Goal: Task Accomplishment & Management: Use online tool/utility

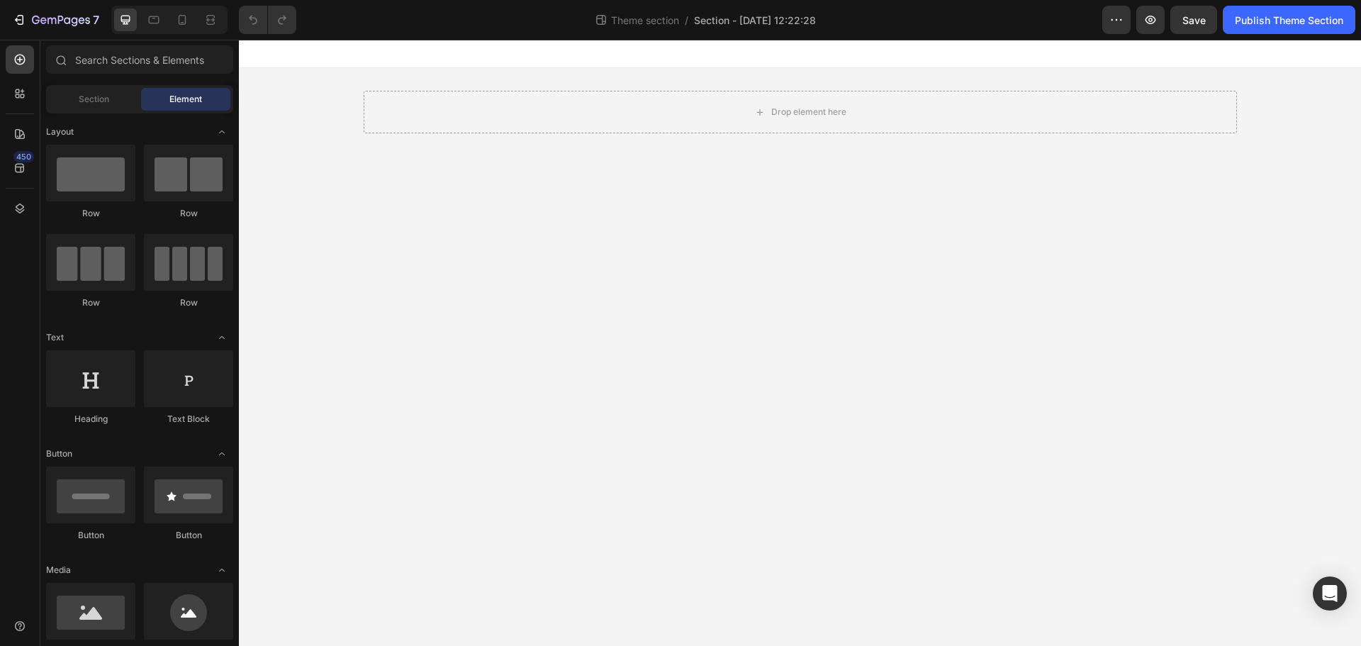
click at [419, 144] on div "Drop element here" at bounding box center [800, 112] width 873 height 88
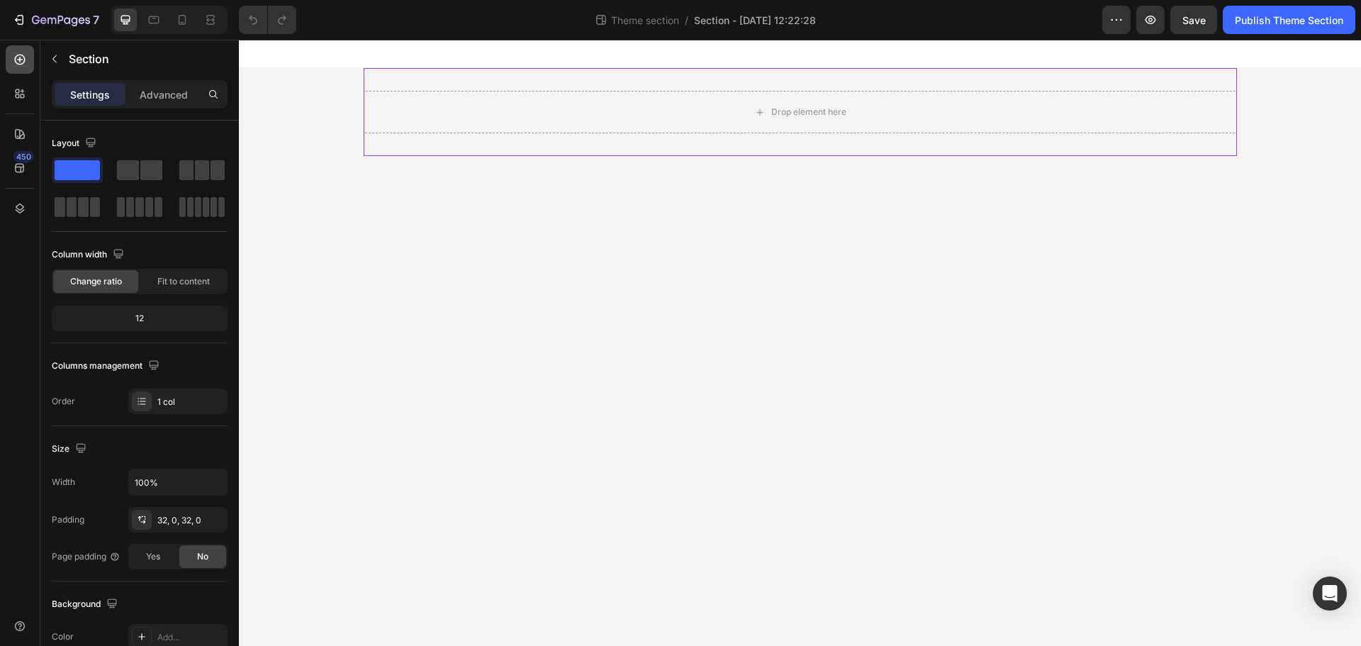
click at [26, 60] on icon at bounding box center [20, 59] width 14 height 14
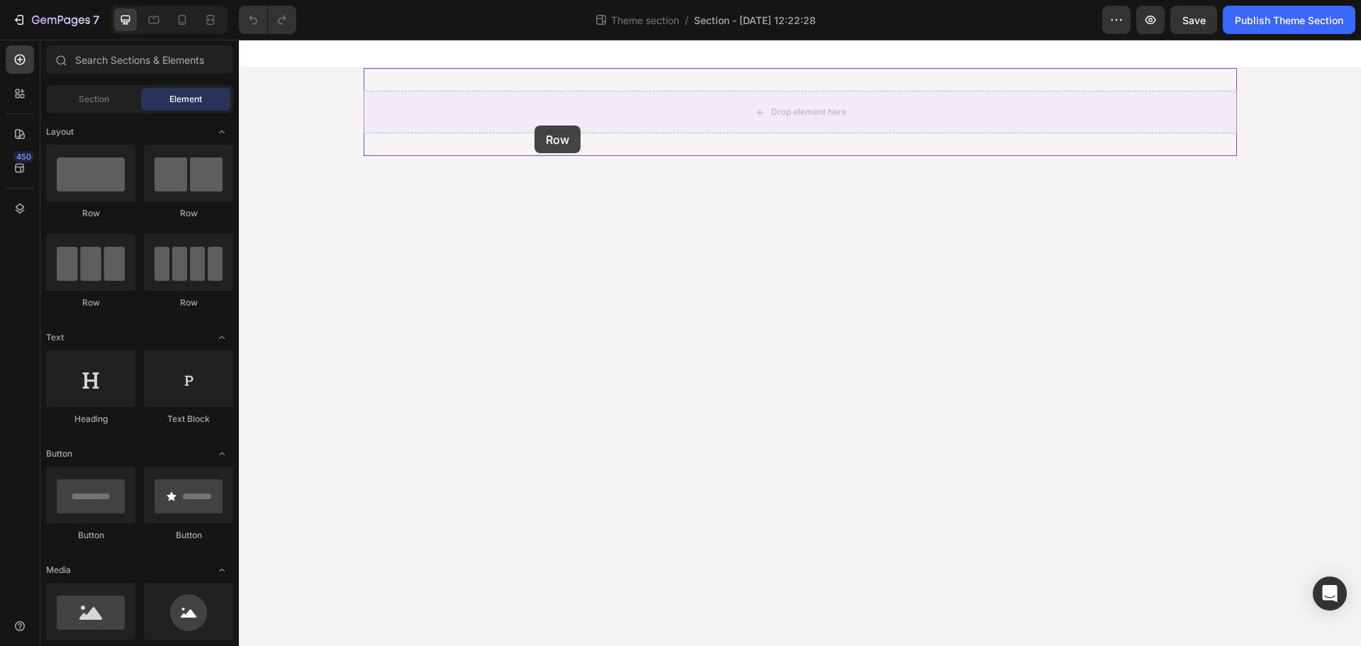
drag, startPoint x: 346, startPoint y: 208, endPoint x: 540, endPoint y: 123, distance: 212.0
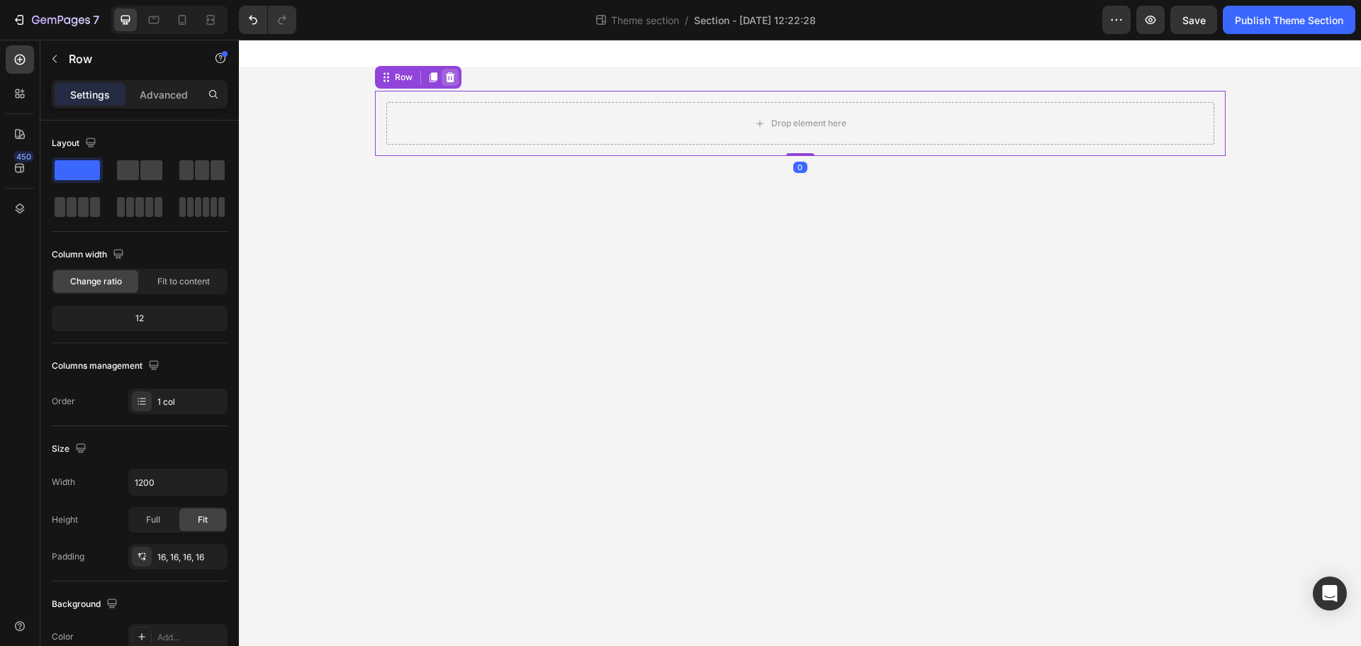
click at [453, 76] on icon at bounding box center [449, 77] width 9 height 10
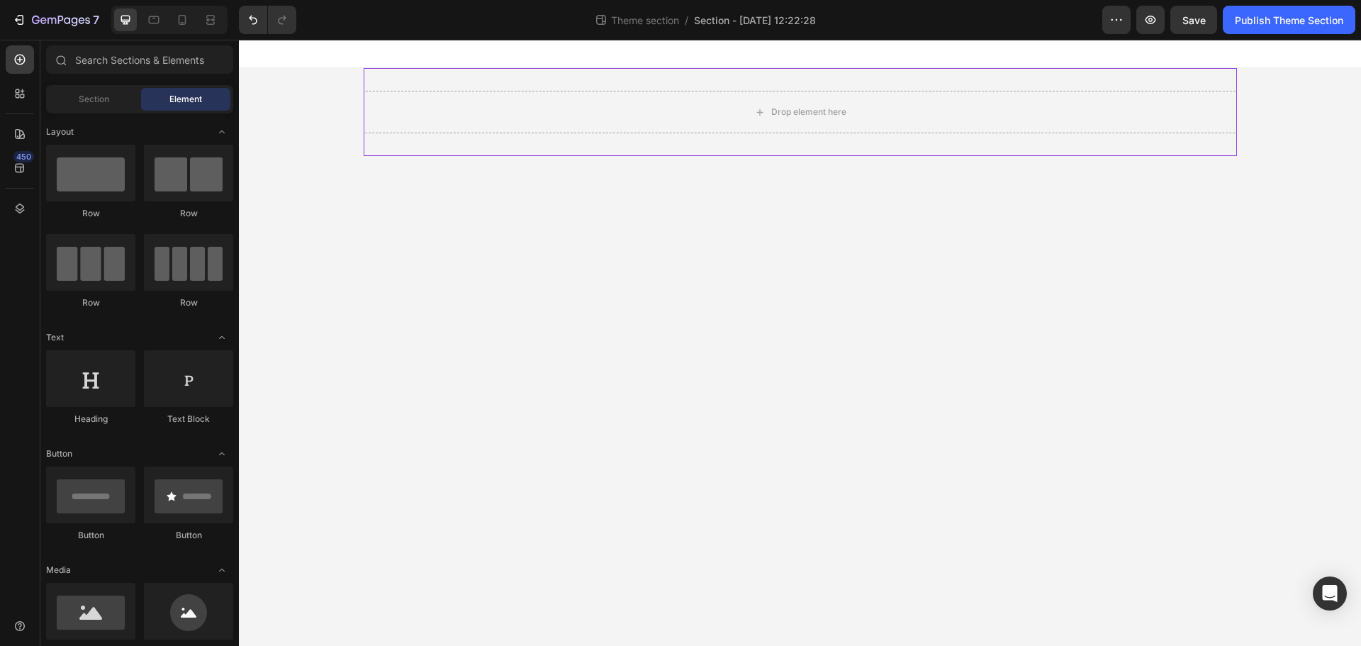
click at [391, 140] on div "Drop element here" at bounding box center [800, 112] width 873 height 88
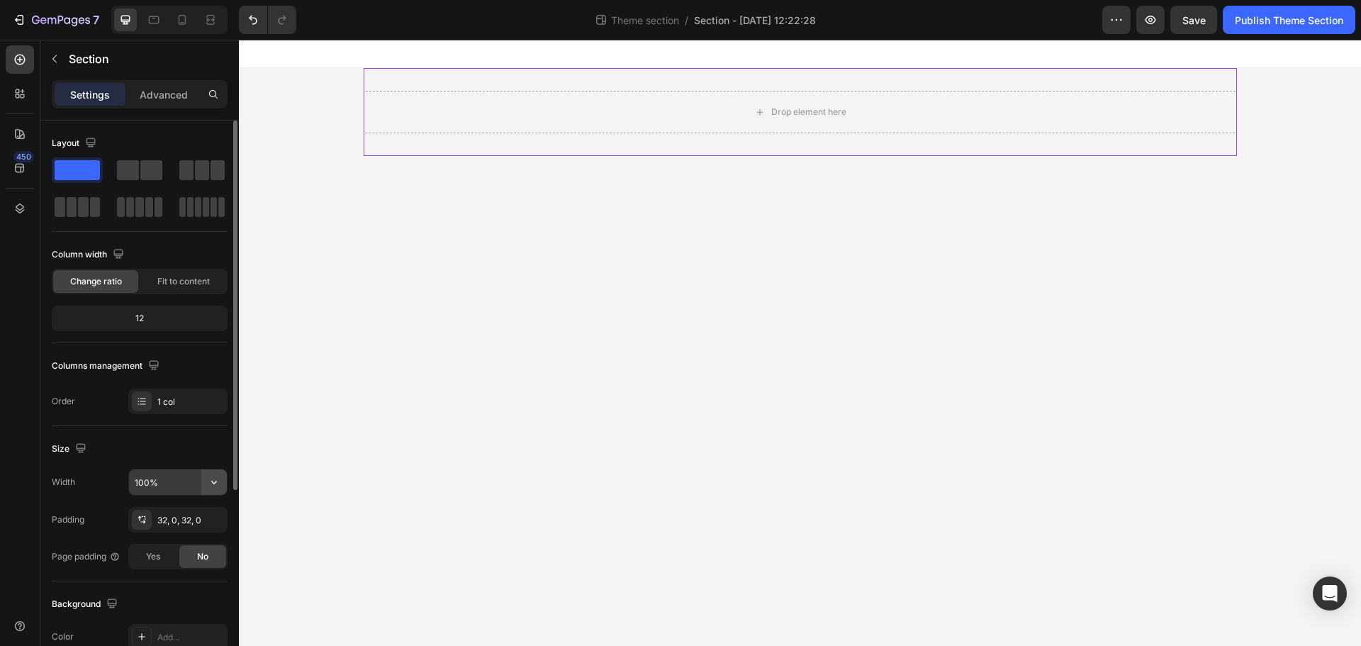
click at [221, 478] on button "button" at bounding box center [214, 482] width 26 height 26
drag, startPoint x: 164, startPoint y: 546, endPoint x: 179, endPoint y: 525, distance: 26.4
click at [164, 545] on p "Default 1200px" at bounding box center [174, 545] width 81 height 13
click at [223, 483] on button "button" at bounding box center [214, 482] width 26 height 26
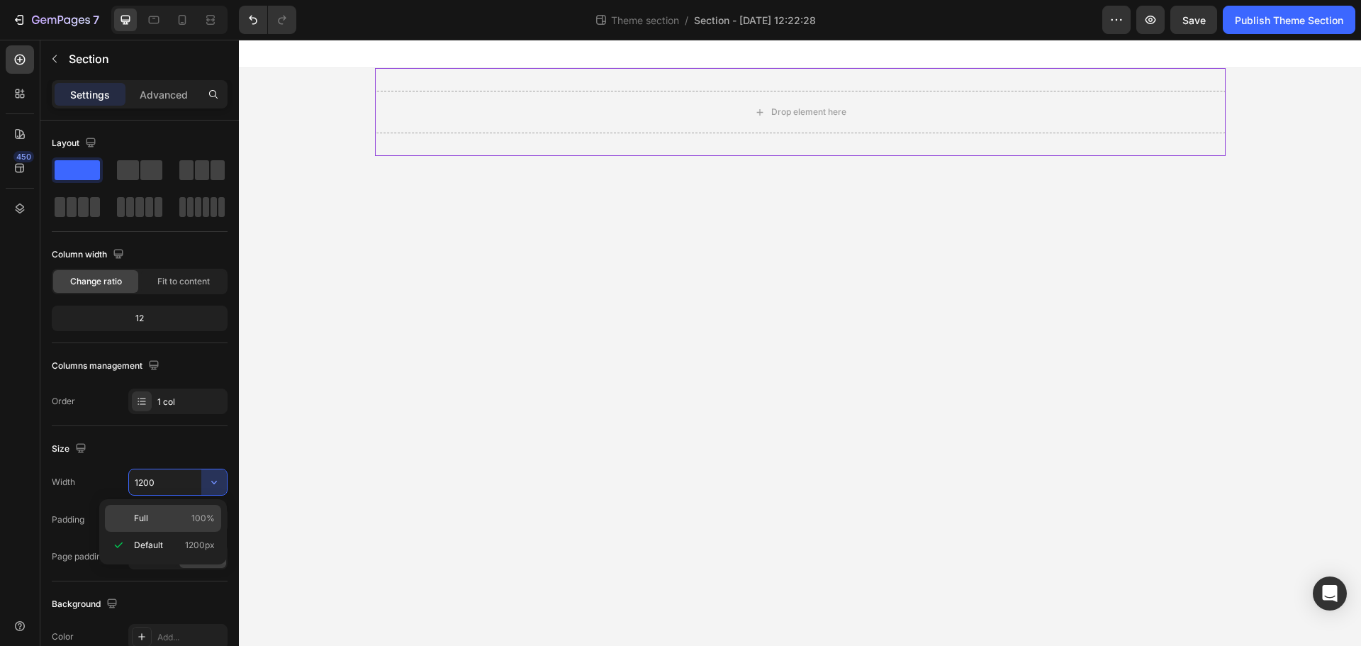
click at [201, 524] on span "100%" at bounding box center [202, 518] width 23 height 13
type input "100%"
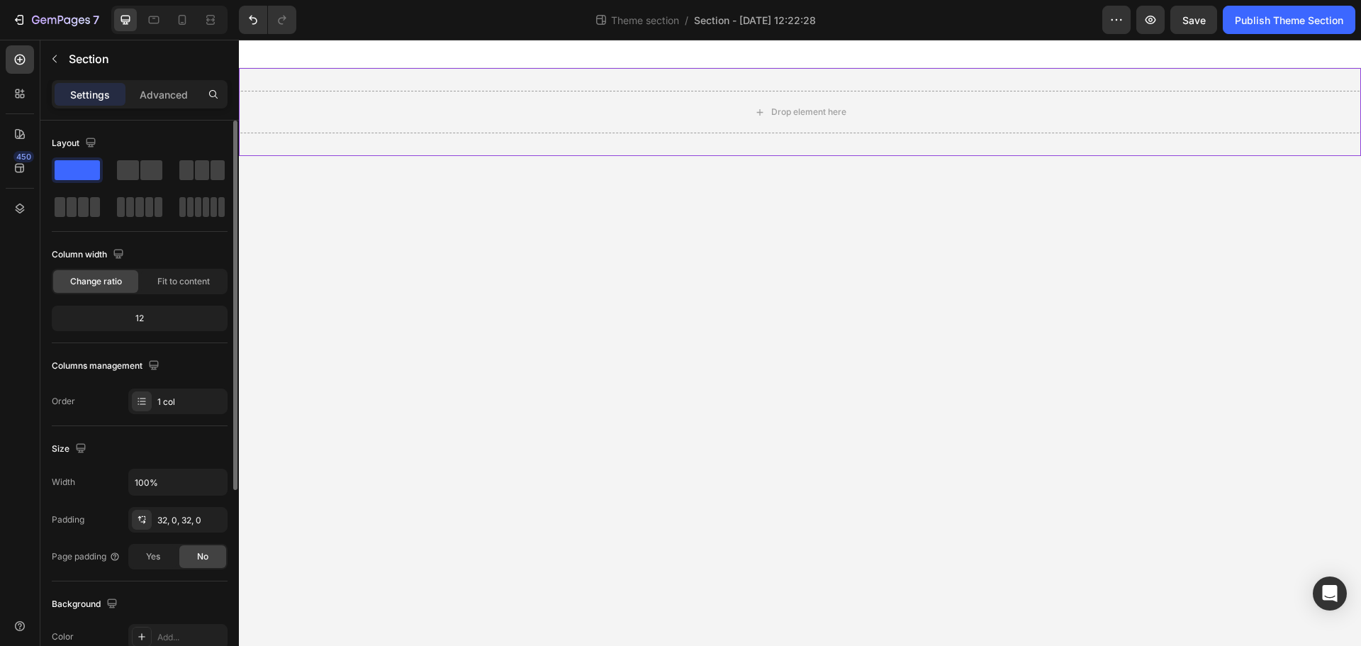
drag, startPoint x: 190, startPoint y: 459, endPoint x: 191, endPoint y: 450, distance: 9.2
click at [190, 459] on div "Size" at bounding box center [140, 448] width 176 height 23
click at [376, 148] on div "Drop element here" at bounding box center [800, 112] width 1122 height 88
click at [362, 82] on div "Drop element here" at bounding box center [800, 112] width 1122 height 88
click at [40, 18] on icon "button" at bounding box center [61, 21] width 58 height 12
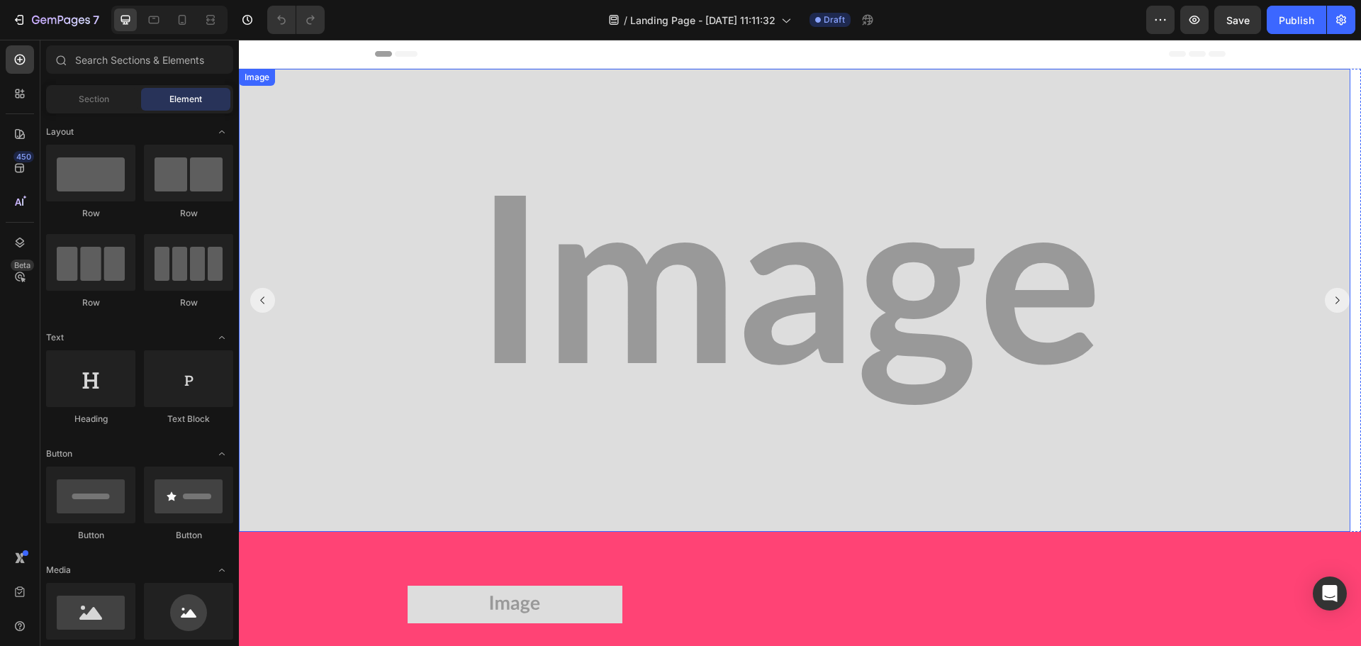
scroll to position [425, 0]
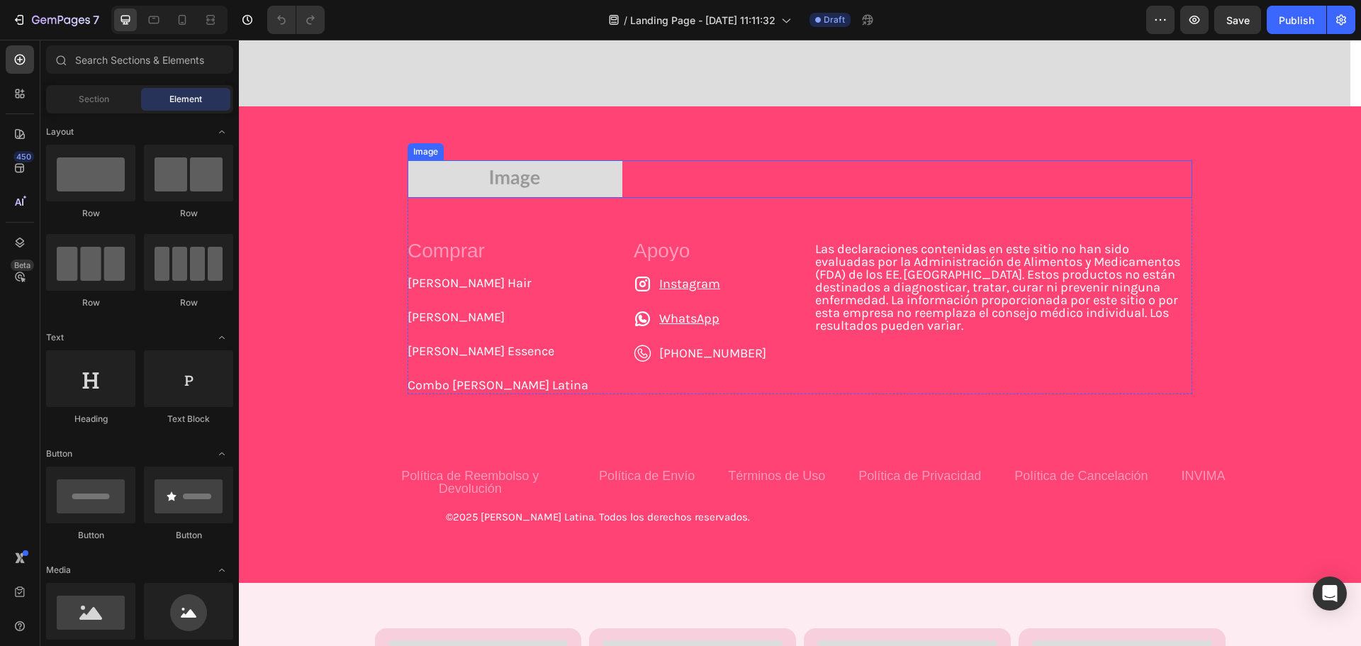
click at [504, 181] on img at bounding box center [515, 179] width 215 height 38
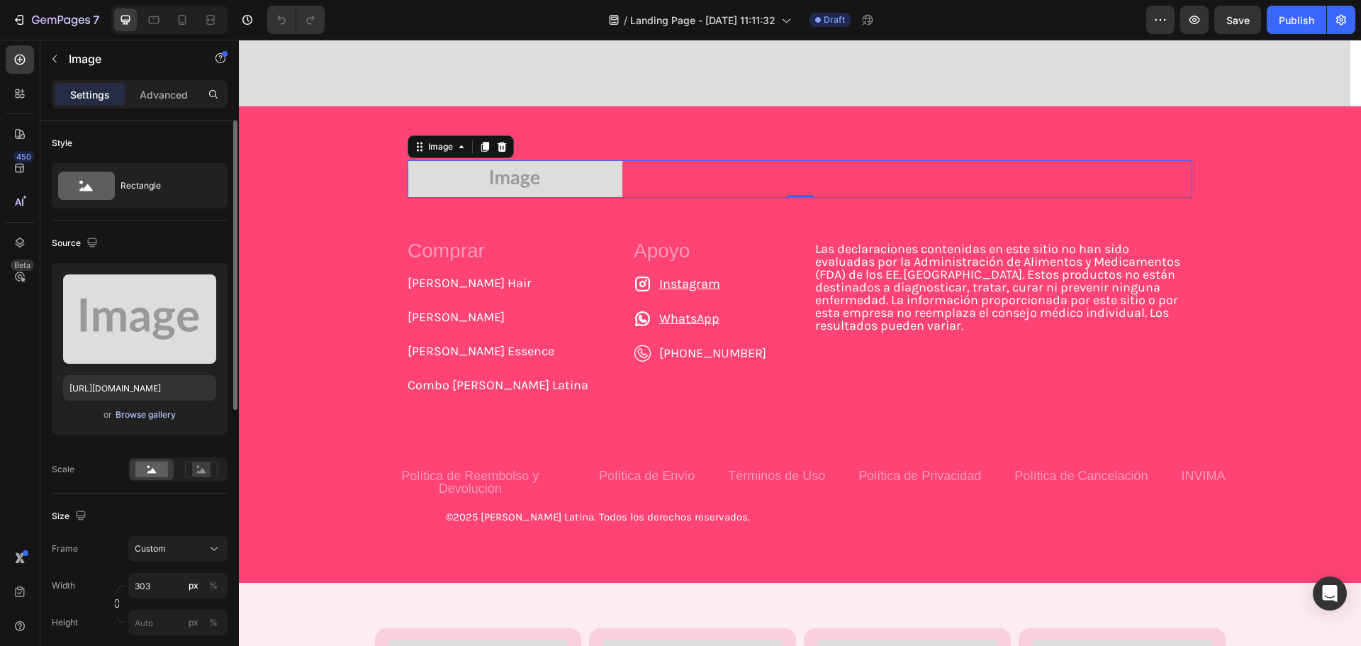
click at [135, 415] on div "Browse gallery" at bounding box center [146, 414] width 60 height 13
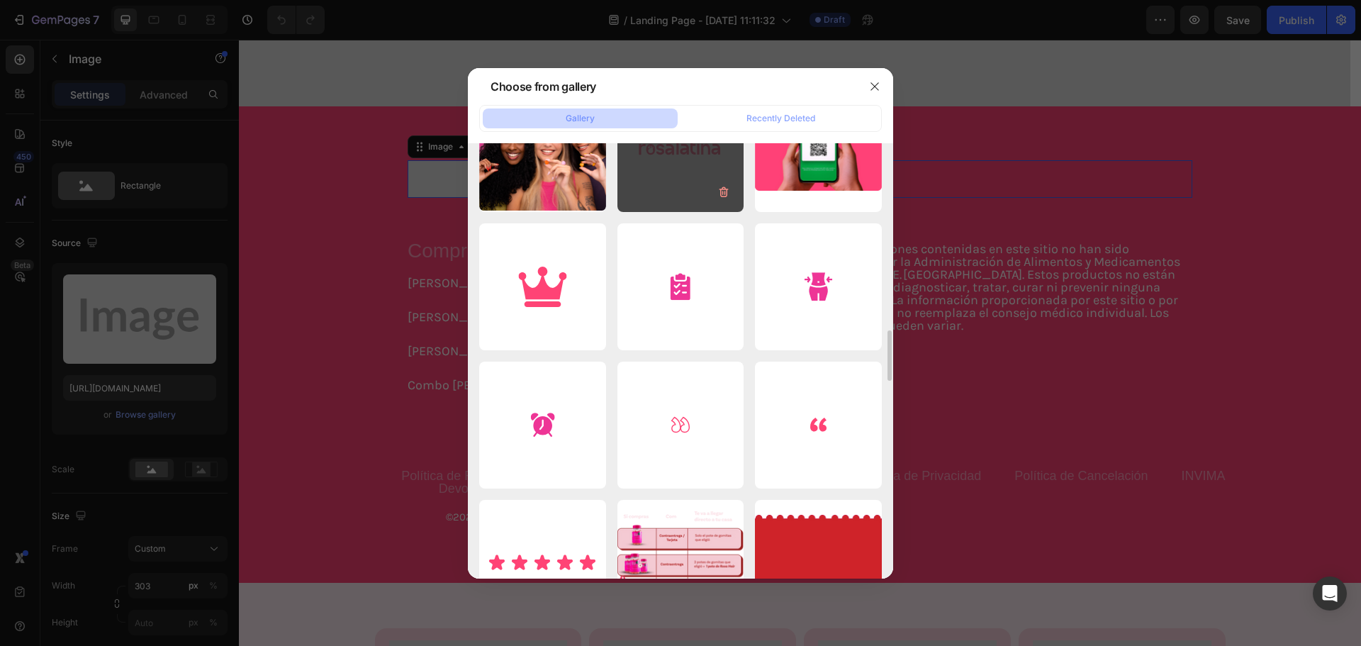
scroll to position [2825, 0]
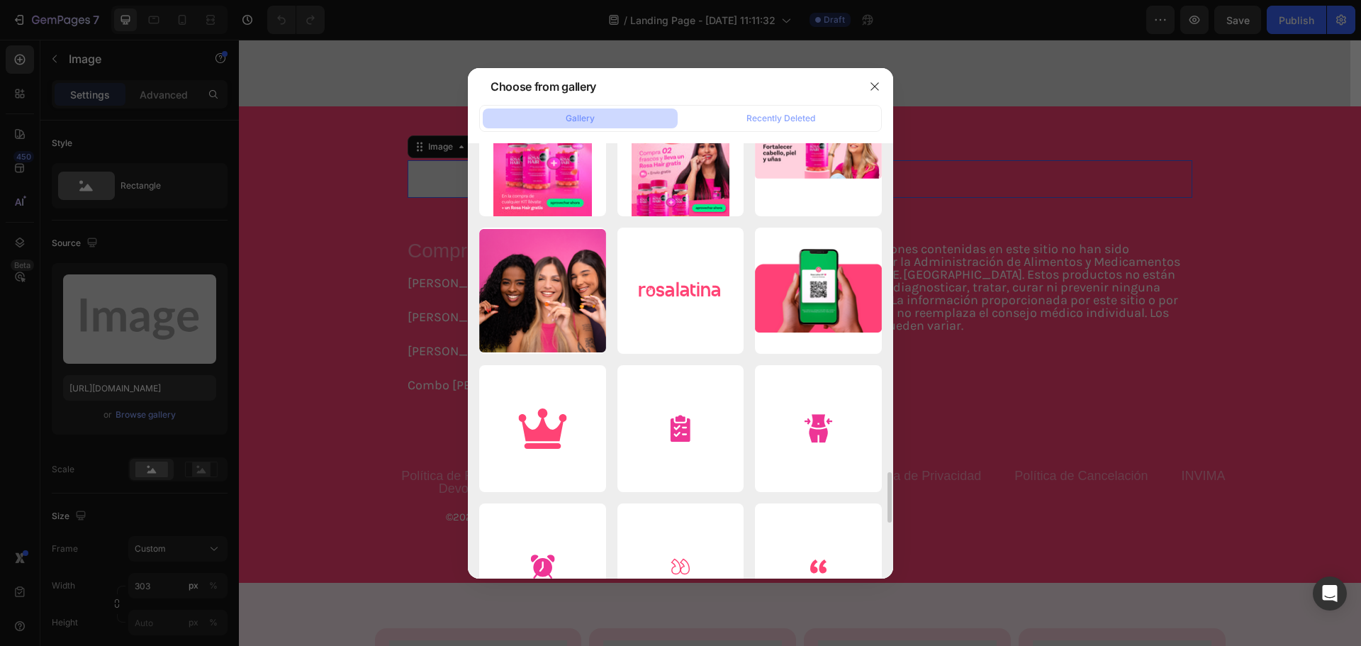
click at [0, 0] on div "Rosa_latina_logo.svg 8.10 kb" at bounding box center [0, 0] width 0 height 0
type input "https://cdn.shopify.com/s/files/1/0932/2207/6787/files/gempages_579485583047394…"
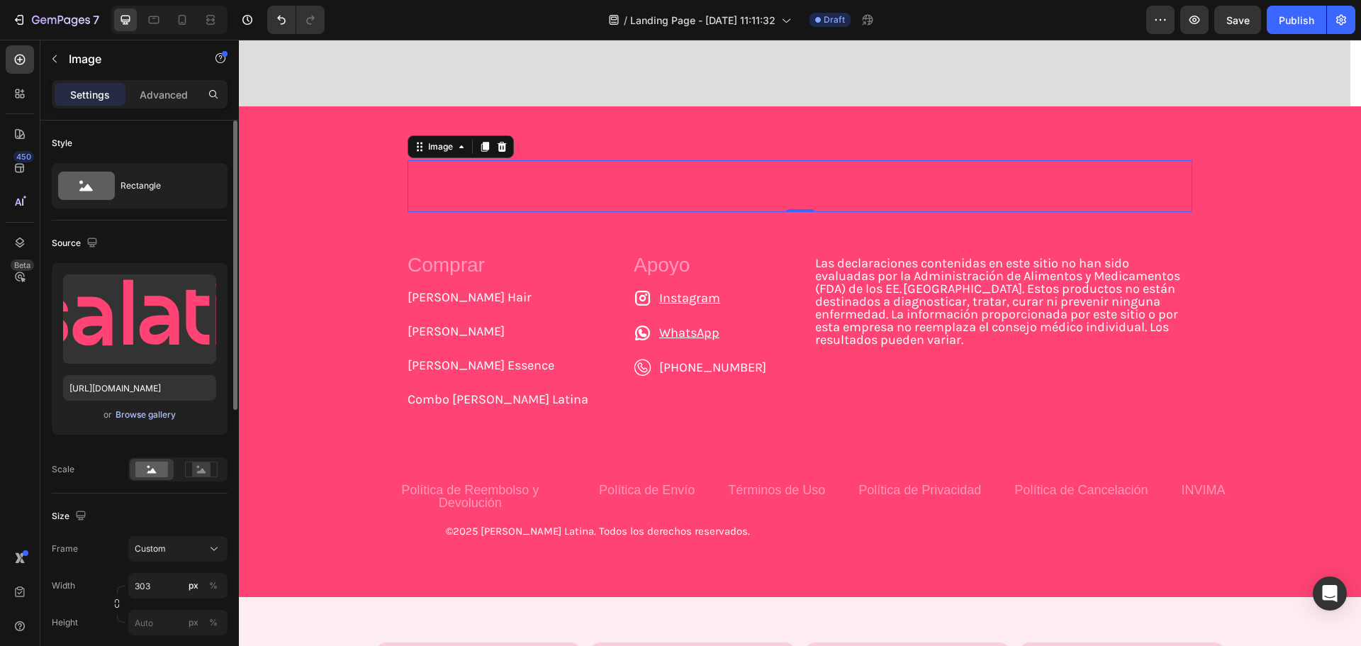
click at [155, 416] on div "Browse gallery" at bounding box center [146, 414] width 60 height 13
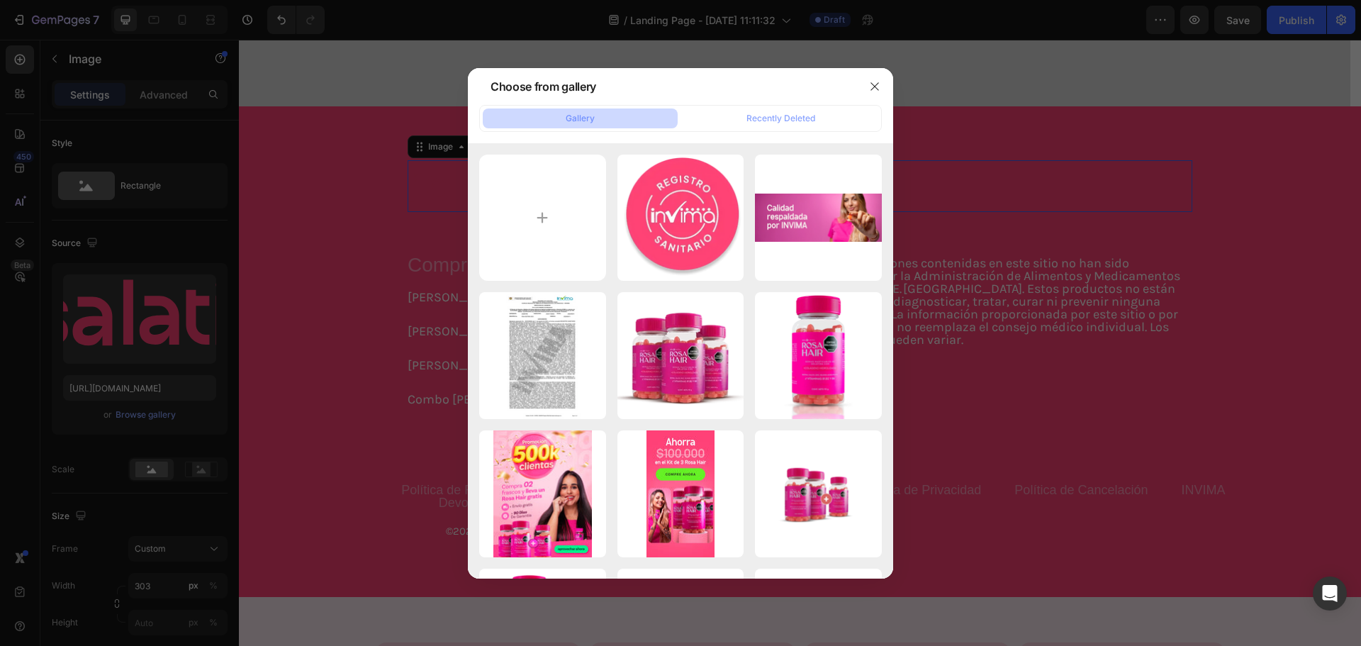
type input "C:\fakepath\gempages_579051959273653041-669c26fe-30d1-43a7-b92a-69a3f00620d7.svg"
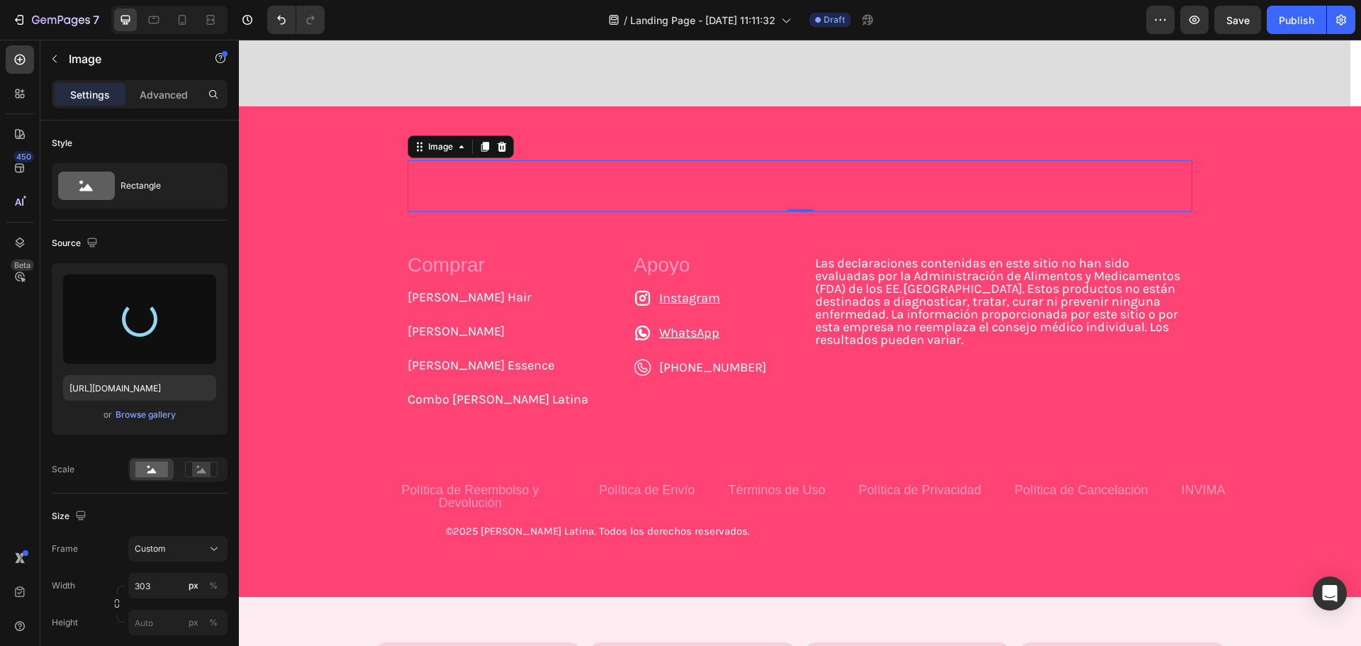
type input "https://cdn.shopify.com/s/files/1/0932/2207/6787/files/gempages_579485583047394…"
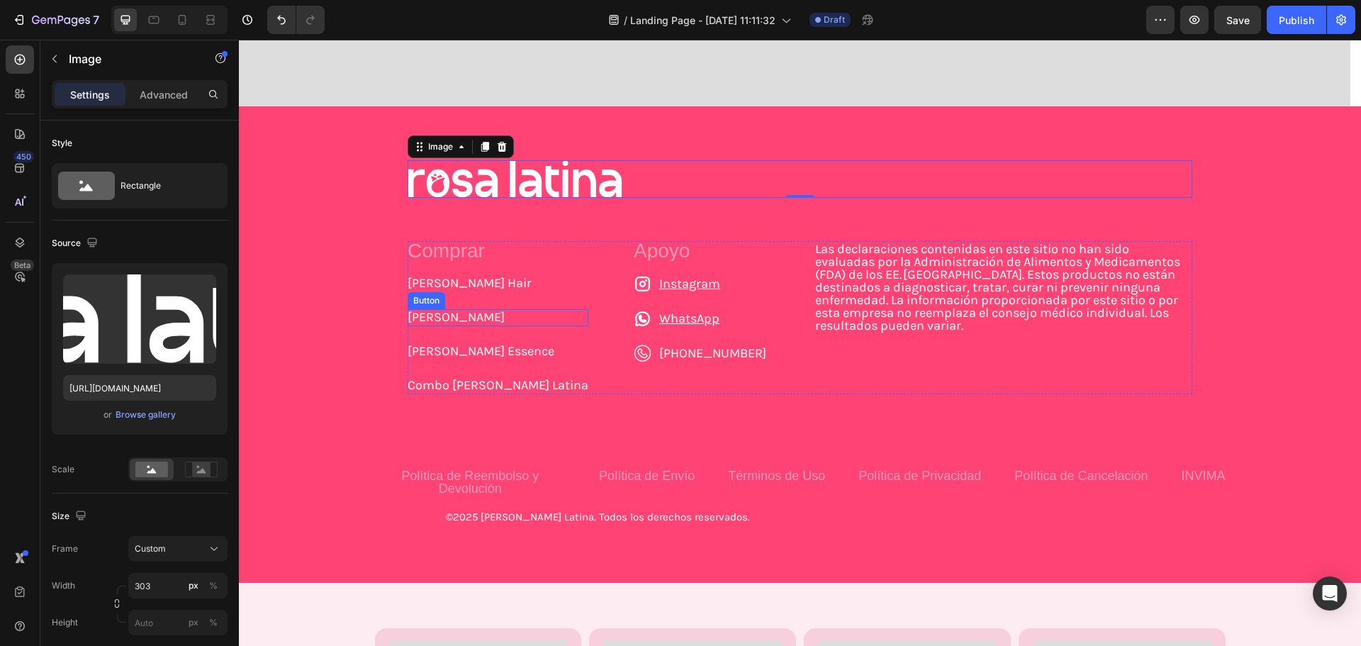
click at [472, 320] on div "Rosa Bella Button" at bounding box center [498, 317] width 181 height 17
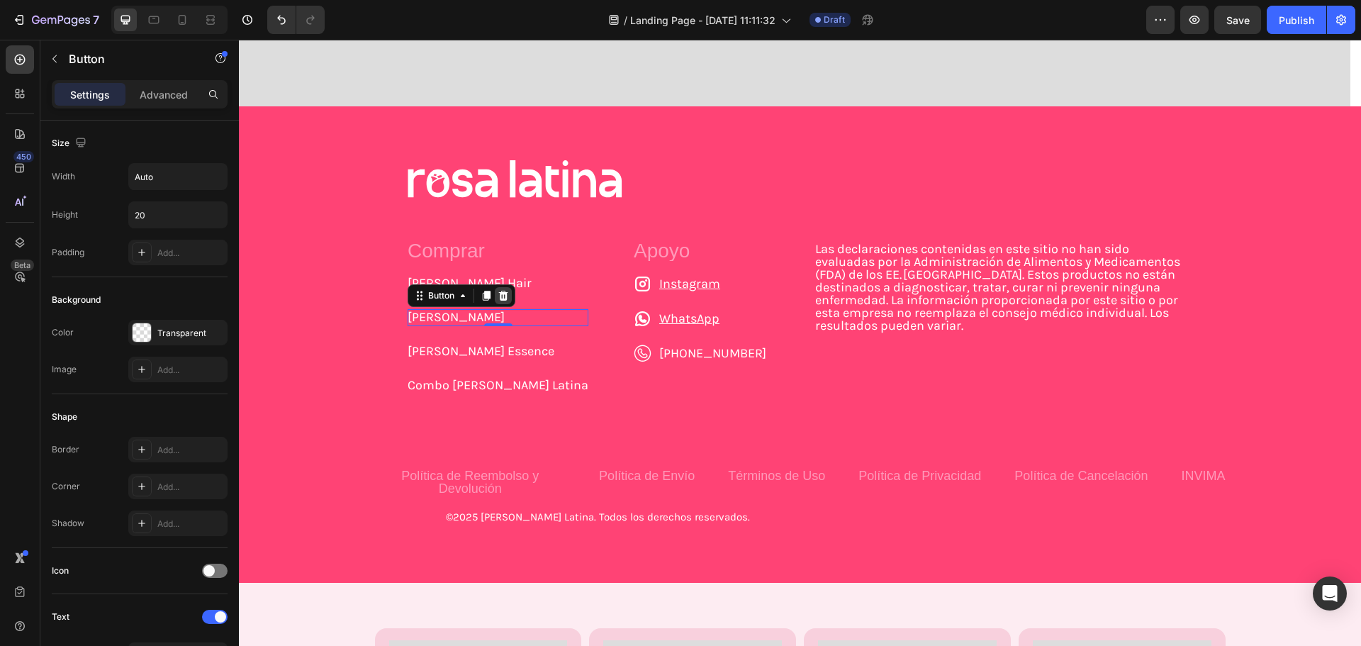
click at [502, 295] on icon at bounding box center [503, 296] width 9 height 10
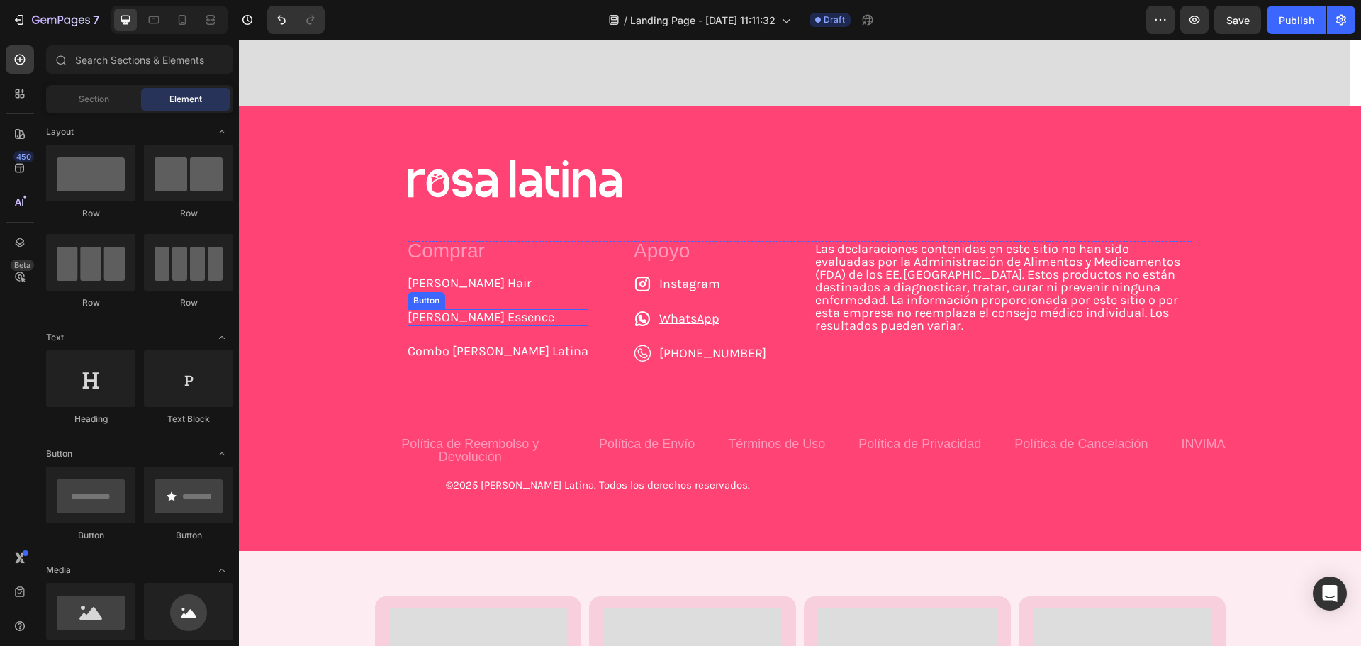
click at [500, 322] on div "Rosa Essence Button" at bounding box center [498, 317] width 181 height 17
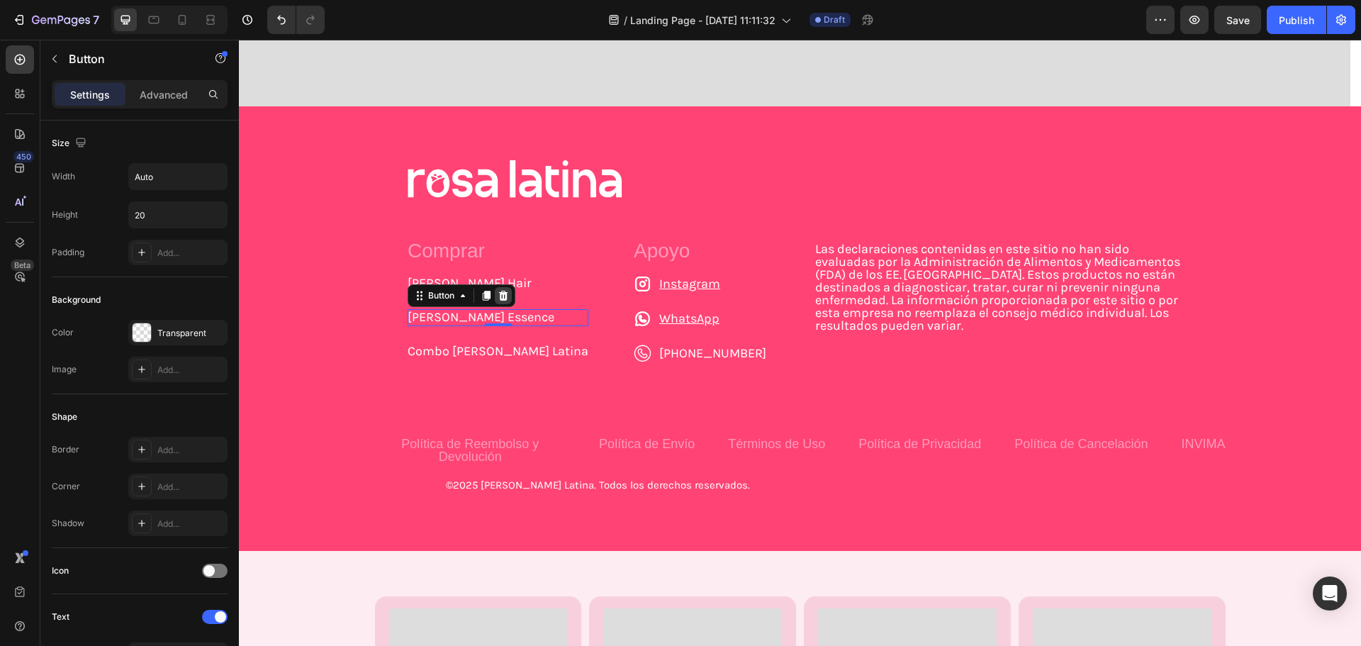
click at [505, 299] on div at bounding box center [503, 295] width 17 height 17
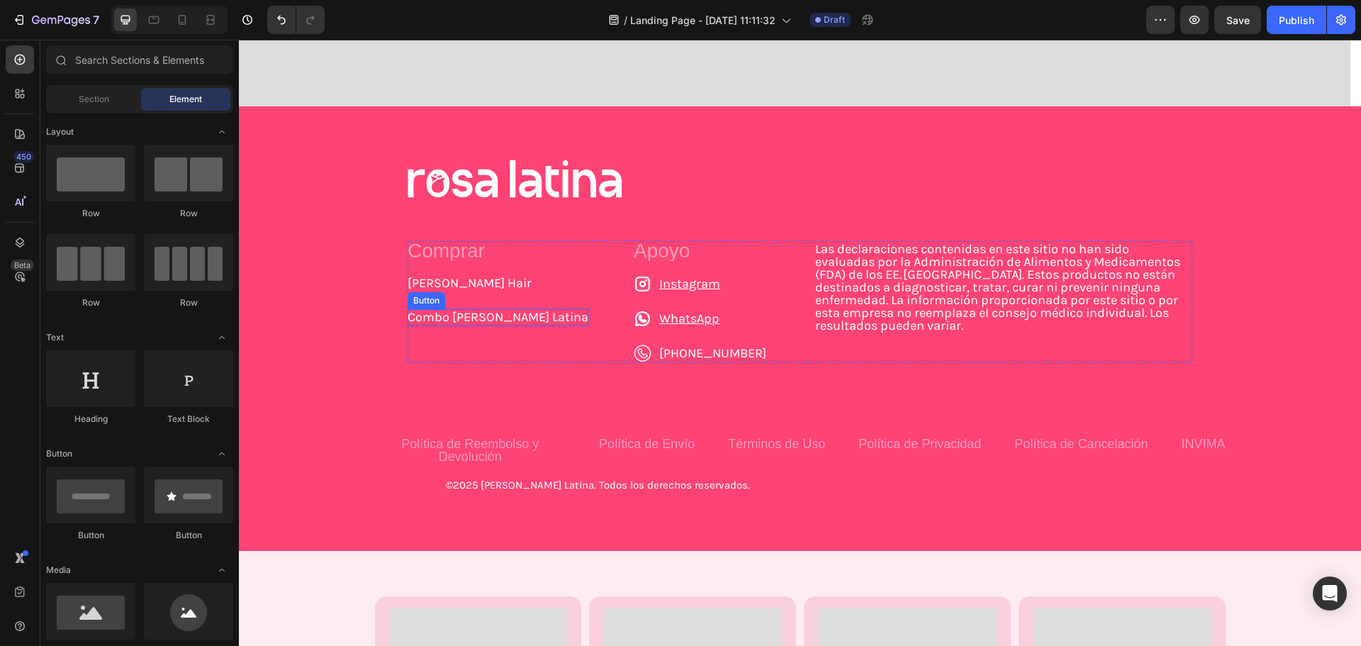
click at [507, 317] on p "Combo Rosa Latina" at bounding box center [498, 316] width 181 height 13
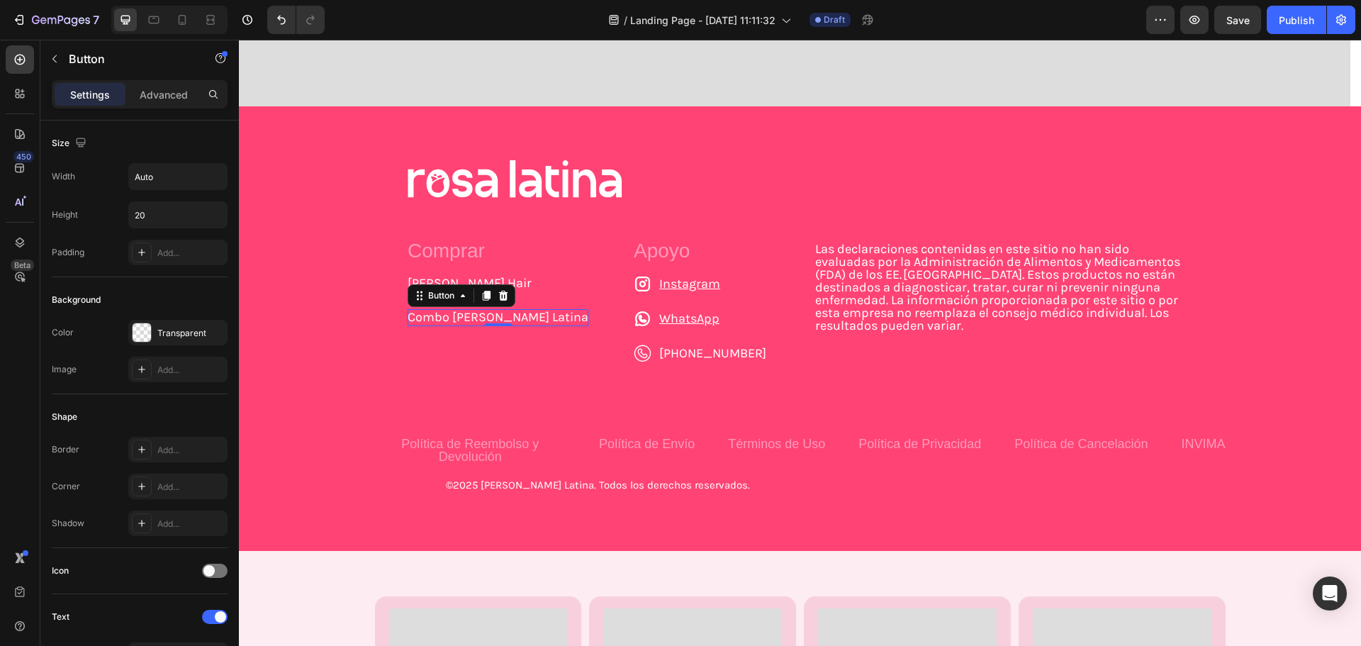
click at [504, 324] on div "Combo Rosa Latina Button 0" at bounding box center [498, 317] width 181 height 17
click at [505, 323] on p "Combo Rosa Latina" at bounding box center [498, 316] width 181 height 13
click at [484, 324] on div "Combo Rosa Latina Button 0" at bounding box center [498, 317] width 181 height 17
click at [490, 335] on div "Comprar Text Block Rosa Hair Button Combo Rosa Latina Button 0" at bounding box center [498, 301] width 181 height 121
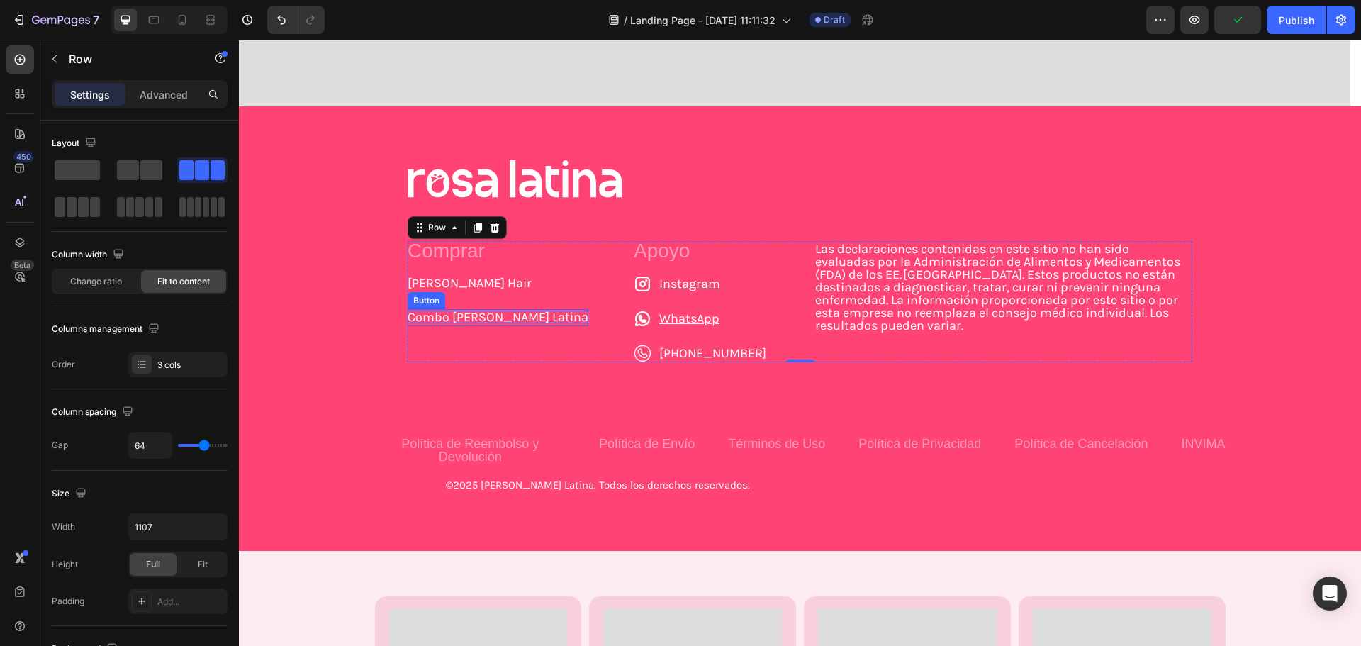
click at [498, 323] on p "Combo Rosa Latina" at bounding box center [498, 316] width 181 height 13
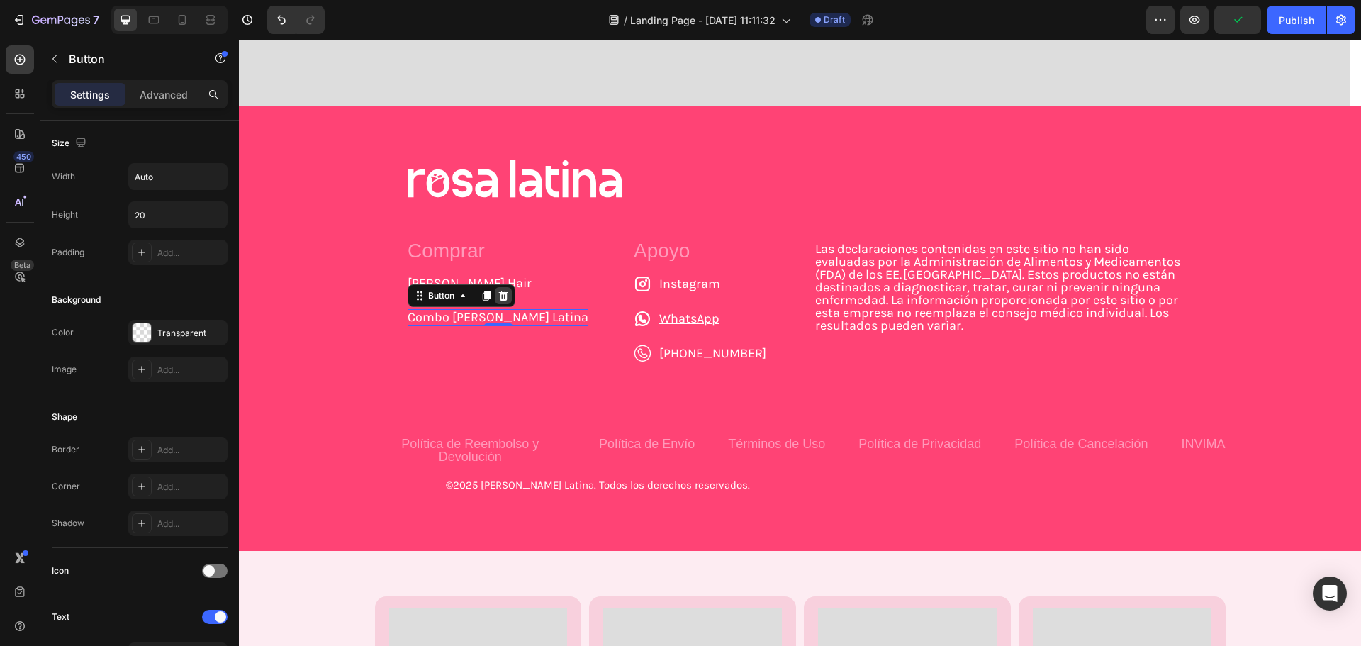
click at [503, 302] on div at bounding box center [503, 295] width 17 height 17
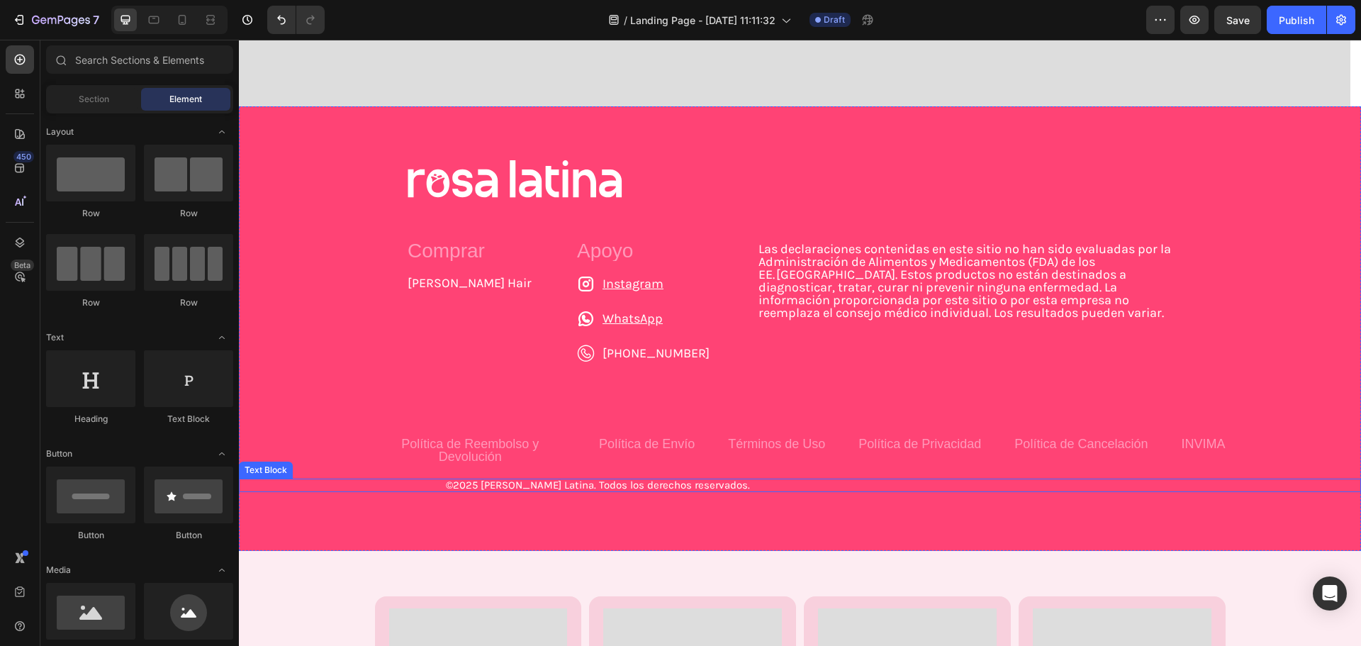
click at [510, 480] on p "©2025 Rosa Latina. Todos los derechos reservados." at bounding box center [800, 485] width 709 height 11
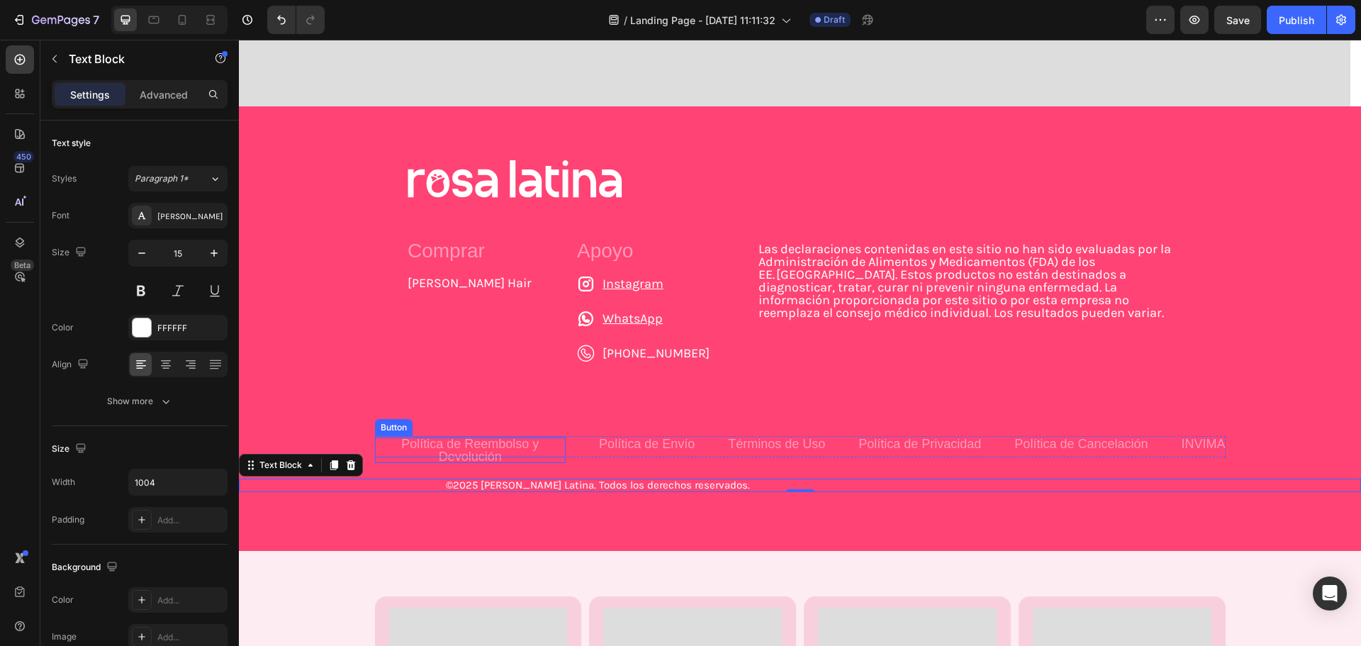
click at [493, 439] on p "Política de Reembolso y Devolución" at bounding box center [470, 450] width 191 height 26
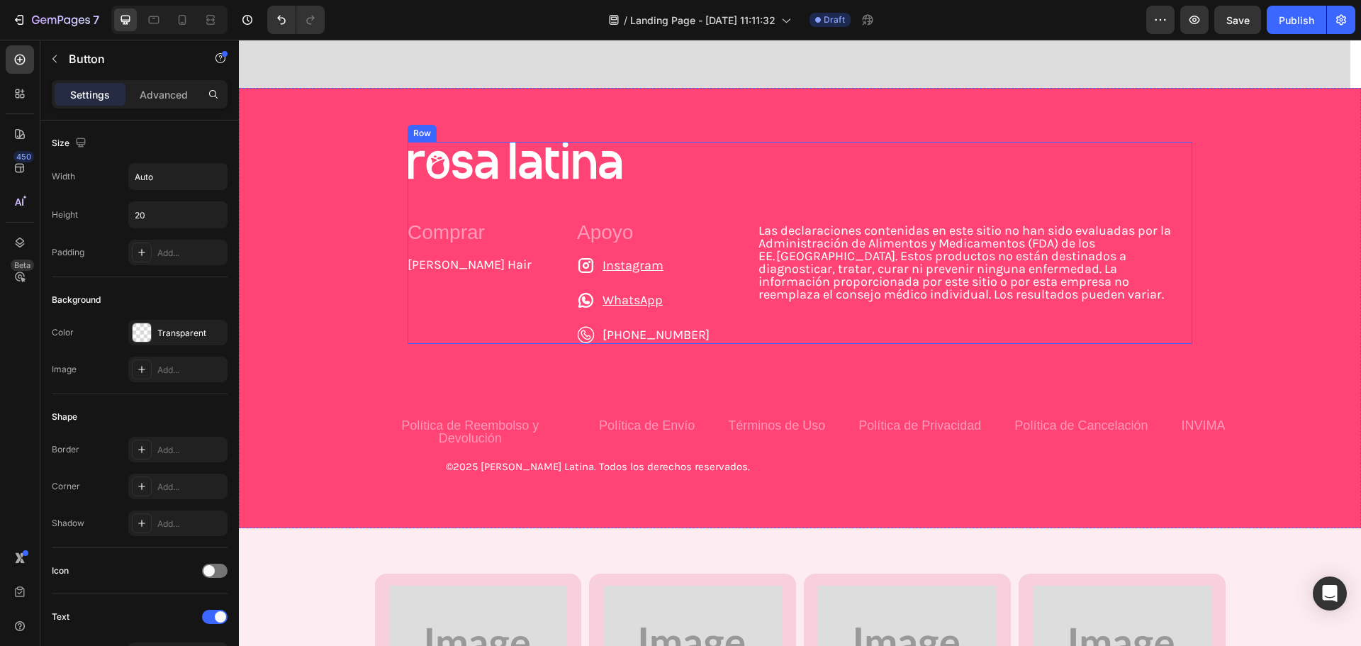
scroll to position [425, 0]
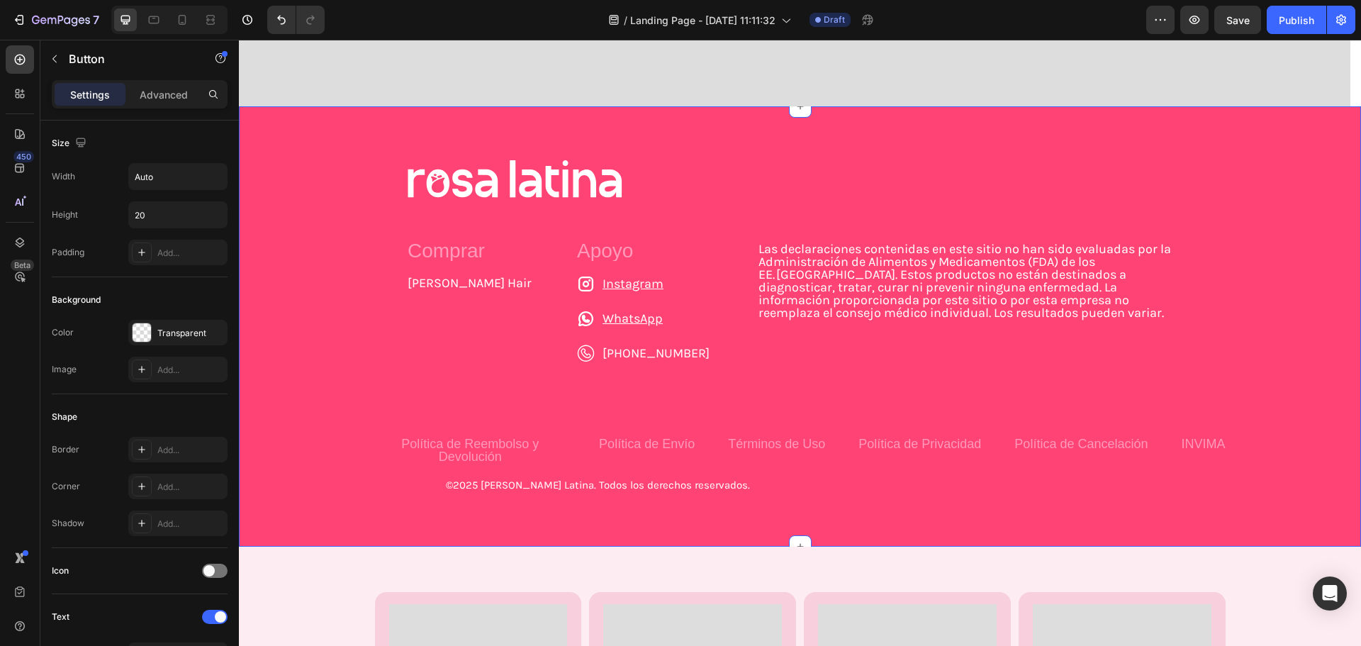
click at [362, 198] on div "Image Comprar Text Block Rosa Hair Button Rosa Bella Button Rosa Essence Button…" at bounding box center [800, 326] width 1122 height 332
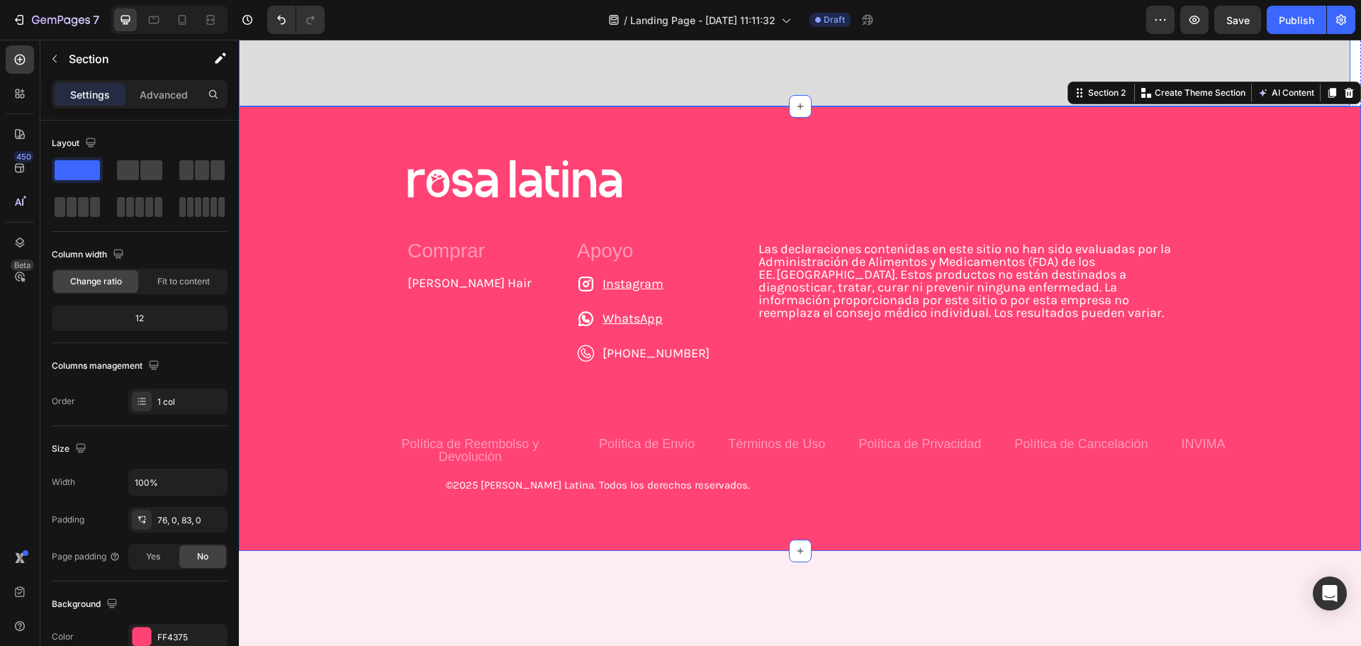
scroll to position [284, 0]
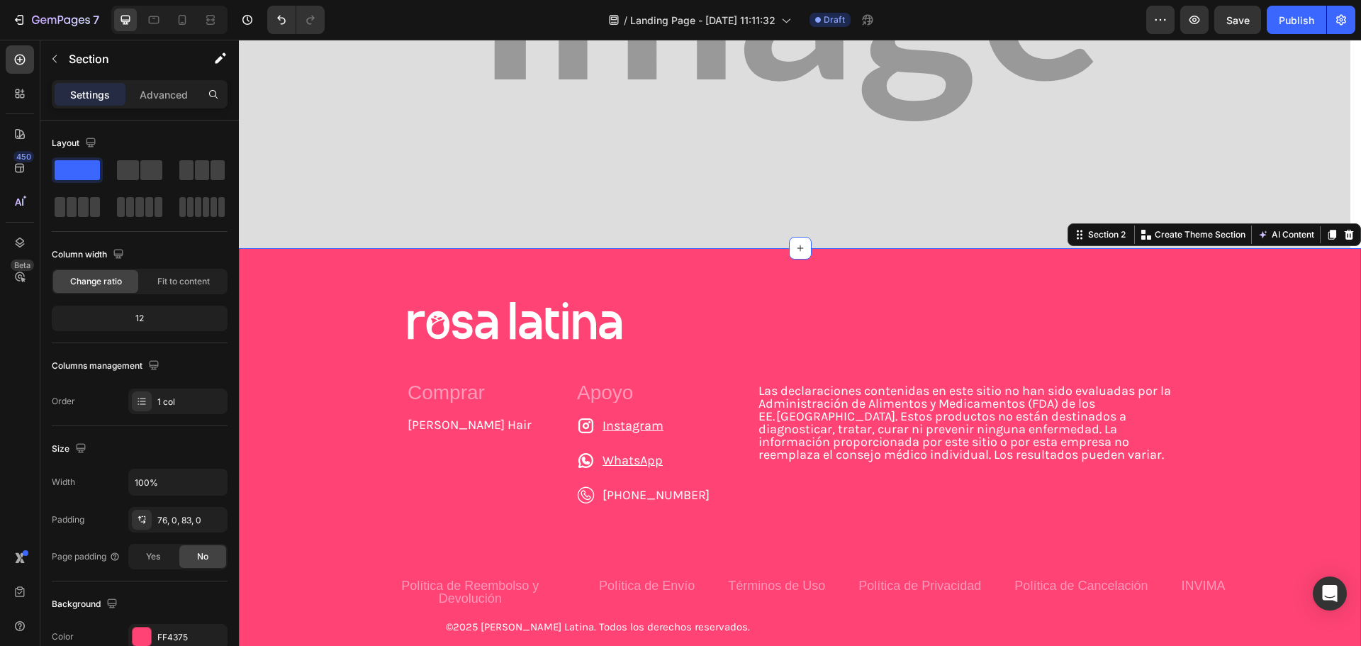
click at [734, 286] on div "Image Comprar Text Block Rosa Hair Button Rosa Bella Button Rosa Essence Button…" at bounding box center [800, 470] width 1122 height 444
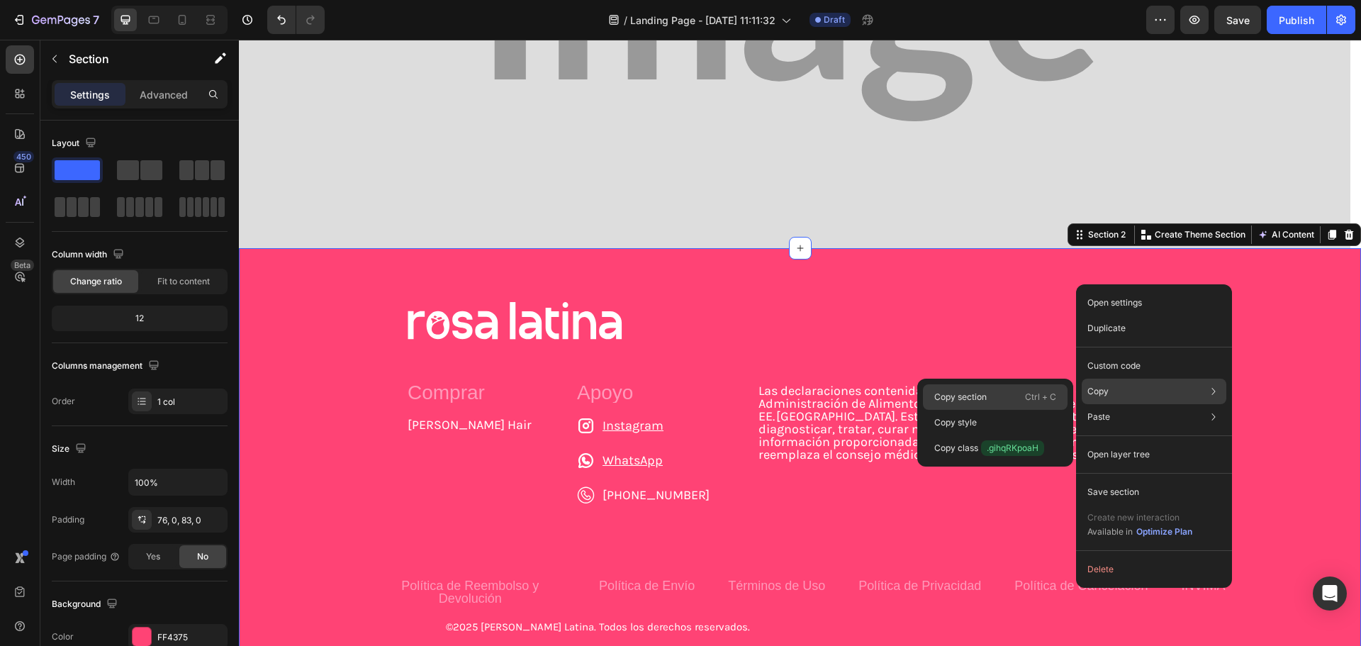
drag, startPoint x: 1050, startPoint y: 394, endPoint x: 807, endPoint y: 353, distance: 247.3
click at [1050, 394] on p "Ctrl + C" at bounding box center [1040, 397] width 31 height 14
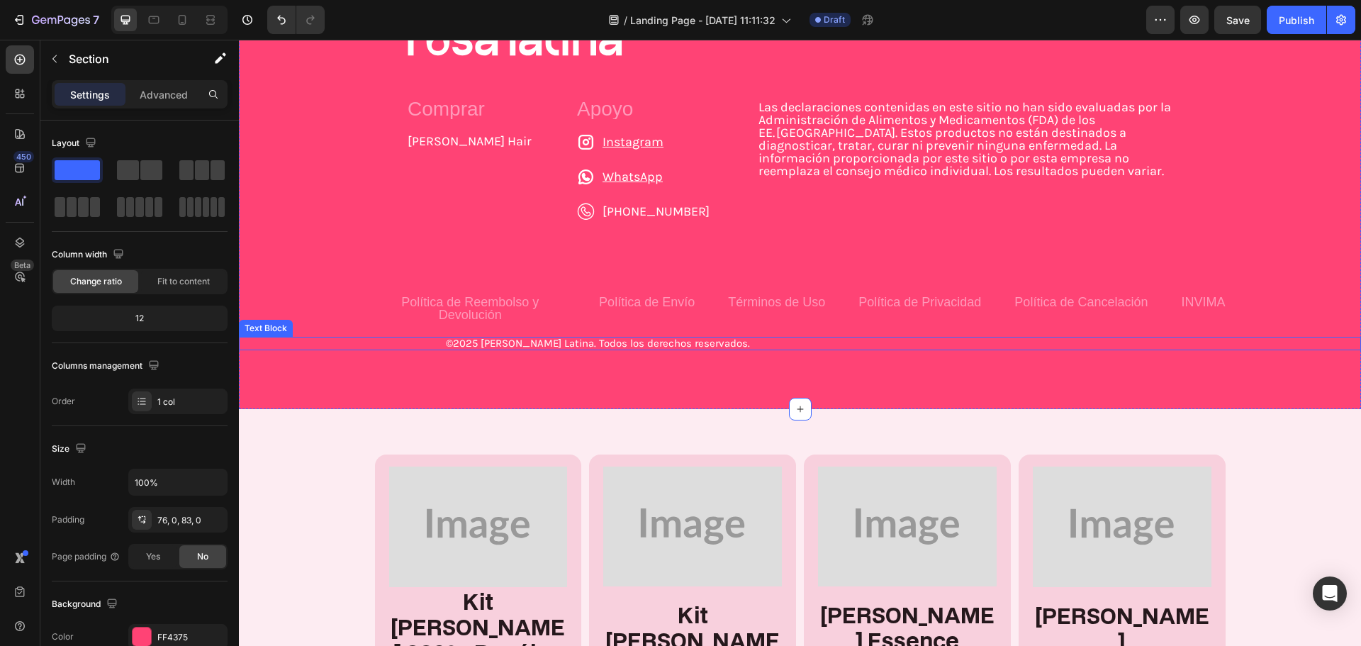
scroll to position [496, 0]
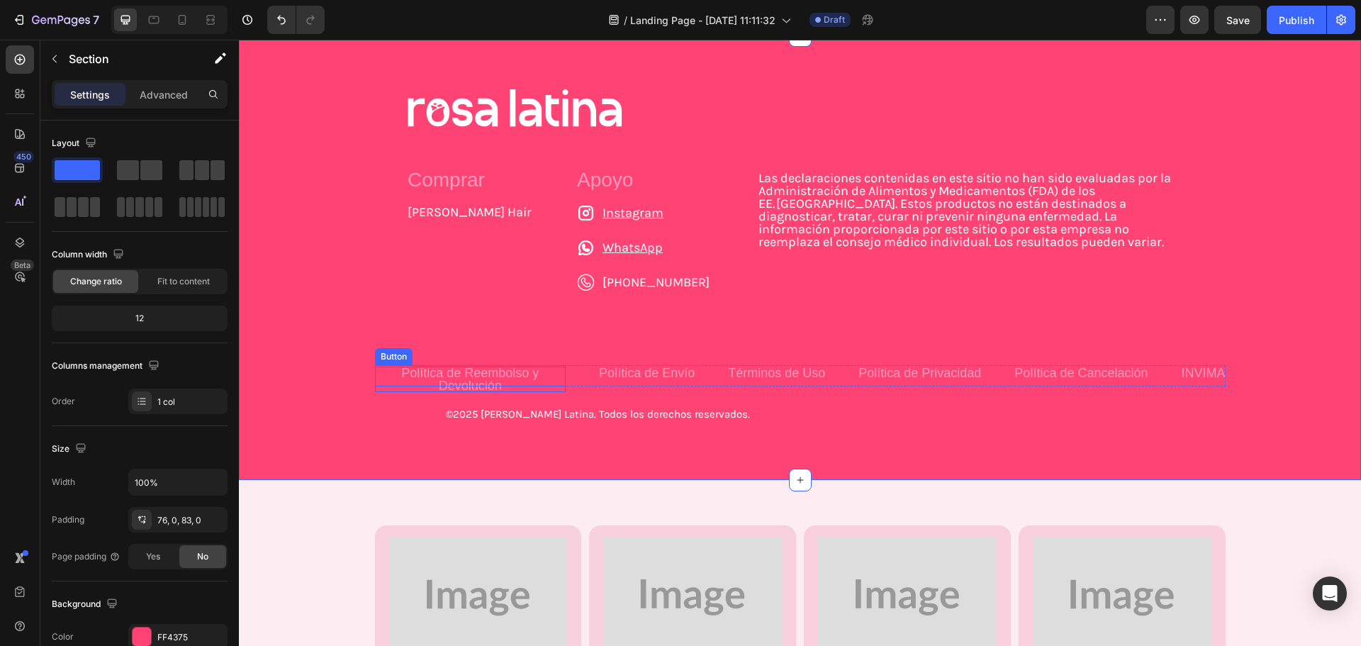
click at [436, 370] on p "Política de Reembolso y Devolución" at bounding box center [470, 379] width 191 height 26
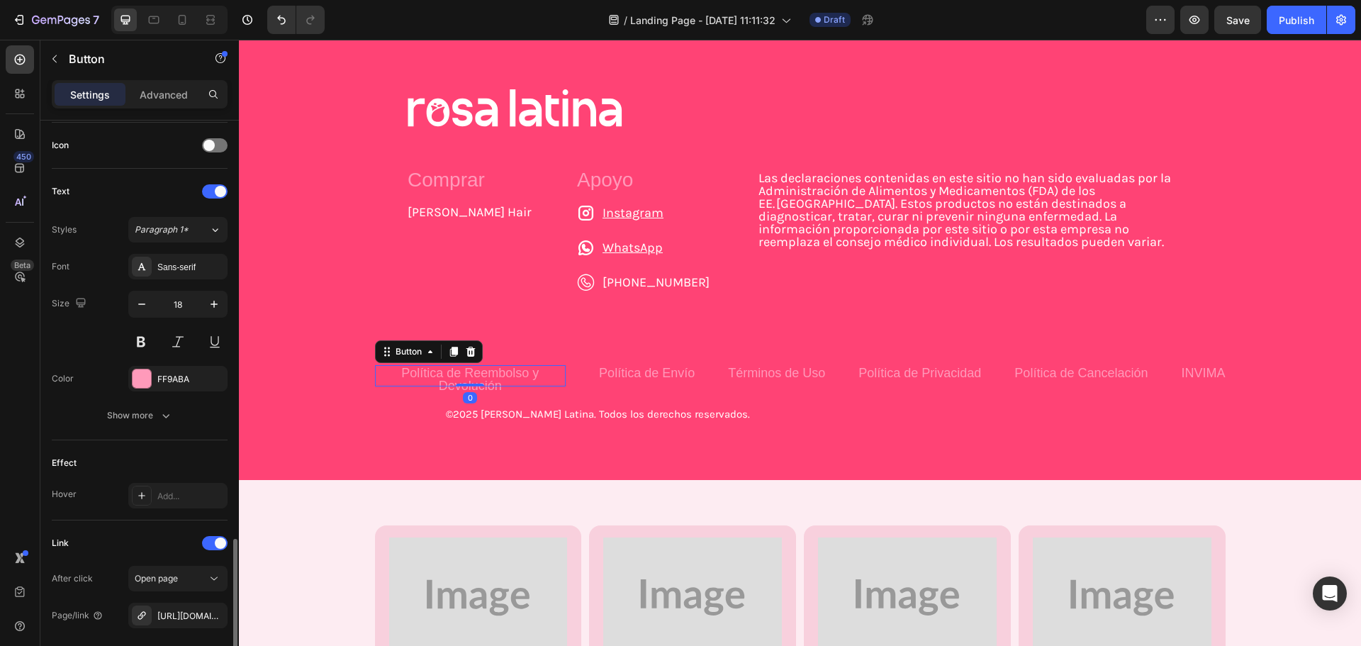
scroll to position [561, 0]
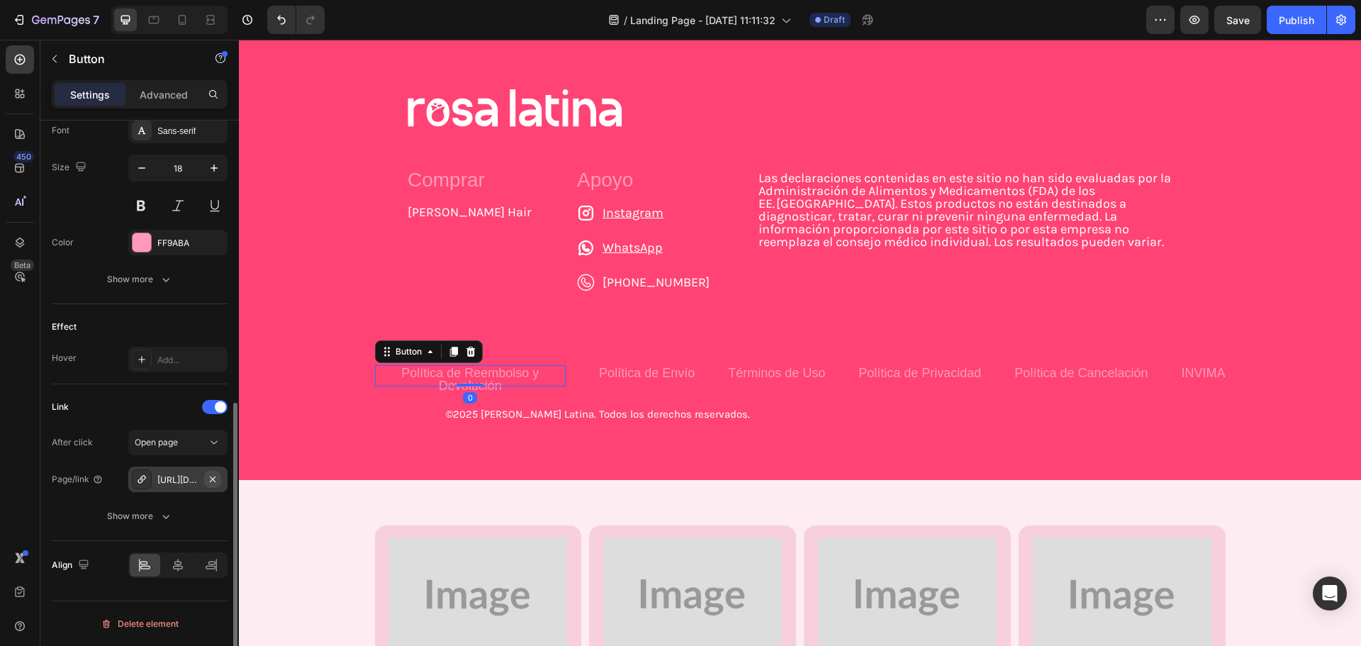
click at [216, 481] on icon "button" at bounding box center [212, 478] width 11 height 11
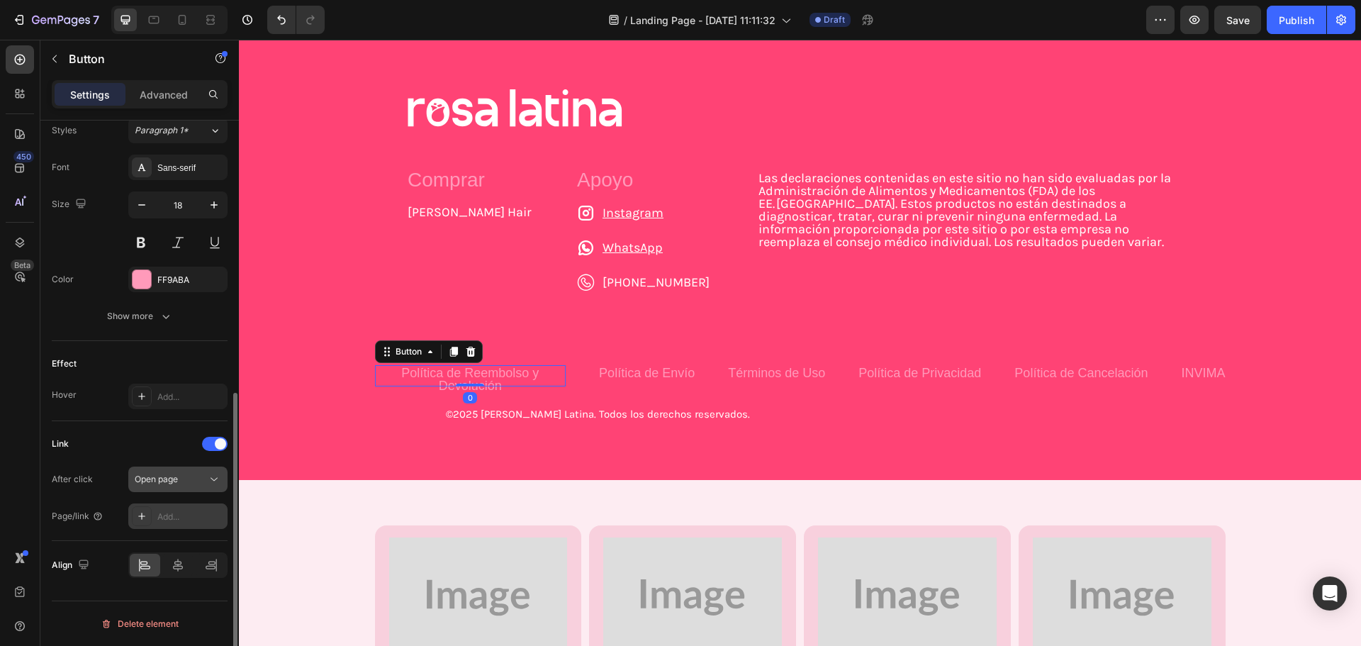
scroll to position [525, 0]
click at [180, 481] on div "Open page" at bounding box center [171, 479] width 72 height 13
click at [152, 446] on div "Link" at bounding box center [140, 443] width 176 height 23
click at [162, 504] on div "Add..." at bounding box center [177, 516] width 99 height 26
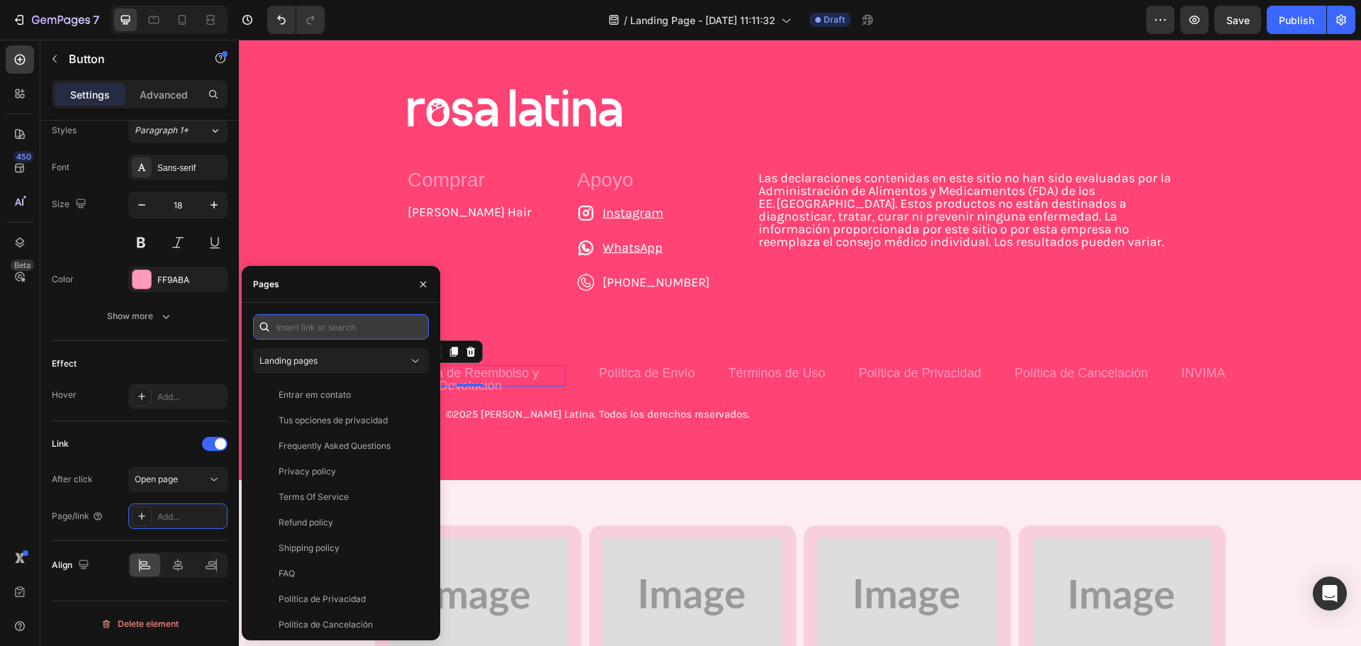
click at [330, 326] on input "text" at bounding box center [341, 327] width 176 height 26
paste input "https://www.usarosalatina.mx/pages/politica-de-cancelacion"
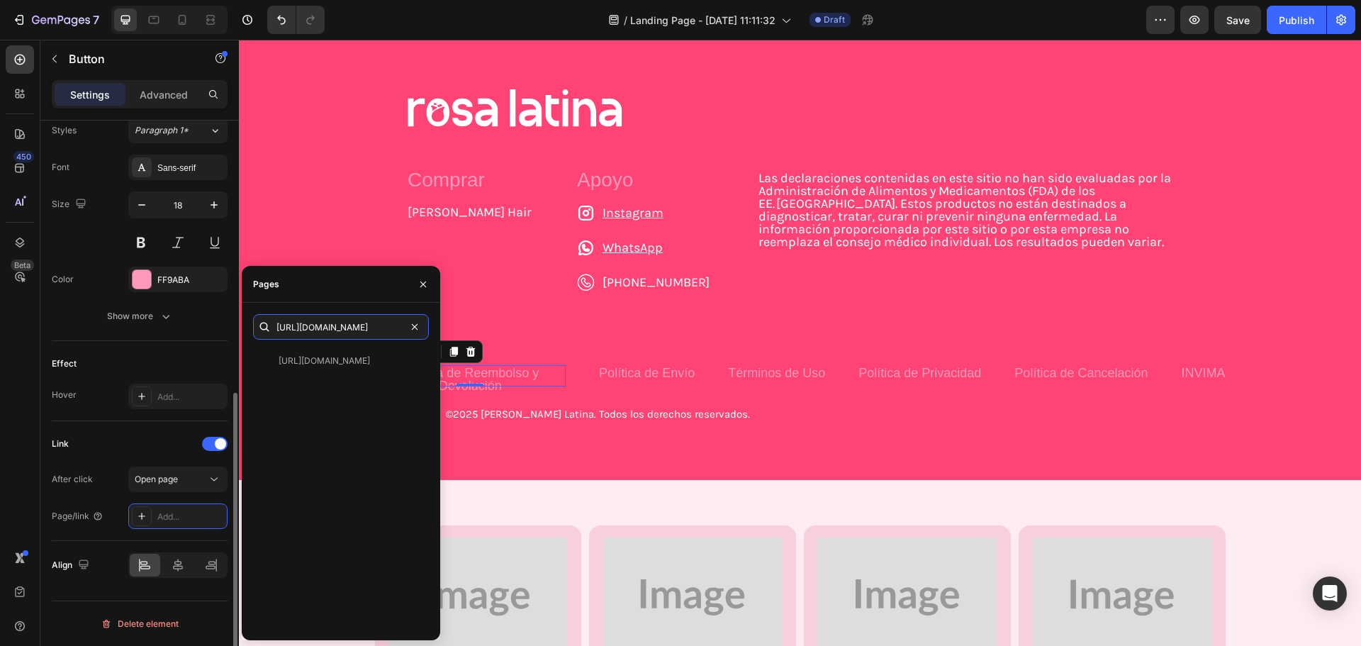
type input "https://www.usarosalatina.mx/pages/politica-de-cancelacion"
click at [168, 359] on div "Effect" at bounding box center [140, 363] width 176 height 23
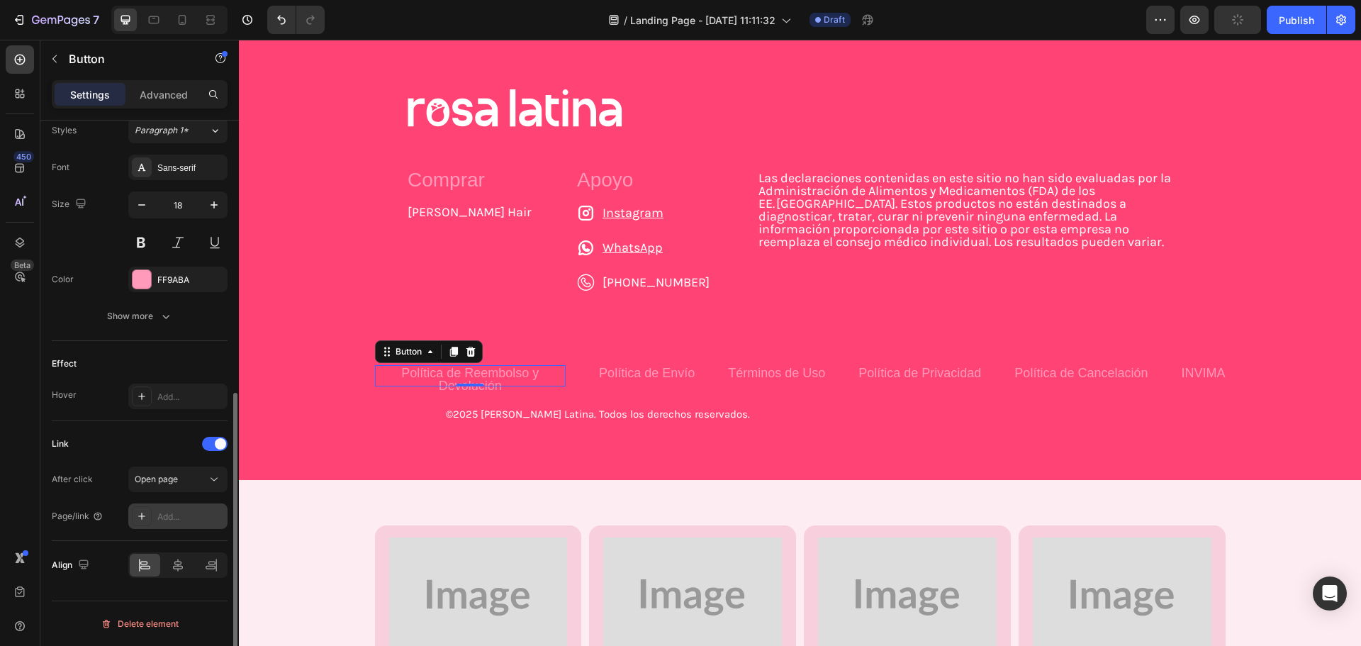
click at [166, 512] on div "Add..." at bounding box center [190, 516] width 67 height 13
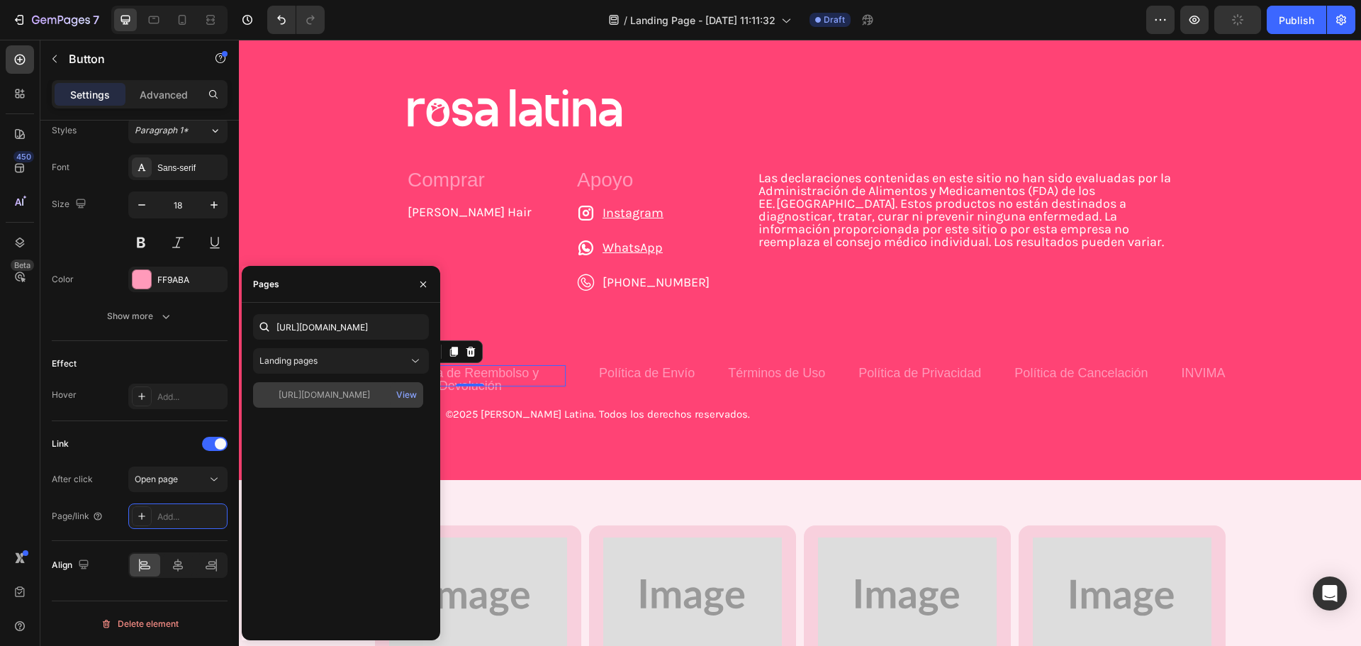
click at [315, 406] on div "https://www.usarosalatina.mx/pages/politica-de-cancelacion View" at bounding box center [338, 395] width 170 height 26
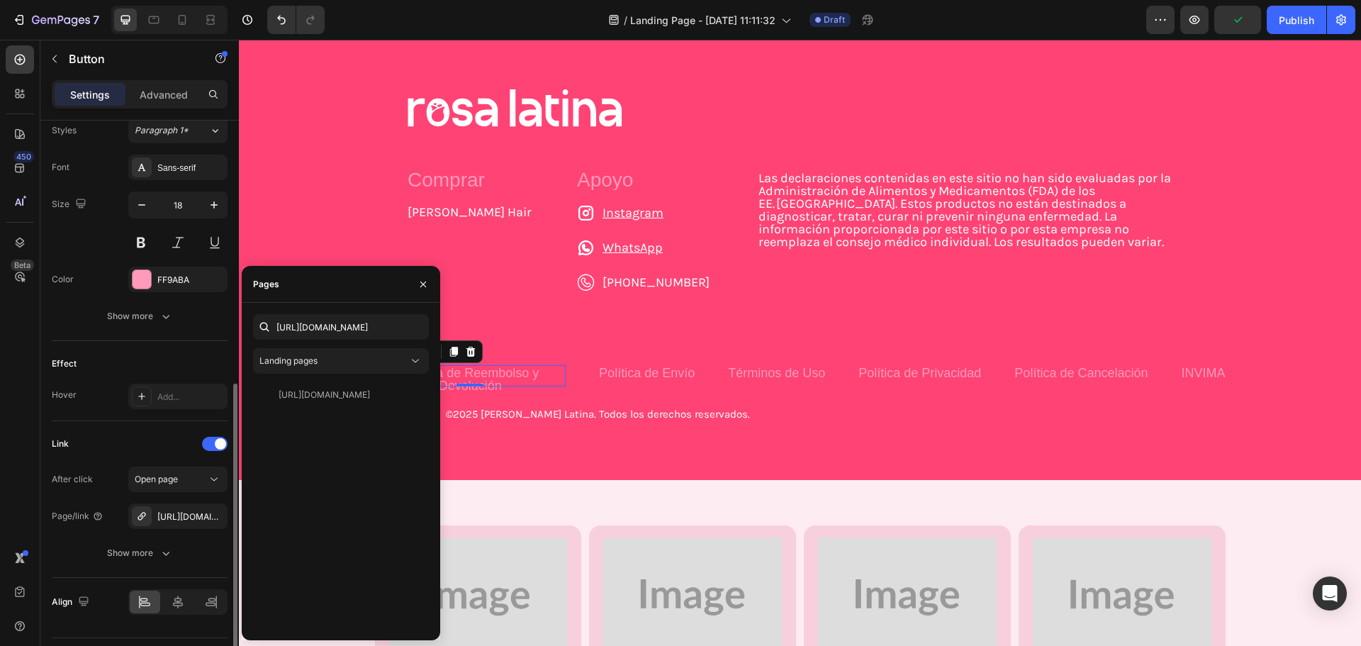
click at [160, 377] on div "Effect Hover Add..." at bounding box center [140, 381] width 176 height 80
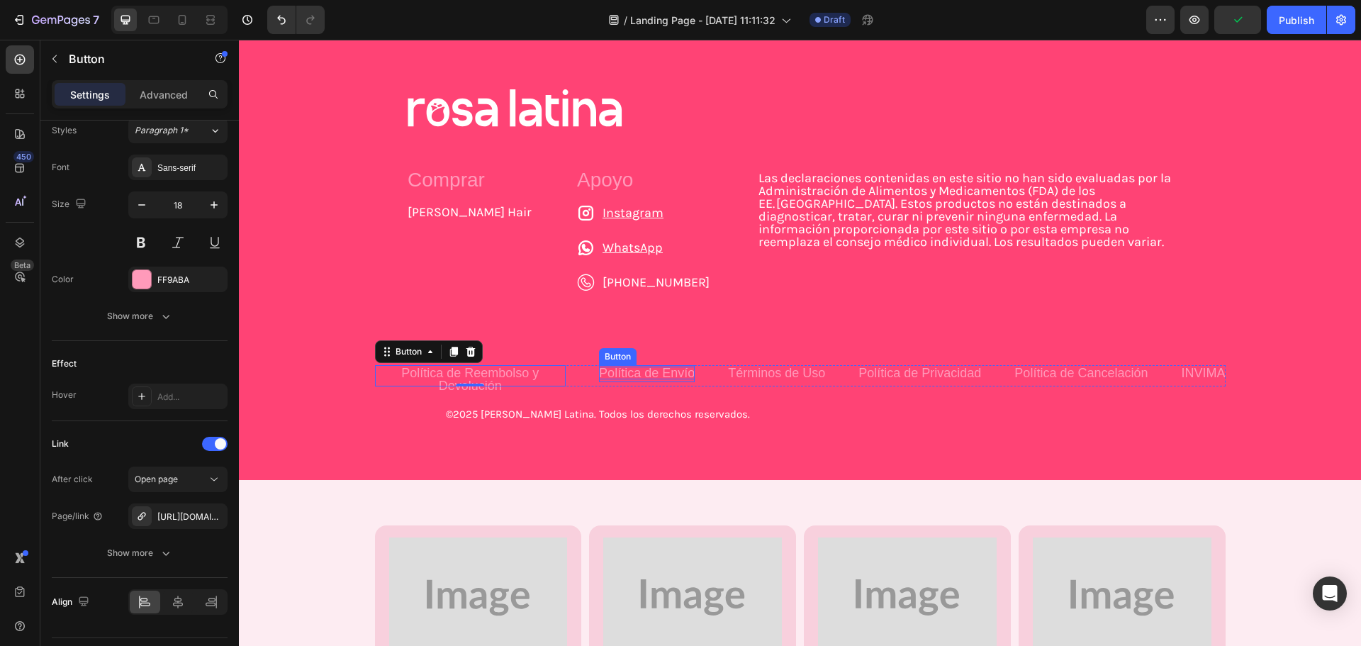
click at [642, 377] on p "Política de Envío" at bounding box center [647, 372] width 96 height 13
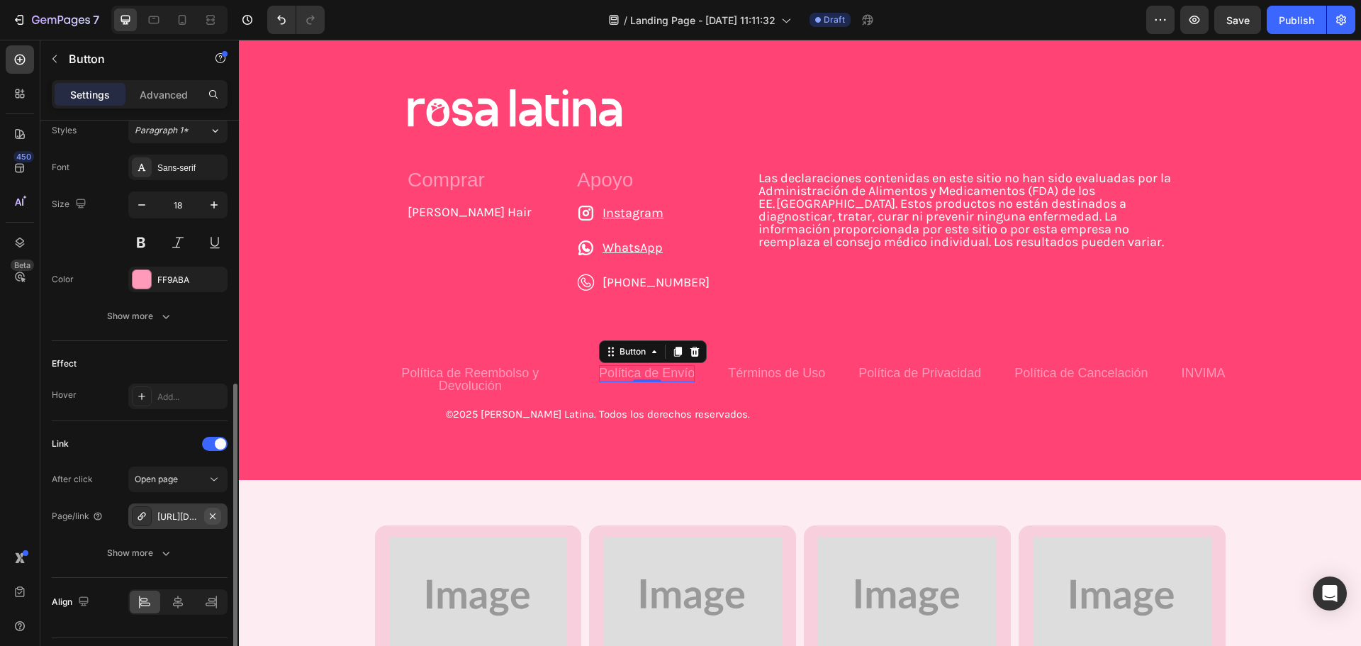
click at [210, 518] on icon "button" at bounding box center [213, 515] width 6 height 6
click at [180, 515] on div "Add..." at bounding box center [190, 516] width 67 height 13
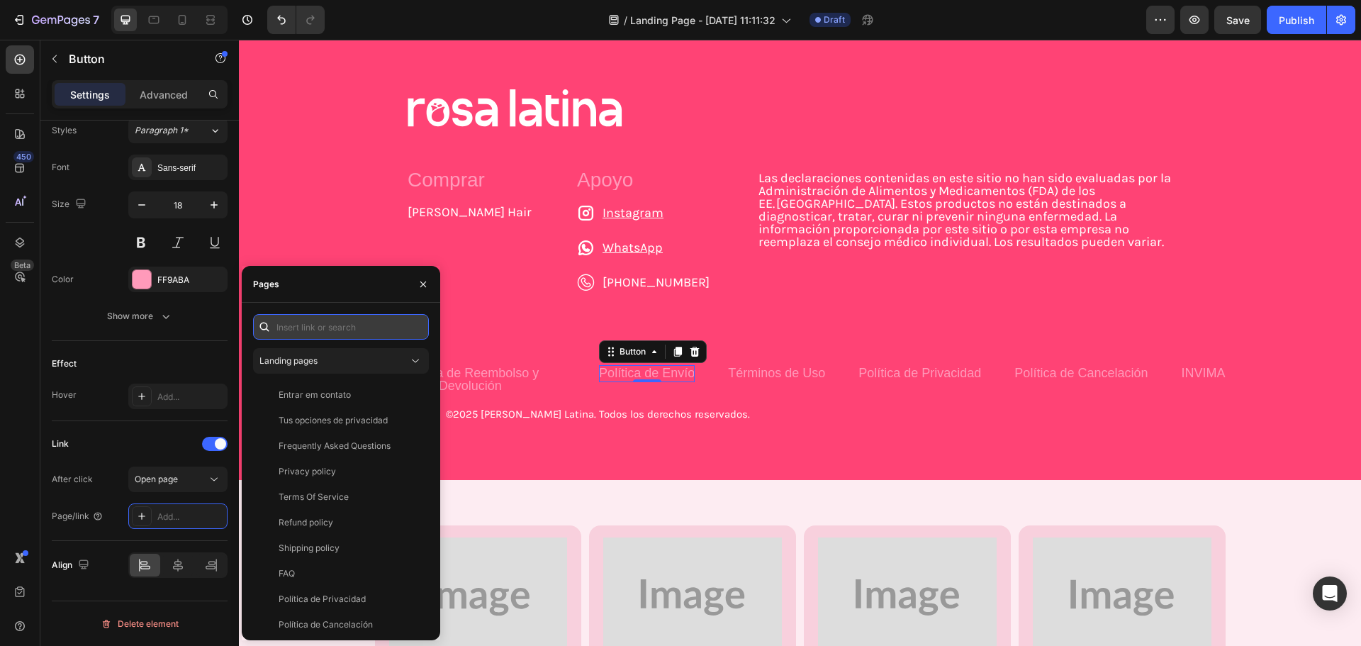
click at [334, 332] on input "text" at bounding box center [341, 327] width 176 height 26
paste input "https://www.usarosalatina.mx/pages/politica-de-envio"
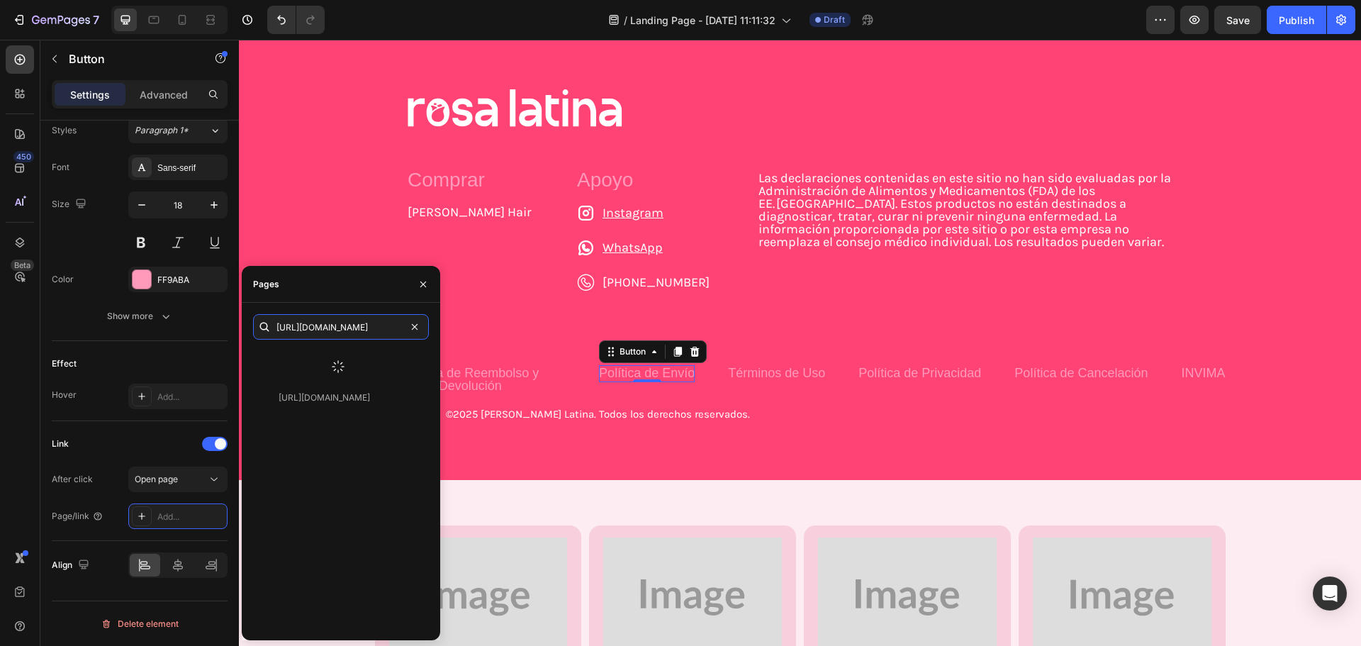
type input "https://www.usarosalatina.mx/pages/politica-de-envio"
click at [330, 357] on div at bounding box center [338, 366] width 170 height 37
click at [330, 357] on div "https://www.usarosalatina.mx/pages/politica-de-envio" at bounding box center [324, 360] width 91 height 13
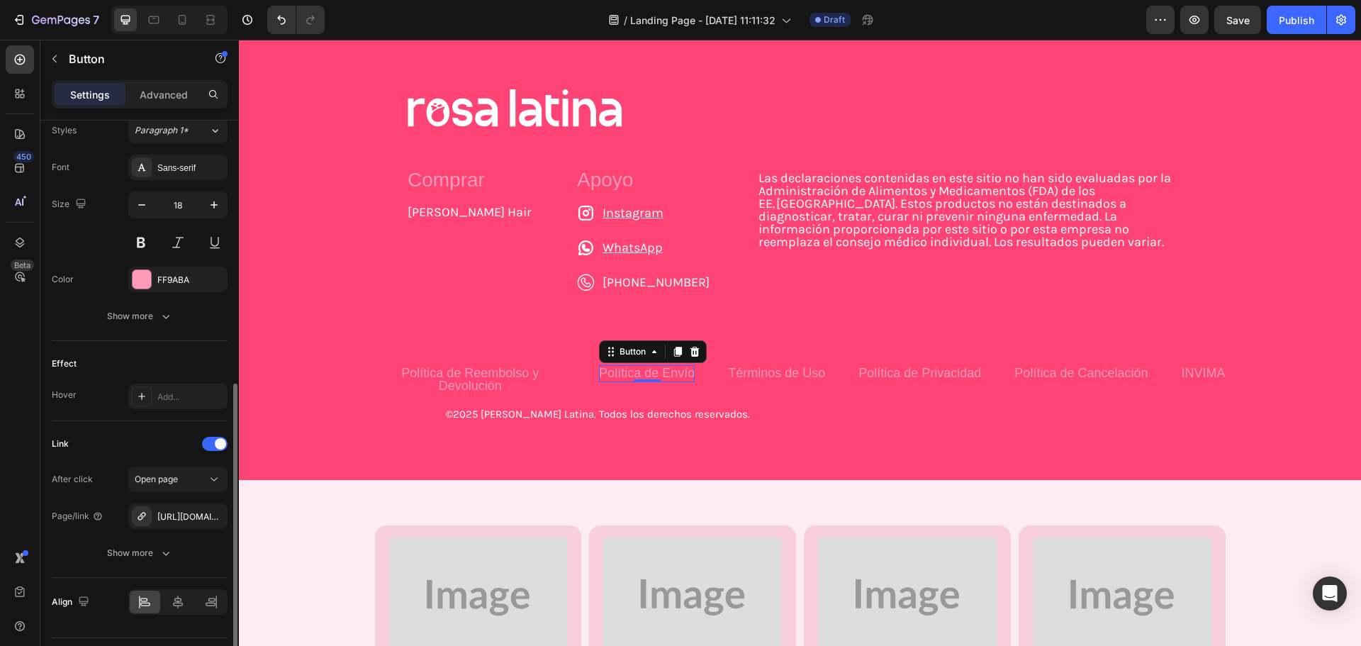
click at [177, 359] on div "Effect" at bounding box center [140, 363] width 176 height 23
click at [766, 374] on p "Términos de Uso" at bounding box center [776, 372] width 97 height 13
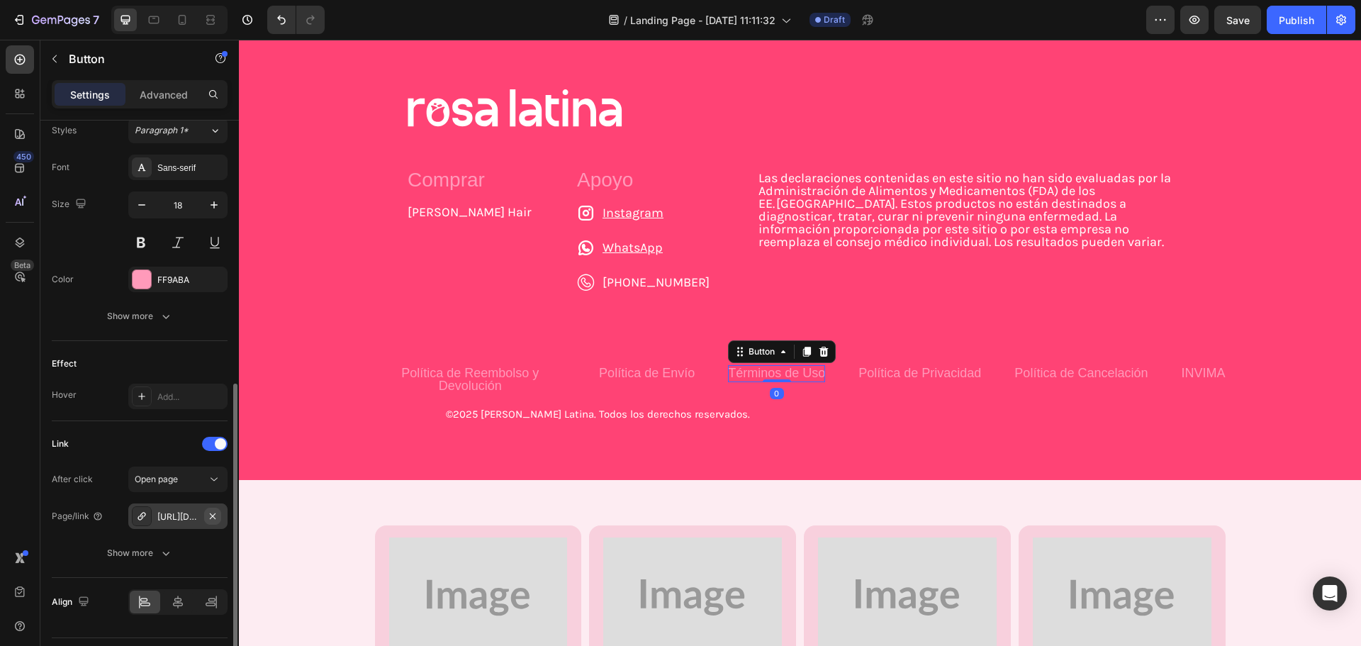
click at [214, 521] on icon "button" at bounding box center [212, 515] width 11 height 11
click at [178, 519] on div "Add..." at bounding box center [190, 516] width 67 height 13
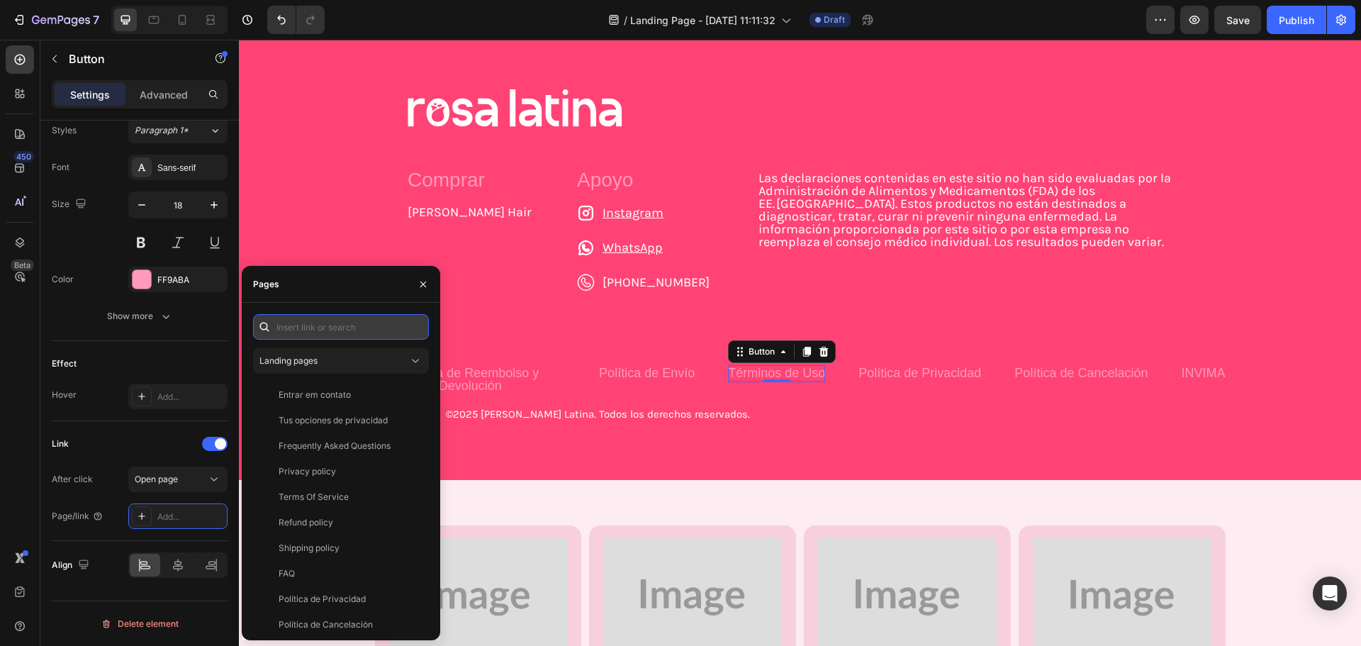
click at [335, 335] on input "text" at bounding box center [341, 327] width 176 height 26
paste input "https://www.usarosalatina.mx/pages/terminos-de-uso"
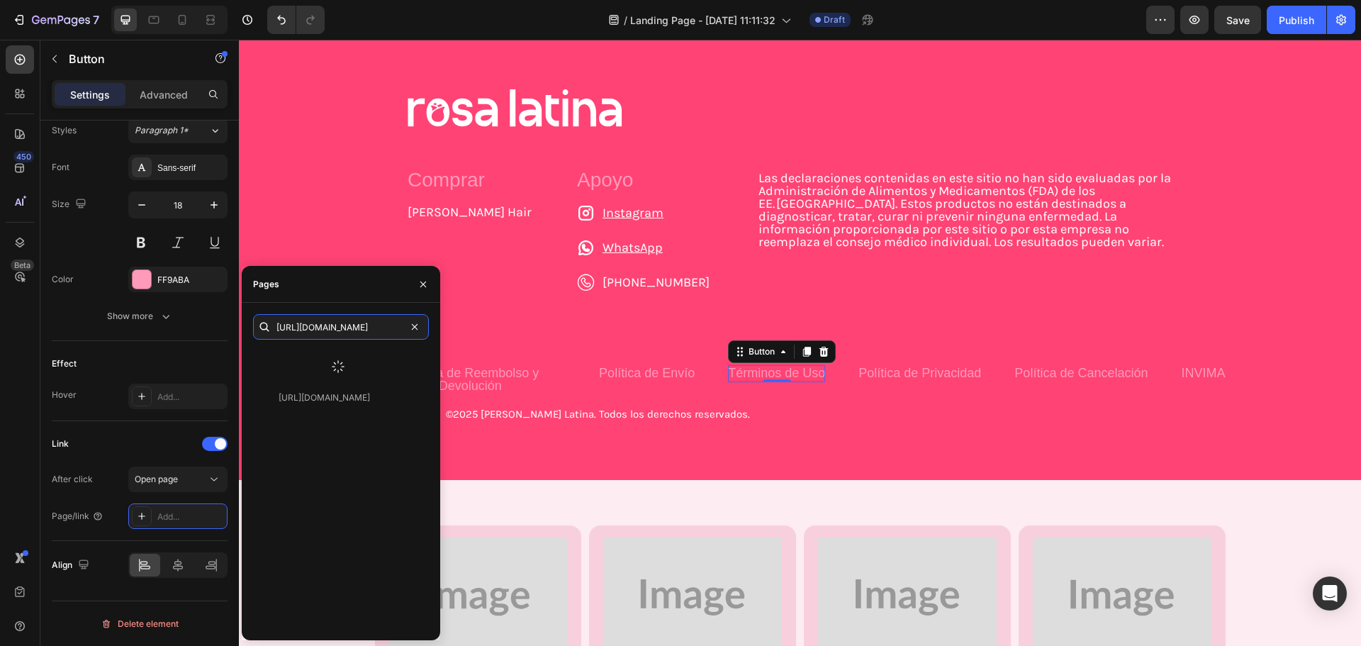
type input "https://www.usarosalatina.mx/pages/terminos-de-uso"
click at [374, 361] on div at bounding box center [338, 366] width 170 height 37
click at [370, 365] on div "https://www.usarosalatina.mx/pages/terminos-de-uso" at bounding box center [324, 360] width 91 height 13
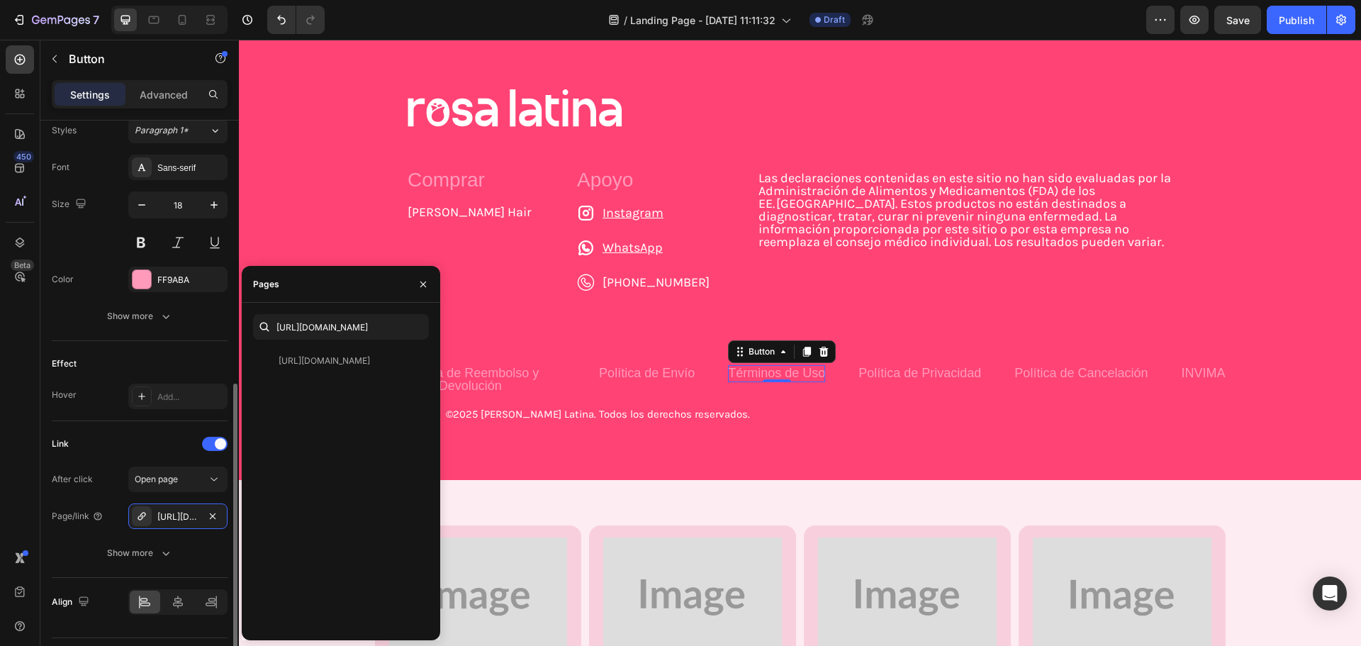
click at [161, 366] on div "Effect" at bounding box center [140, 363] width 176 height 23
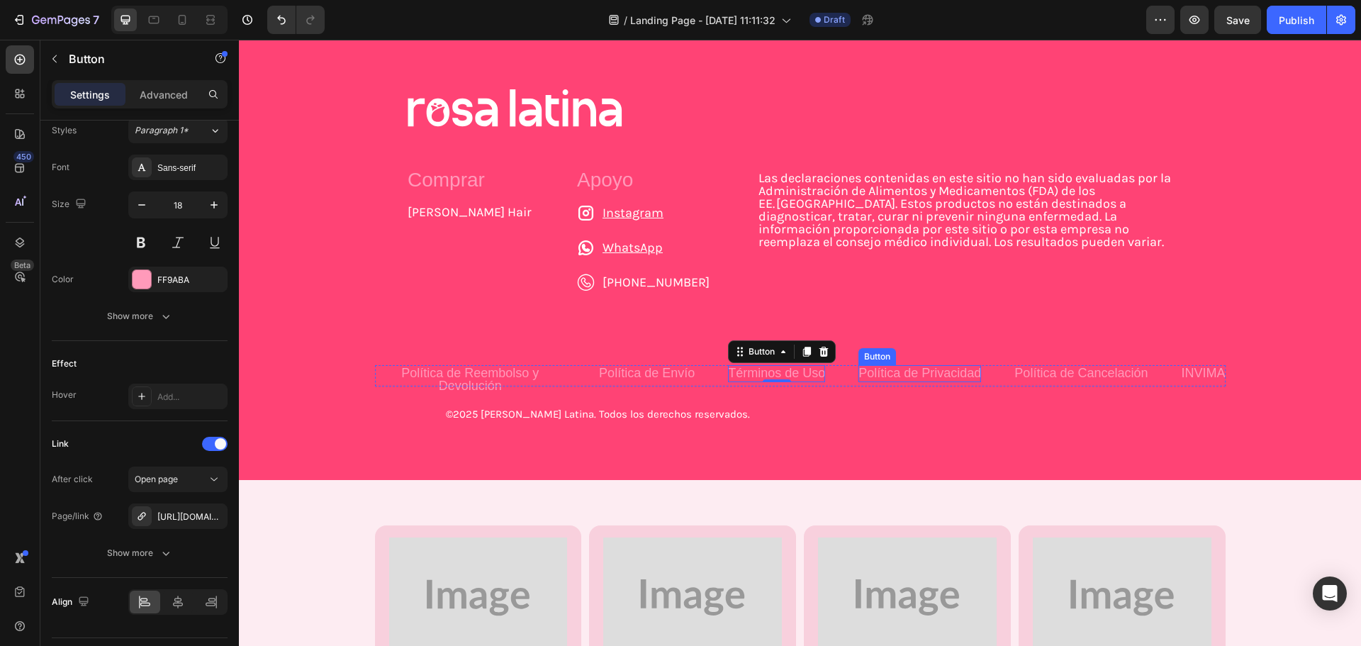
click at [919, 374] on p "Política de Privacidad" at bounding box center [919, 372] width 123 height 13
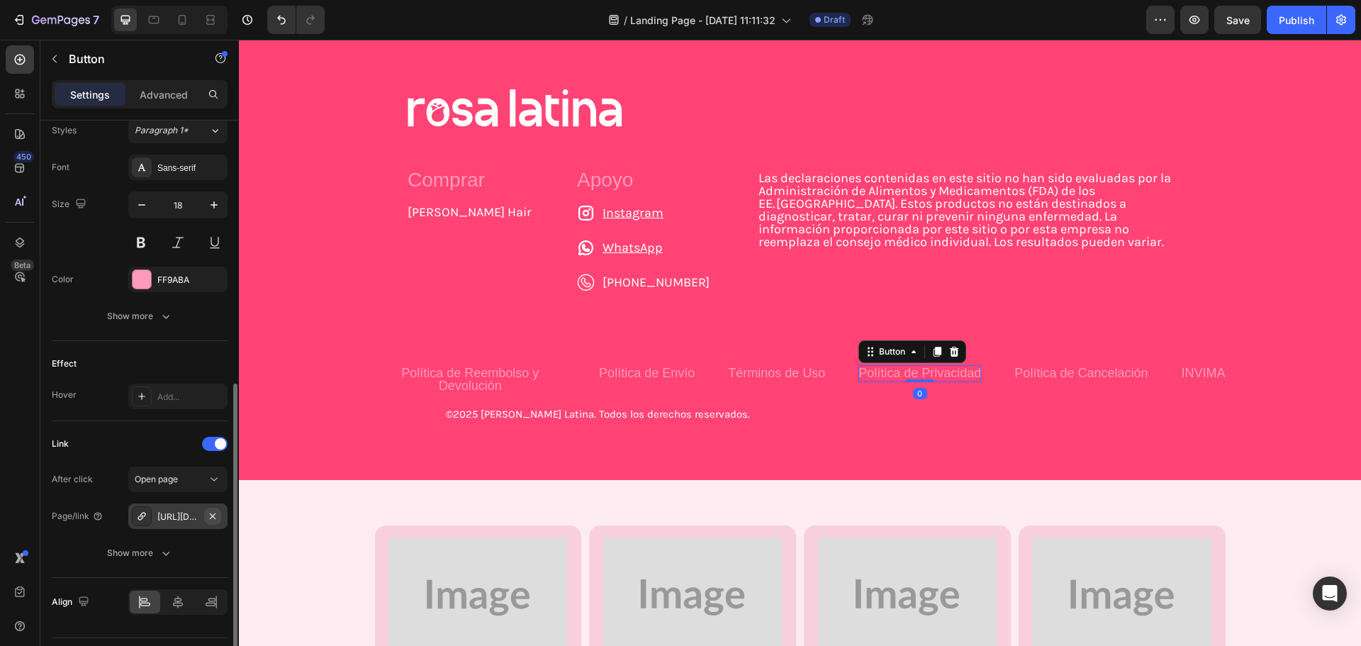
click at [213, 520] on icon "button" at bounding box center [212, 515] width 11 height 11
click at [182, 520] on div "Add..." at bounding box center [190, 516] width 67 height 13
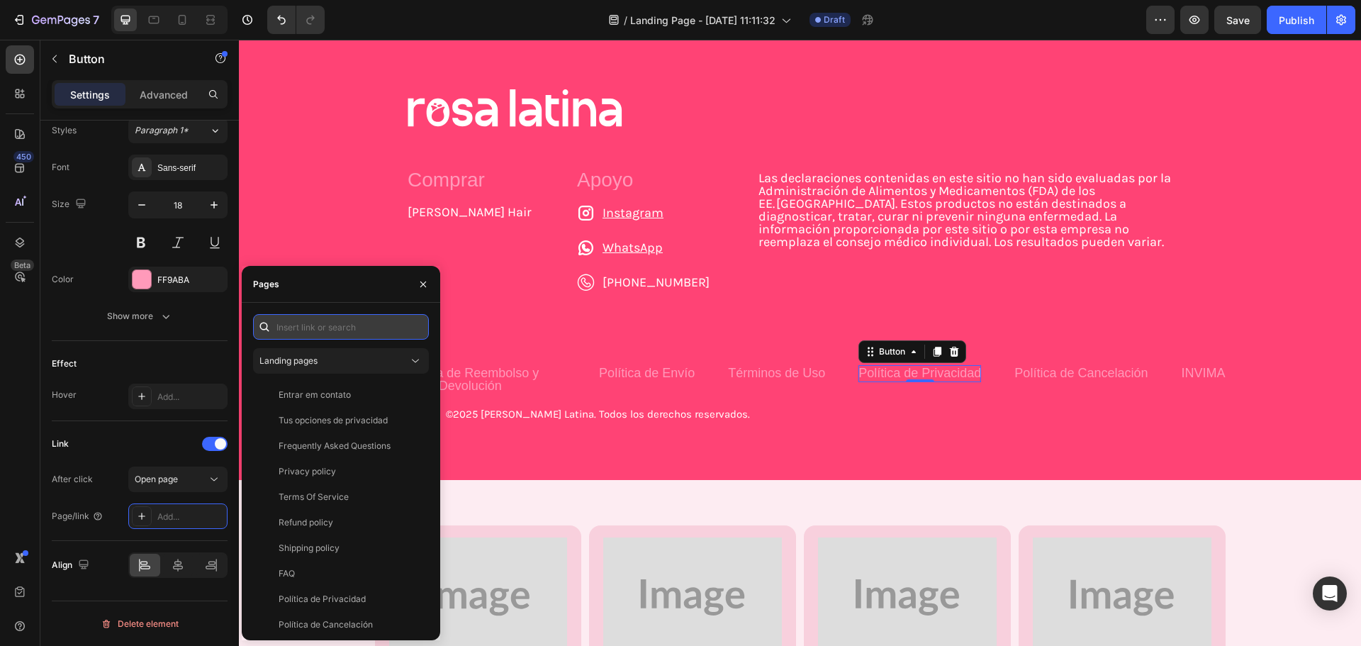
click at [342, 330] on input "text" at bounding box center [341, 327] width 176 height 26
paste input "https://www.usarosalatina.mx/pages/politica-de-privacidad"
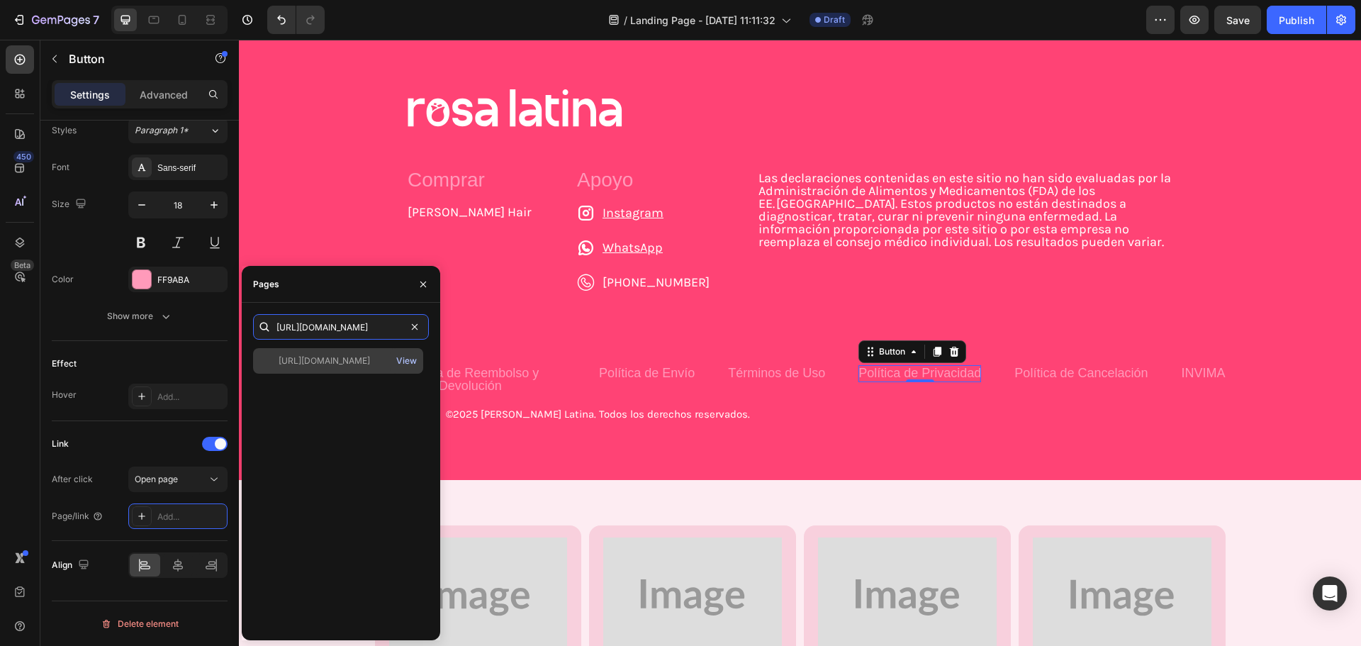
type input "https://www.usarosalatina.mx/pages/politica-de-privacidad"
click at [400, 361] on div "View" at bounding box center [406, 360] width 21 height 13
click at [340, 363] on div "https://www.usarosalatina.mx/pages/politica-de-privacidad" at bounding box center [324, 360] width 91 height 13
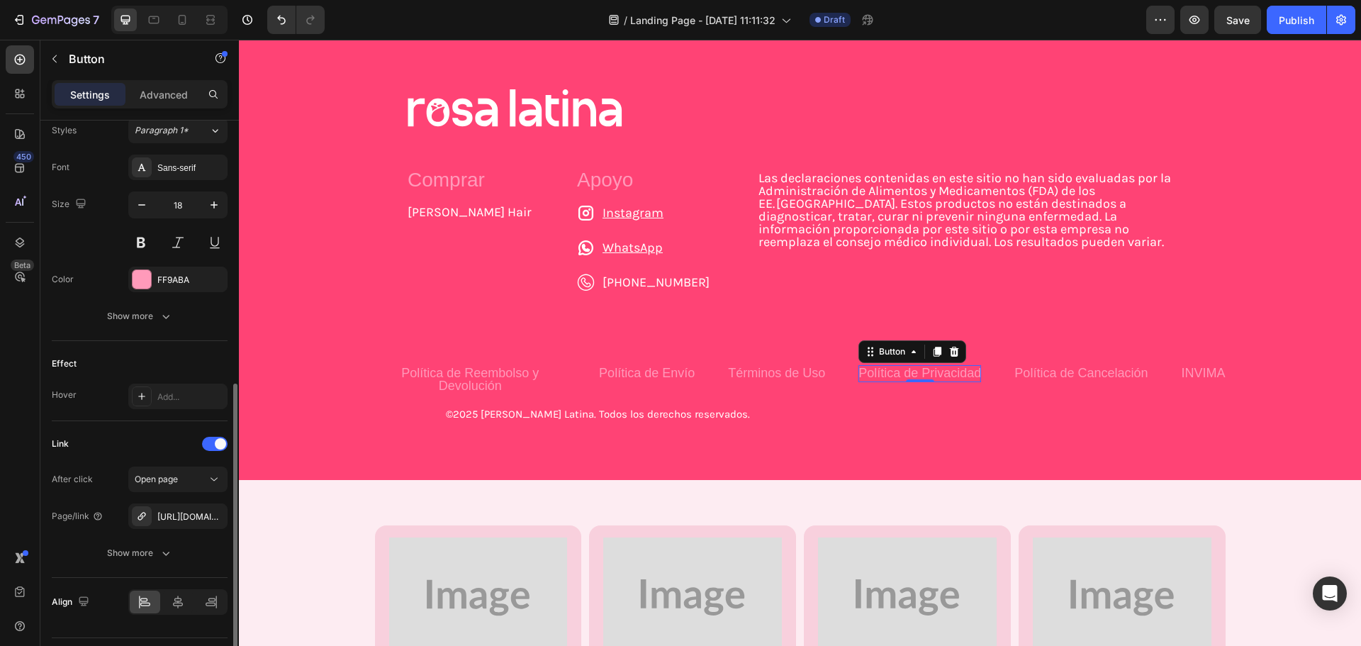
click at [179, 361] on div "Effect" at bounding box center [140, 363] width 176 height 23
click at [1014, 377] on p "Política de Cancelación" at bounding box center [1080, 372] width 133 height 13
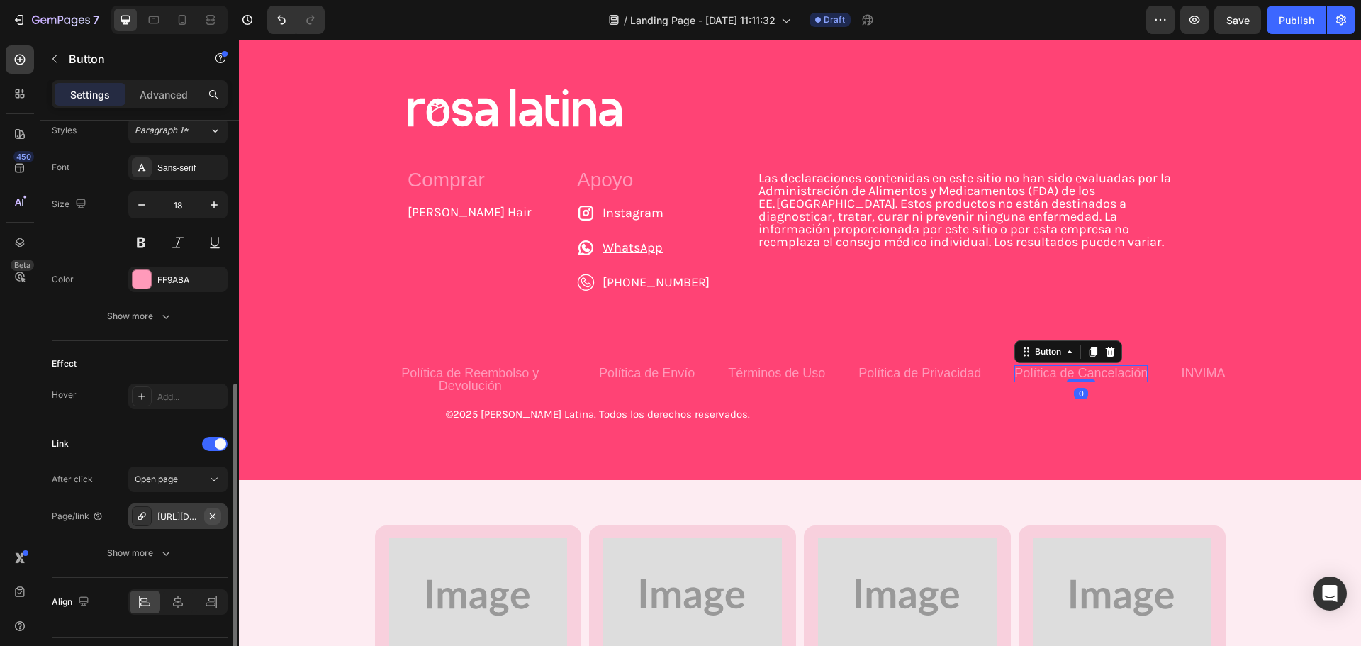
click at [215, 516] on icon "button" at bounding box center [212, 515] width 11 height 11
click at [173, 516] on div "Add..." at bounding box center [190, 516] width 67 height 13
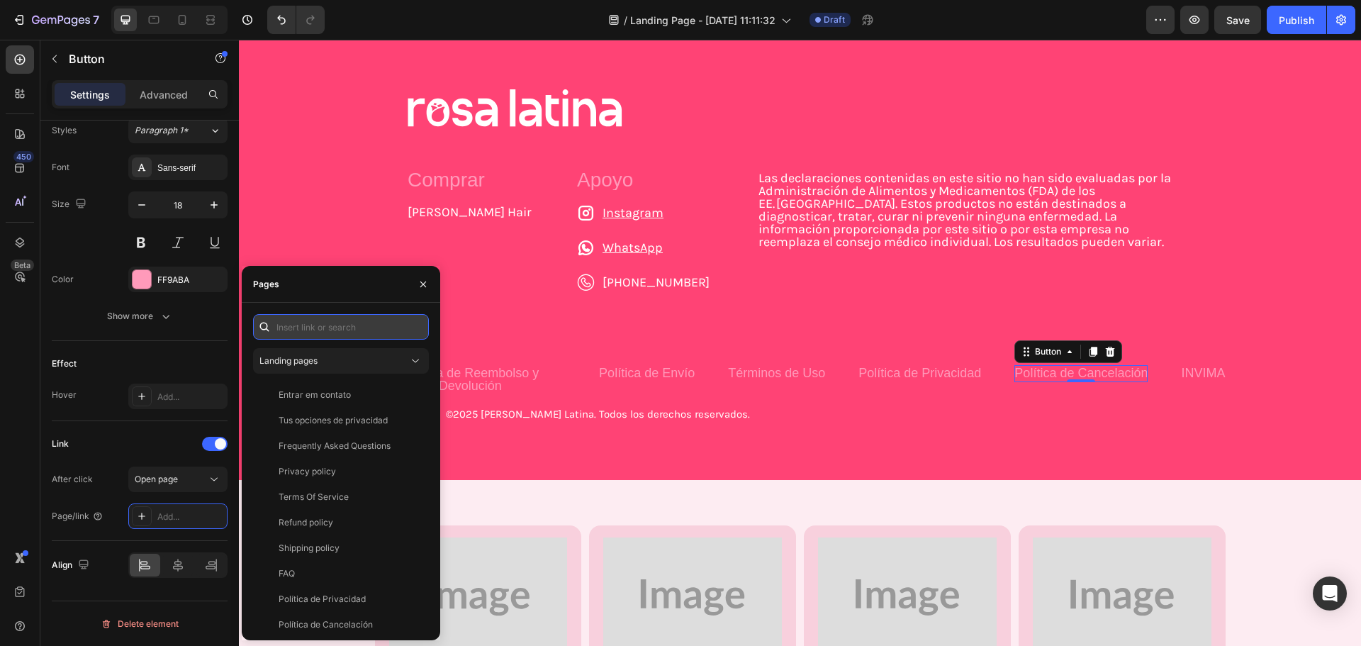
click at [347, 325] on input "text" at bounding box center [341, 327] width 176 height 26
paste input "https://www.usarosalatina.mx/pages/politica-de-cancelacion"
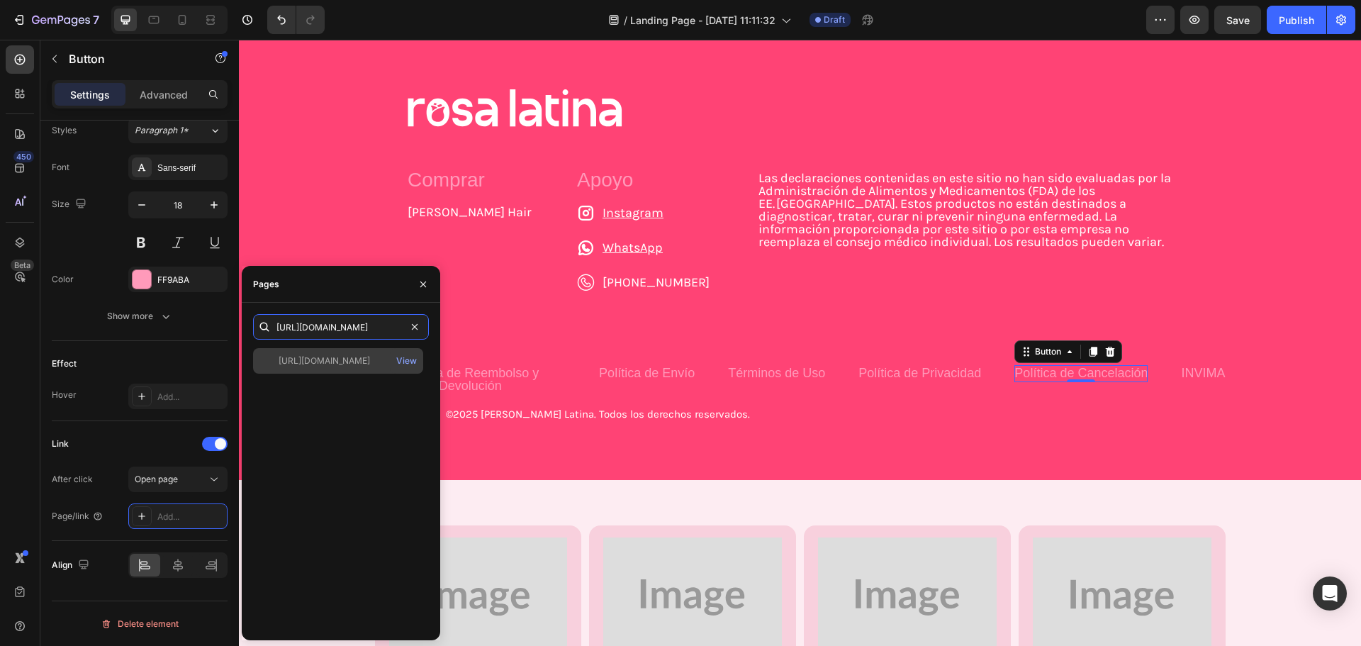
type input "https://www.usarosalatina.mx/pages/politica-de-cancelacion"
click at [354, 360] on div "https://www.usarosalatina.mx/pages/politica-de-cancelacion" at bounding box center [324, 360] width 91 height 13
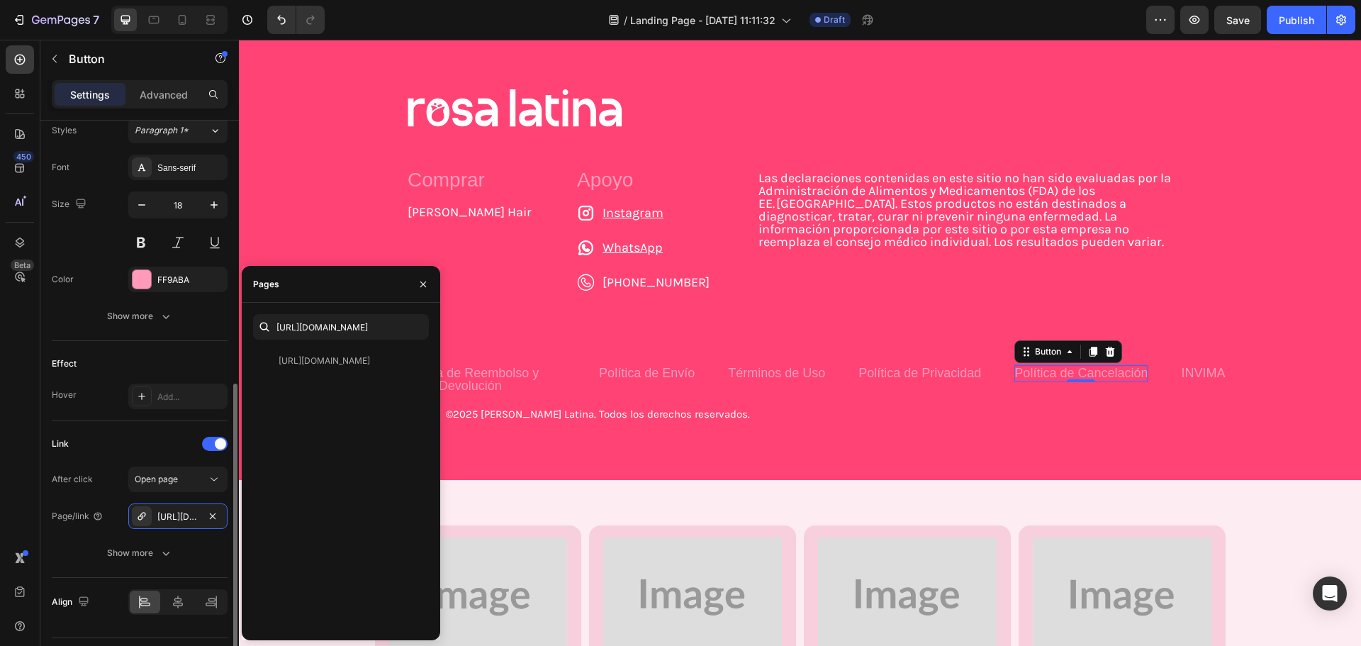
click at [153, 357] on div "Effect" at bounding box center [140, 363] width 176 height 23
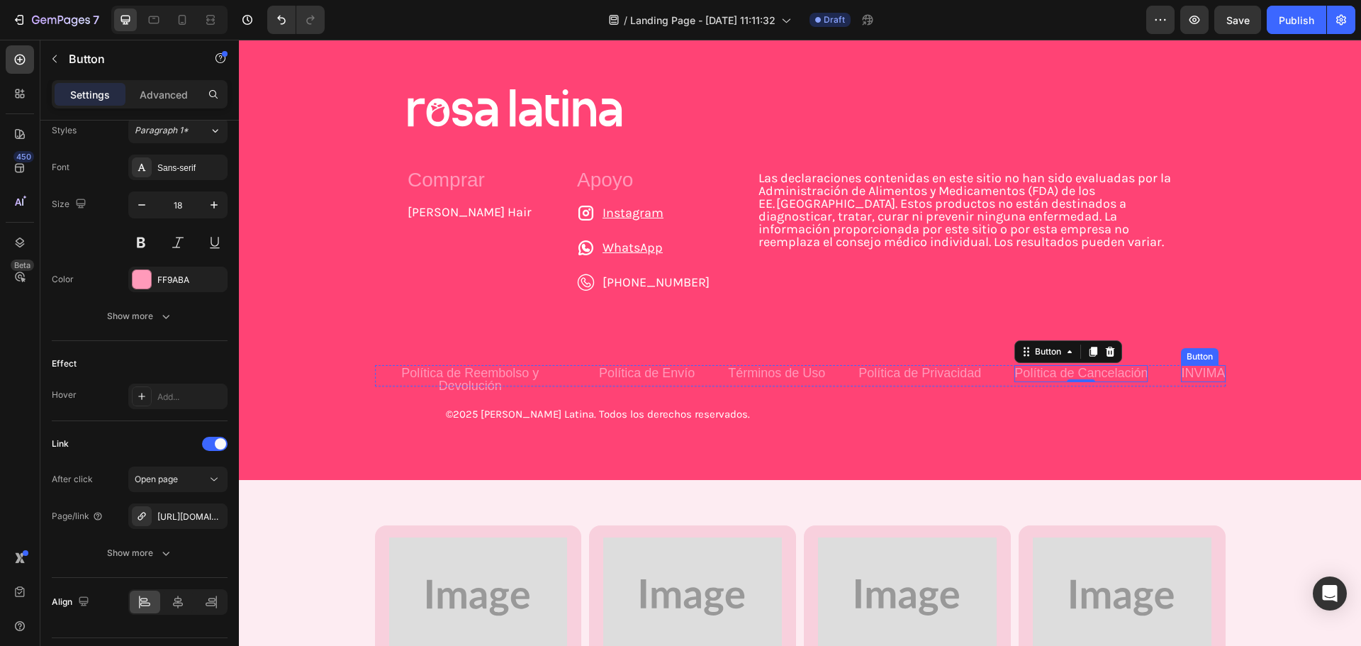
drag, startPoint x: 1143, startPoint y: 373, endPoint x: 264, endPoint y: 381, distance: 879.0
click at [1181, 373] on p "INVIMA" at bounding box center [1203, 372] width 44 height 13
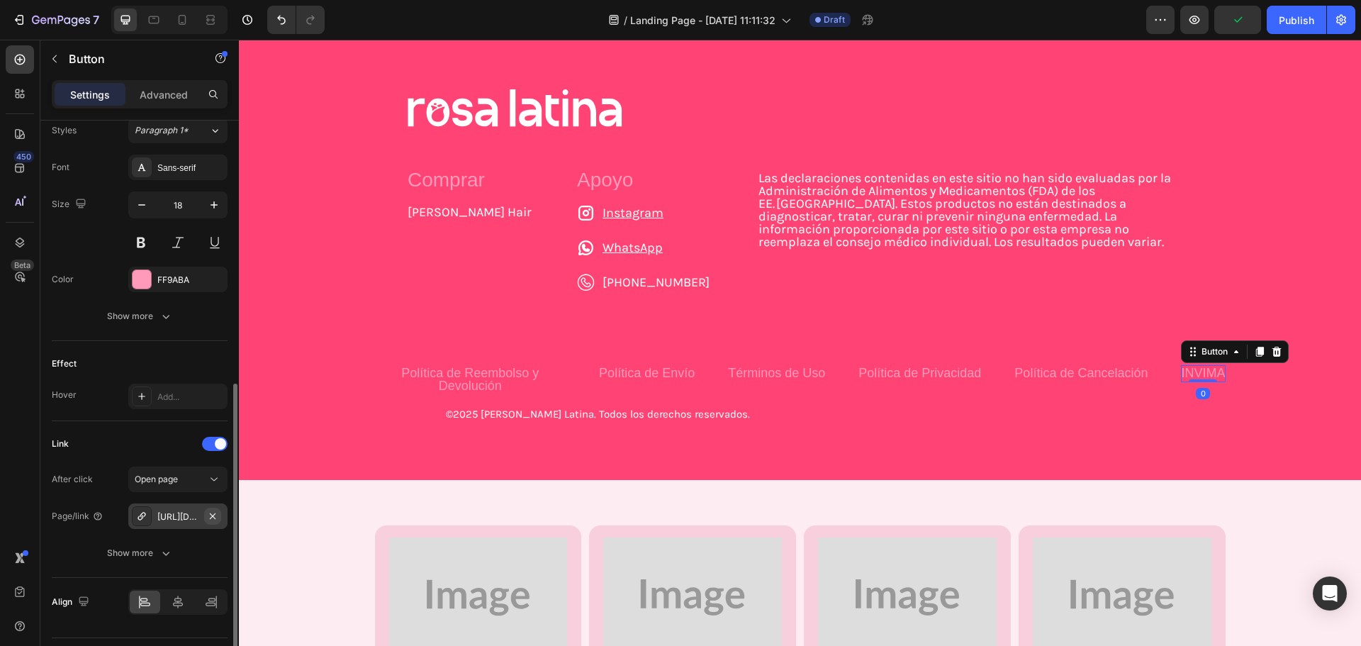
click at [215, 521] on icon "button" at bounding box center [212, 515] width 11 height 11
click at [172, 516] on div "Add..." at bounding box center [190, 516] width 67 height 13
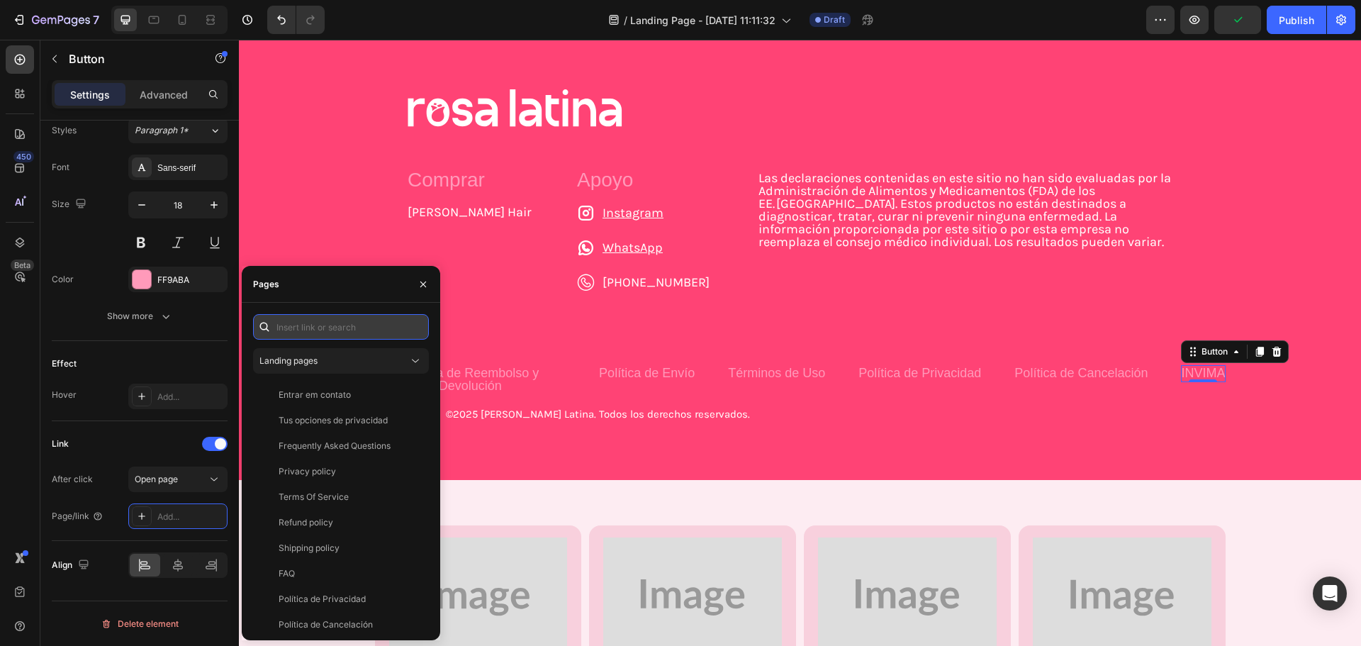
click at [337, 329] on input "text" at bounding box center [341, 327] width 176 height 26
paste input "https://www.usarosalatina.mx/pages/registro-invima"
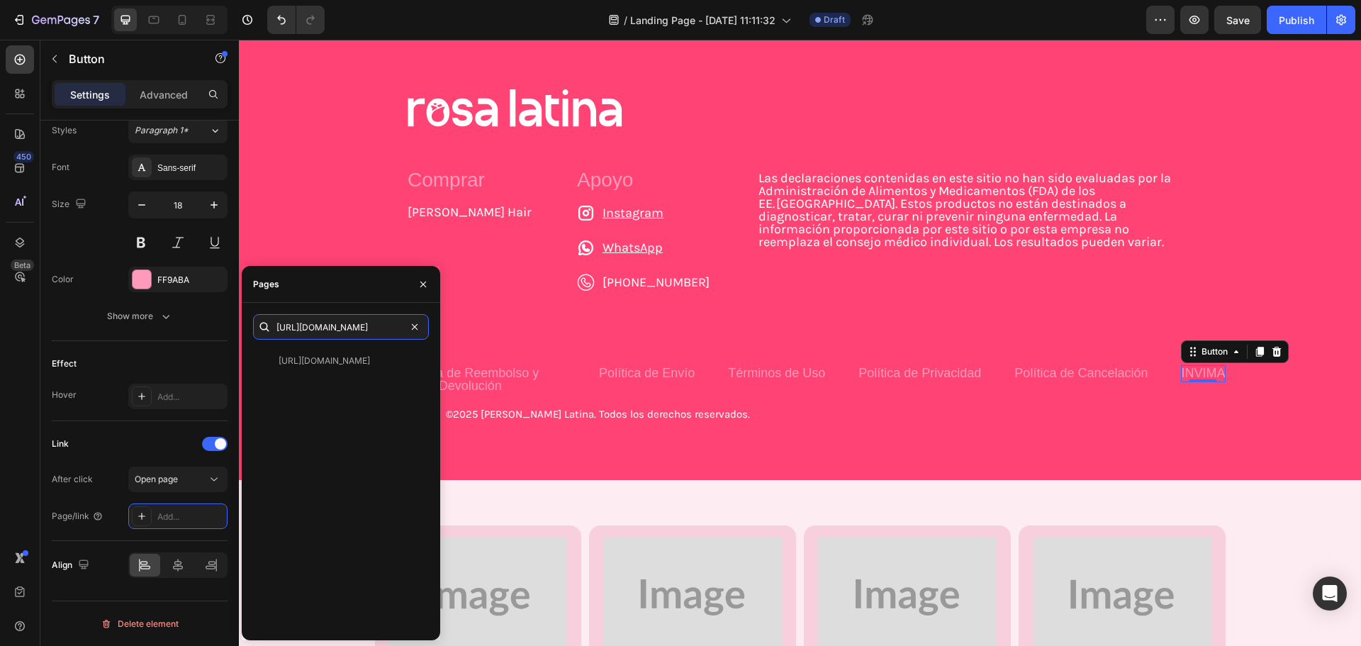
type input "https://www.usarosalatina.mx/pages/registro-invima"
click at [329, 366] on div "https://www.usarosalatina.mx/pages/registro-invima" at bounding box center [324, 360] width 91 height 13
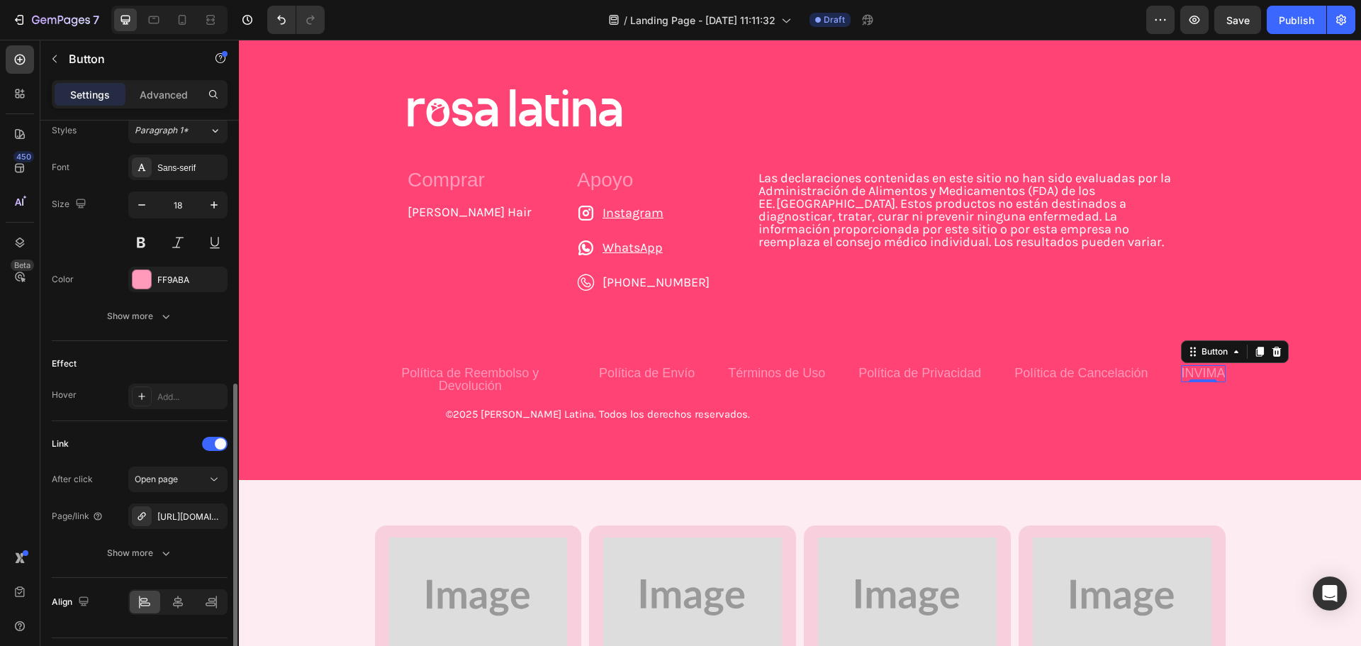
click at [162, 367] on div "Effect" at bounding box center [140, 363] width 176 height 23
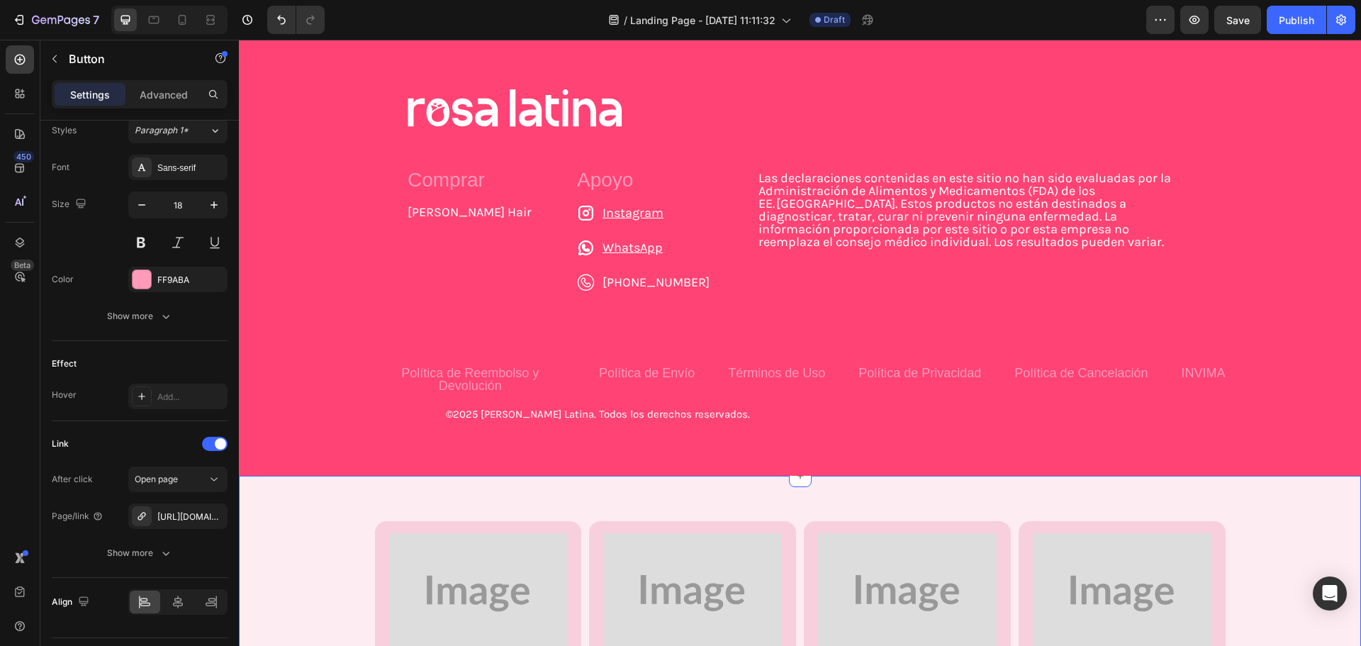
scroll to position [142, 0]
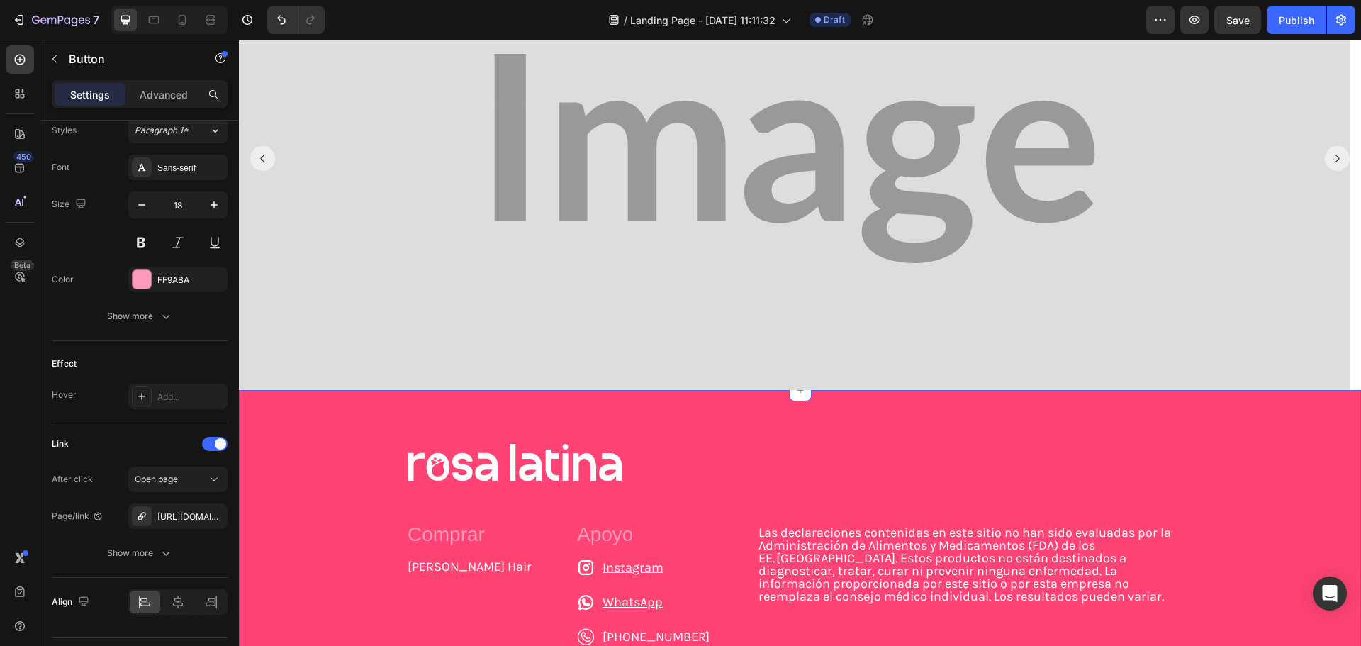
click at [327, 415] on div "Image Comprar Text Block Rosa Hair Button Rosa Bella Button Rosa Essence Button…" at bounding box center [800, 610] width 1122 height 440
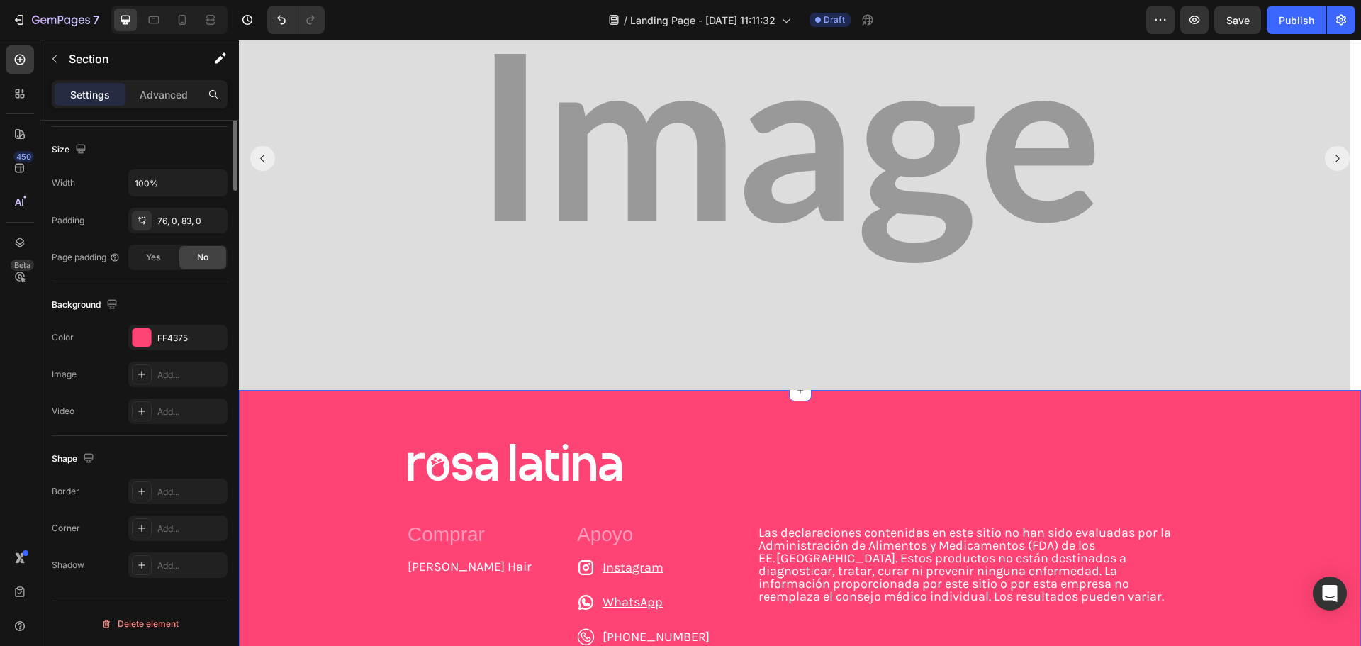
scroll to position [0, 0]
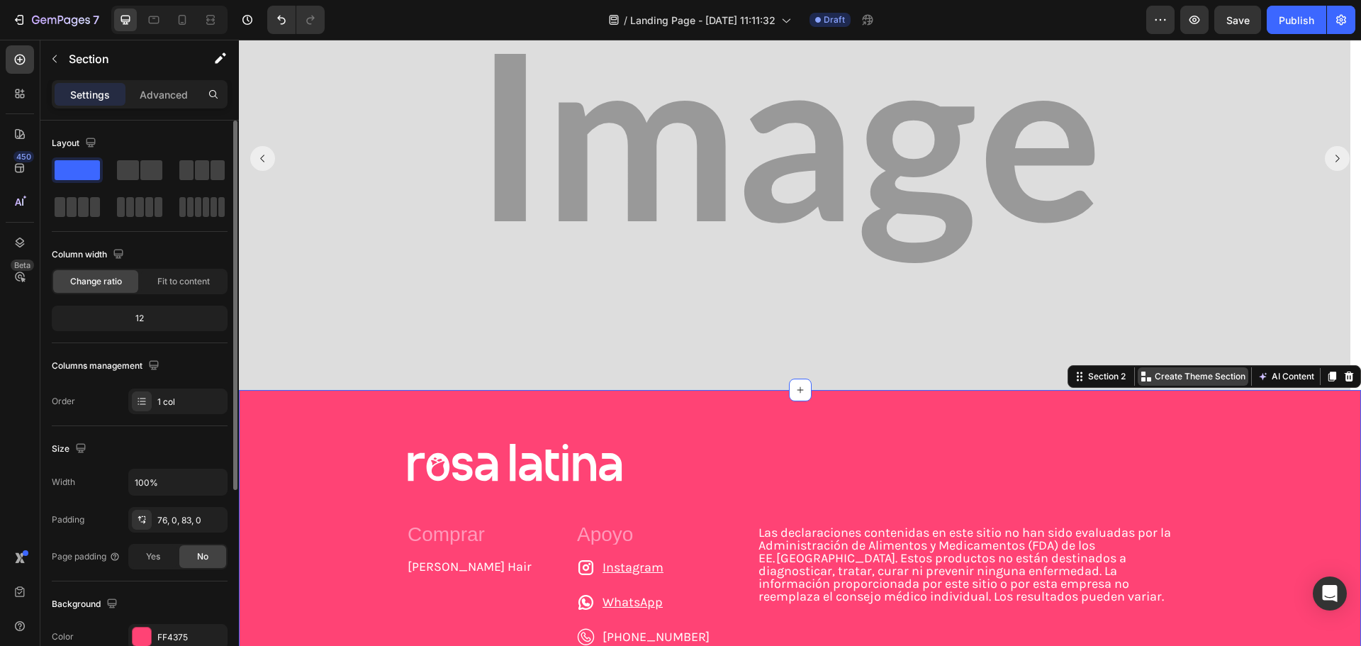
click at [1185, 374] on p "Create Theme Section" at bounding box center [1200, 376] width 91 height 13
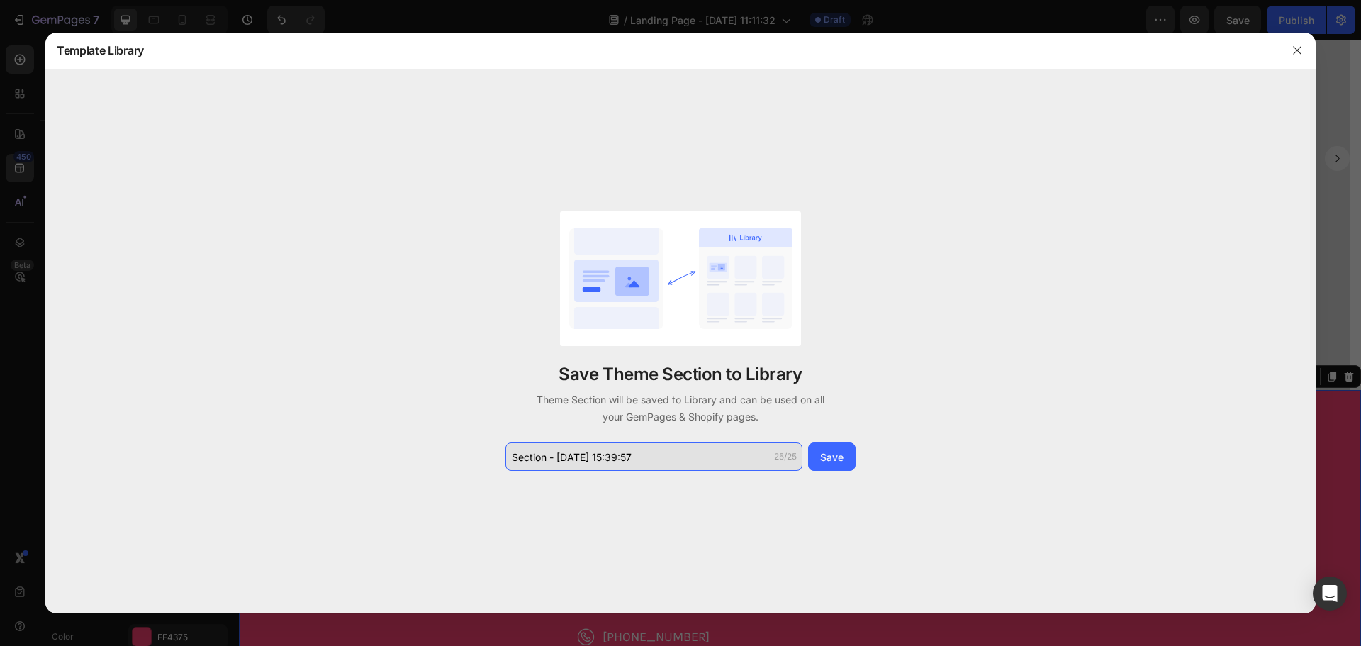
click at [698, 444] on input "Section - Sep 26 15:39:57" at bounding box center [653, 456] width 297 height 28
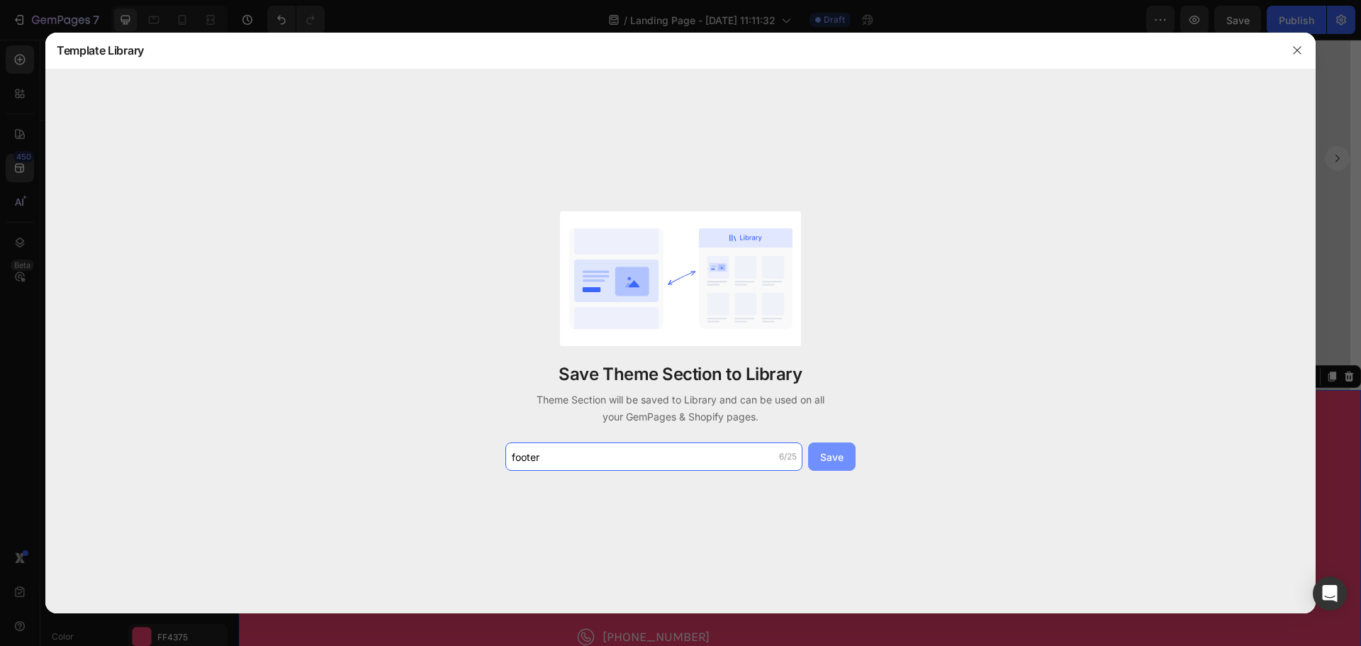
type input "footer"
click at [818, 444] on button "Save" at bounding box center [831, 456] width 47 height 28
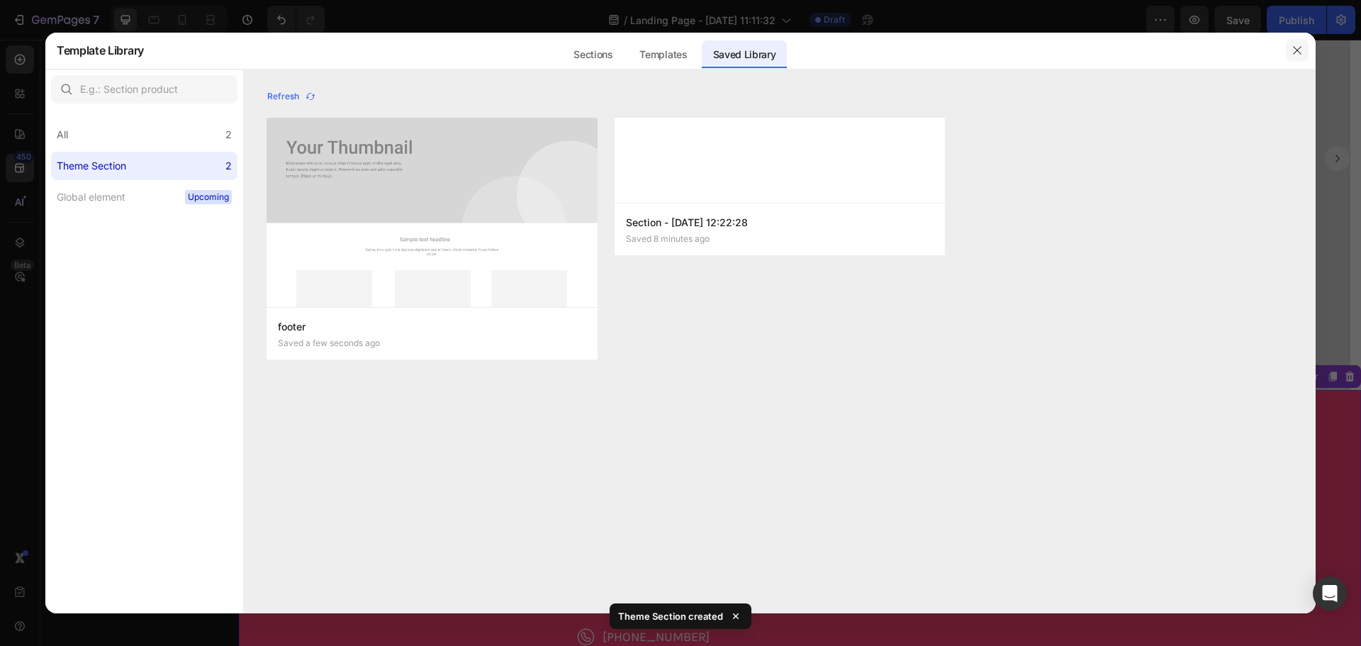
click at [1293, 55] on icon "button" at bounding box center [1296, 50] width 11 height 11
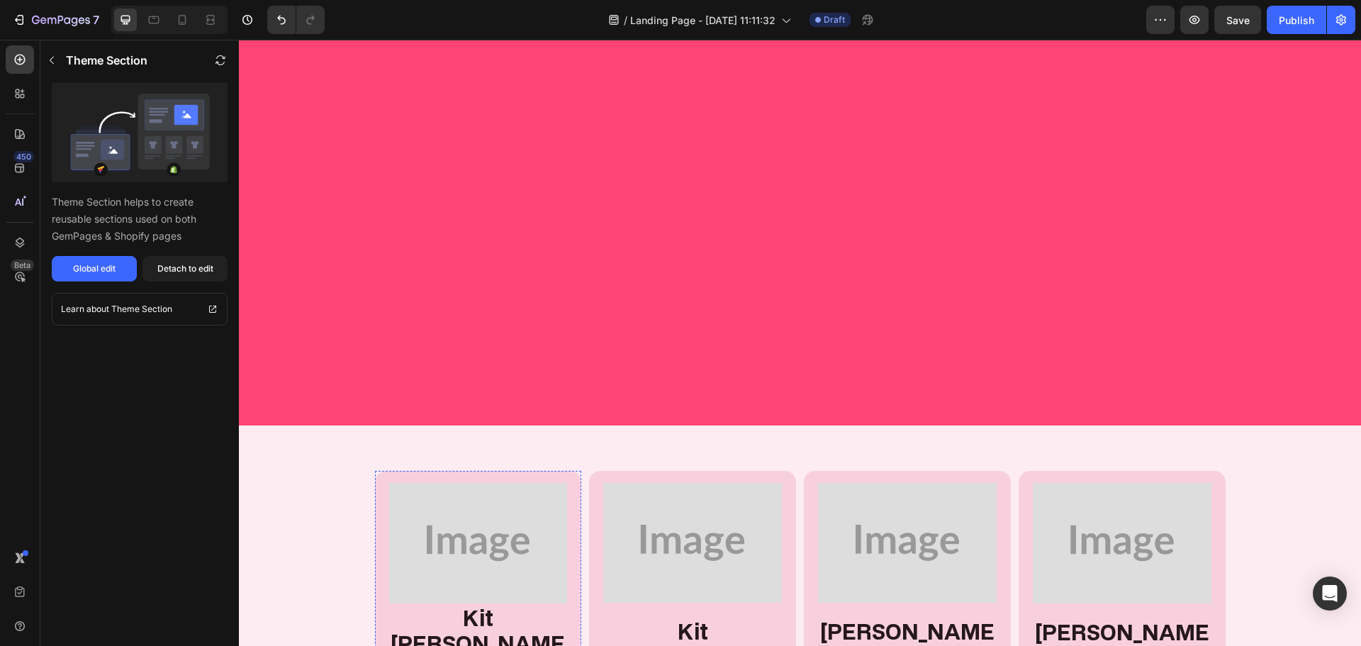
scroll to position [1134, 0]
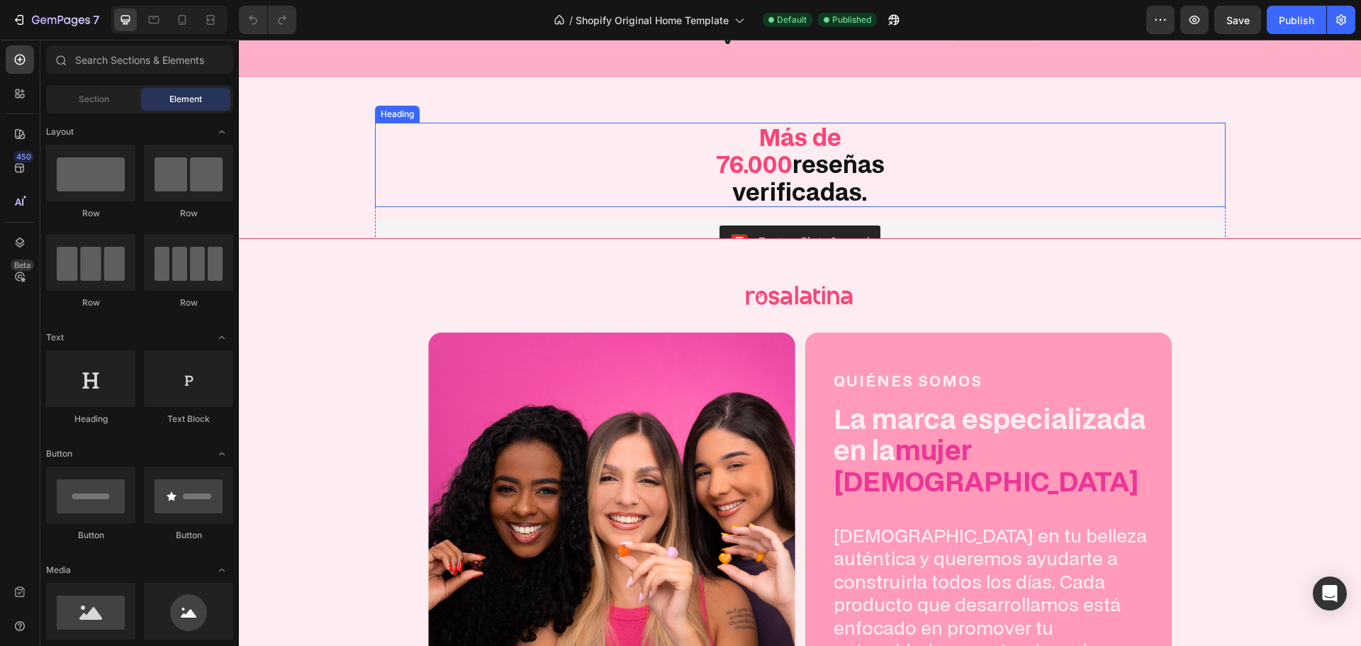
scroll to position [2339, 0]
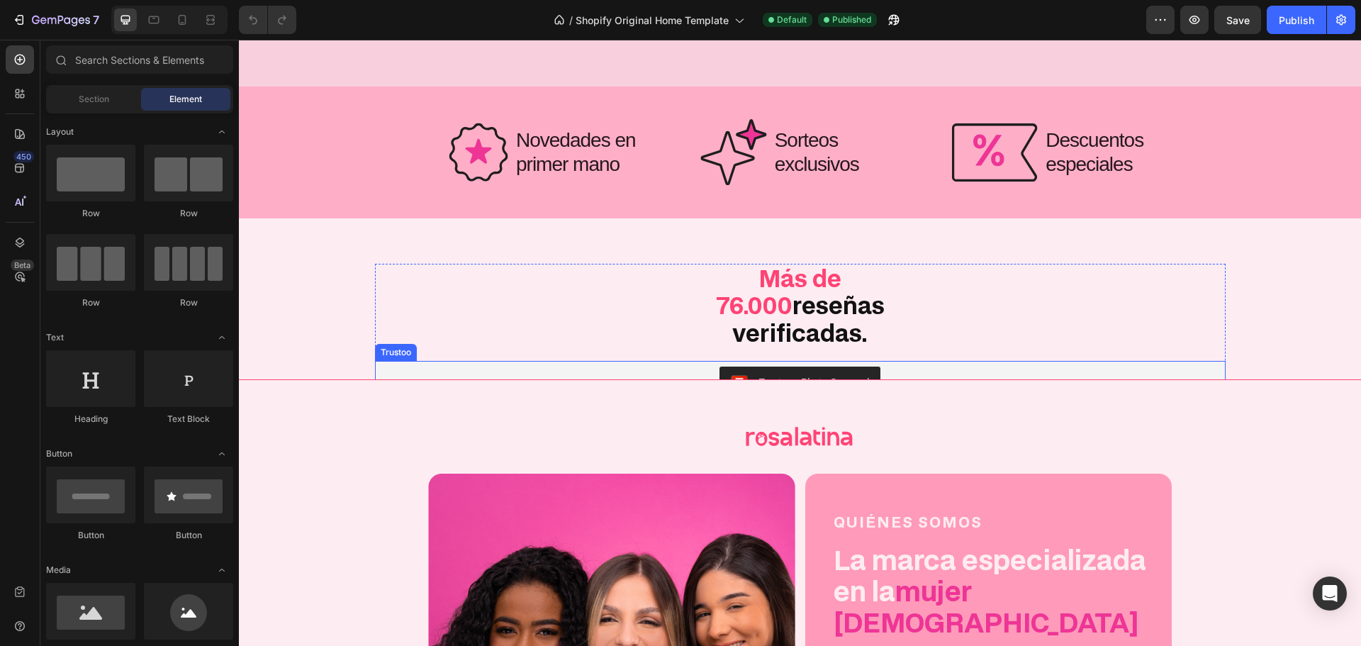
click at [609, 366] on div "Trustoo - Photo Carousel" at bounding box center [800, 383] width 839 height 34
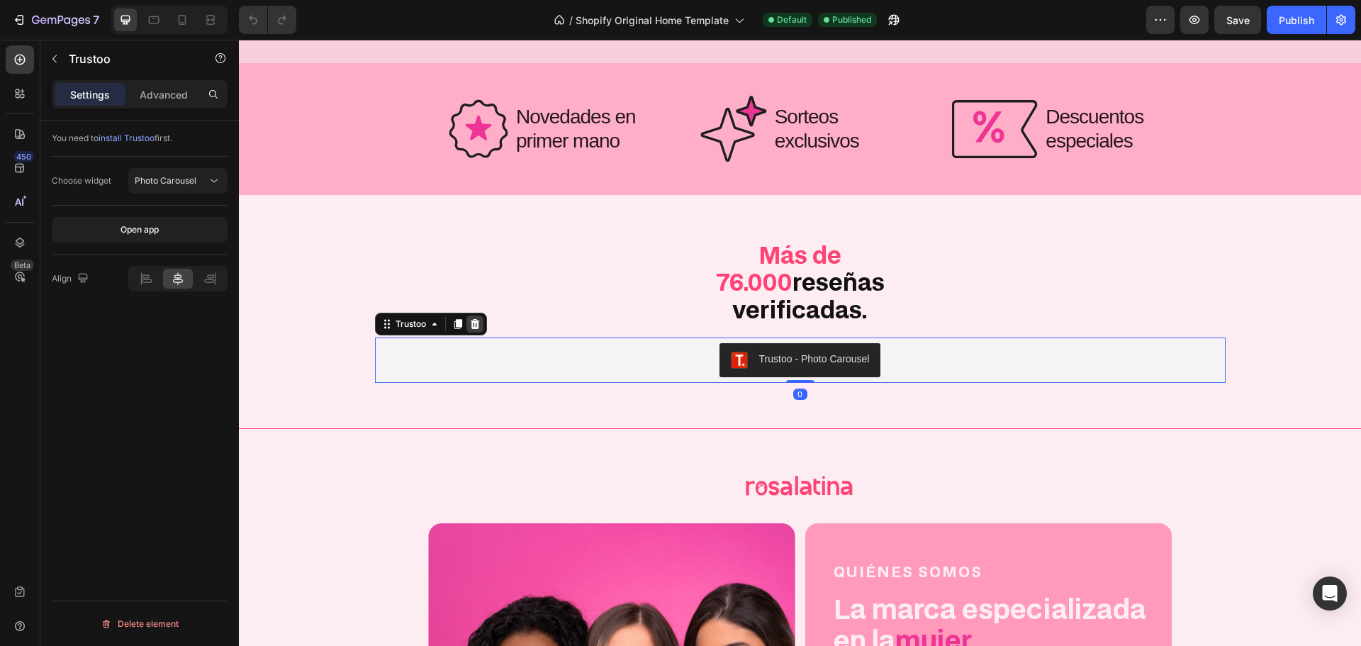
click at [471, 319] on icon at bounding box center [474, 323] width 11 height 11
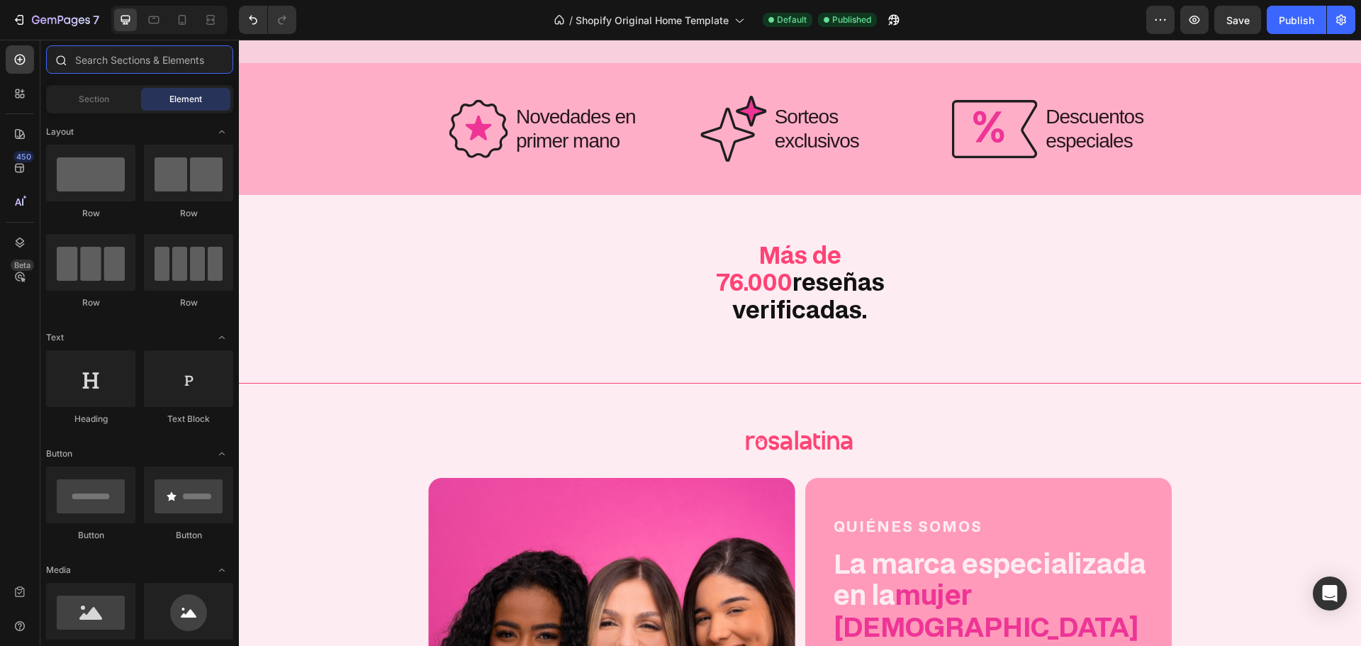
click at [88, 69] on input "text" at bounding box center [139, 59] width 187 height 28
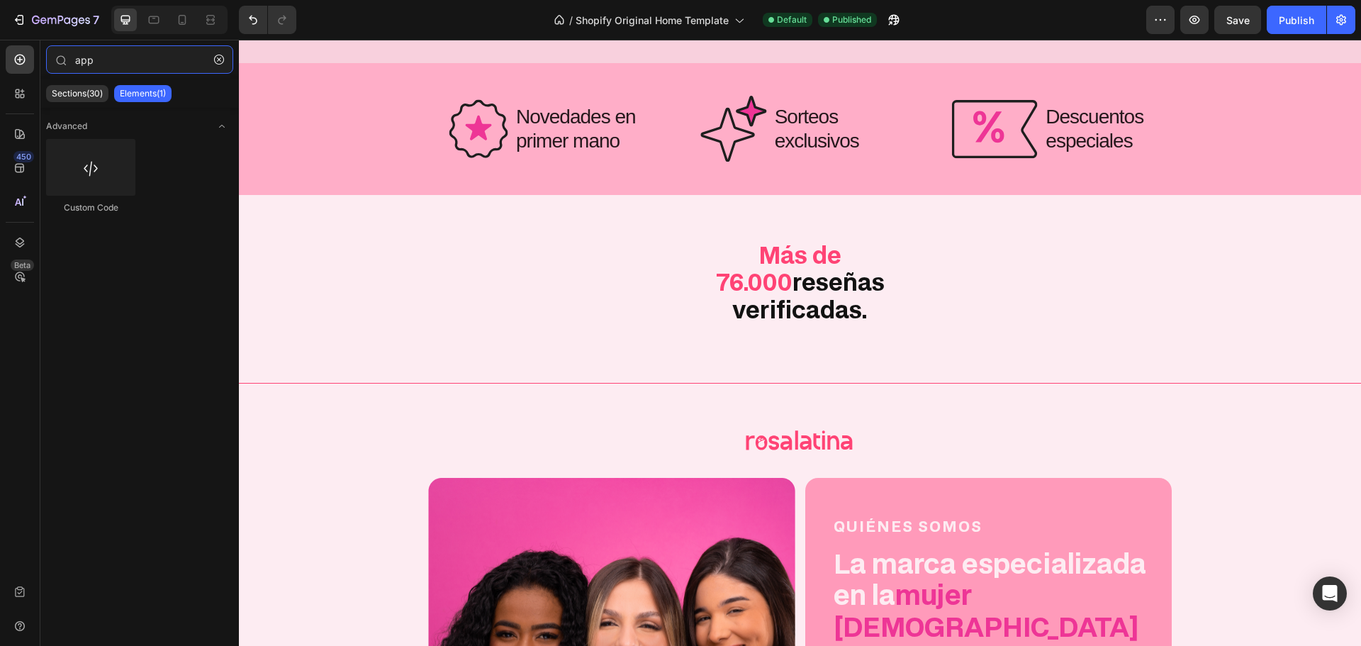
type input "app"
click at [144, 89] on p "Elements(1)" at bounding box center [143, 93] width 46 height 11
click at [78, 89] on p "Sections(30)" at bounding box center [77, 93] width 51 height 11
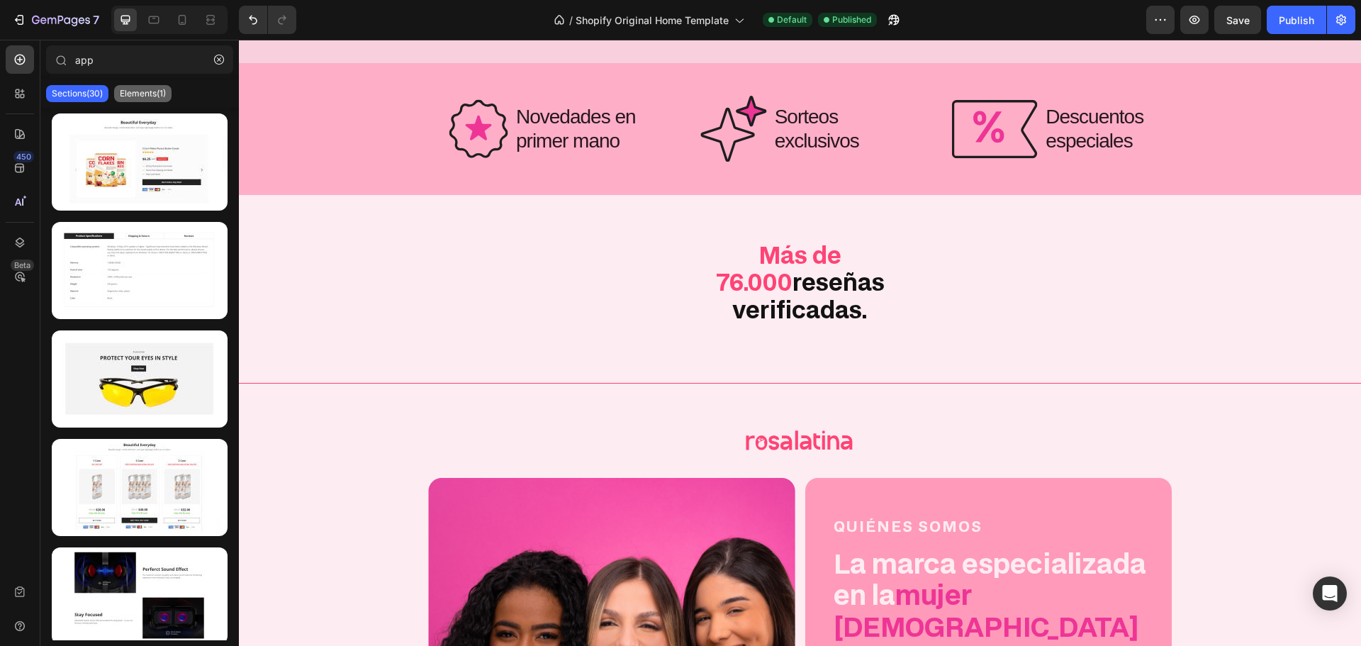
click at [132, 90] on p "Elements(1)" at bounding box center [143, 93] width 46 height 11
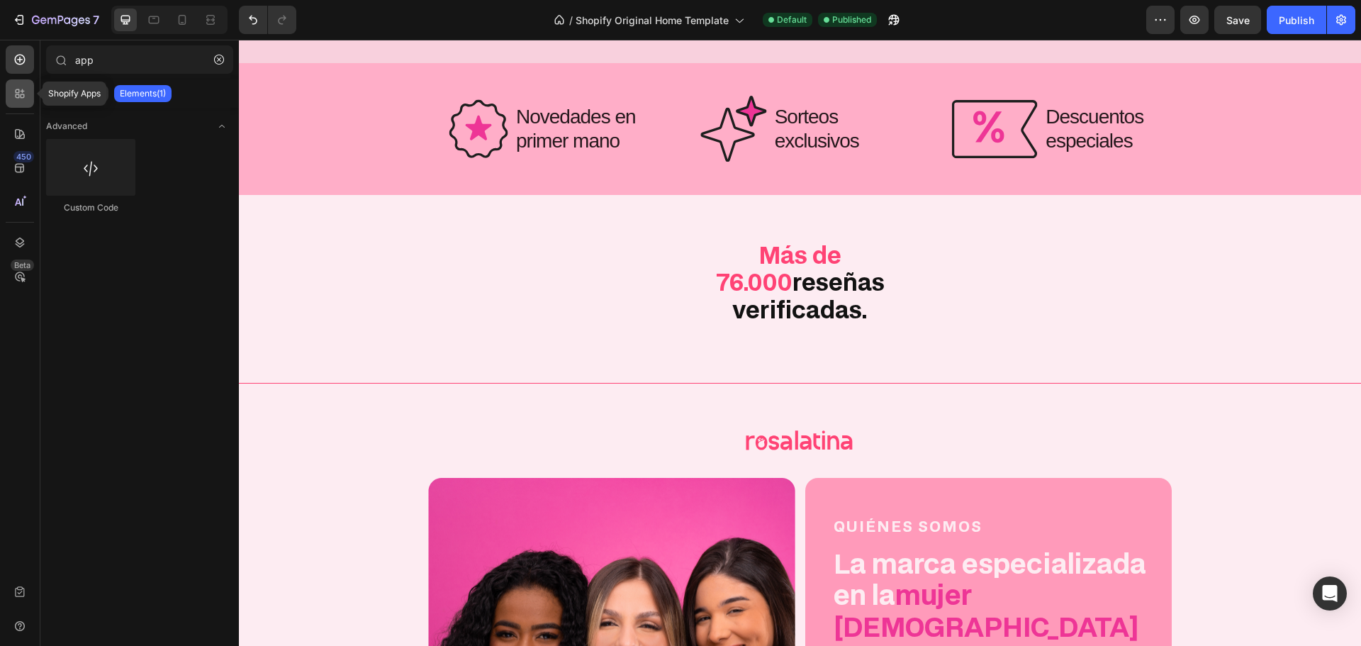
click at [21, 87] on icon at bounding box center [20, 93] width 14 height 14
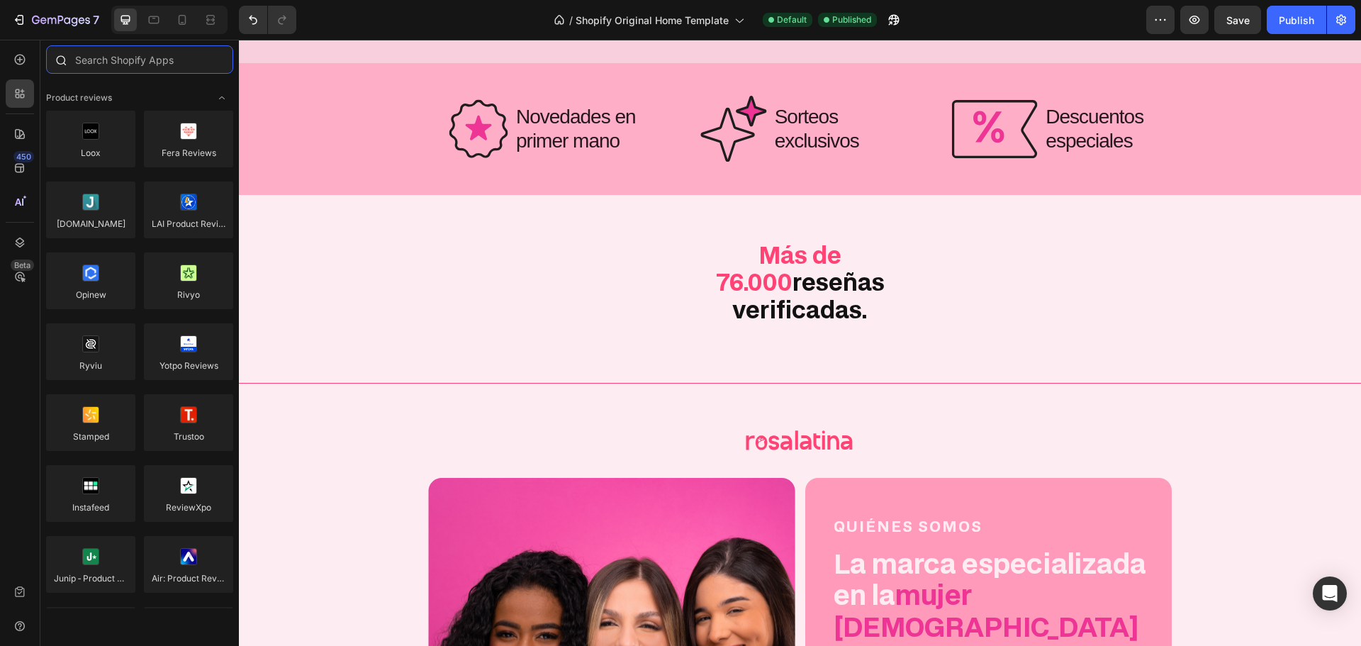
click at [133, 68] on input "text" at bounding box center [139, 59] width 187 height 28
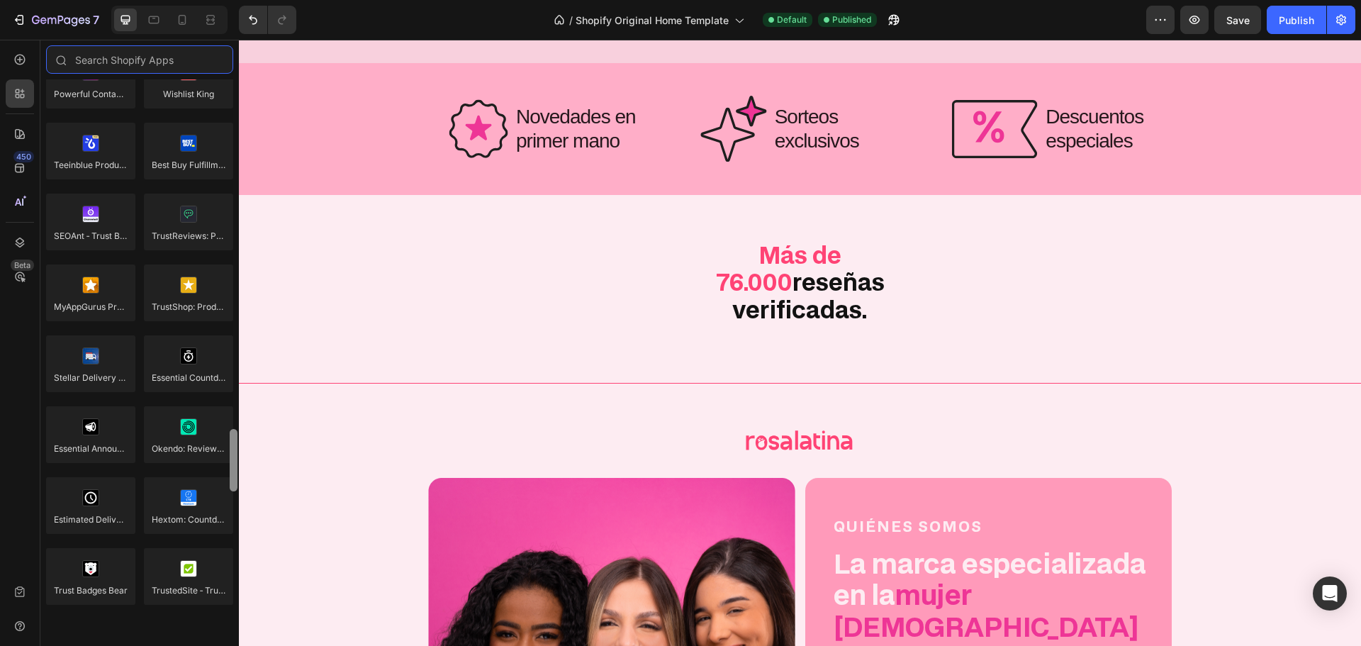
scroll to position [3952, 0]
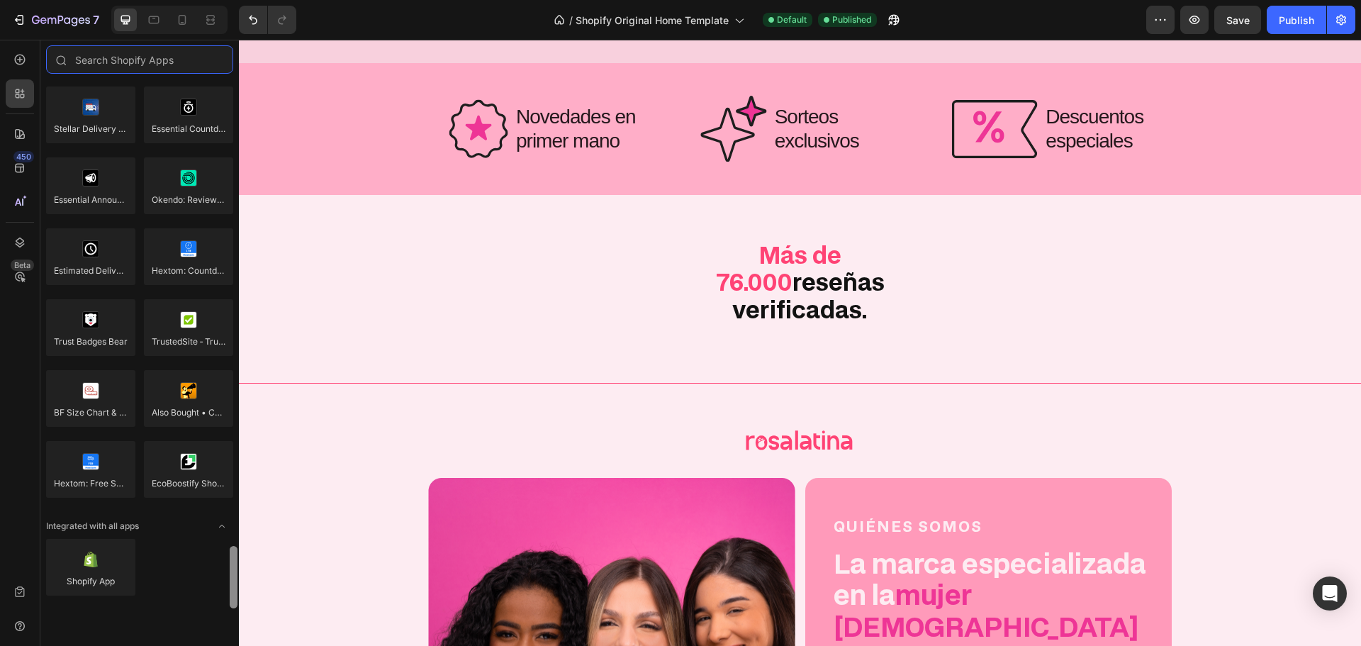
drag, startPoint x: 235, startPoint y: 161, endPoint x: 172, endPoint y: 615, distance: 458.7
click at [221, 640] on div "Sections(30) Elements(83) Hero Section Product Detail Brands Trusted Badges Gua…" at bounding box center [139, 343] width 198 height 606
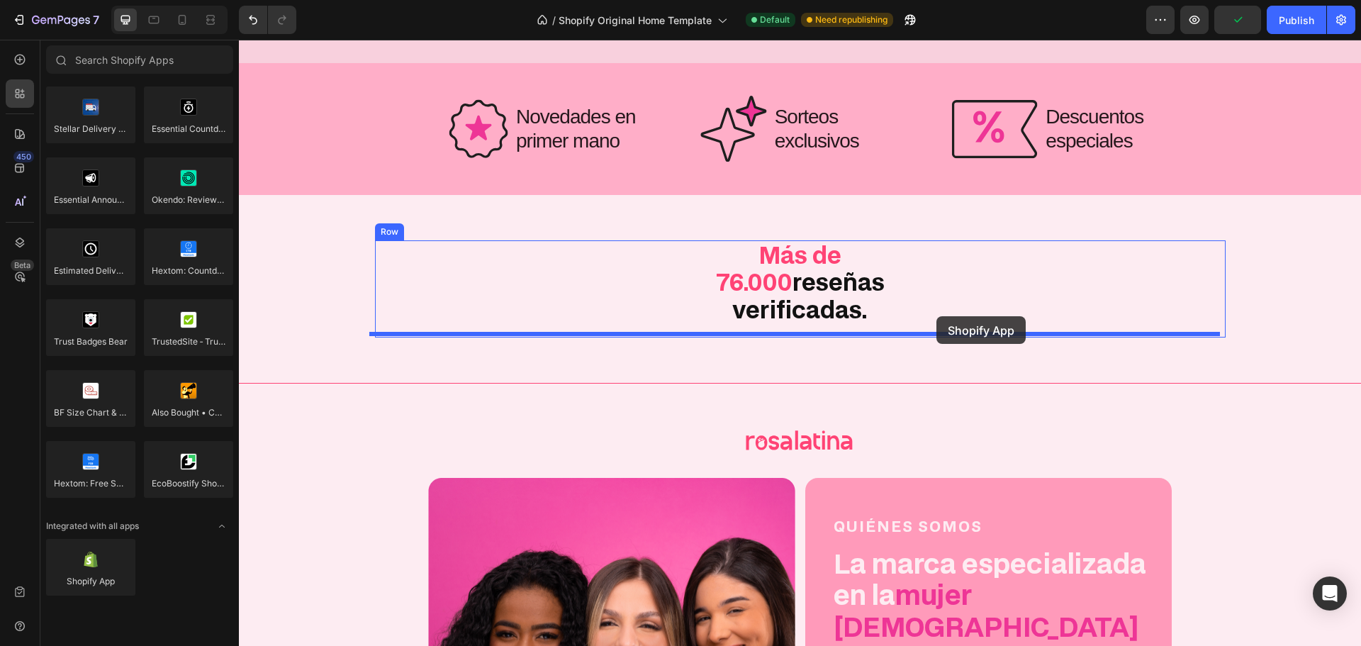
drag, startPoint x: 422, startPoint y: 598, endPoint x: 936, endPoint y: 316, distance: 585.9
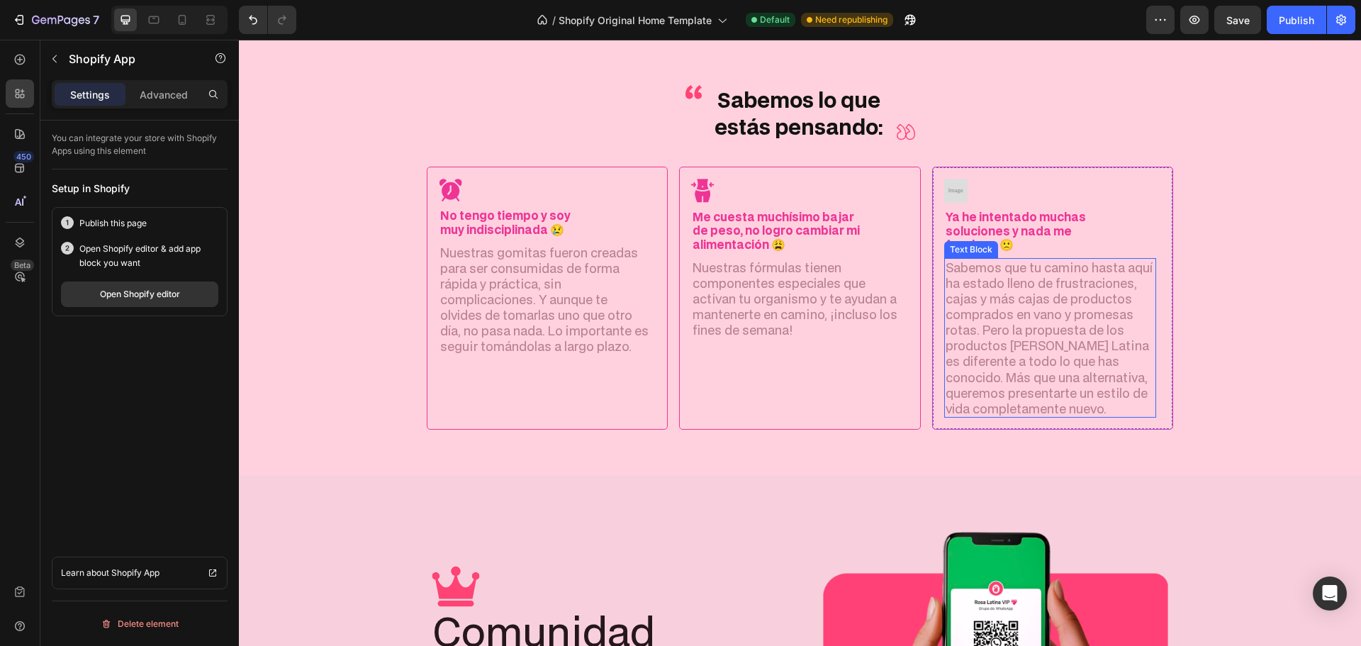
scroll to position [1406, 0]
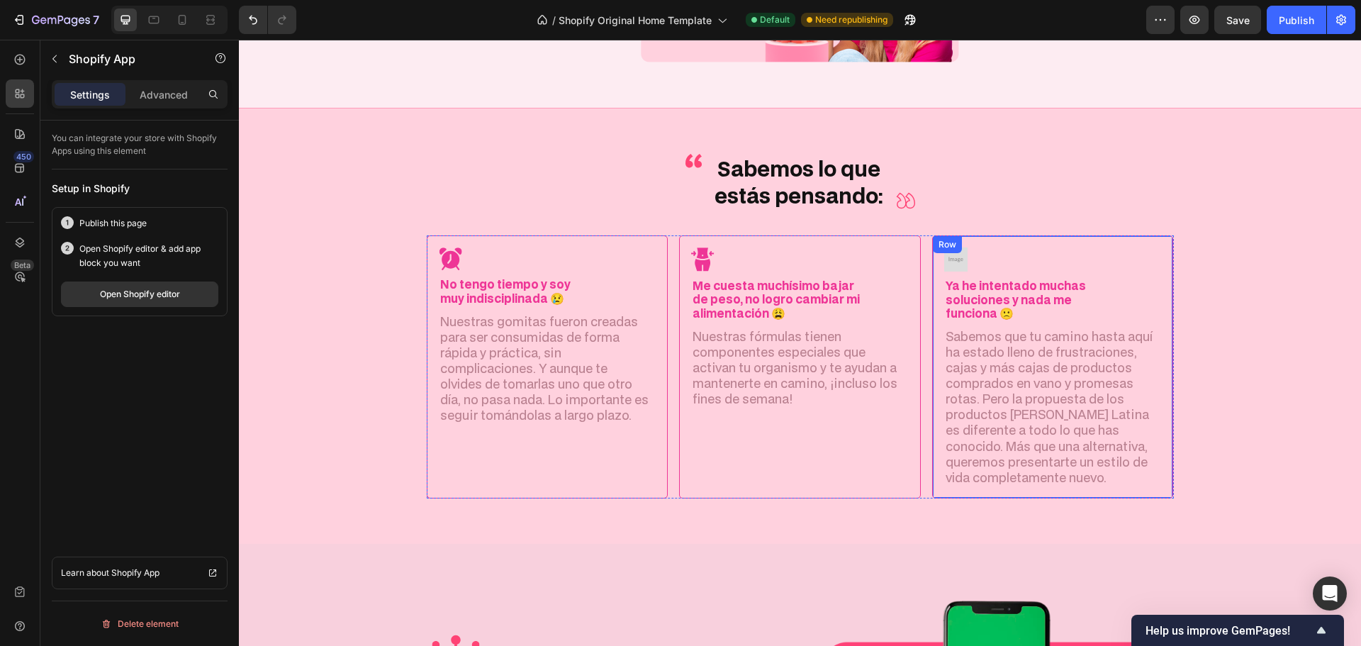
drag, startPoint x: 952, startPoint y: 257, endPoint x: 941, endPoint y: 261, distance: 11.2
click at [952, 257] on img at bounding box center [955, 259] width 23 height 24
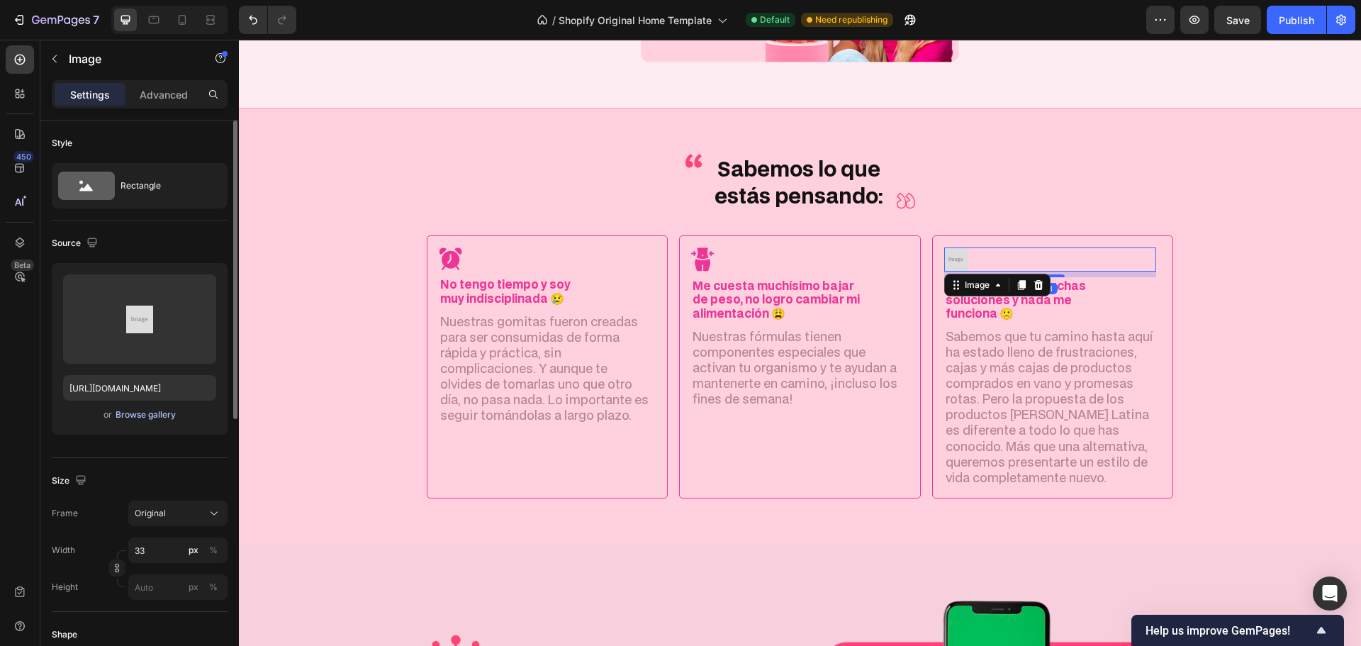
click at [154, 413] on div "Browse gallery" at bounding box center [146, 414] width 60 height 13
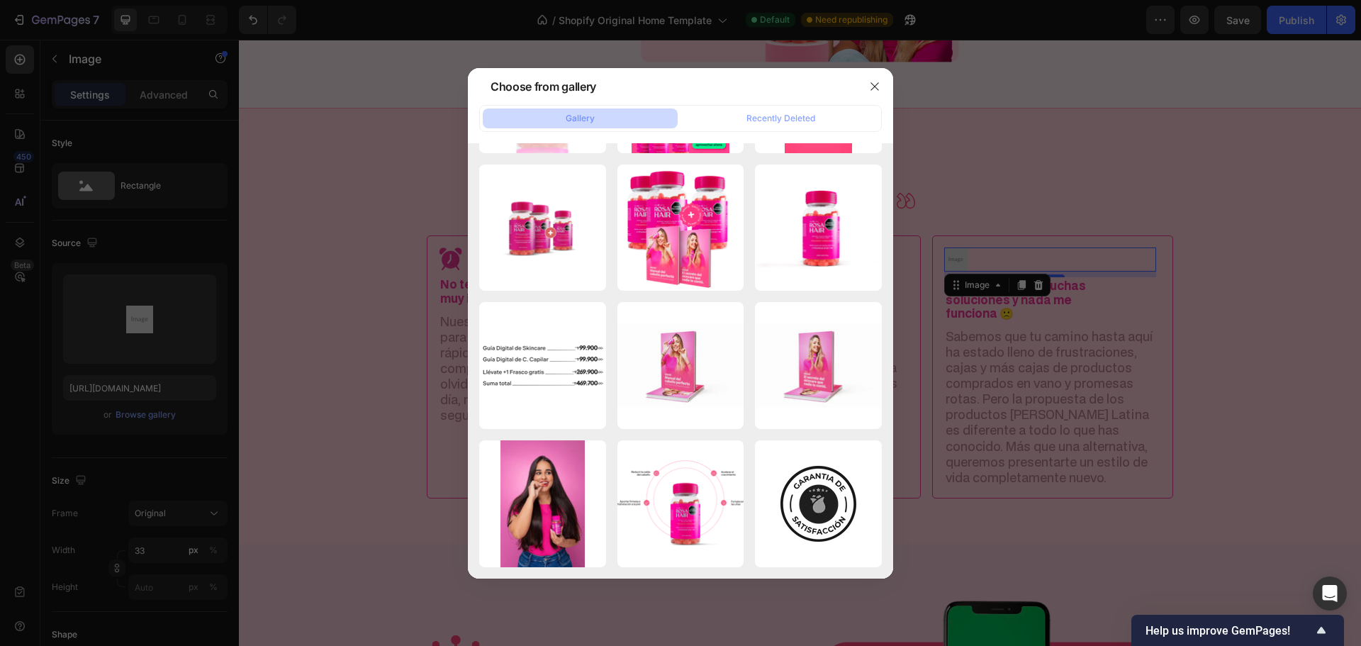
scroll to position [0, 0]
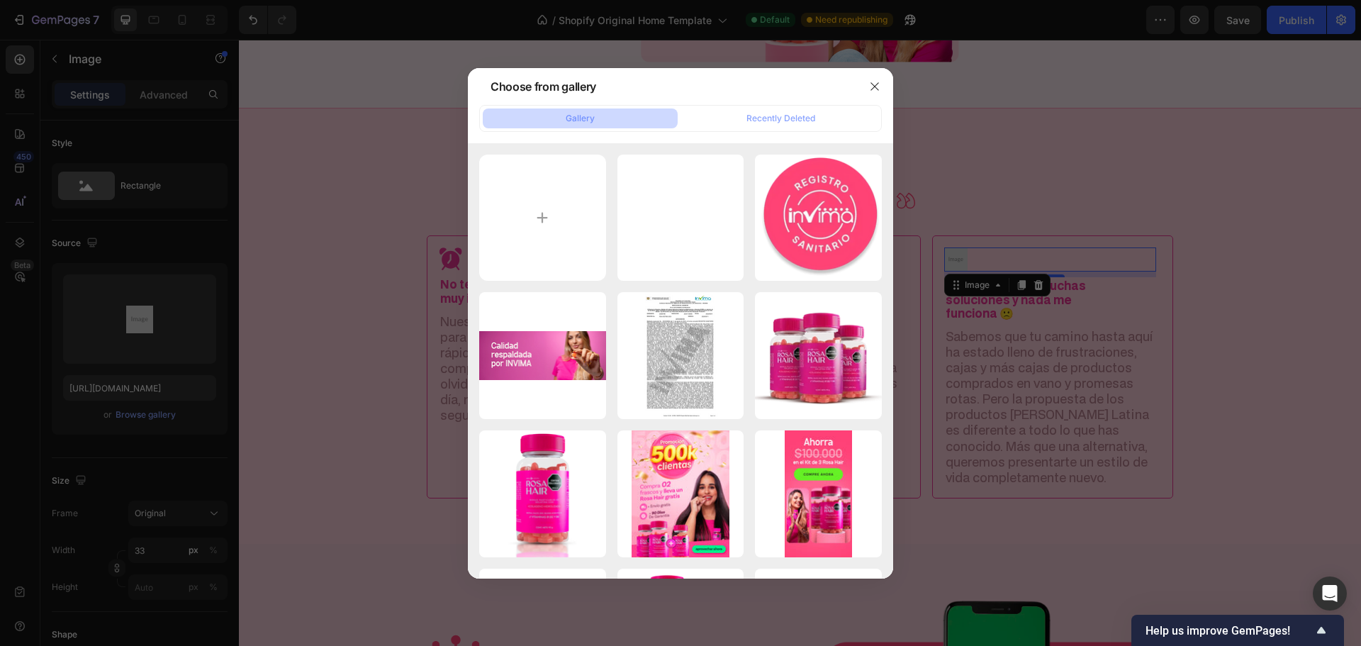
type input "C:\fakepath\gempages_579051959273653041-610371a1-93c4-4133-8fa6-88aef38b4bee.svg"
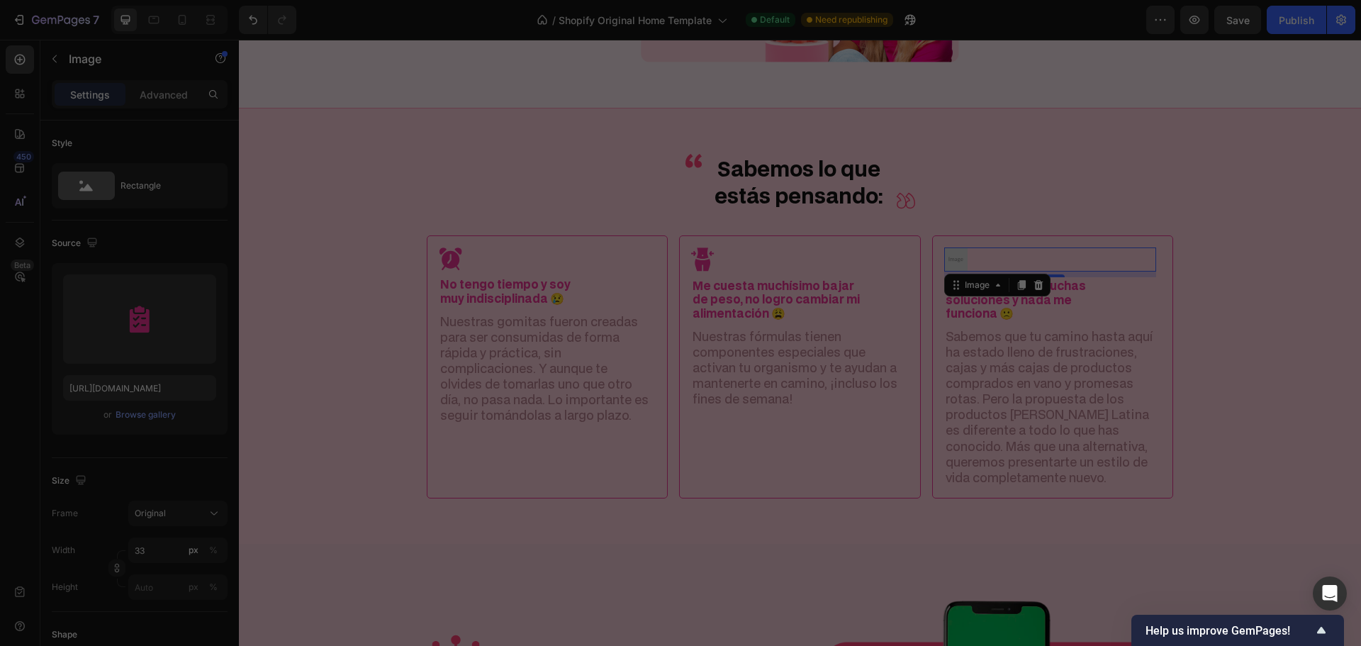
type input "[URL][DOMAIN_NAME]"
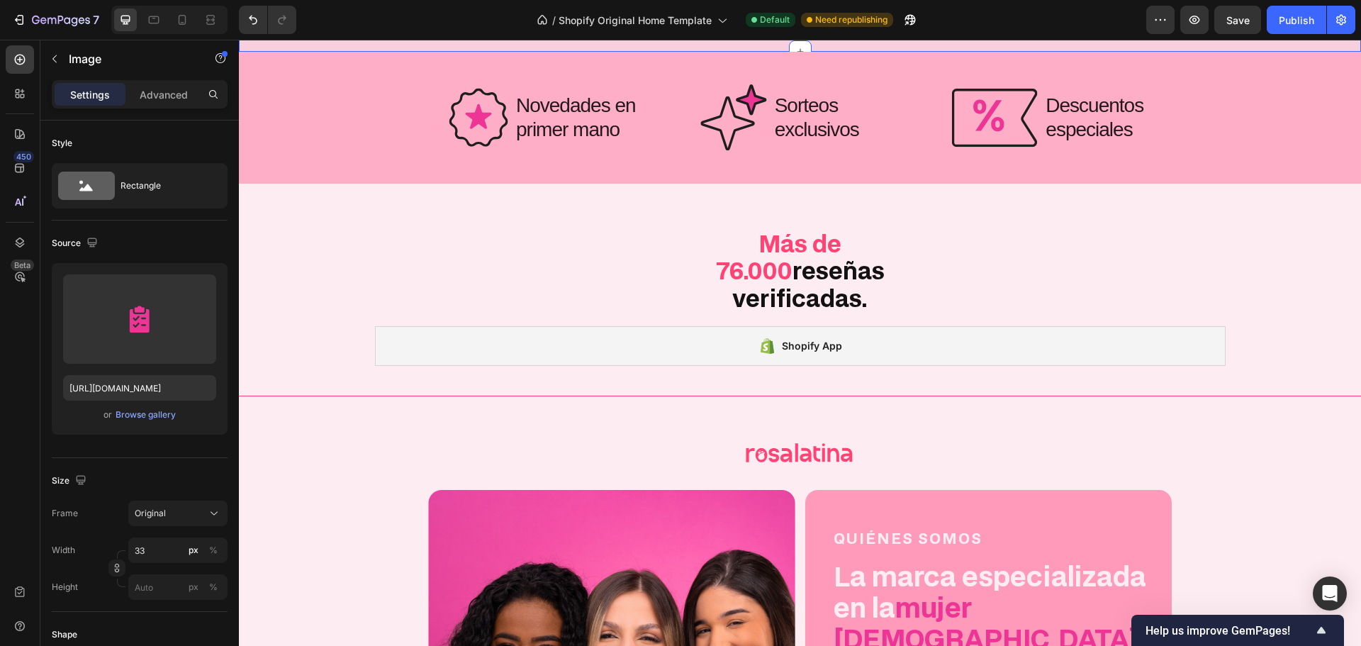
scroll to position [2681, 0]
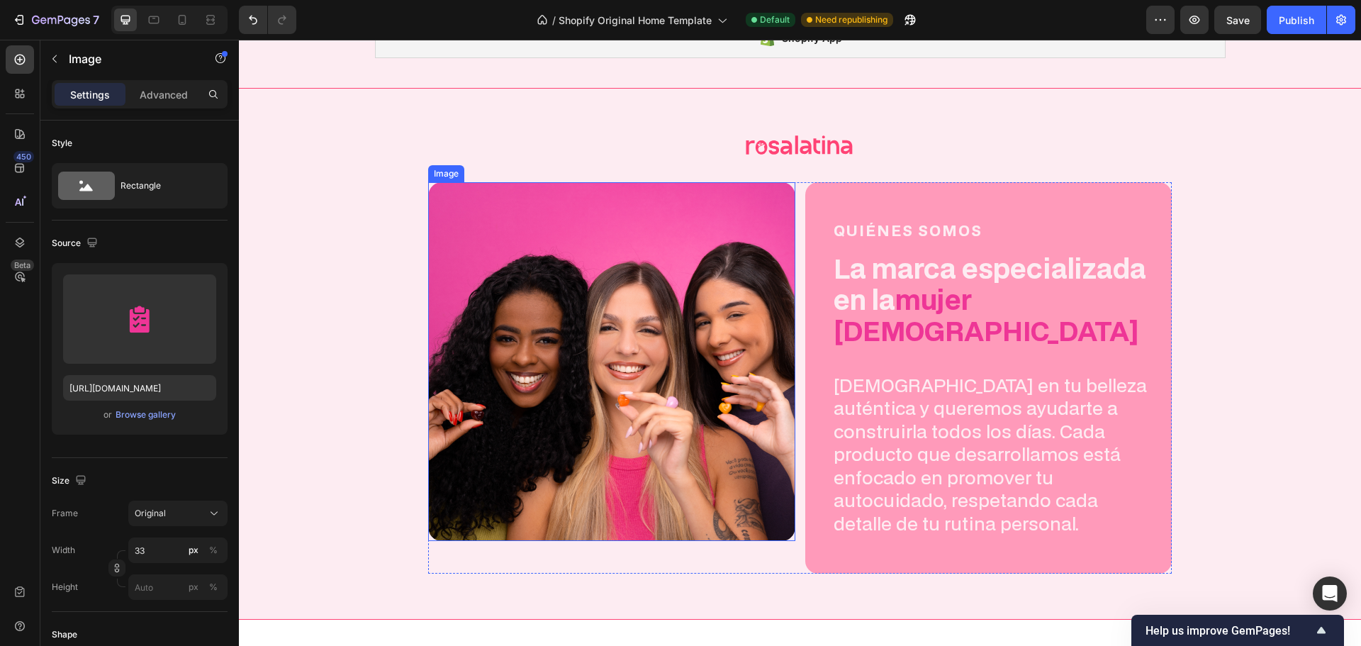
click at [602, 330] on img at bounding box center [611, 361] width 367 height 359
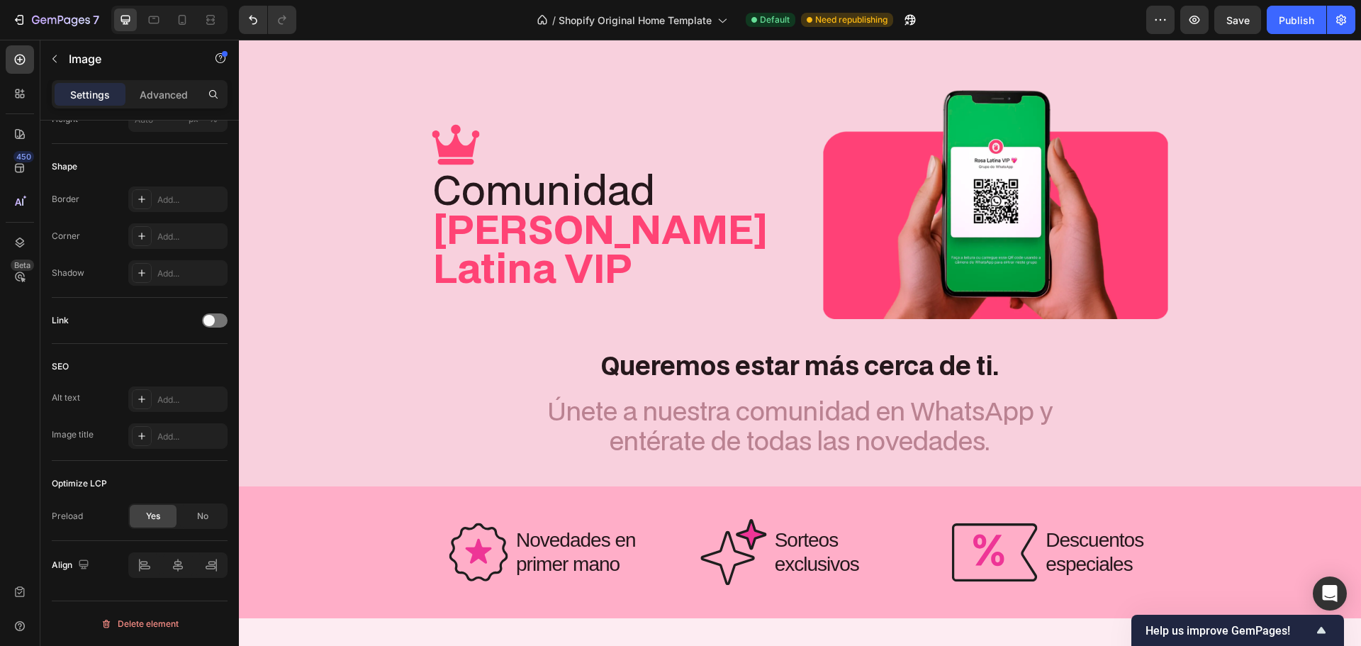
scroll to position [1641, 0]
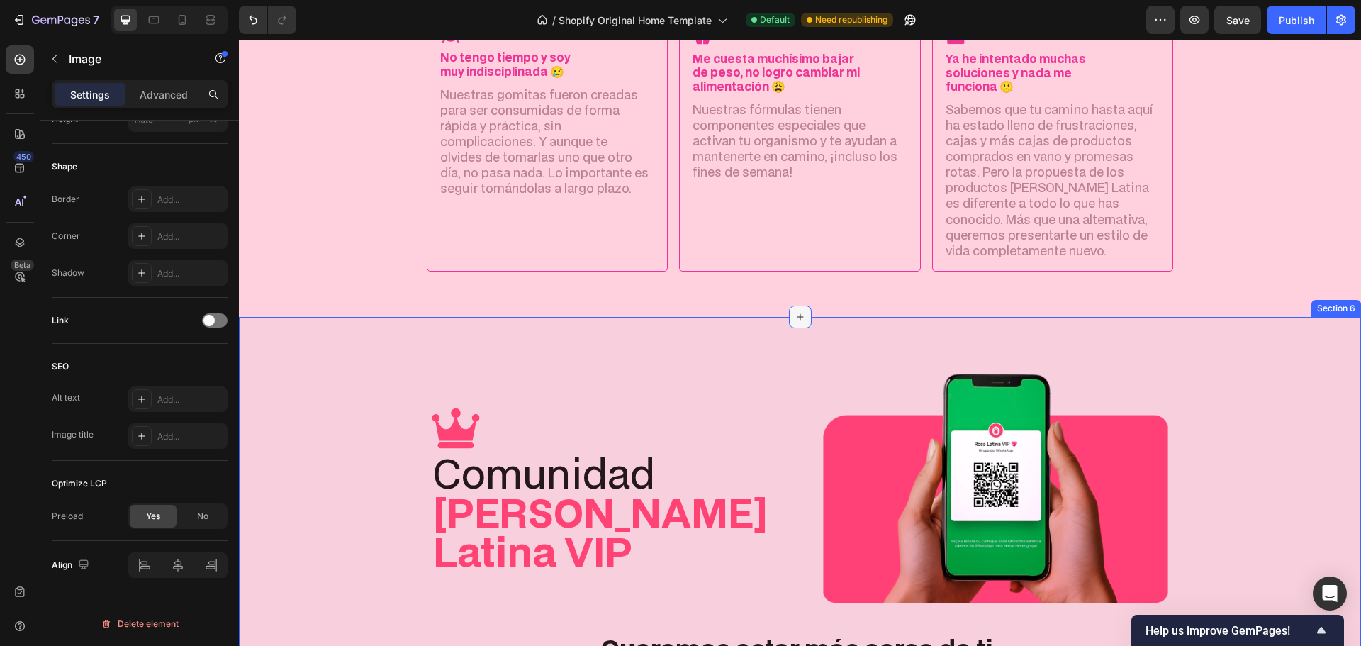
click at [795, 317] on icon at bounding box center [800, 316] width 11 height 11
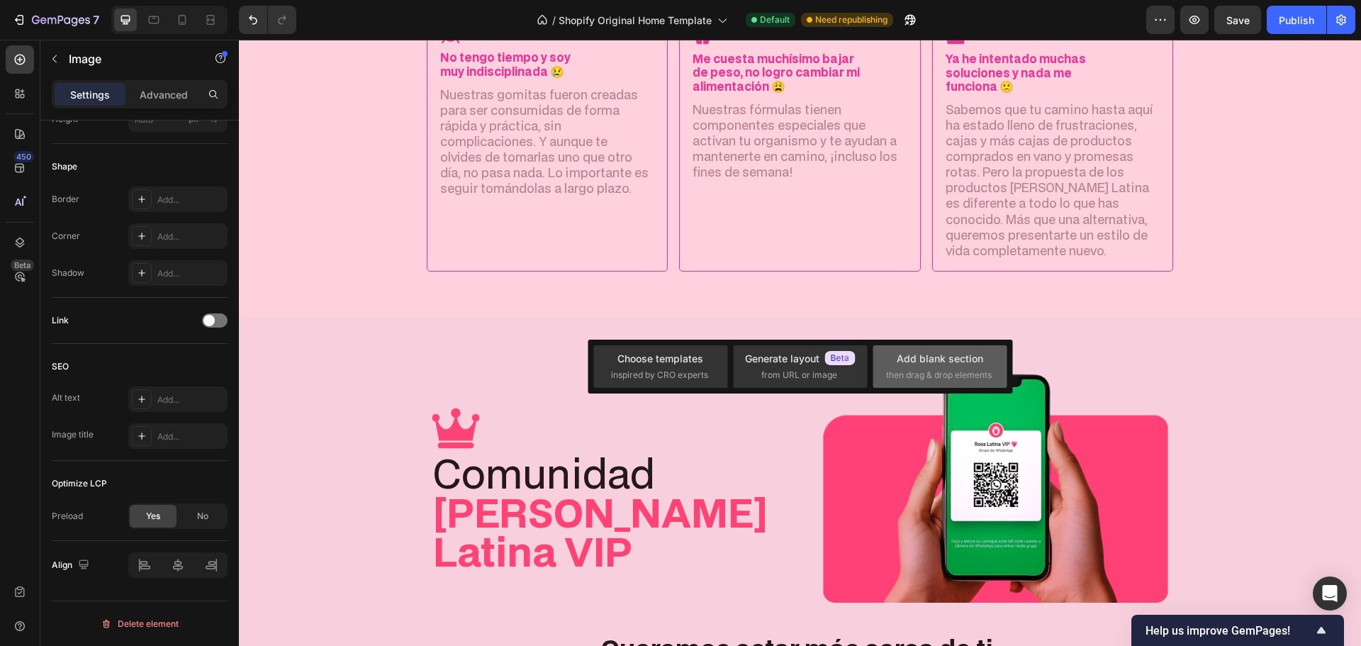
click at [919, 373] on span "then drag & drop elements" at bounding box center [939, 375] width 106 height 13
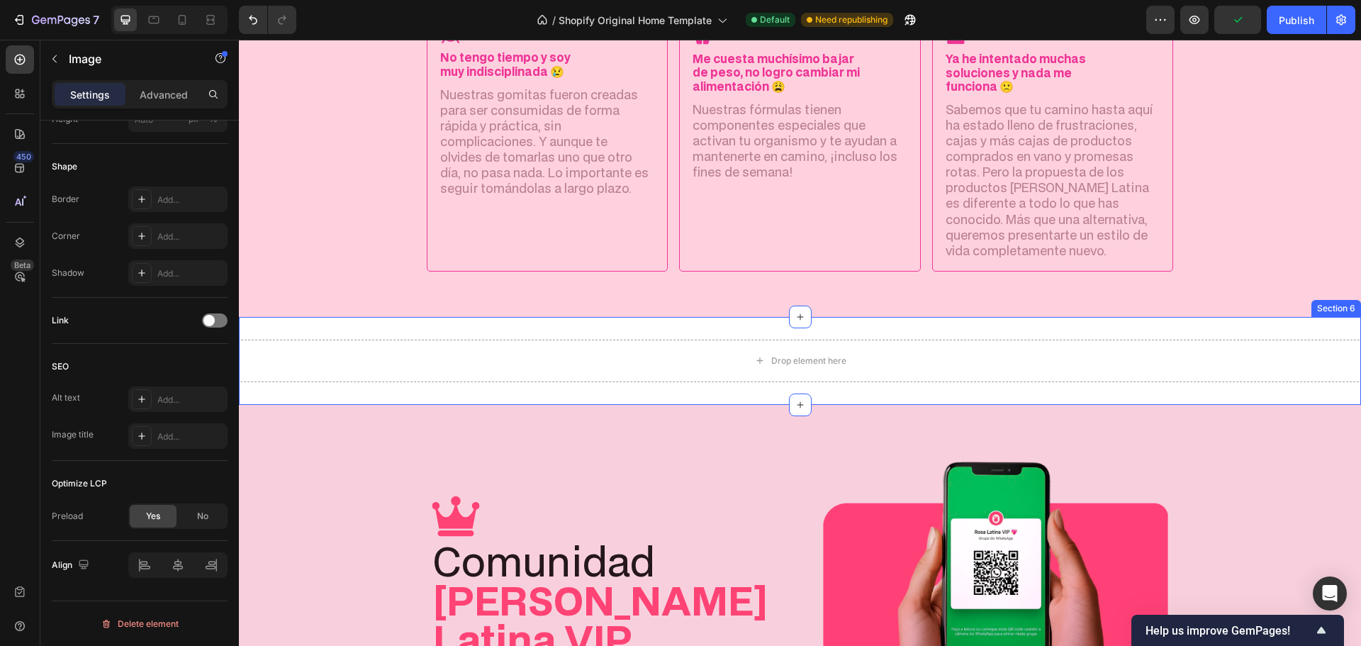
click at [481, 327] on div "Drop element here Section 6" at bounding box center [800, 361] width 1122 height 88
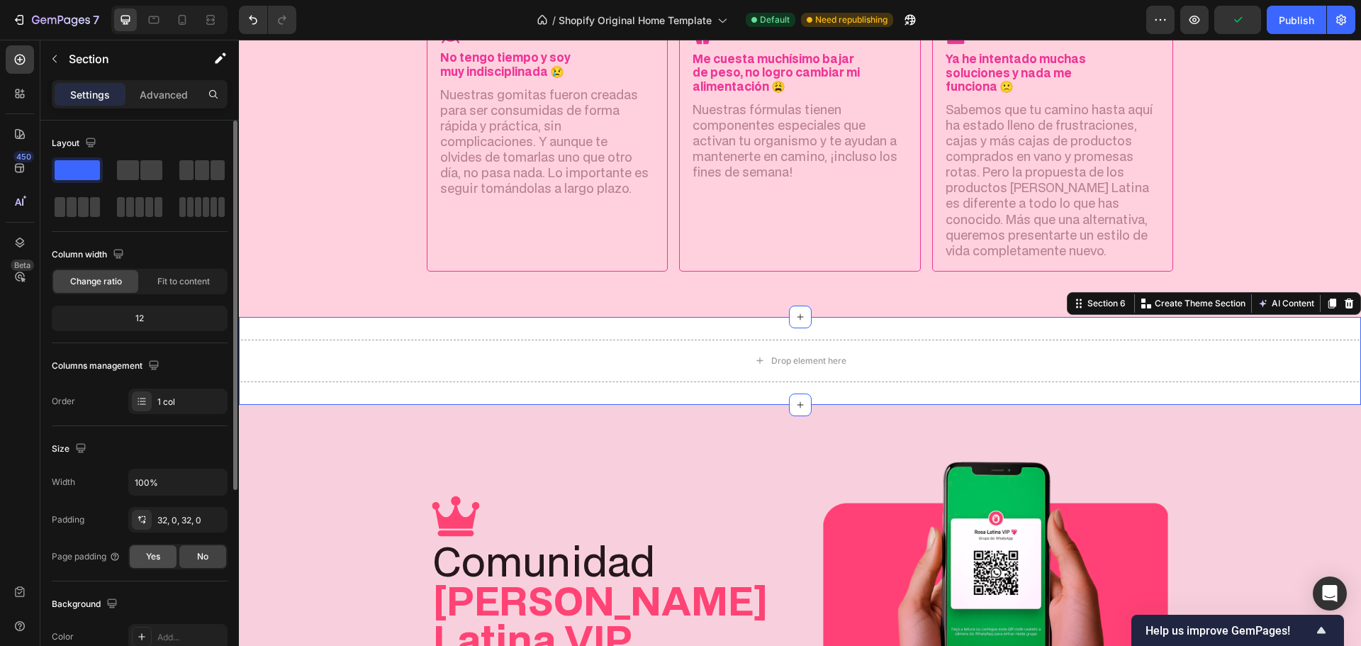
scroll to position [142, 0]
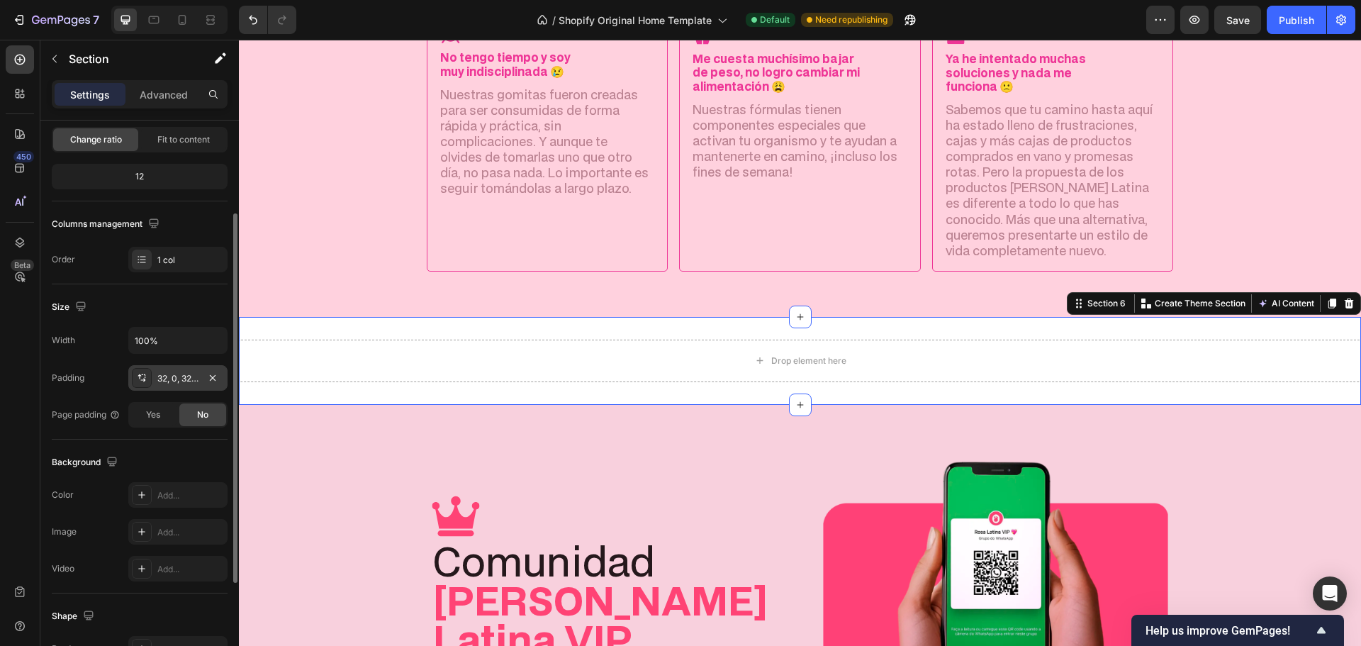
click at [189, 378] on div "32, 0, 32, 0" at bounding box center [177, 378] width 41 height 13
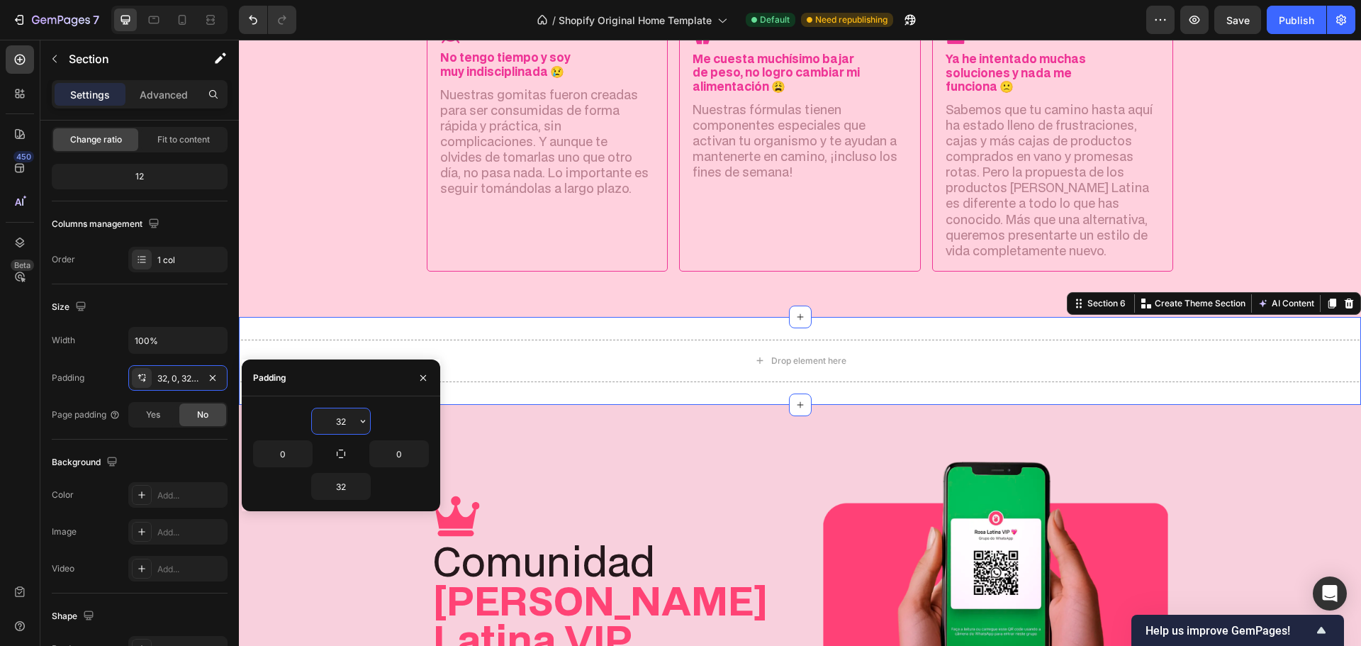
click at [337, 420] on input "32" at bounding box center [341, 421] width 58 height 26
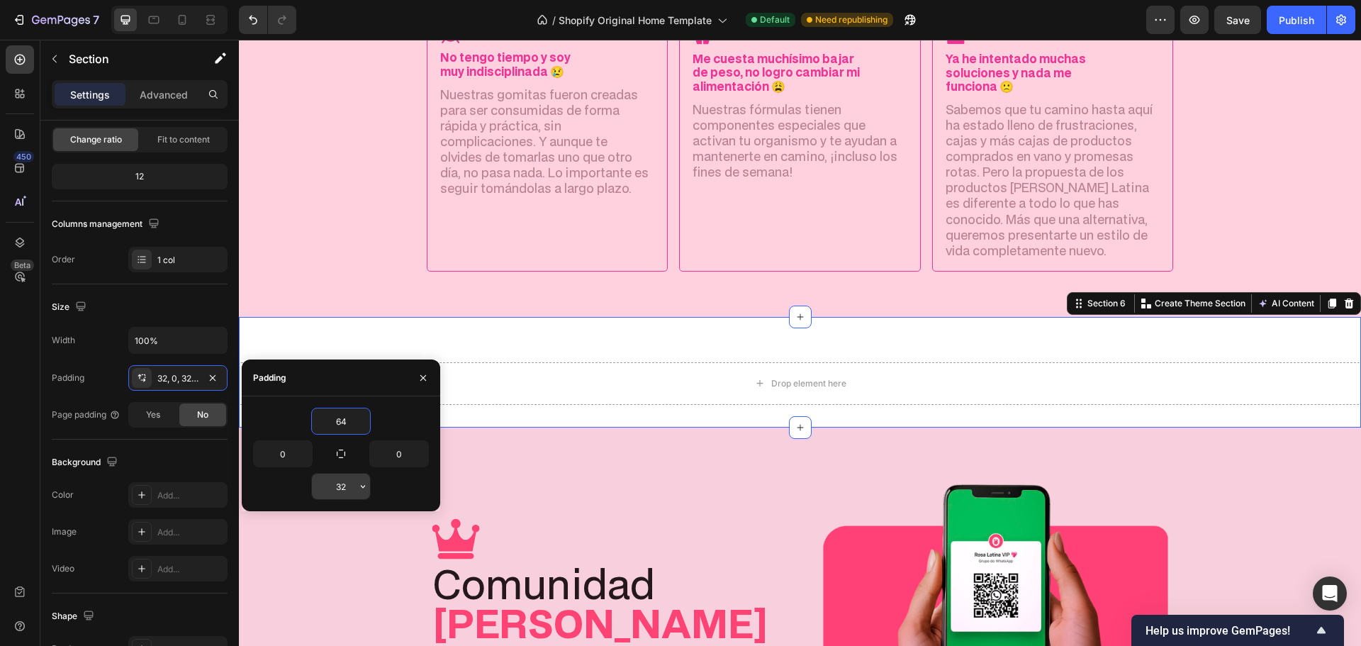
type input "64"
click at [330, 493] on input "32" at bounding box center [341, 486] width 58 height 26
type input "64"
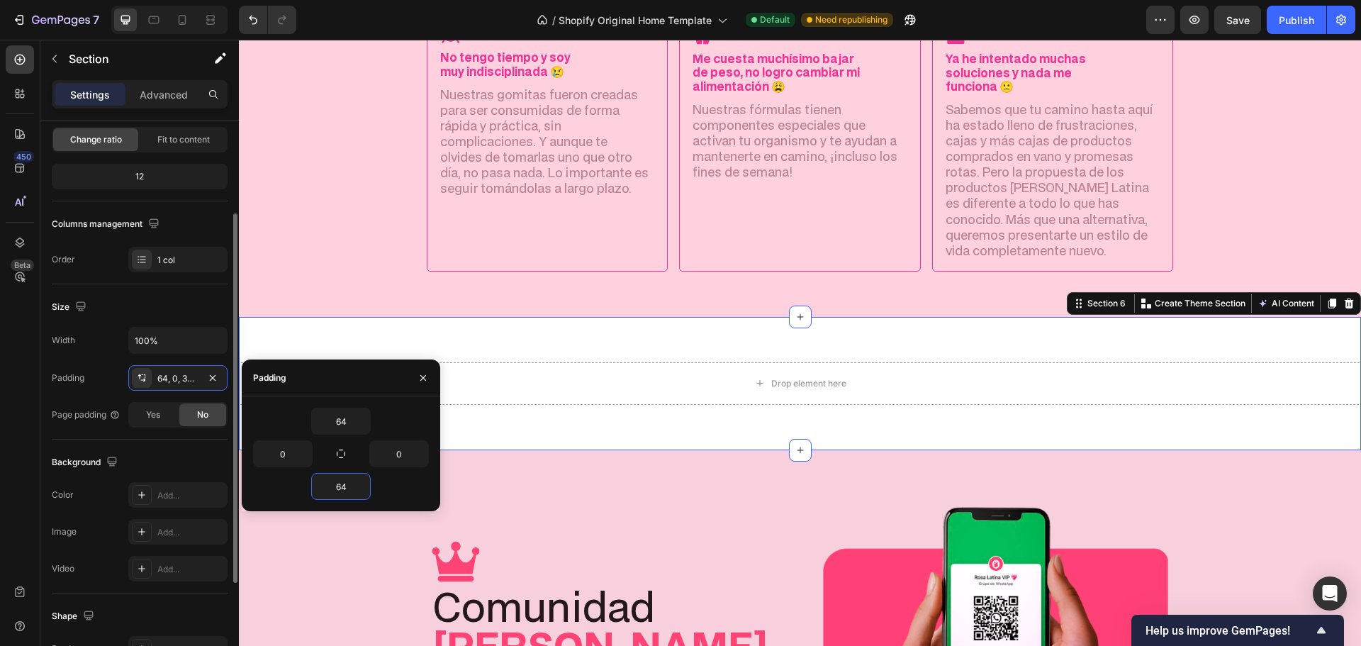
click at [123, 349] on div "Width 100%" at bounding box center [140, 340] width 176 height 27
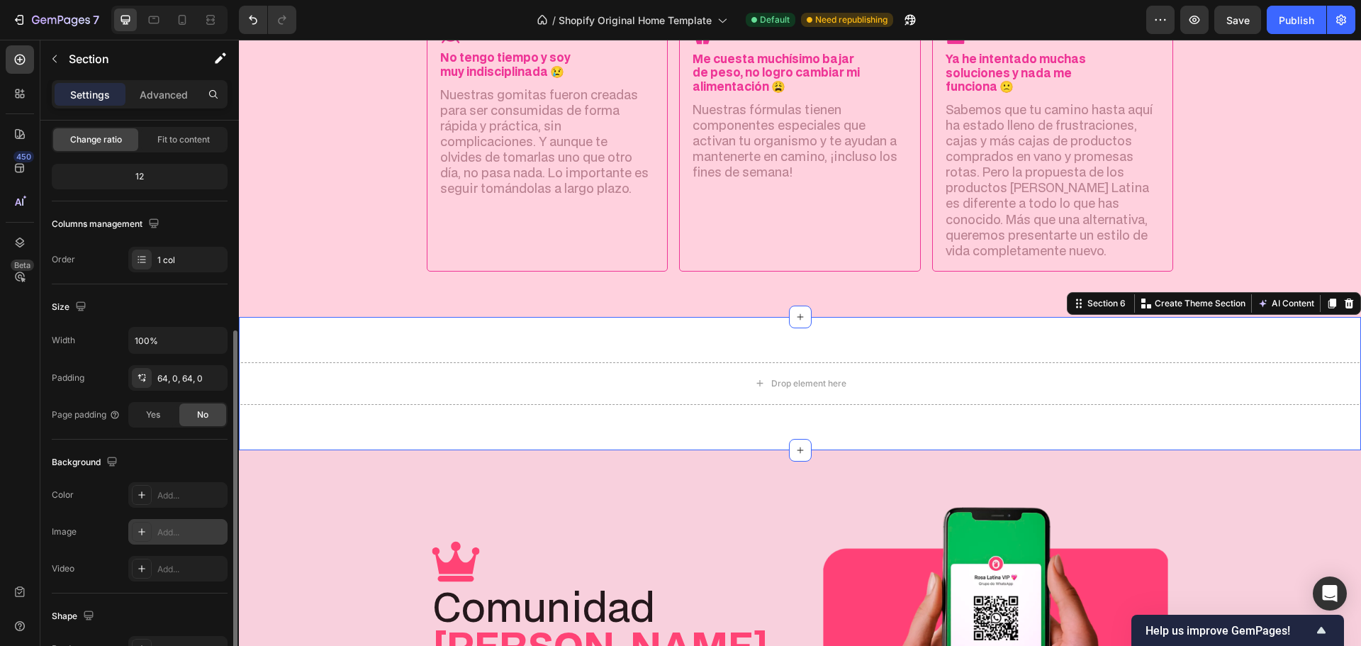
scroll to position [299, 0]
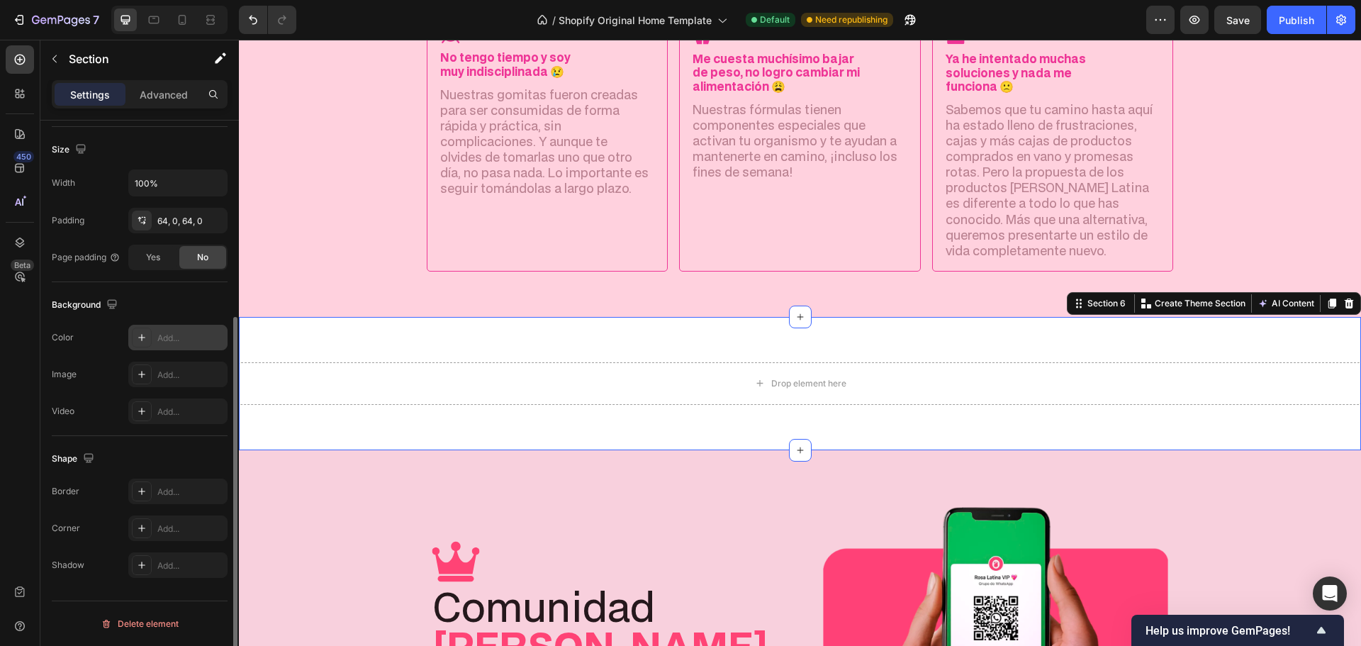
click at [189, 337] on div "Add..." at bounding box center [190, 338] width 67 height 13
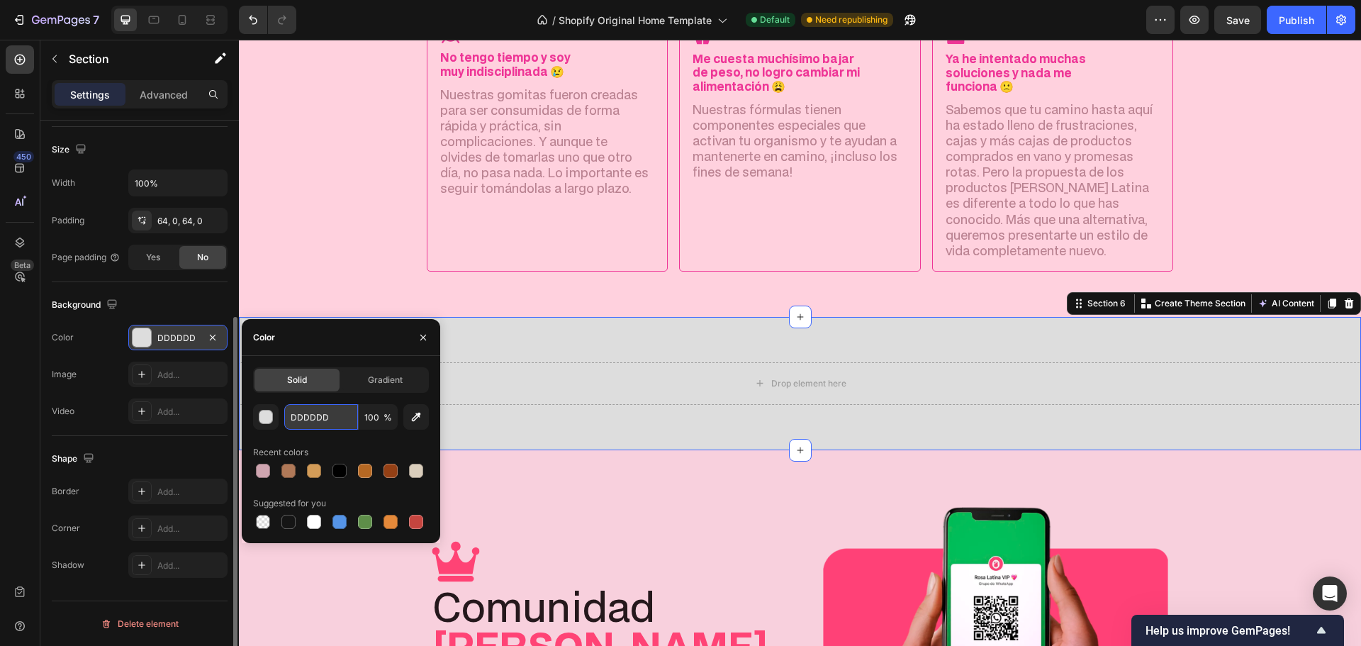
click at [316, 417] on input "DDDDDD" at bounding box center [321, 417] width 74 height 26
paste input "fcebf1"
type input "fcebf1"
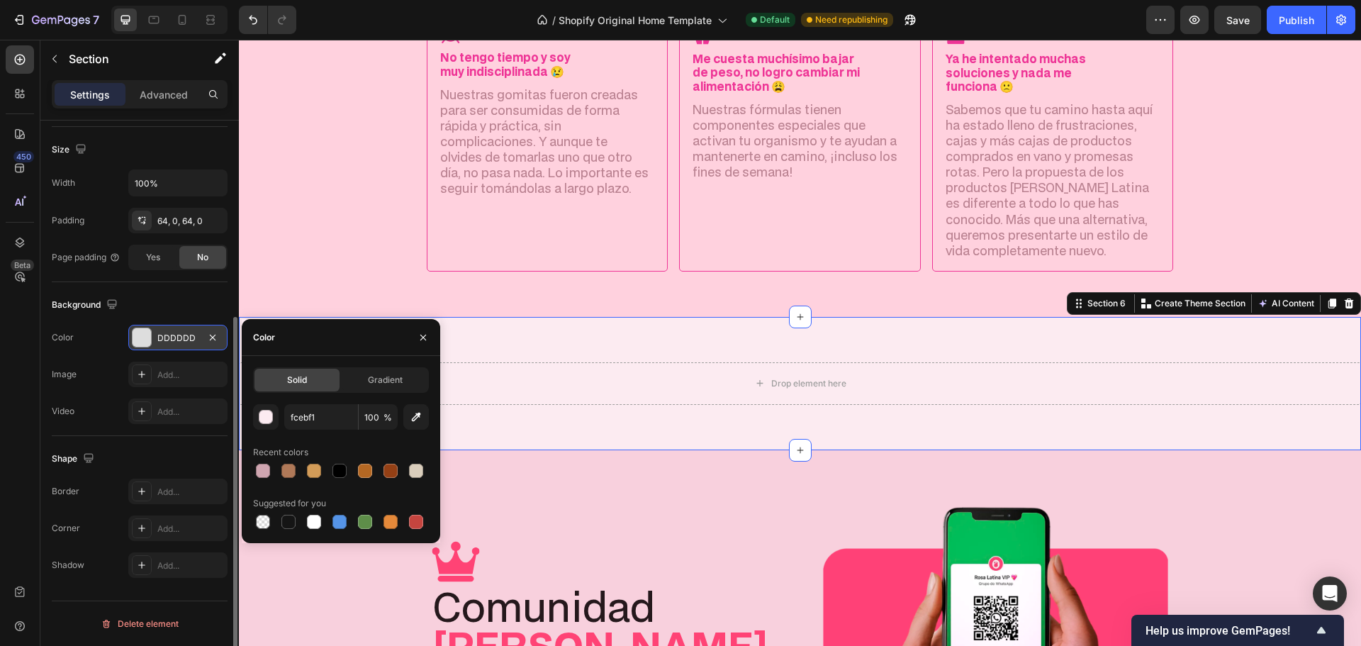
click at [202, 303] on div "Background" at bounding box center [140, 304] width 176 height 23
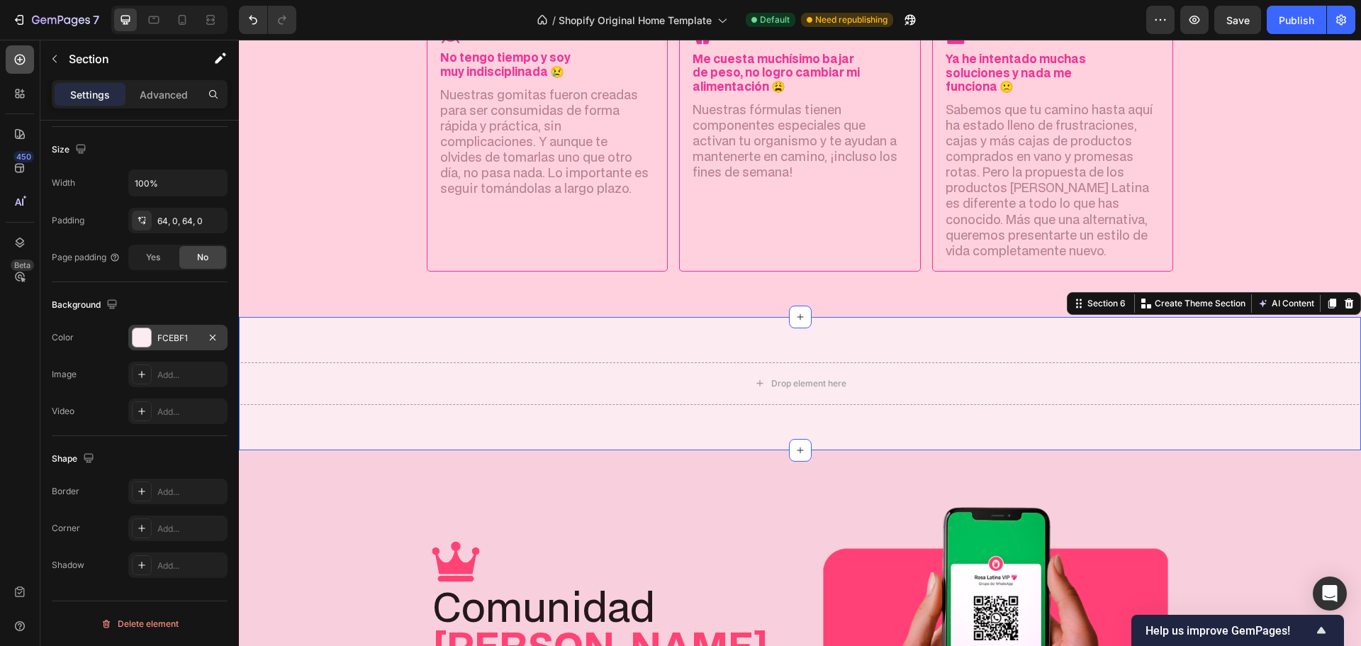
click at [24, 67] on div at bounding box center [20, 59] width 28 height 28
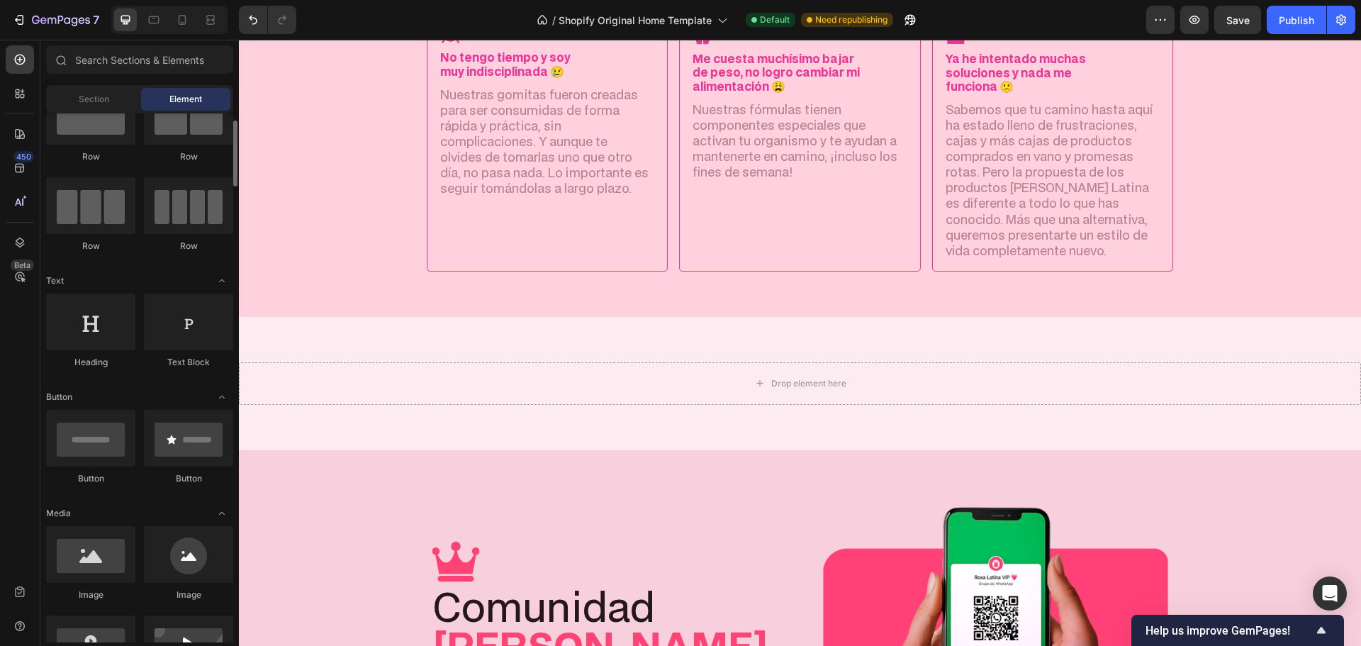
scroll to position [0, 0]
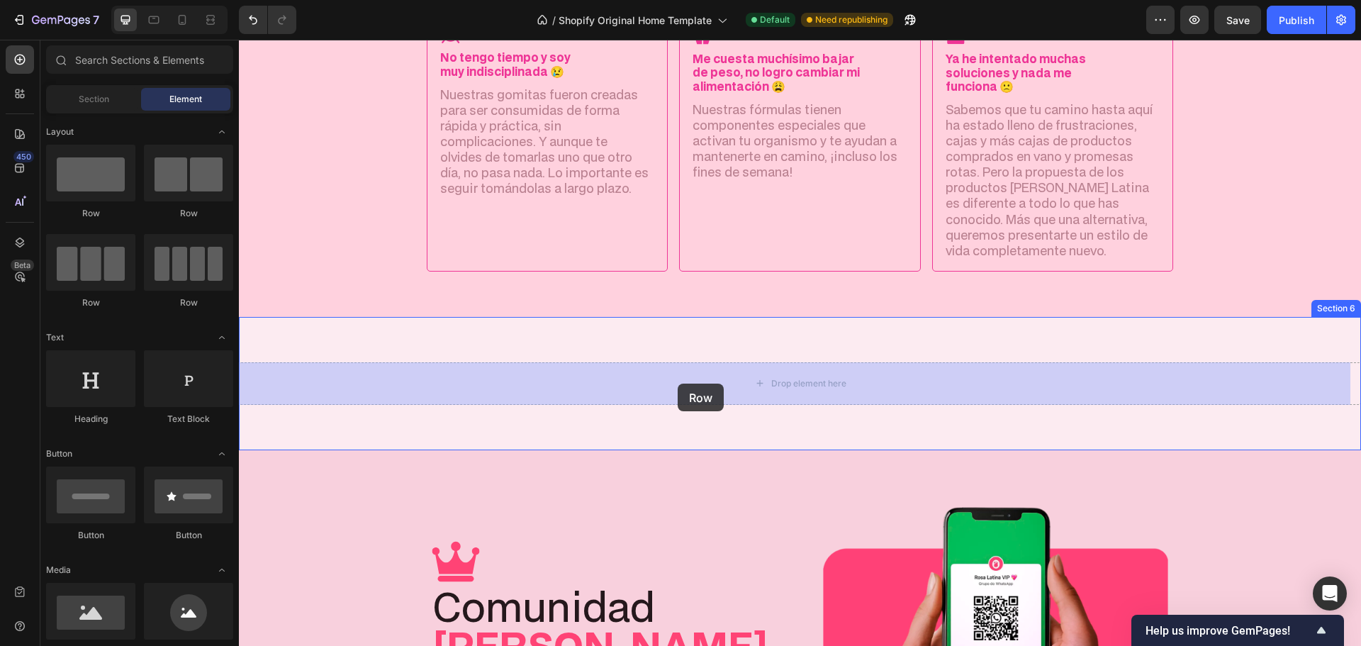
drag, startPoint x: 242, startPoint y: 256, endPoint x: 678, endPoint y: 383, distance: 453.5
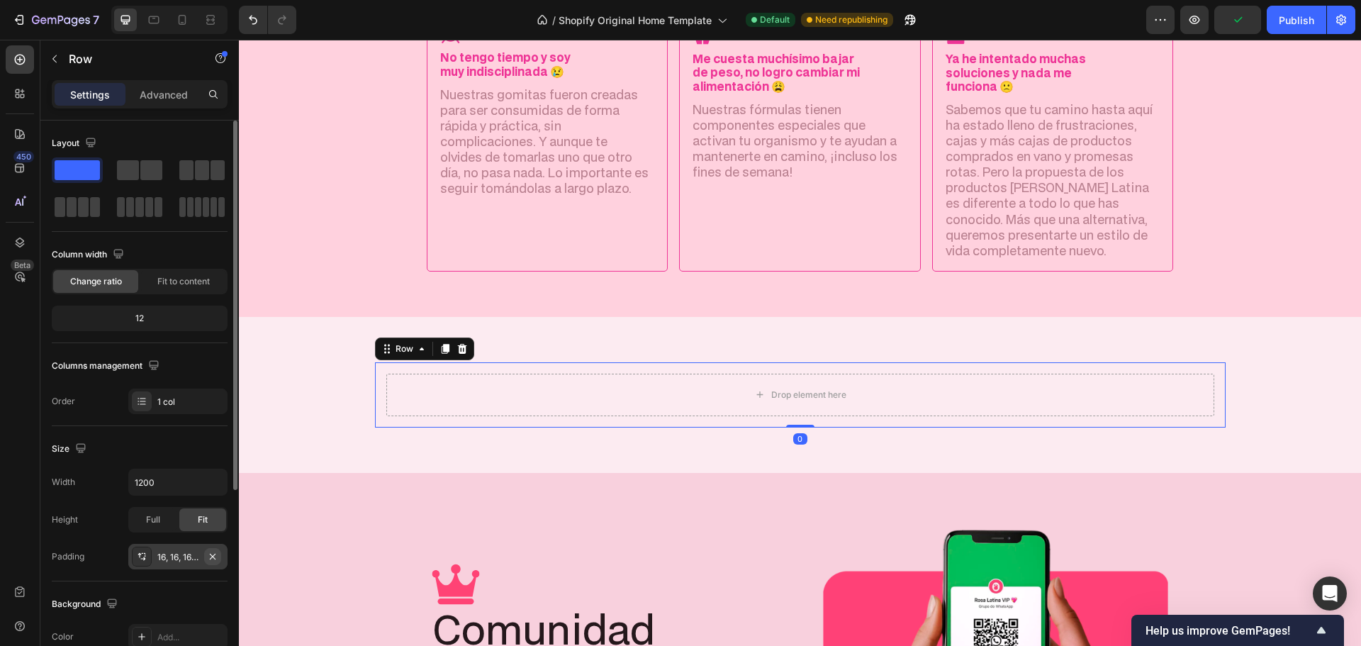
click at [215, 559] on icon "button" at bounding box center [213, 556] width 6 height 6
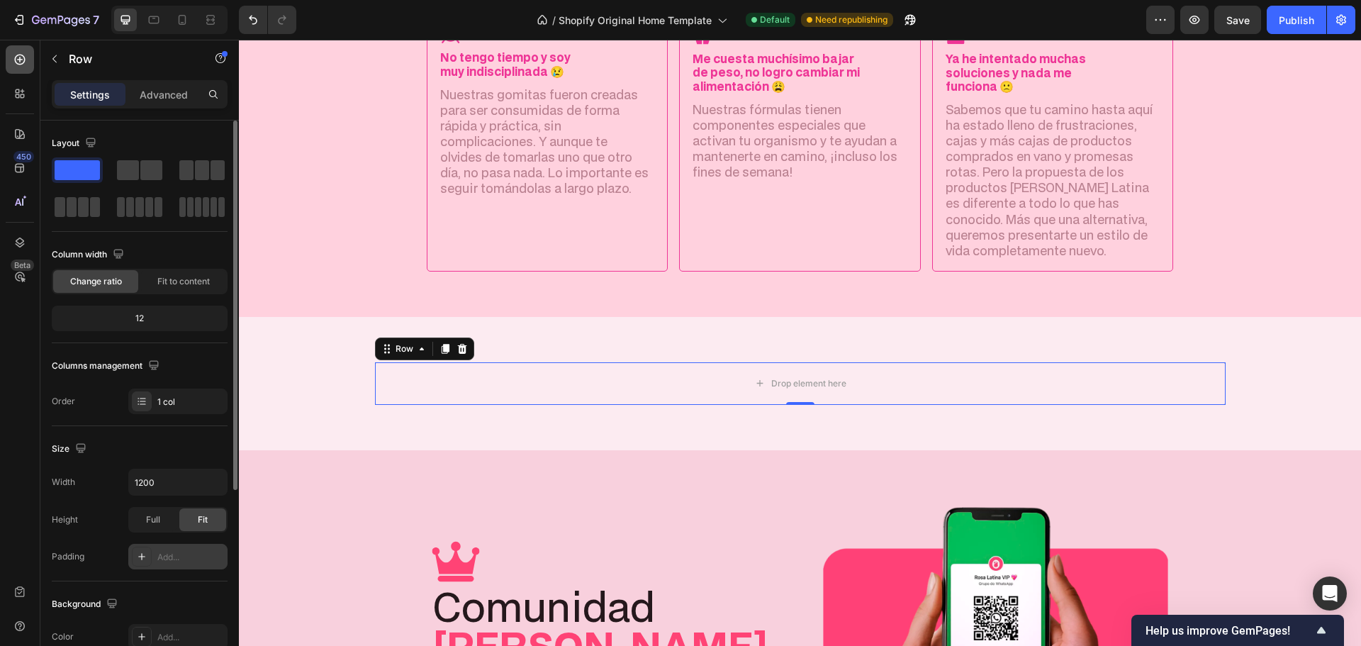
click at [26, 65] on icon at bounding box center [20, 59] width 14 height 14
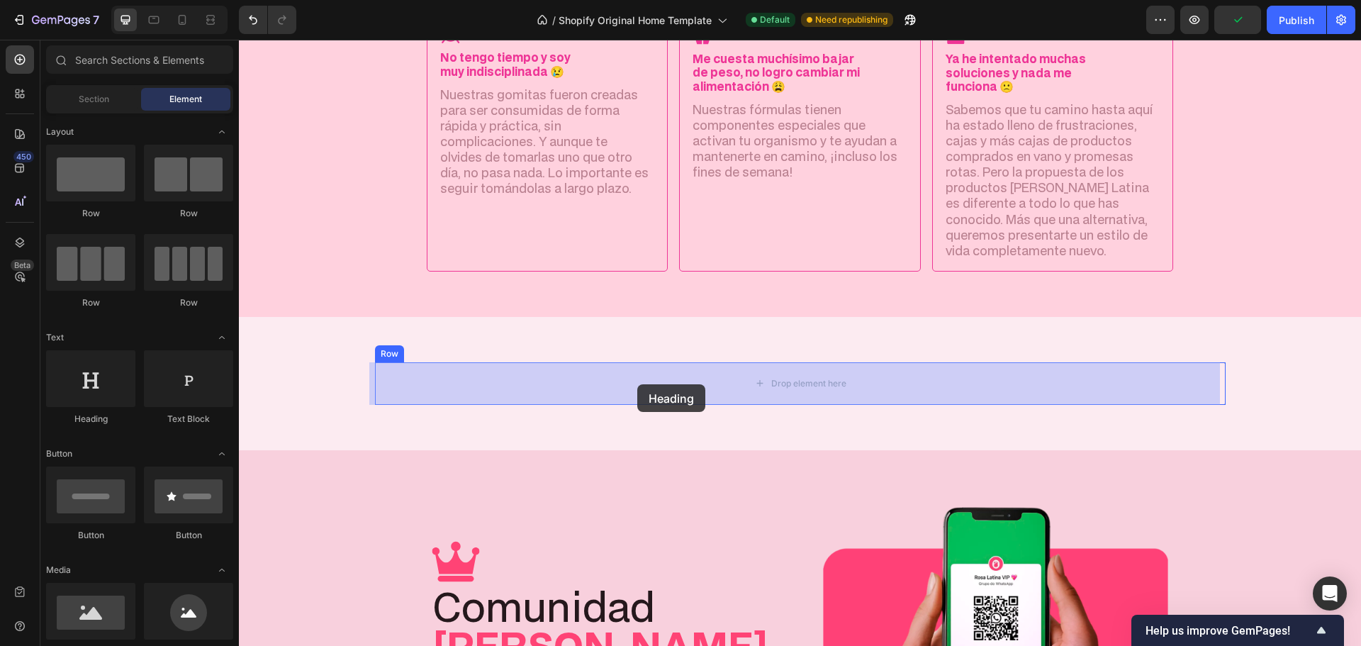
drag, startPoint x: 359, startPoint y: 434, endPoint x: 637, endPoint y: 384, distance: 282.9
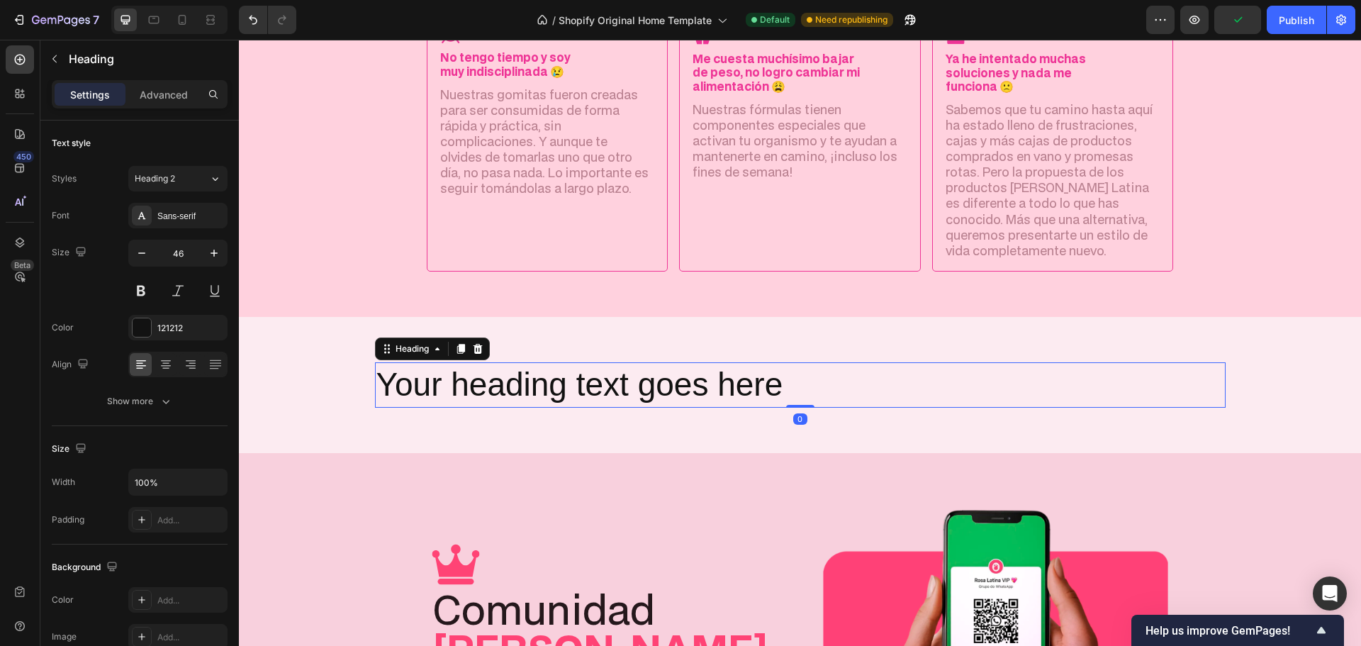
click at [517, 389] on h2 "Your heading text goes here" at bounding box center [800, 384] width 851 height 45
click at [517, 389] on p "Your heading text goes here" at bounding box center [800, 385] width 848 height 43
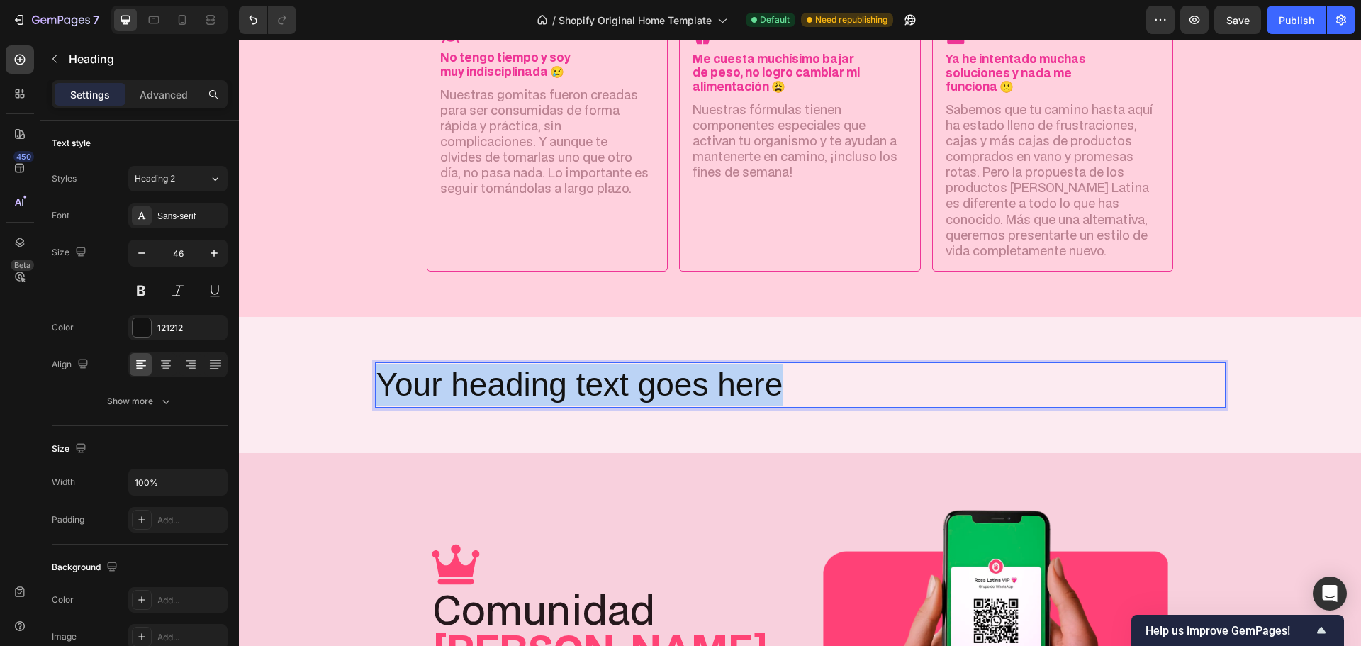
click at [517, 389] on p "Your heading text goes here" at bounding box center [800, 385] width 848 height 43
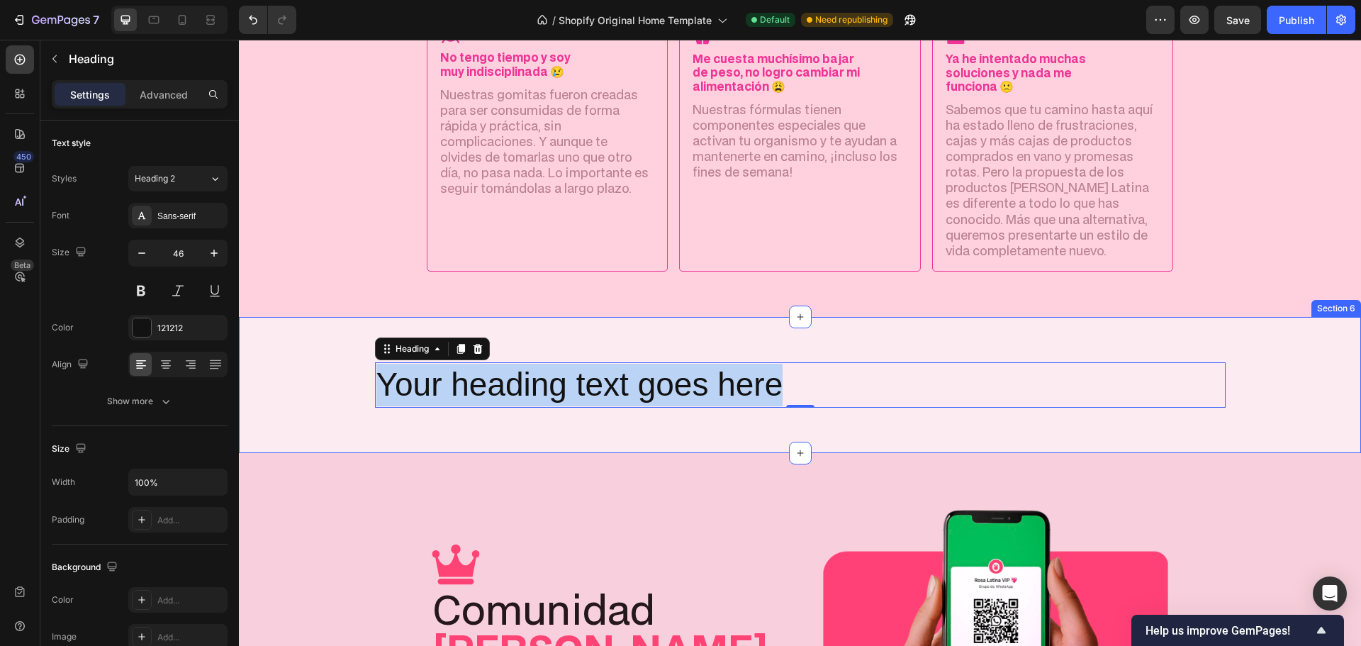
click at [550, 381] on p "Your heading text goes here" at bounding box center [800, 385] width 848 height 43
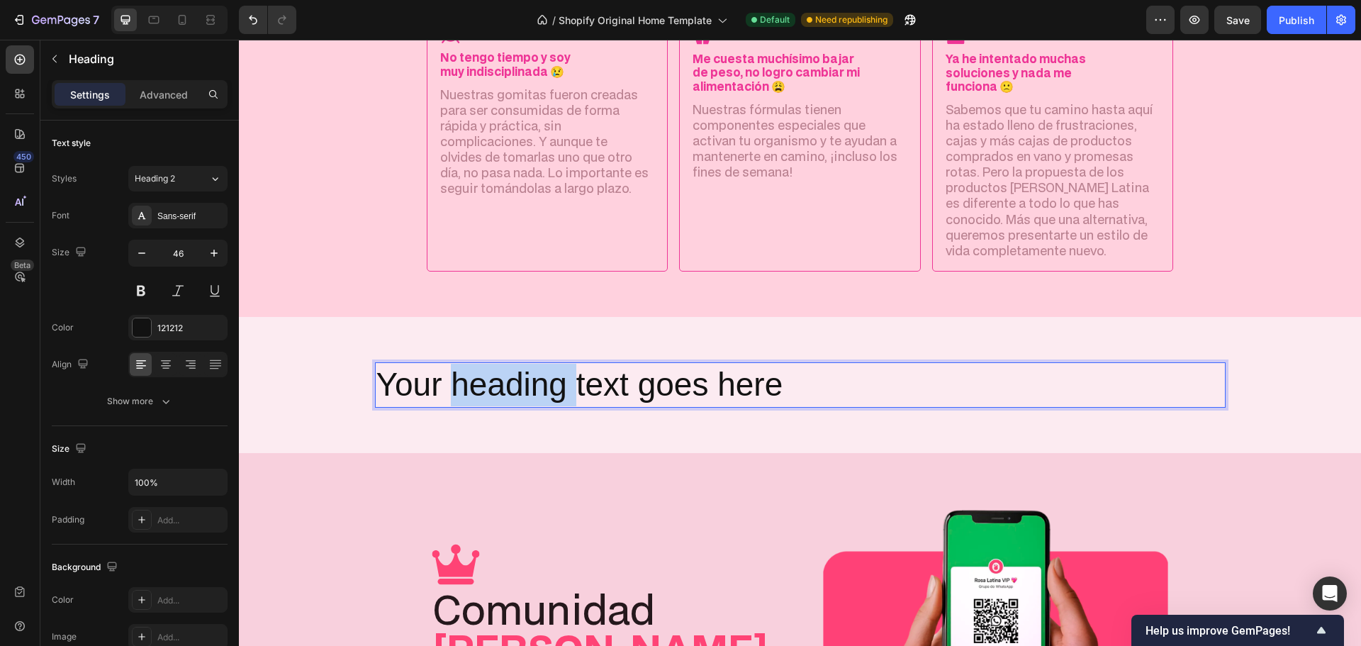
click at [550, 381] on p "Your heading text goes here" at bounding box center [800, 385] width 848 height 43
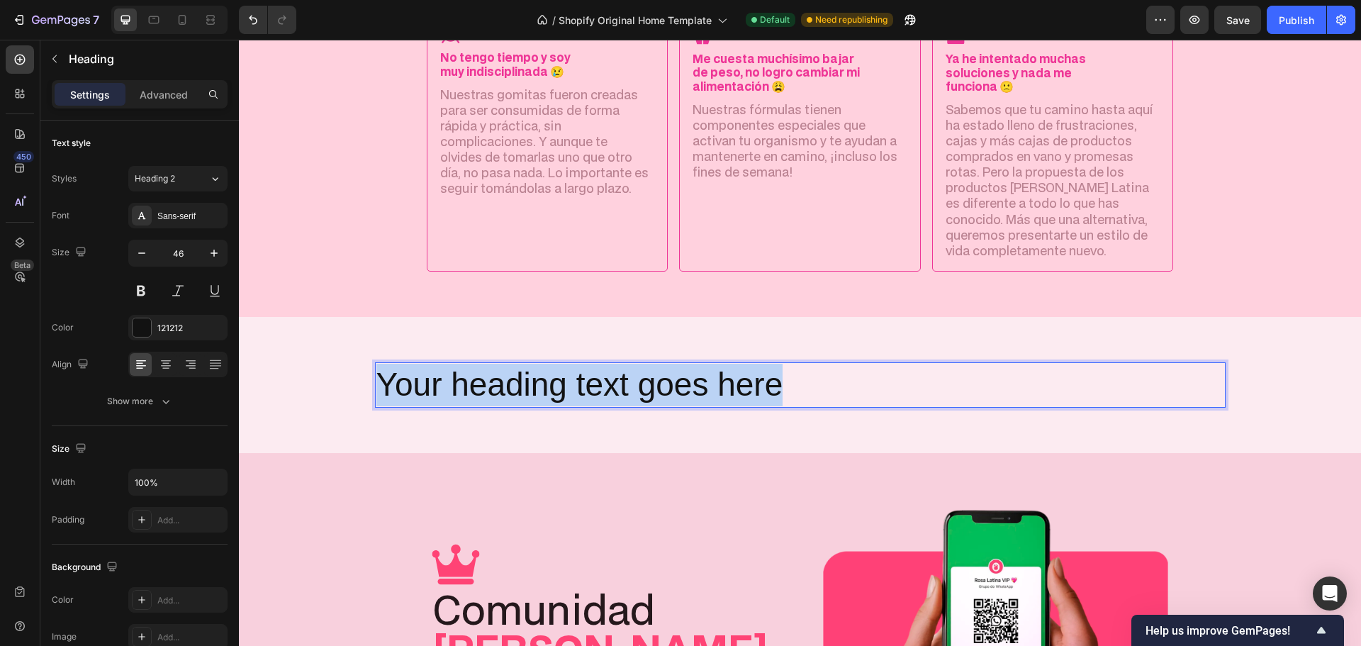
click at [550, 381] on p "Your heading text goes here" at bounding box center [800, 385] width 848 height 43
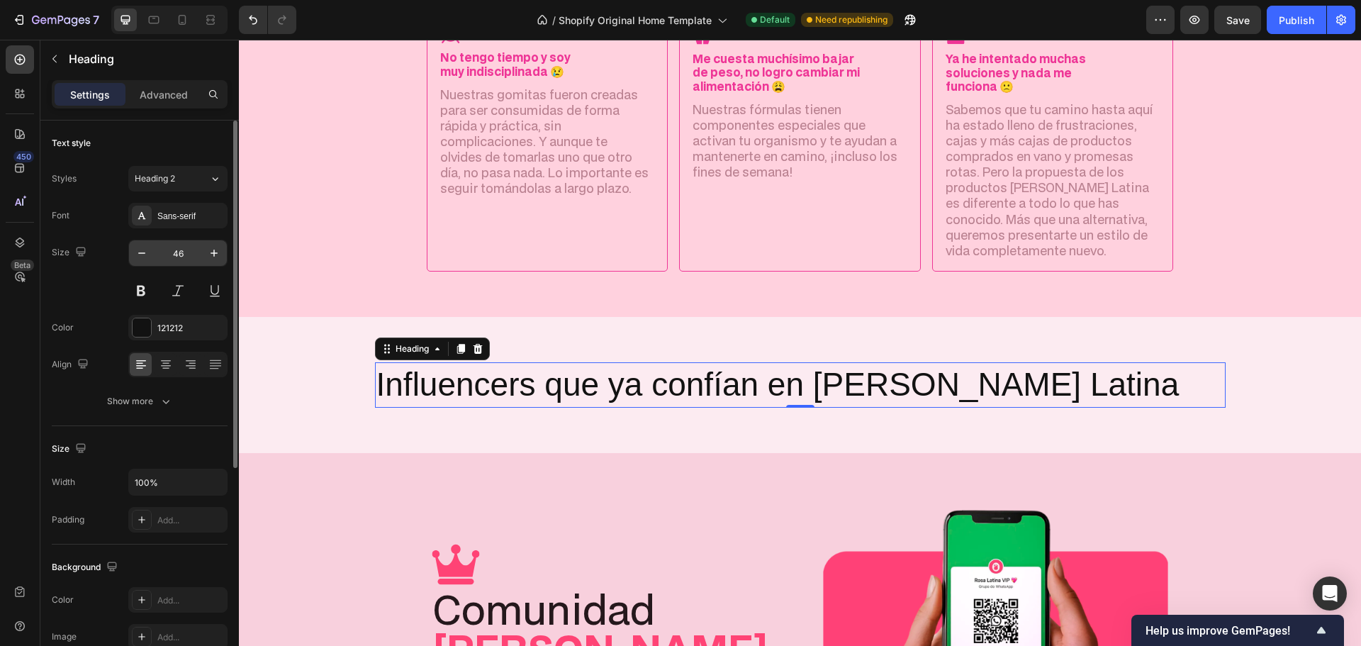
click at [185, 247] on input "46" at bounding box center [178, 253] width 47 height 26
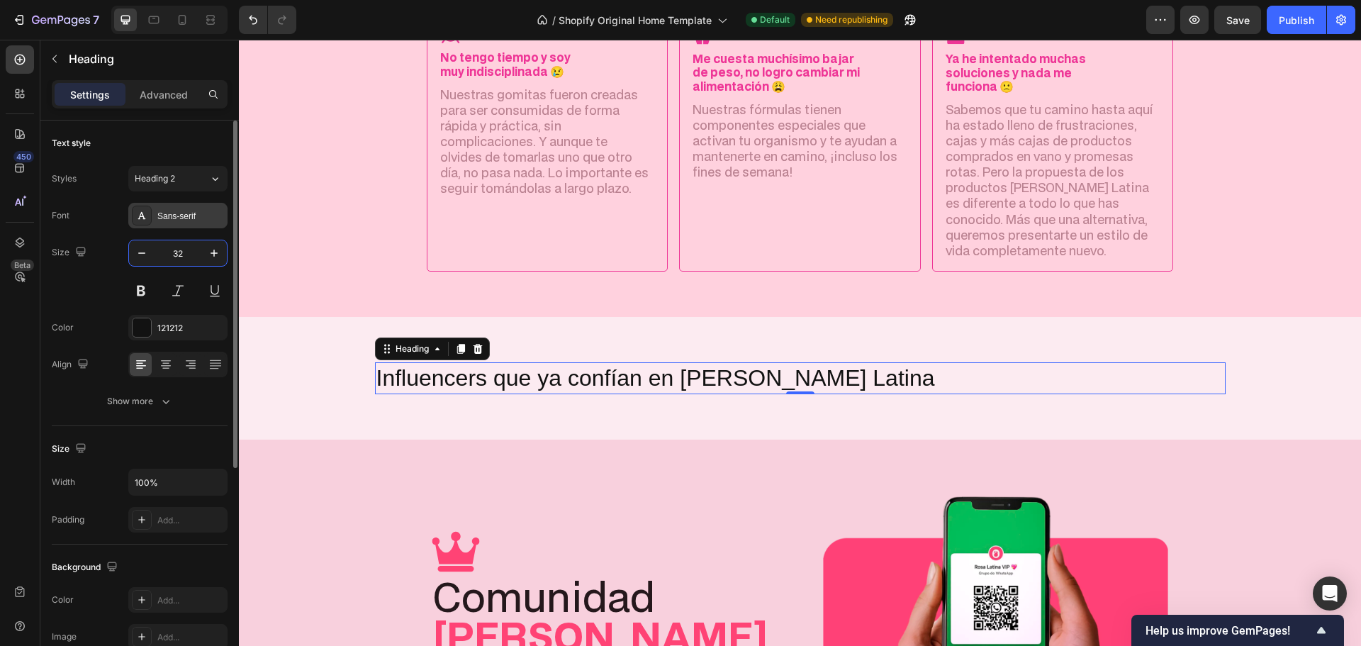
type input "32"
click at [190, 223] on div "Sans-serif" at bounding box center [177, 216] width 99 height 26
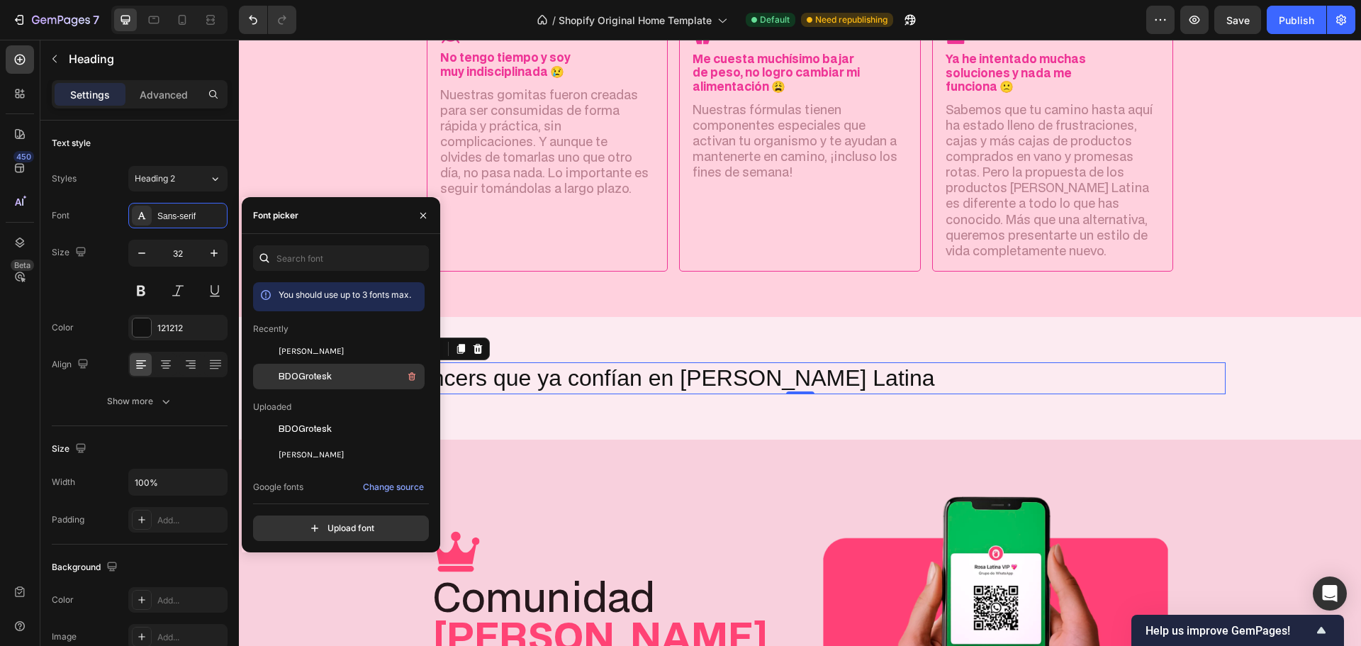
click at [336, 383] on div "BDOGrotesk" at bounding box center [350, 376] width 143 height 17
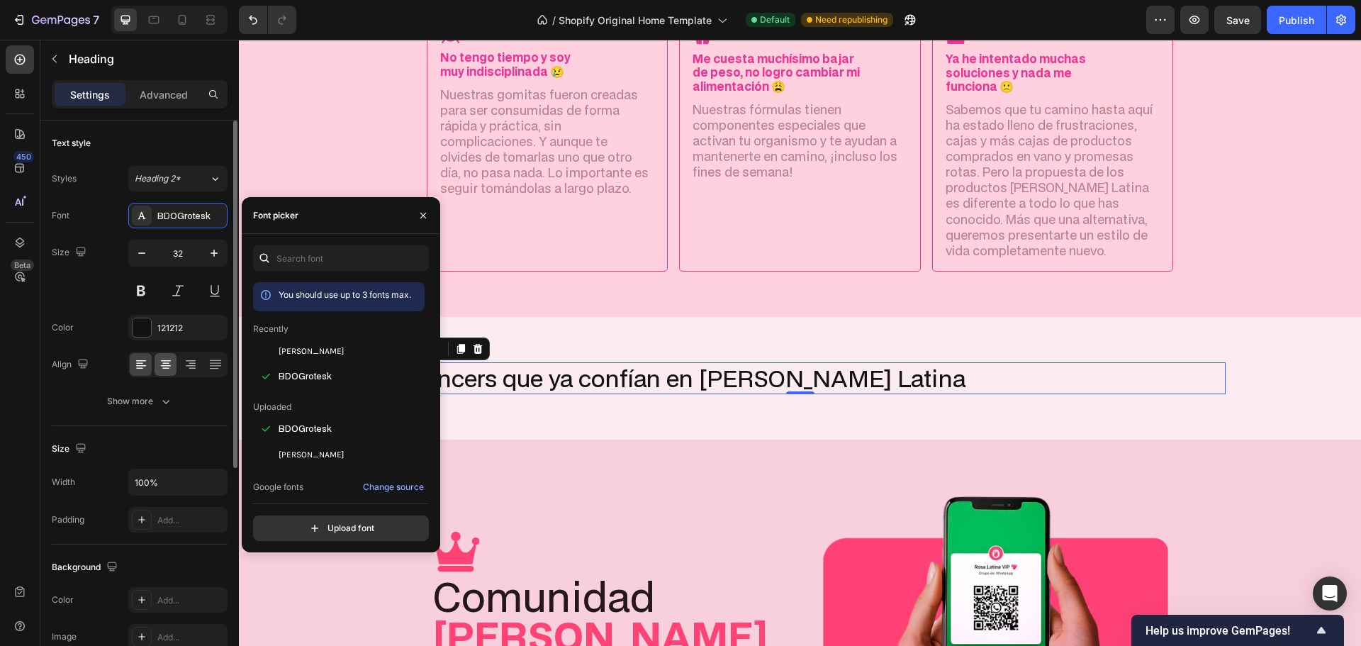
click at [168, 365] on icon at bounding box center [166, 365] width 10 height 1
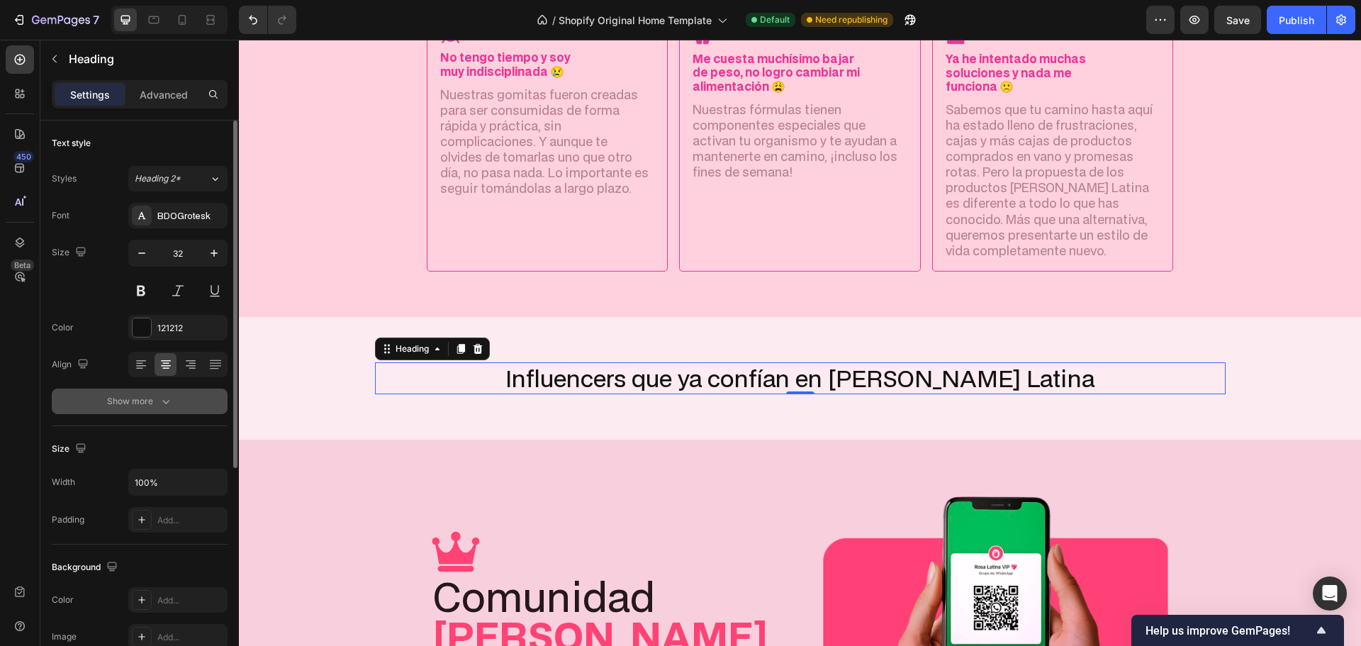
click at [157, 398] on div "Show more" at bounding box center [140, 401] width 66 height 14
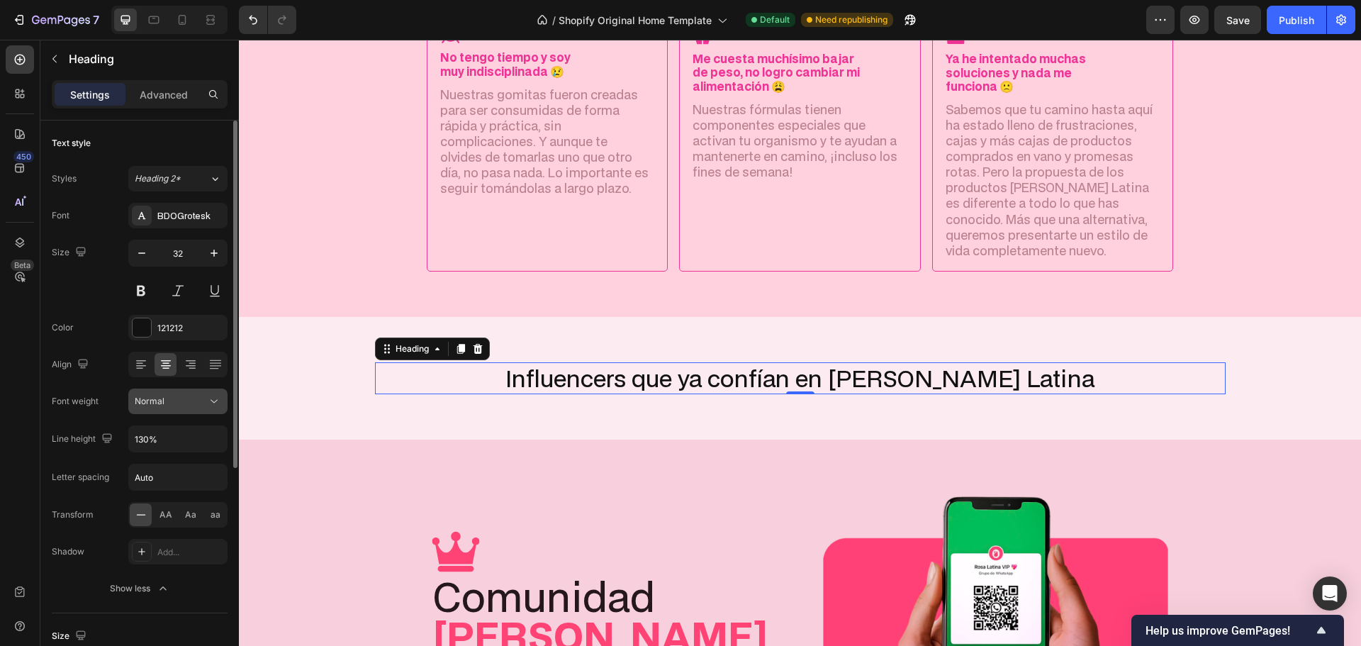
click at [215, 400] on icon at bounding box center [214, 401] width 14 height 14
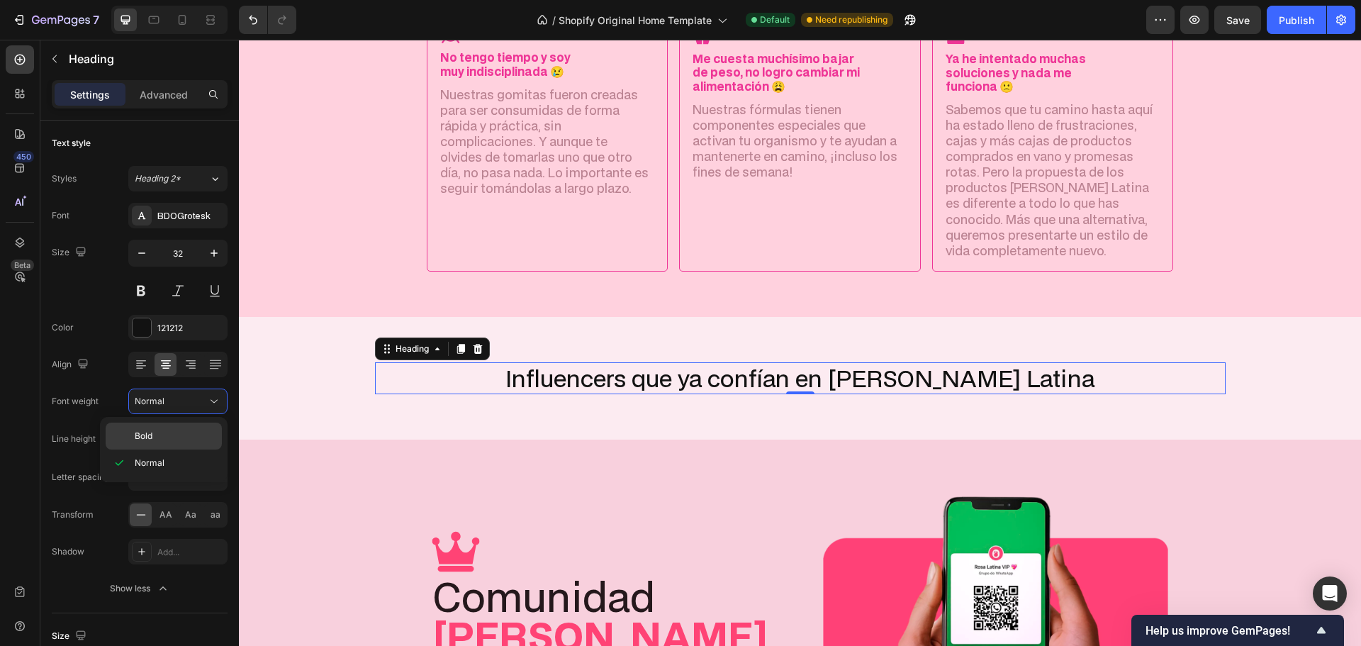
click at [170, 442] on div "Bold" at bounding box center [164, 435] width 116 height 27
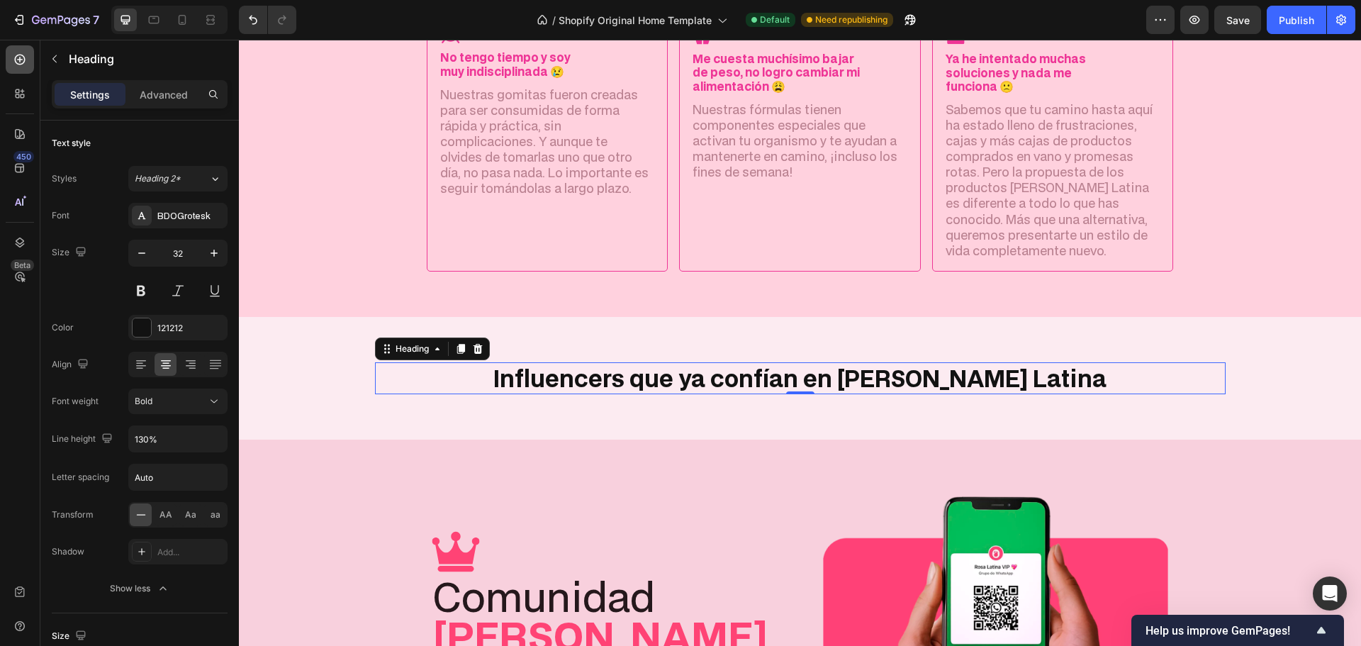
click at [27, 58] on div at bounding box center [20, 59] width 28 height 28
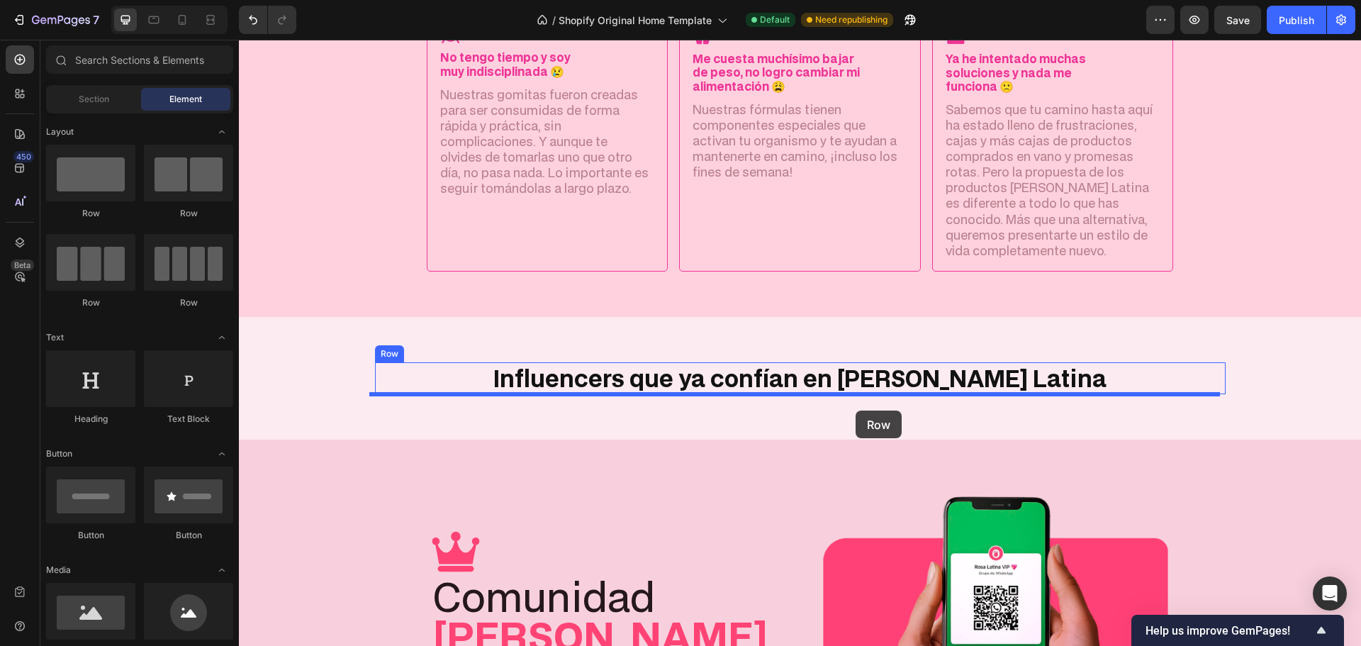
drag, startPoint x: 352, startPoint y: 315, endPoint x: 856, endPoint y: 410, distance: 513.0
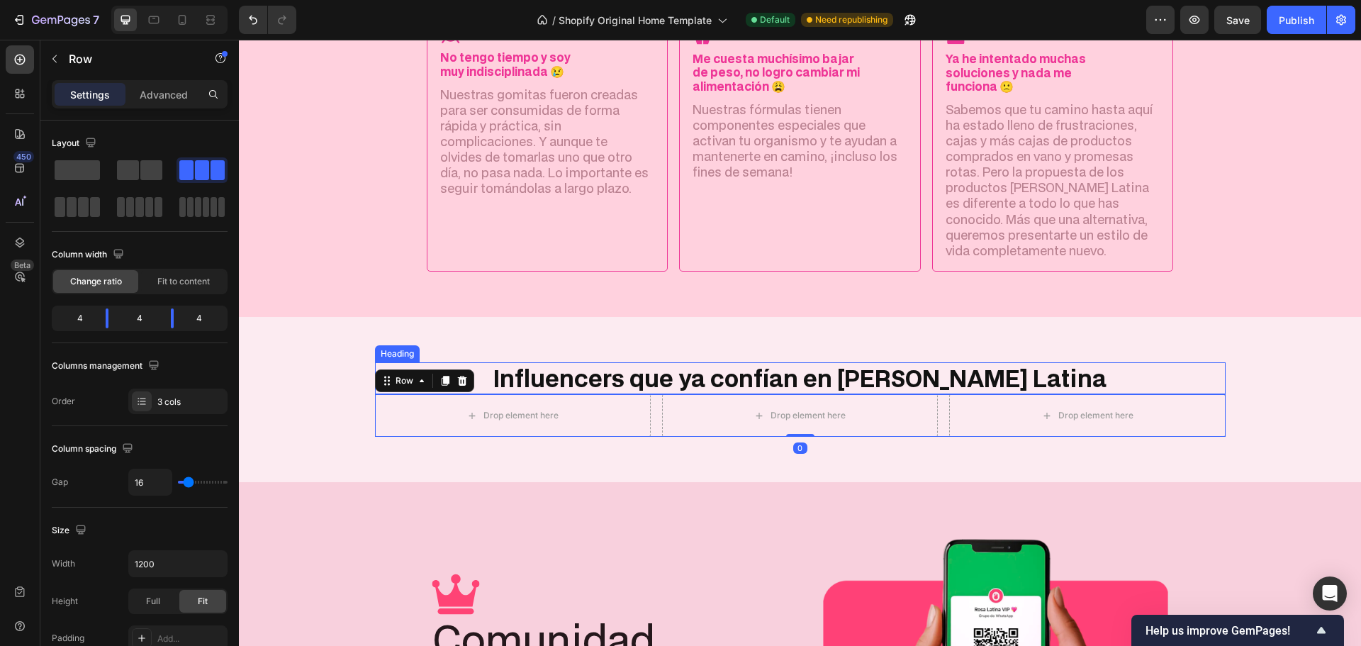
click at [735, 379] on p "Influencers que ya confían en [PERSON_NAME] Latina" at bounding box center [800, 379] width 848 height 30
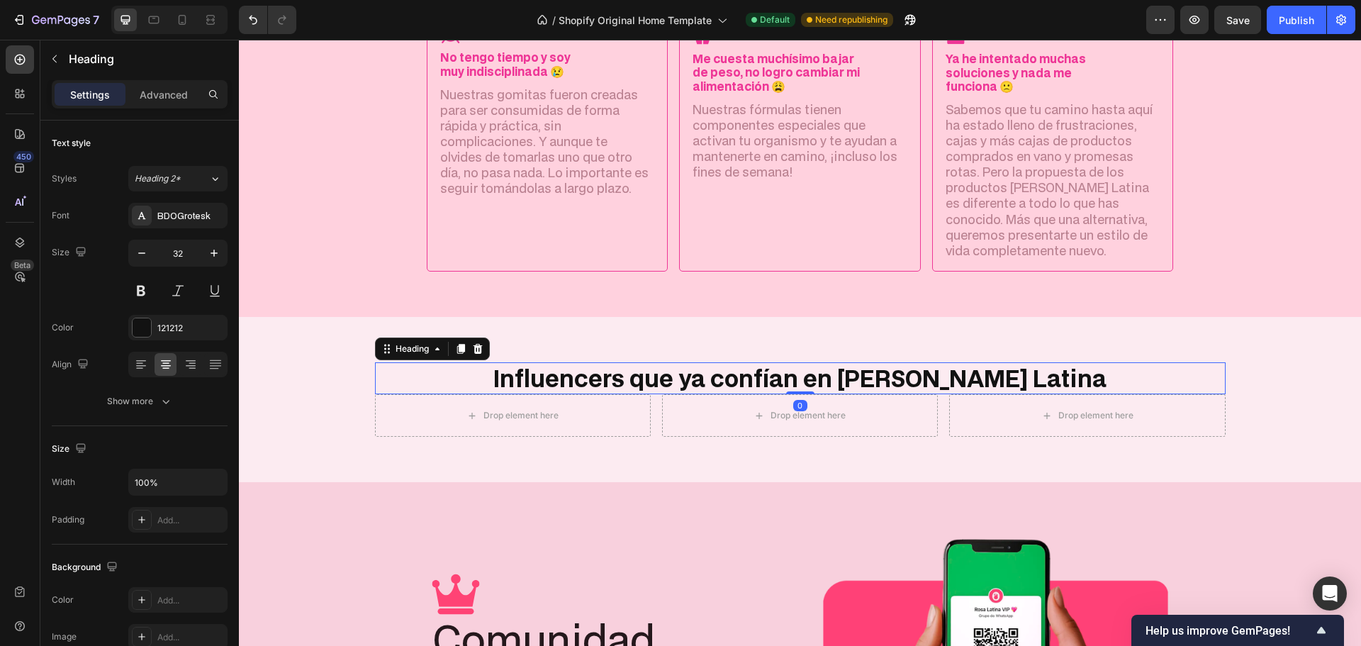
click at [169, 103] on div "Advanced" at bounding box center [163, 94] width 71 height 23
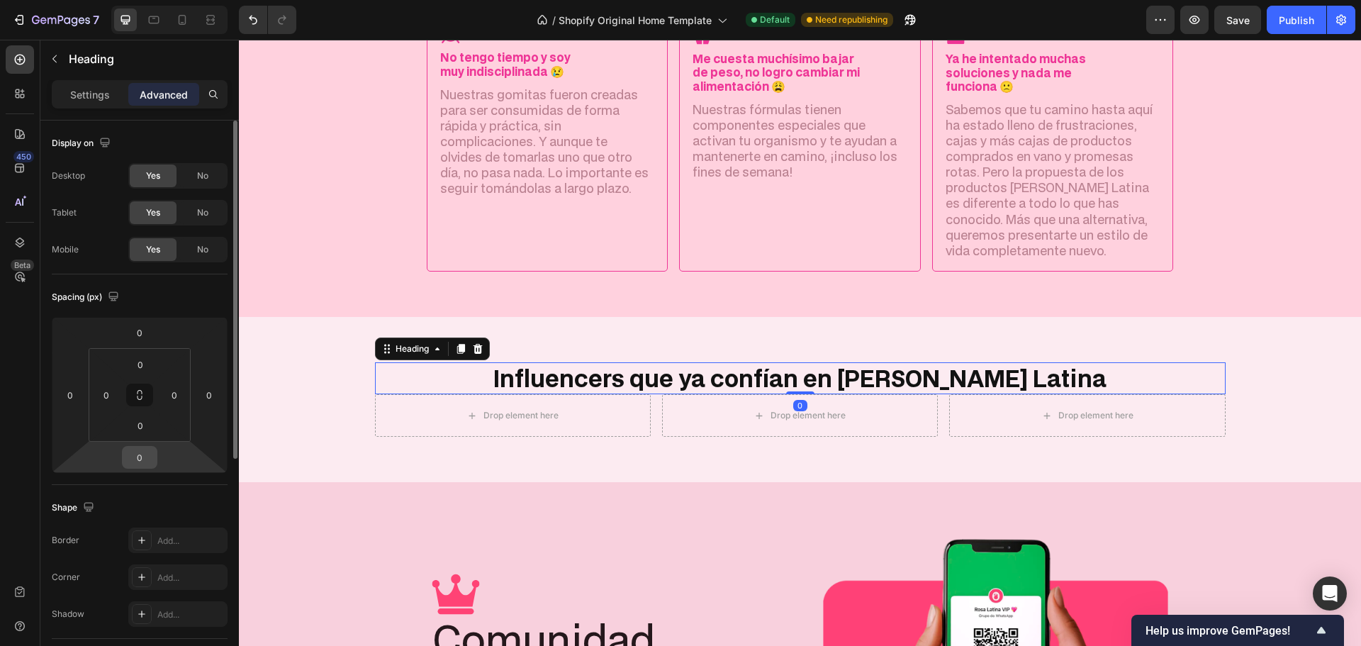
click at [139, 459] on input "0" at bounding box center [139, 457] width 28 height 21
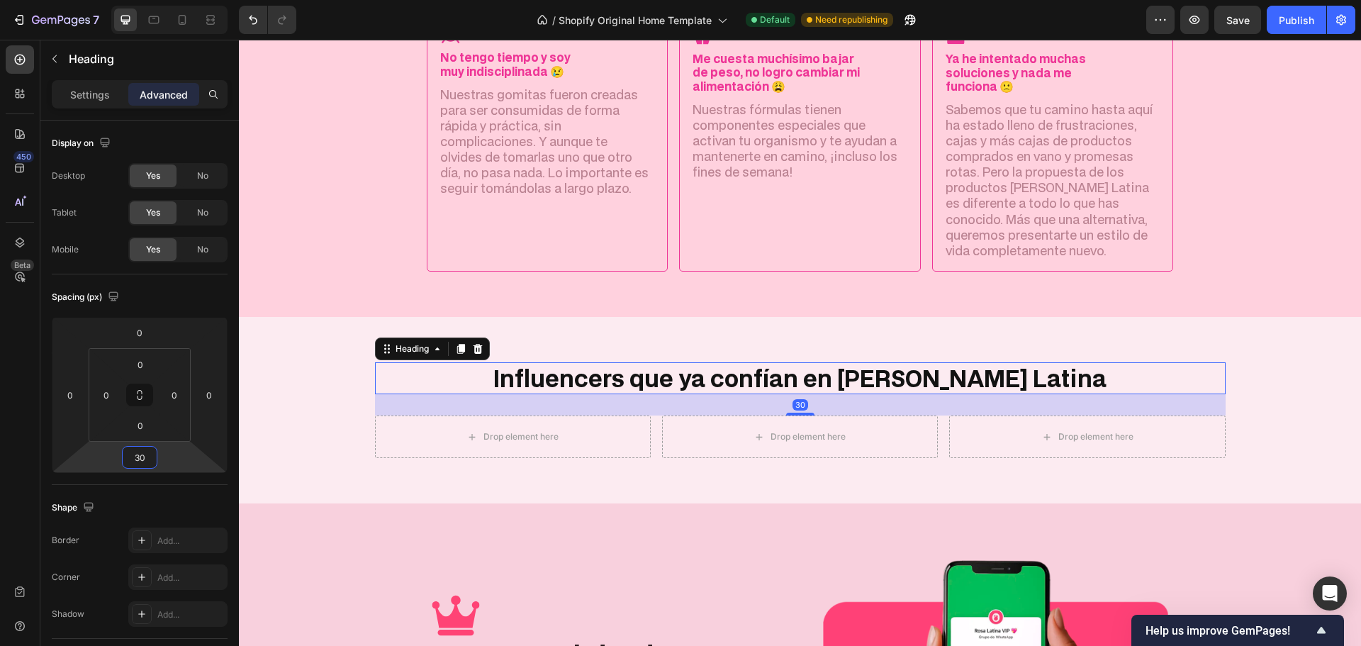
type input "30"
click at [24, 62] on icon at bounding box center [20, 60] width 11 height 11
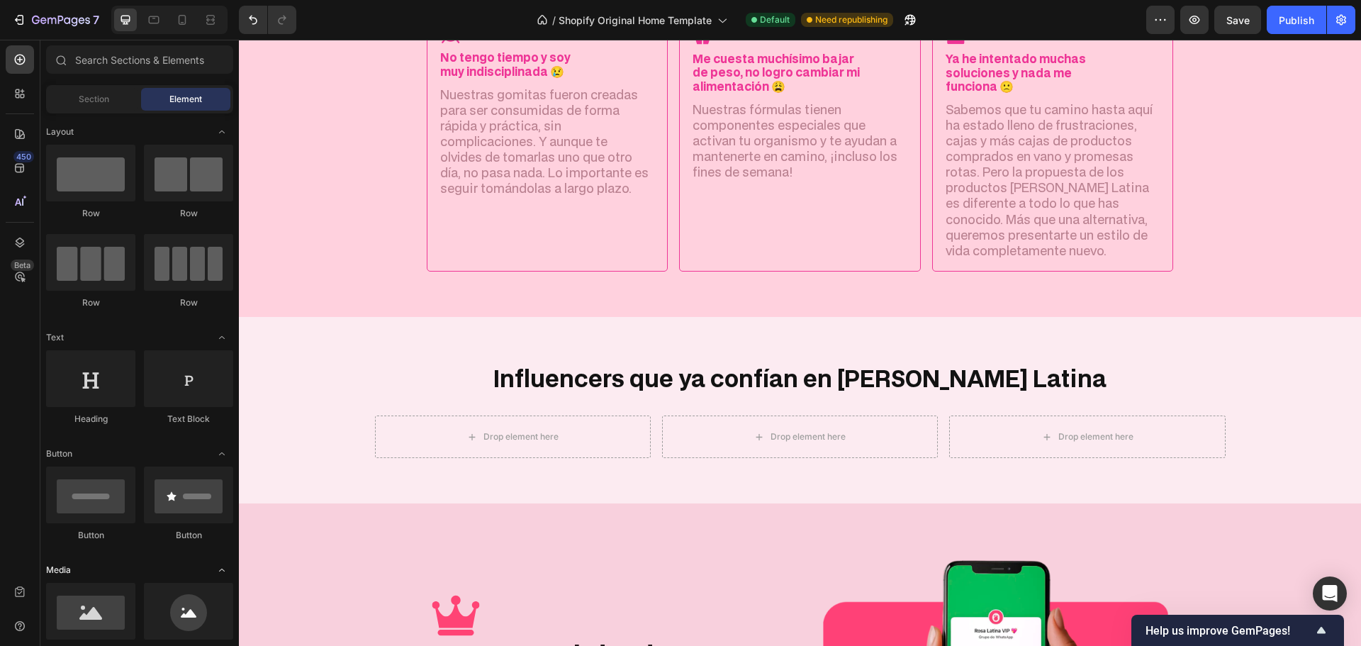
scroll to position [142, 0]
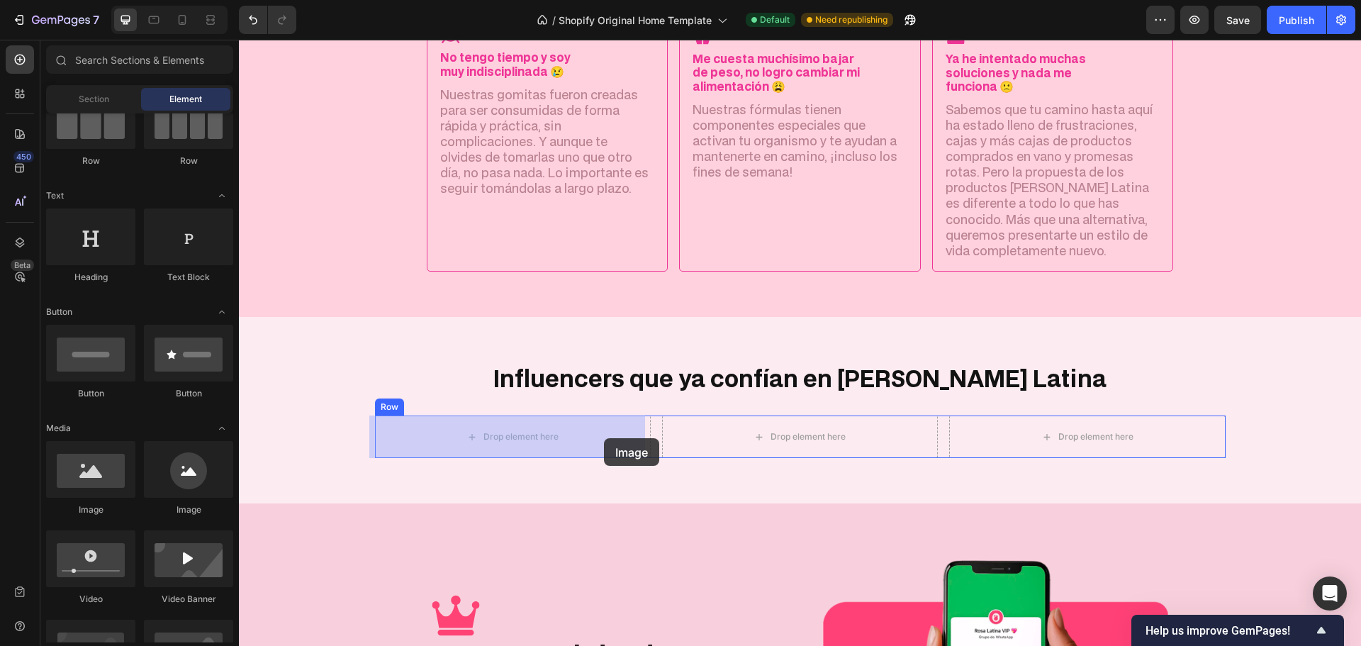
drag, startPoint x: 363, startPoint y: 522, endPoint x: 604, endPoint y: 438, distance: 255.1
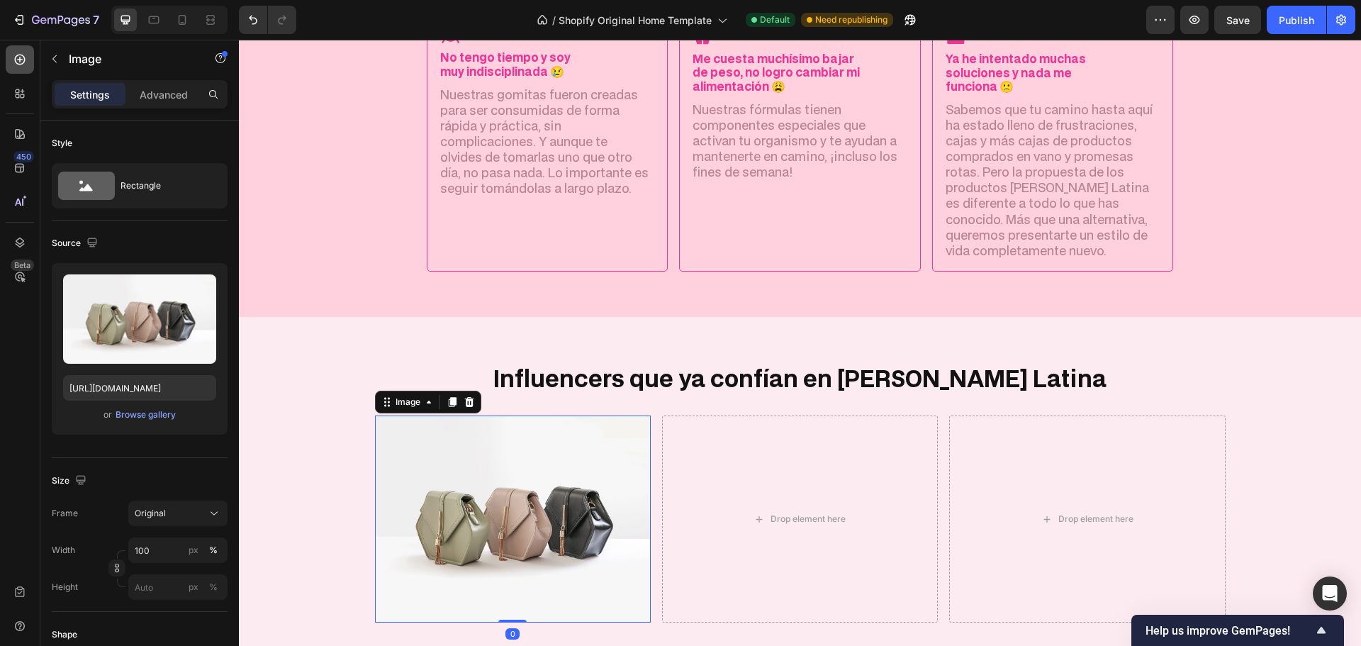
click at [27, 51] on div at bounding box center [20, 59] width 28 height 28
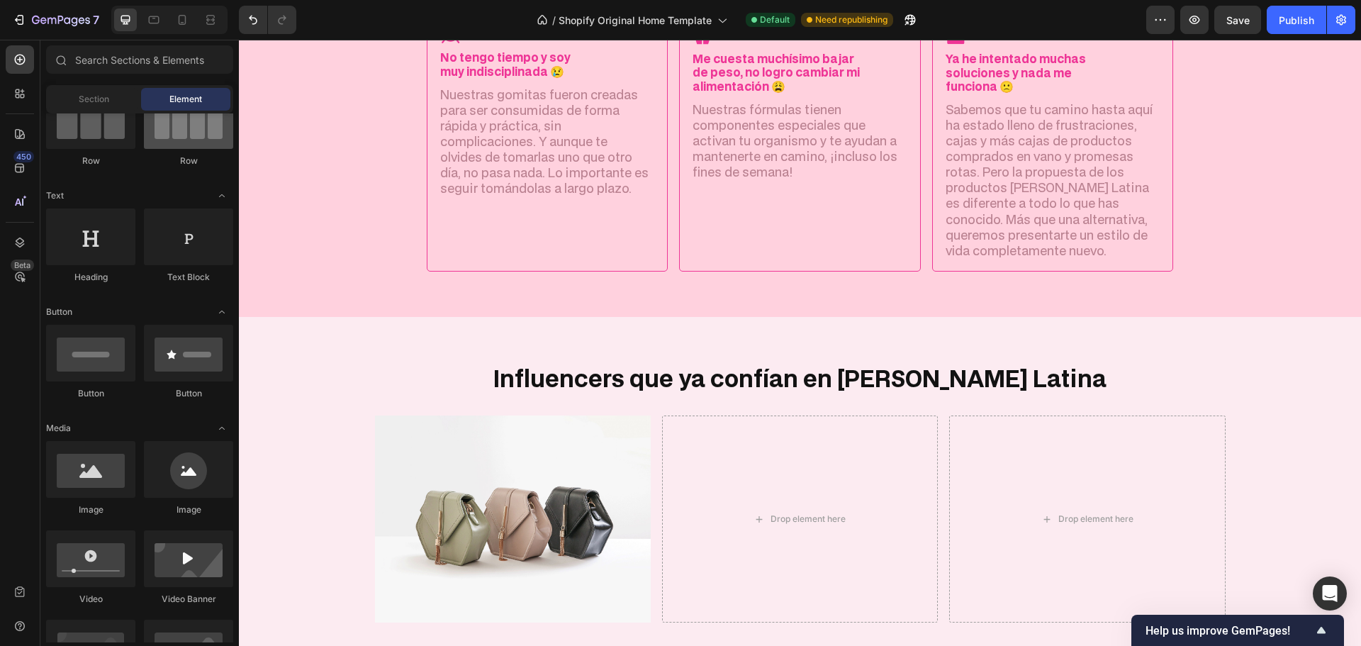
scroll to position [0, 0]
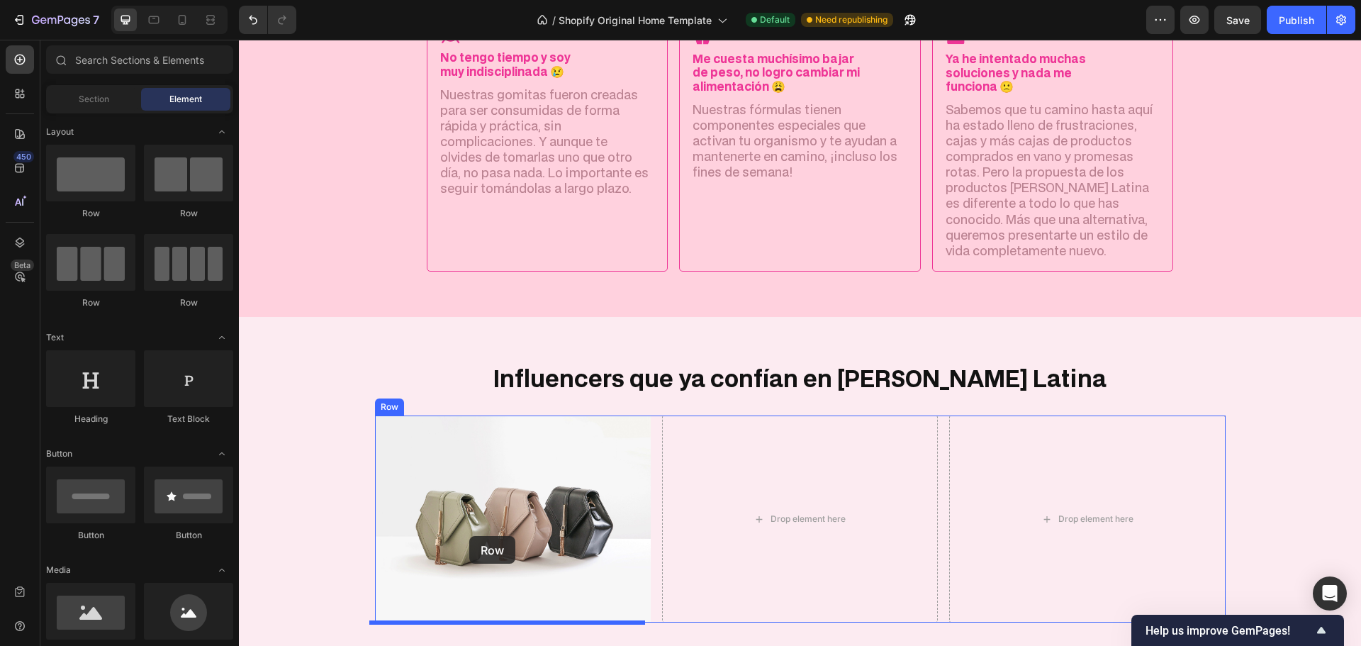
drag, startPoint x: 425, startPoint y: 237, endPoint x: 549, endPoint y: 543, distance: 330.4
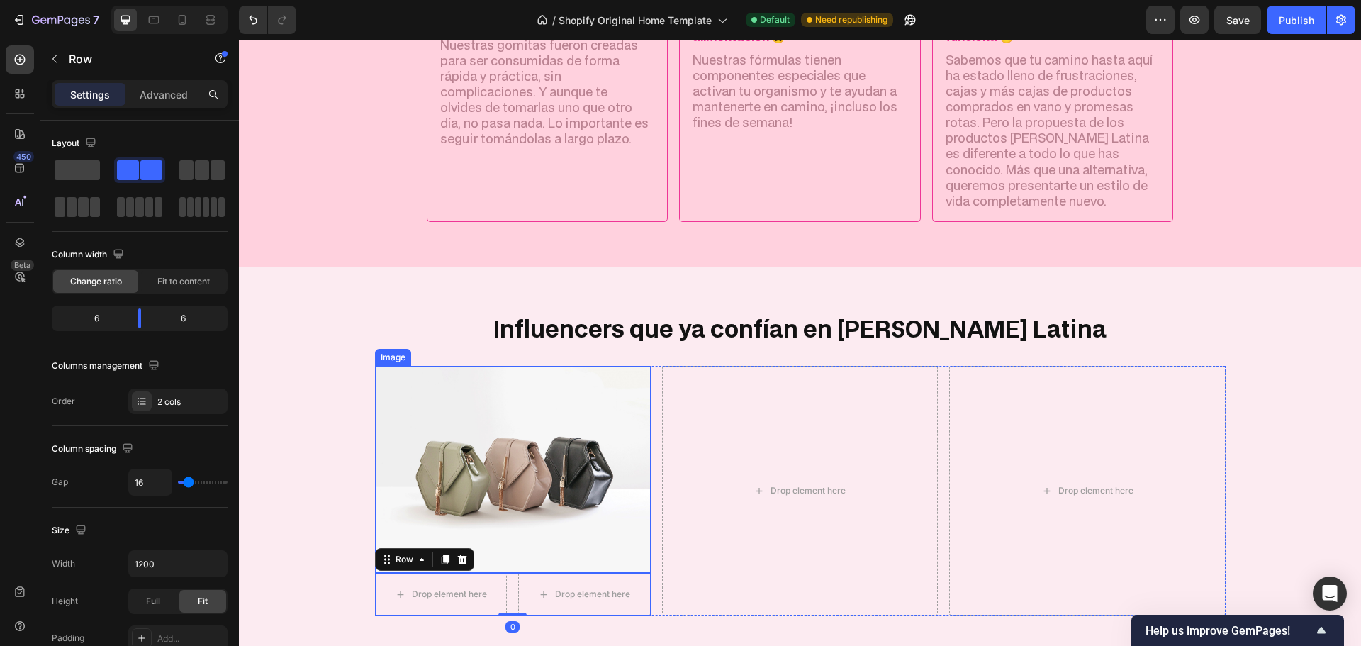
scroll to position [1712, 0]
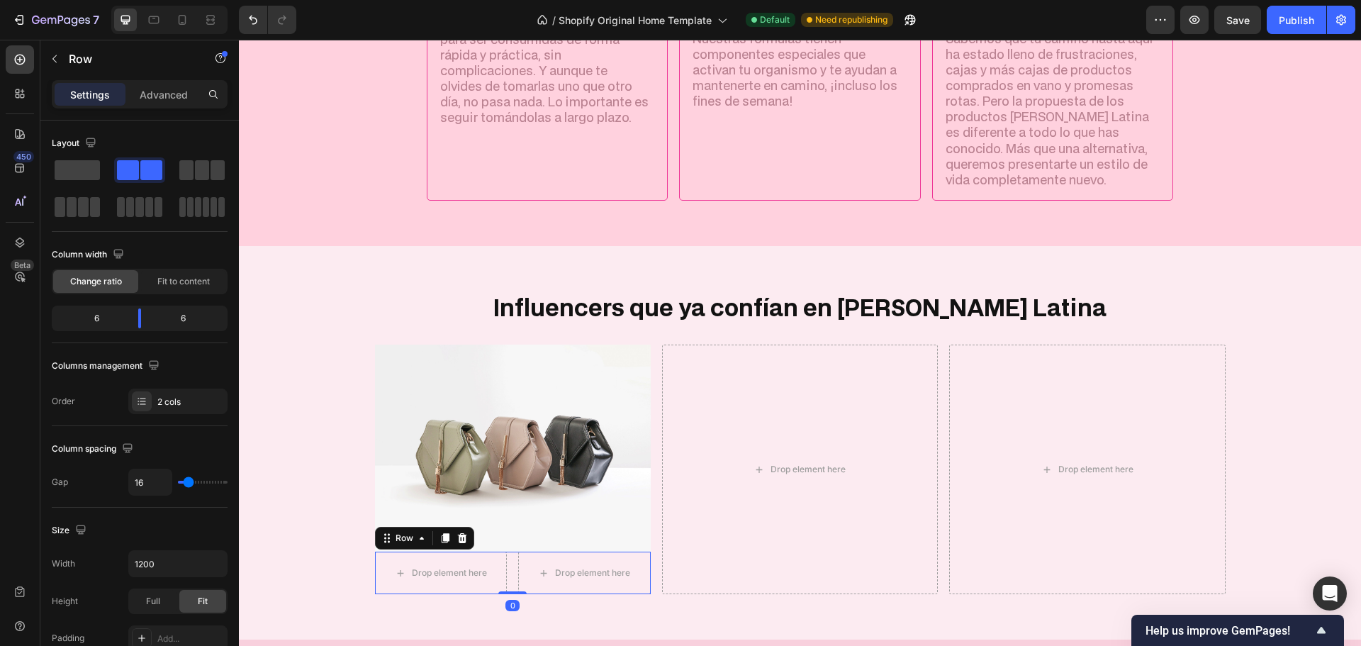
click at [505, 558] on div "Drop element here Drop element here Row 0" at bounding box center [513, 572] width 276 height 43
click at [174, 83] on div "Advanced" at bounding box center [163, 94] width 71 height 23
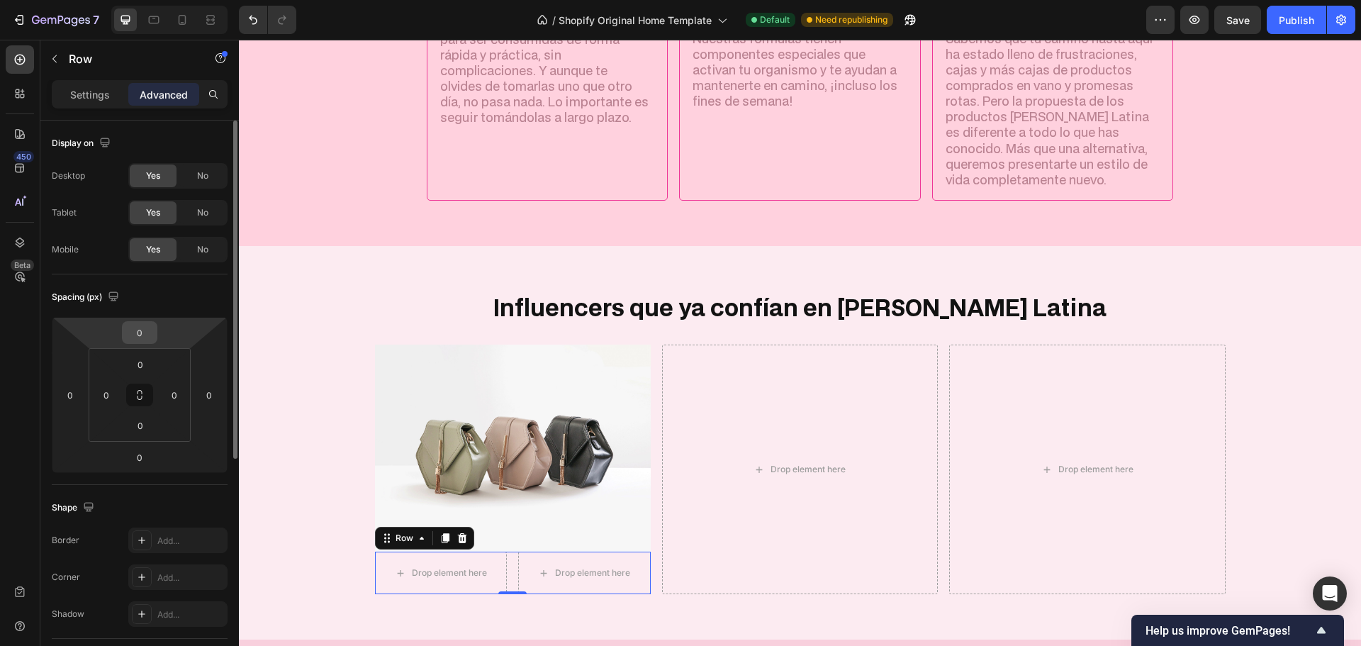
click at [138, 331] on input "0" at bounding box center [139, 332] width 28 height 21
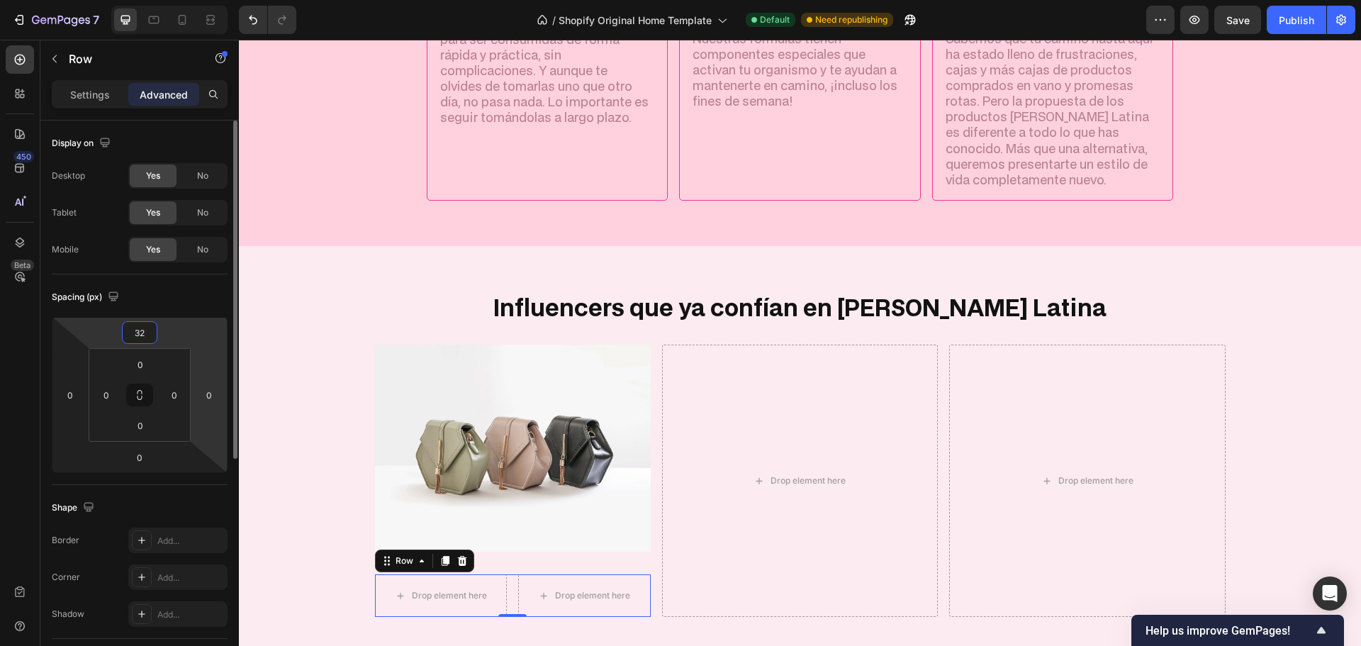
type input "3"
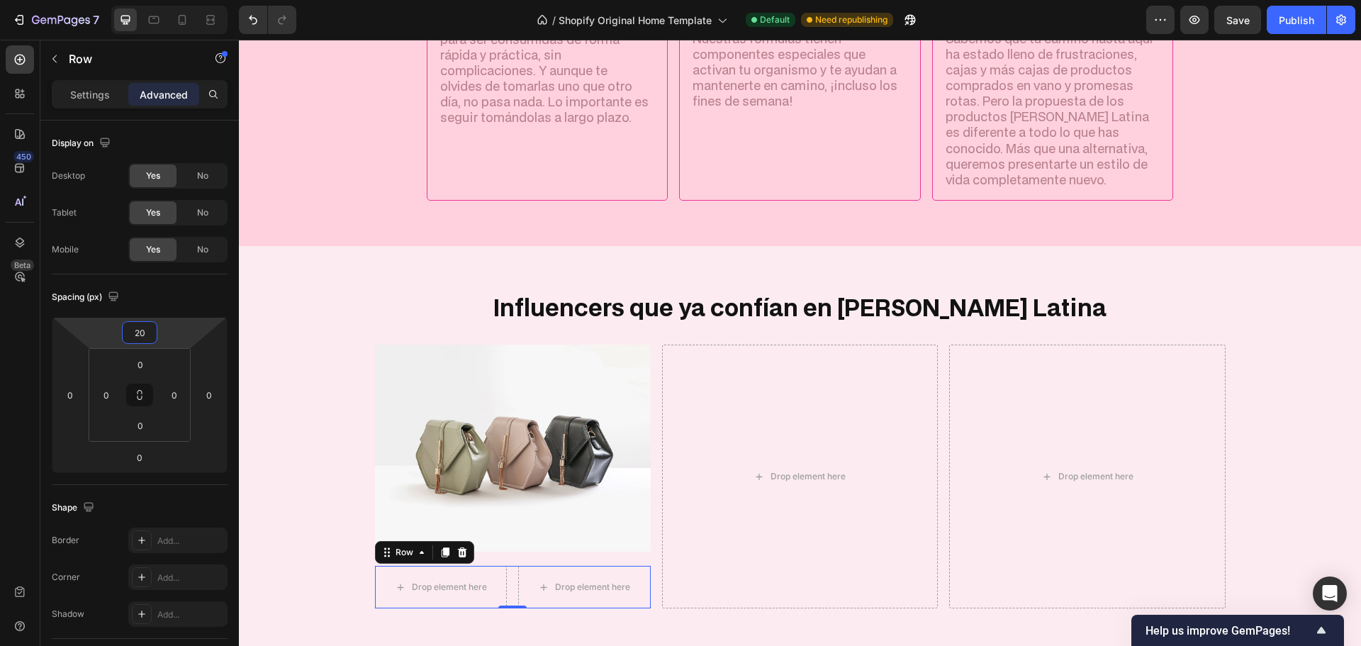
type input "20"
click at [510, 582] on div "Drop element here Drop element here Row 0" at bounding box center [513, 587] width 276 height 43
click at [497, 441] on img at bounding box center [513, 447] width 276 height 207
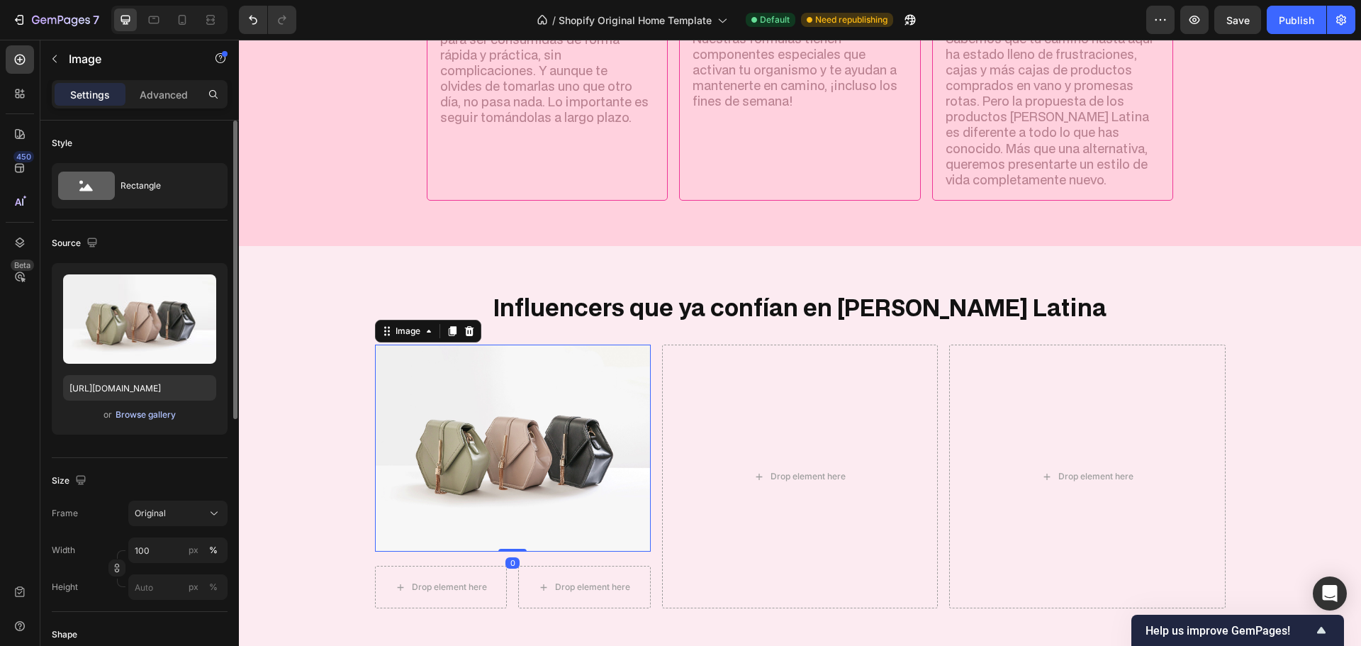
click at [136, 414] on div "Browse gallery" at bounding box center [146, 414] width 60 height 13
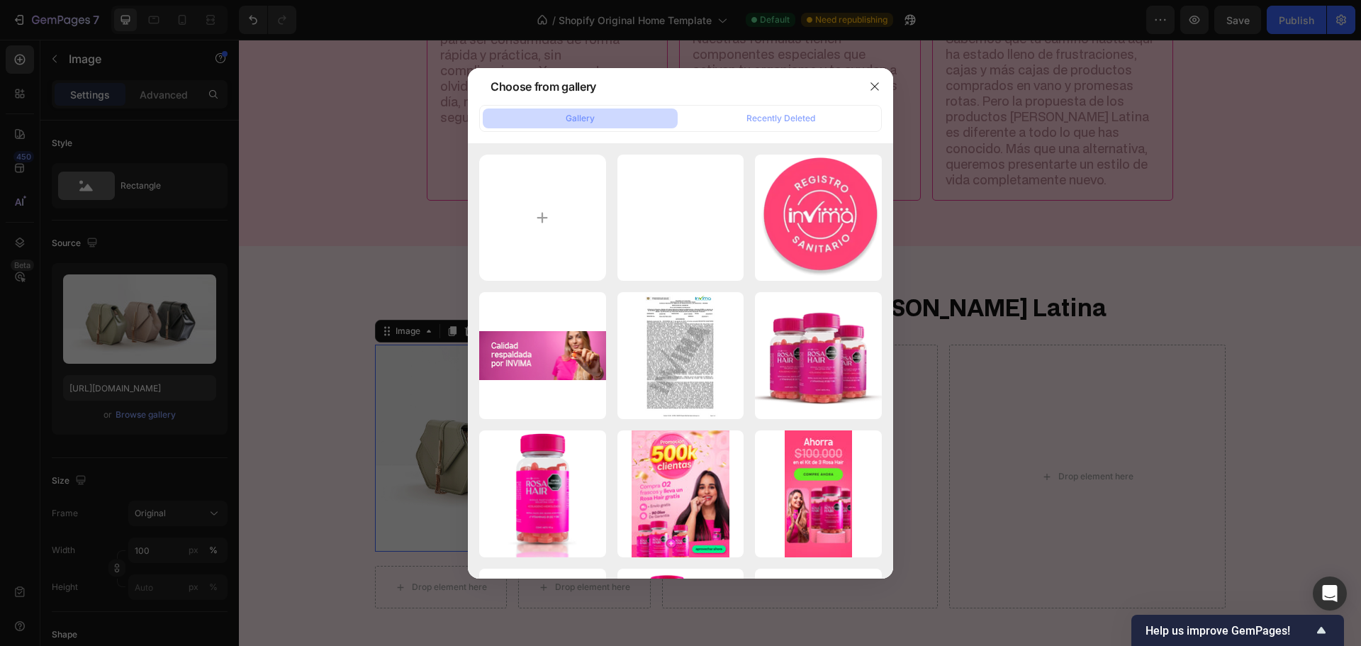
type input "C:\fakepath\gempages_579051959273653041-4b0511a1-38f6-490f-90f6-3f6b5faa930b.we…"
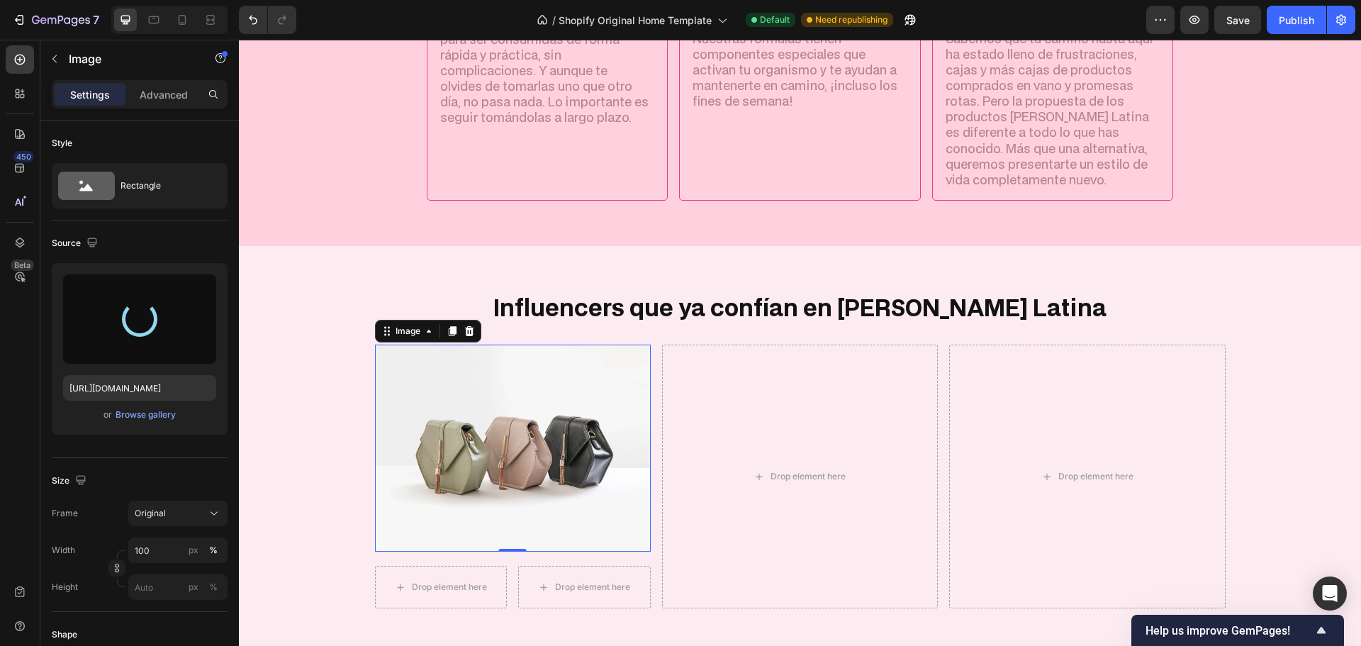
type input "[URL][DOMAIN_NAME]"
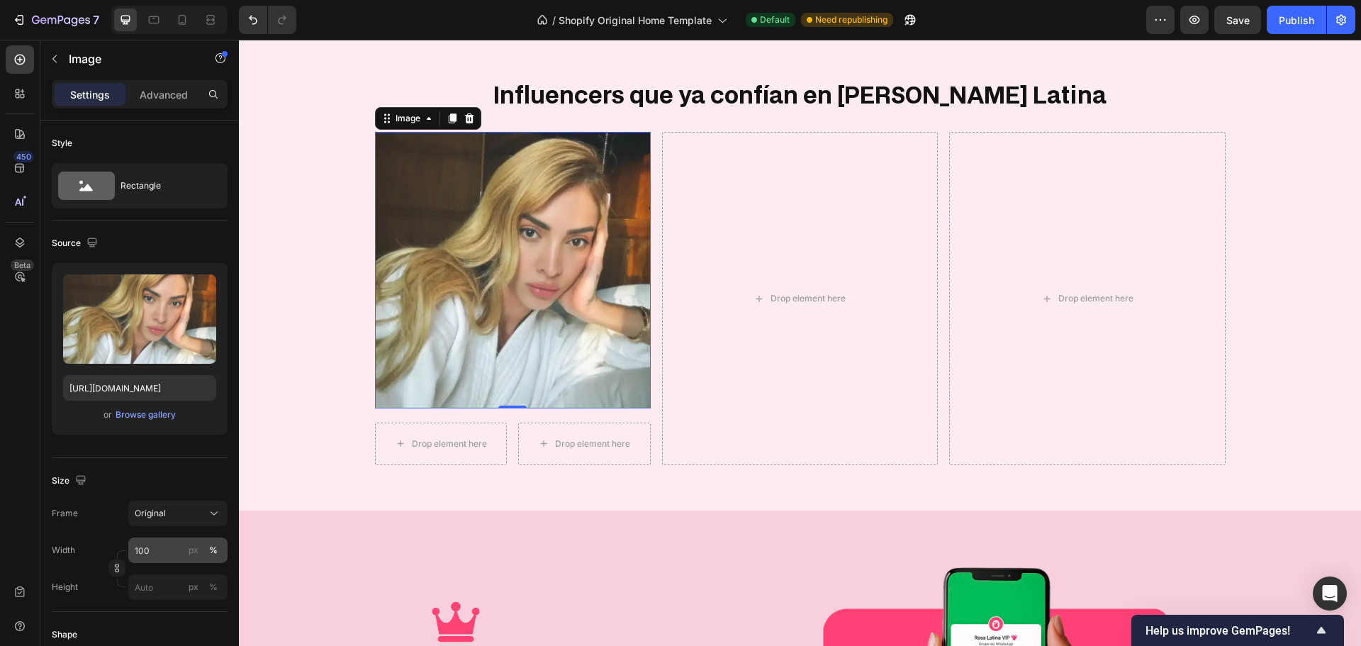
scroll to position [354, 0]
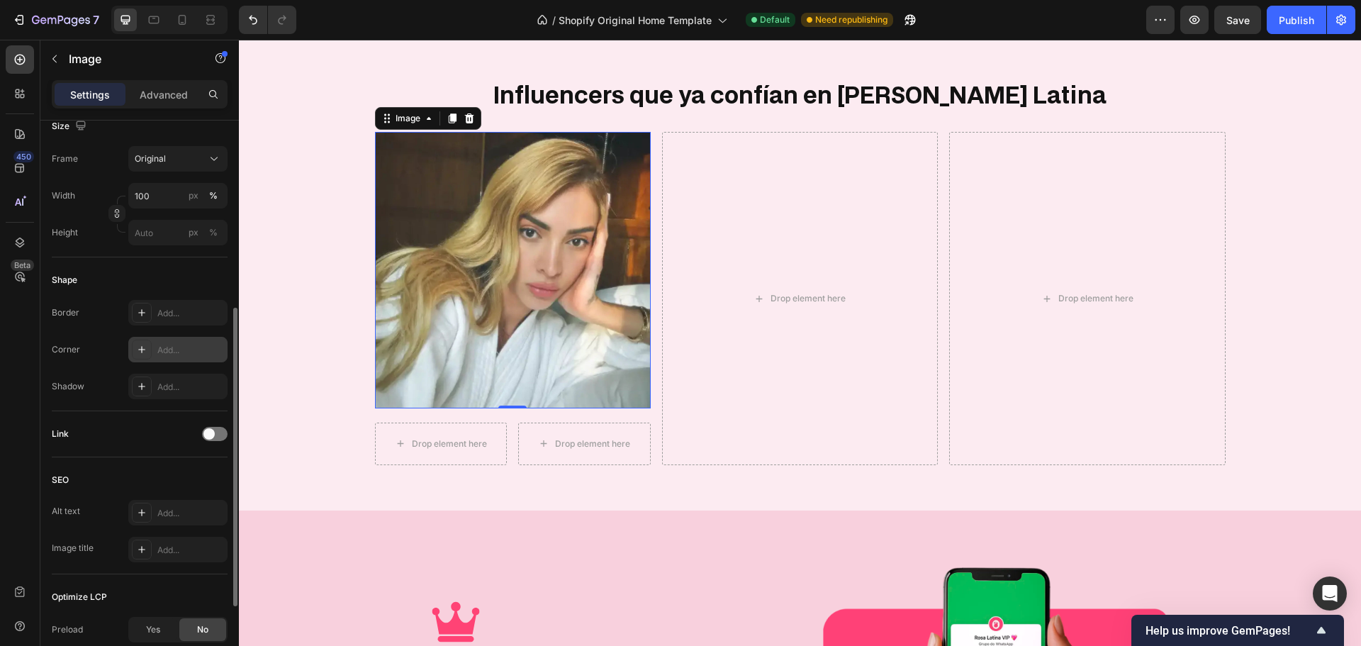
click at [174, 356] on div "Add..." at bounding box center [190, 350] width 67 height 13
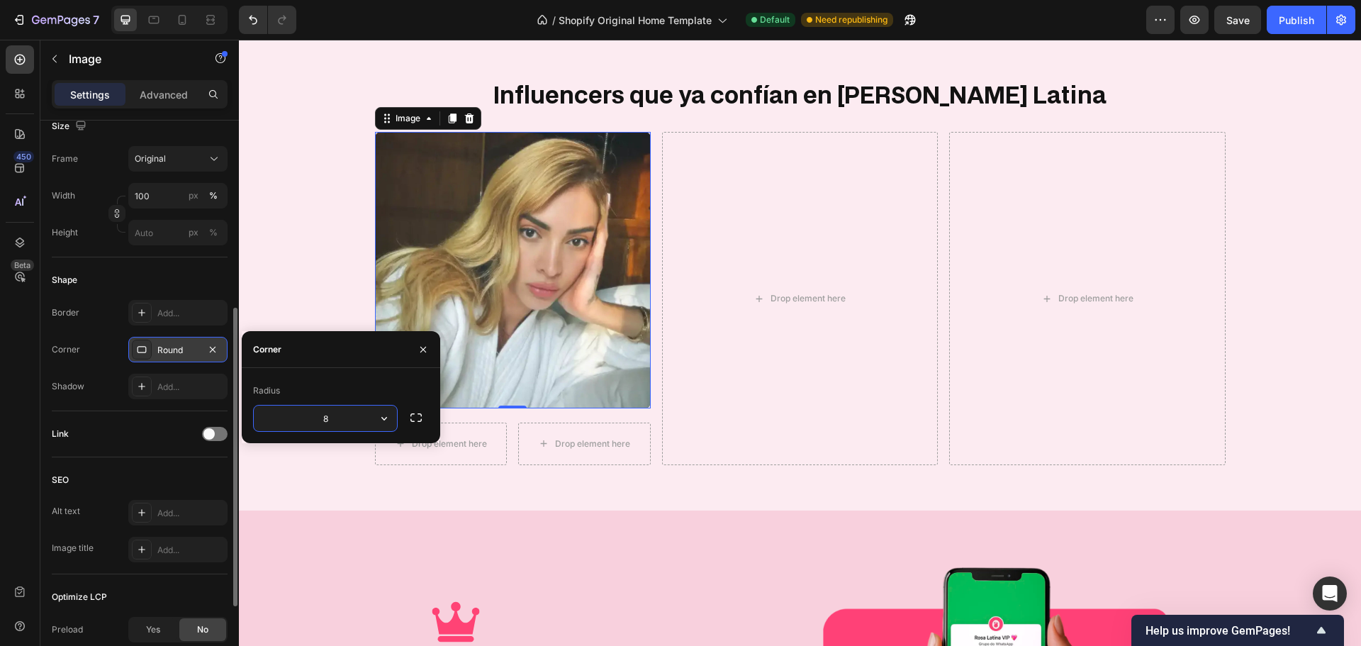
click at [326, 418] on input "8" at bounding box center [325, 418] width 143 height 26
click at [190, 288] on div "Shape" at bounding box center [140, 280] width 176 height 23
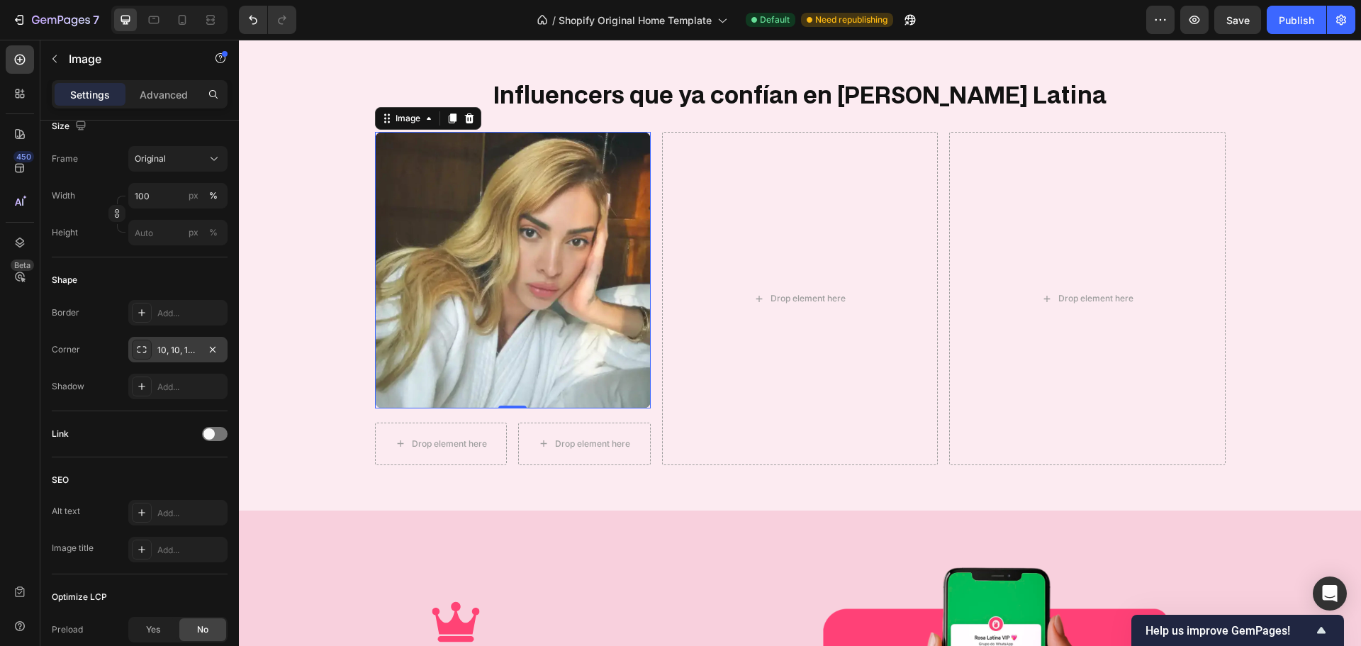
click at [172, 336] on div "Border Add... Corner 10, 10, 10, 10 Shadow Add..." at bounding box center [140, 349] width 176 height 99
click at [172, 347] on div "10, 10, 10, 10" at bounding box center [177, 350] width 41 height 13
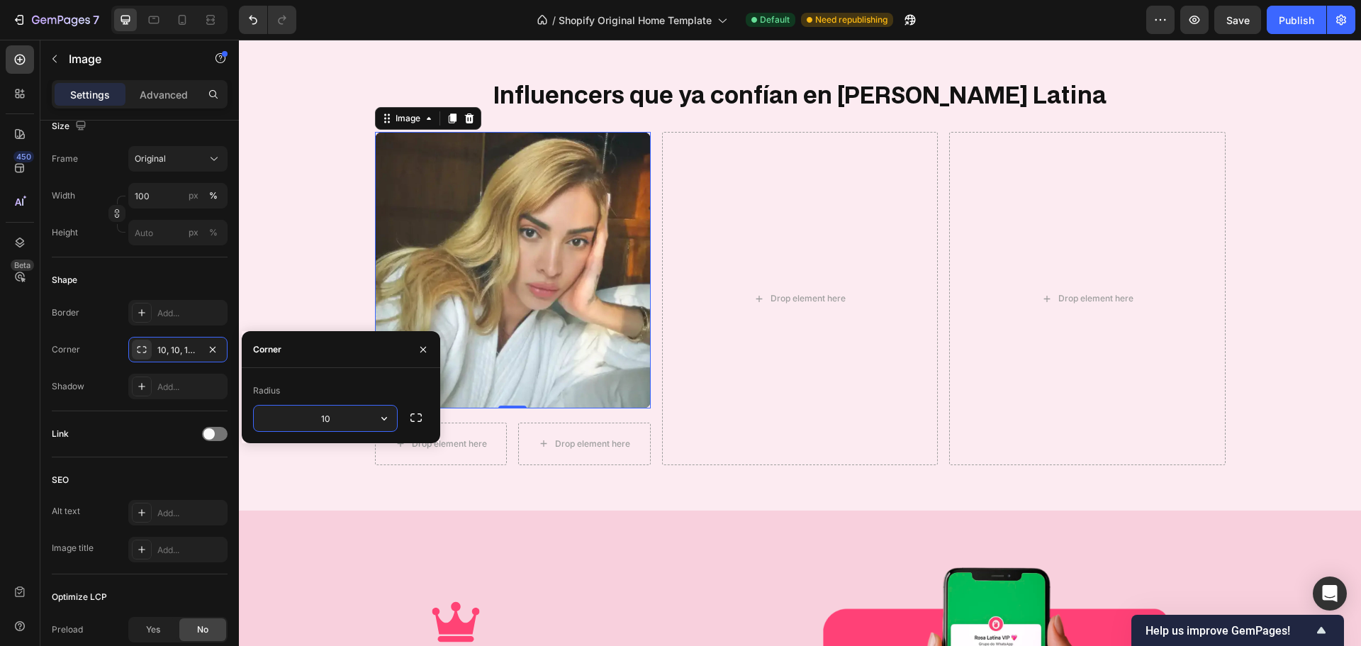
click at [327, 422] on input "10" at bounding box center [325, 418] width 143 height 26
type input "20"
click at [163, 277] on div "Shape" at bounding box center [140, 280] width 176 height 23
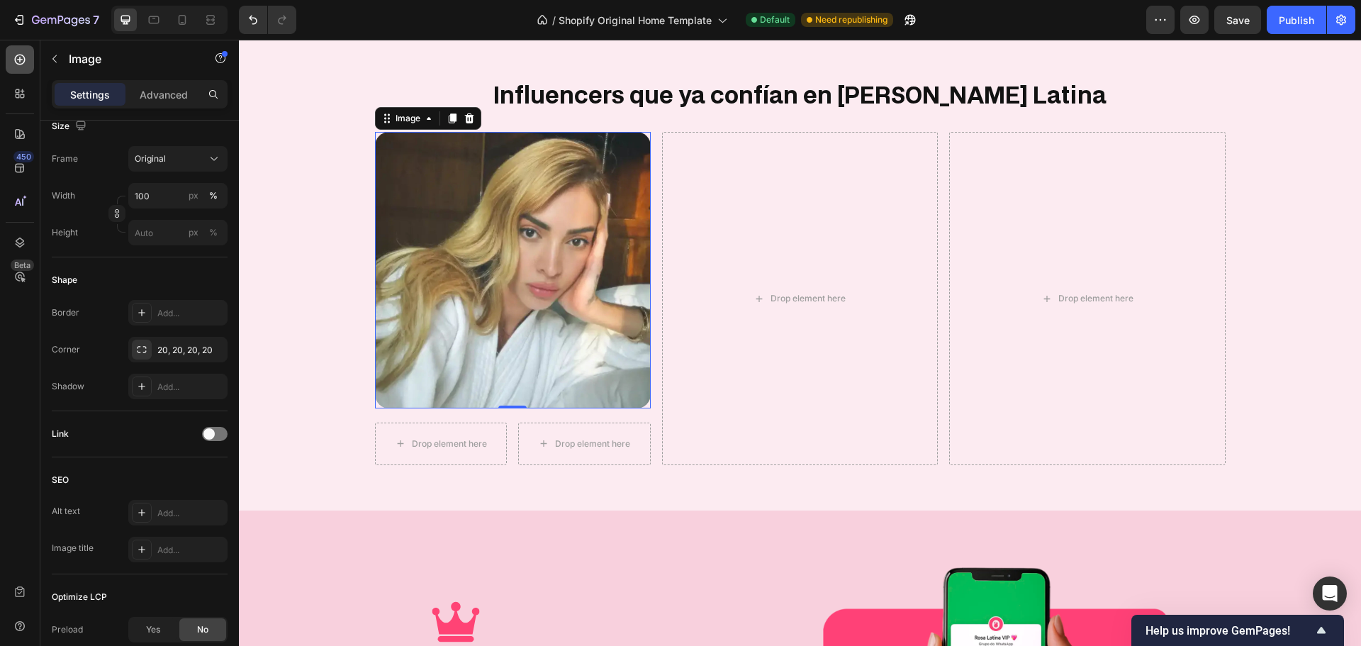
click at [25, 57] on icon at bounding box center [20, 59] width 14 height 14
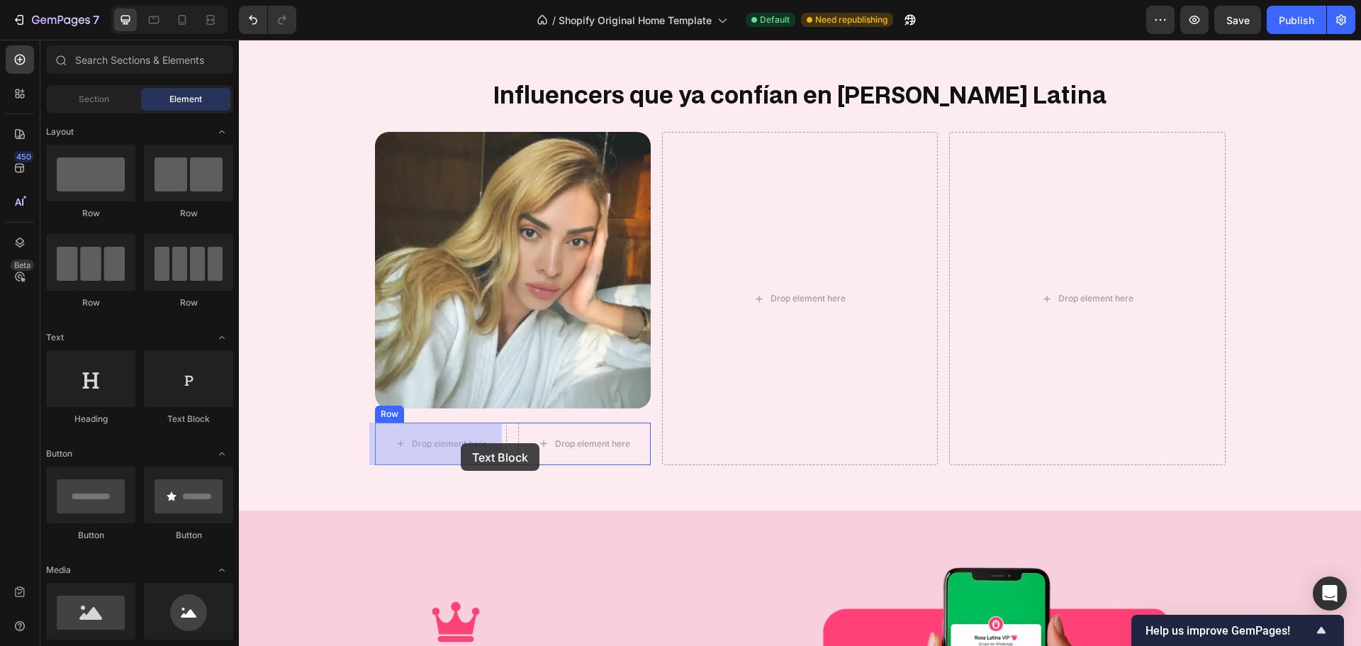
drag, startPoint x: 415, startPoint y: 427, endPoint x: 461, endPoint y: 443, distance: 48.0
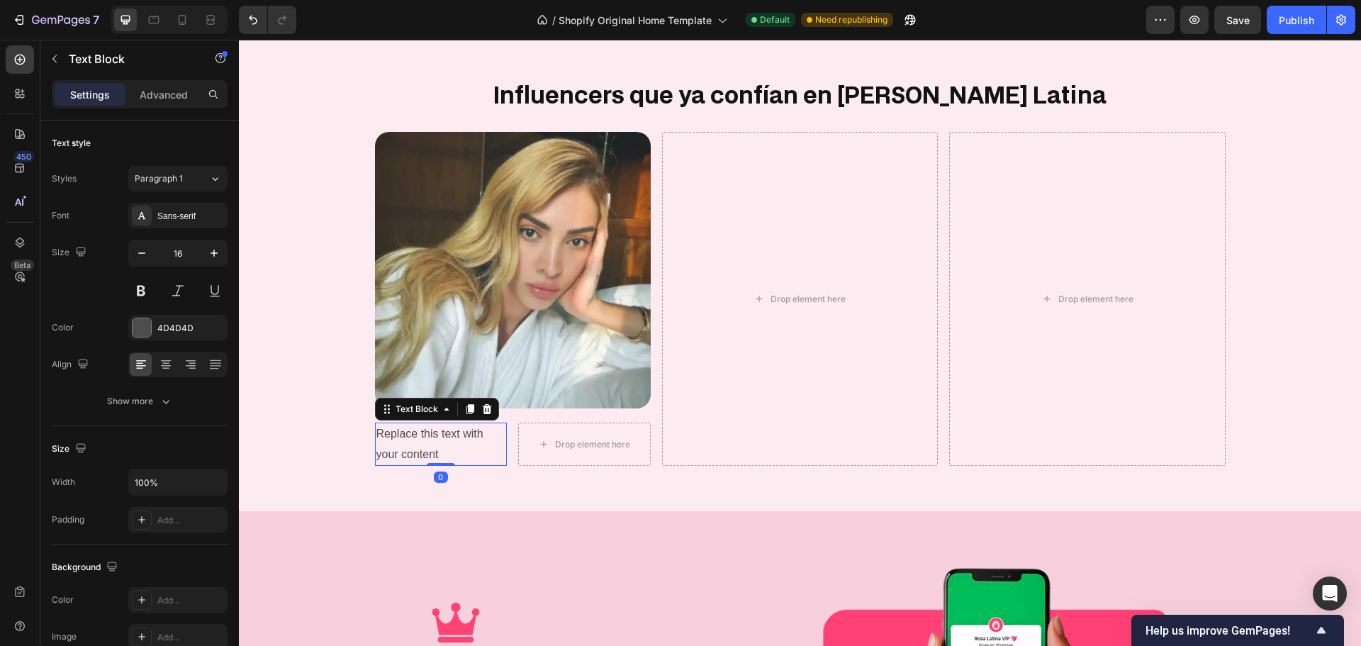
click at [421, 441] on div "Replace this text with your content" at bounding box center [441, 444] width 133 height 44
click at [421, 441] on p "Replace this text with your content" at bounding box center [441, 444] width 130 height 41
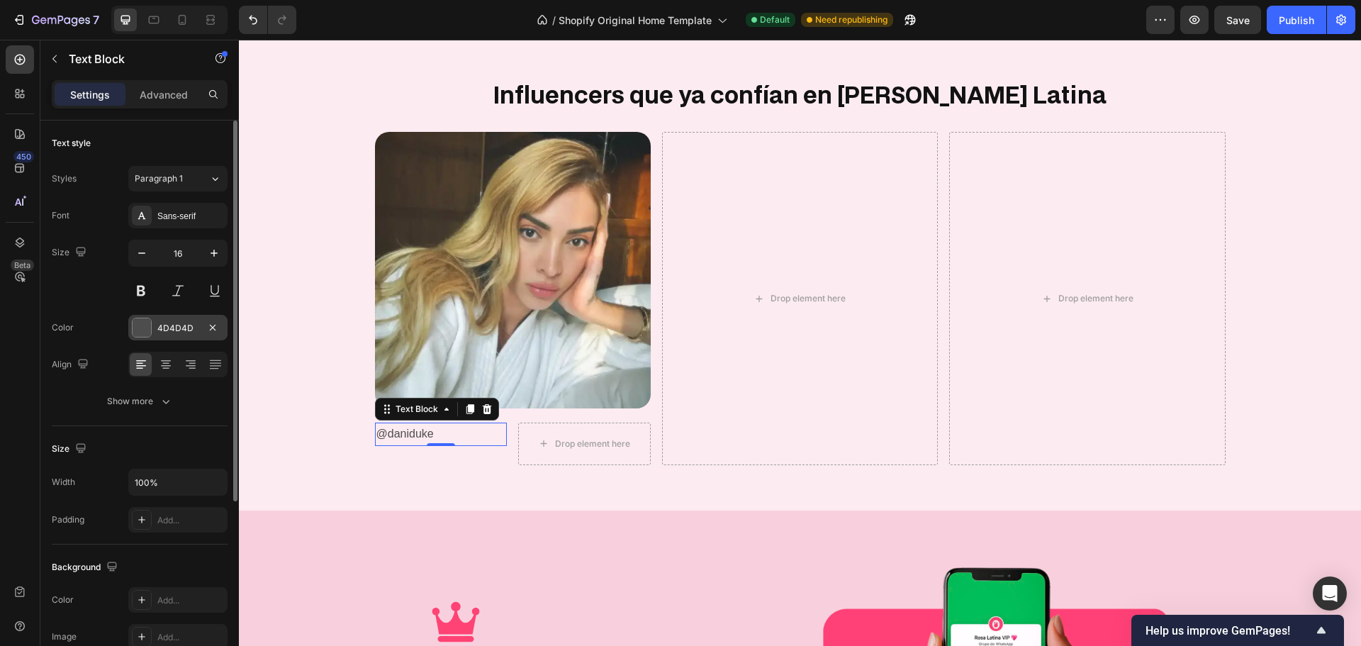
click at [172, 323] on div "4D4D4D" at bounding box center [177, 328] width 41 height 13
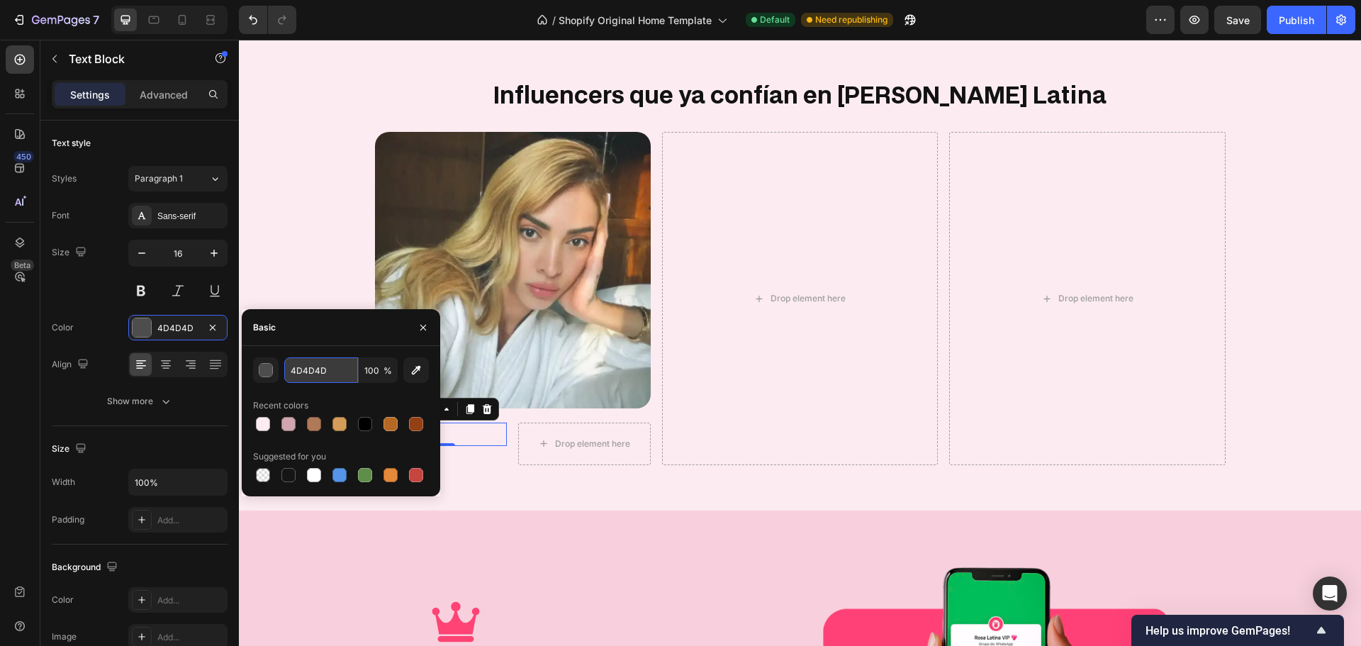
click at [337, 374] on input "4D4D4D" at bounding box center [321, 370] width 74 height 26
paste input "EE3596"
type input "EE3596"
click at [105, 283] on div "Size 16" at bounding box center [140, 272] width 176 height 64
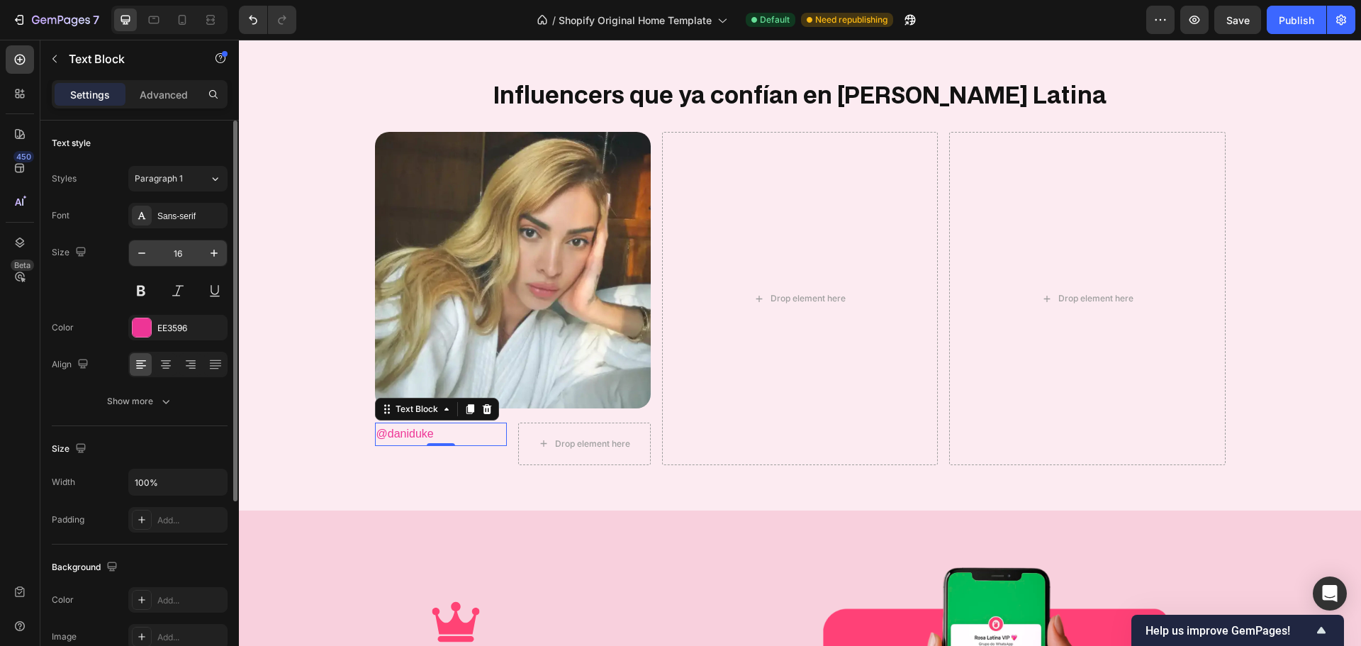
click at [178, 253] on input "16" at bounding box center [178, 253] width 47 height 26
type input "21"
click at [190, 211] on div "Sans-serif" at bounding box center [190, 216] width 67 height 13
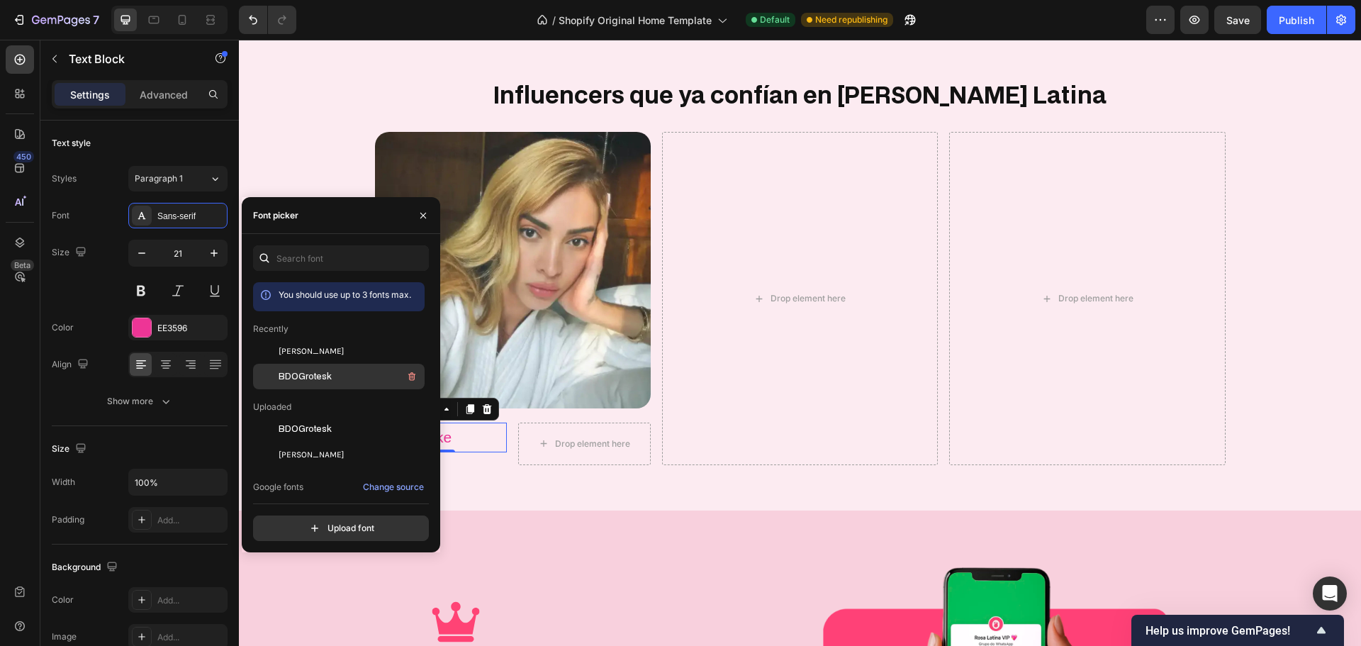
click at [315, 379] on span "BDOGrotesk" at bounding box center [305, 376] width 53 height 13
click at [94, 289] on div "Size 21" at bounding box center [140, 272] width 176 height 64
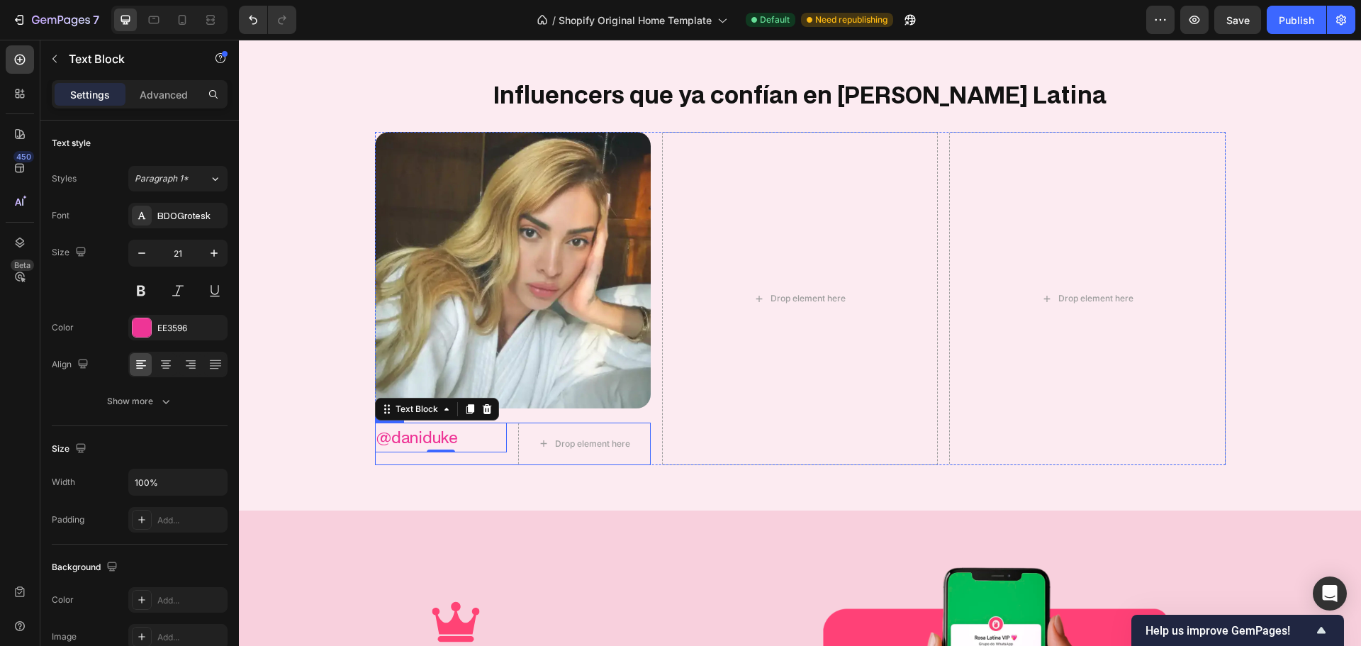
click at [506, 435] on div "@daniduke Text Block 0 Drop element here Row" at bounding box center [513, 443] width 276 height 43
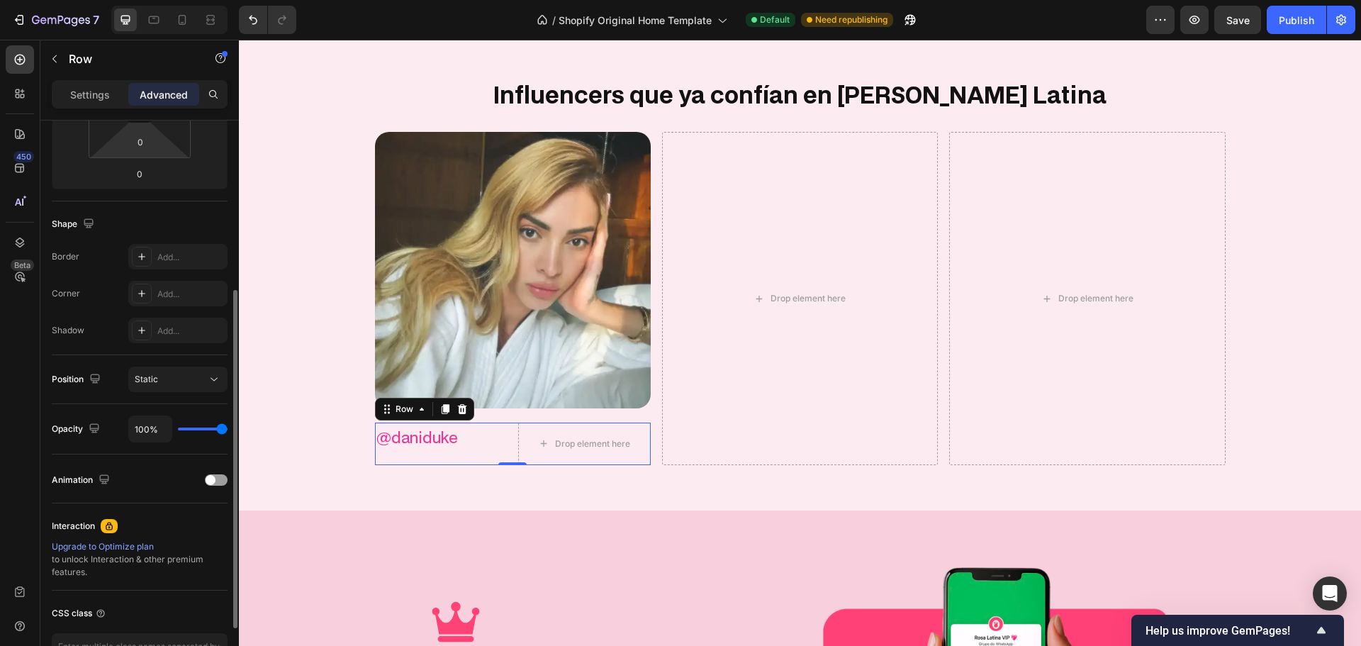
scroll to position [0, 0]
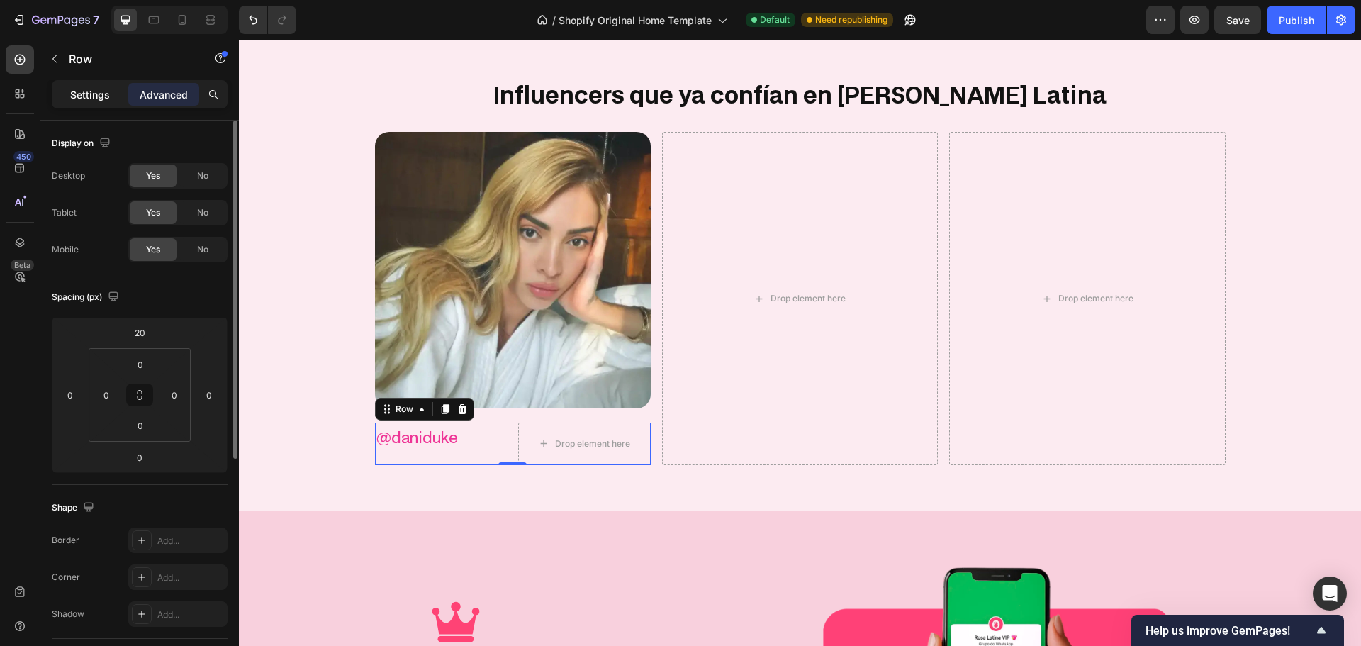
click at [103, 98] on p "Settings" at bounding box center [90, 94] width 40 height 15
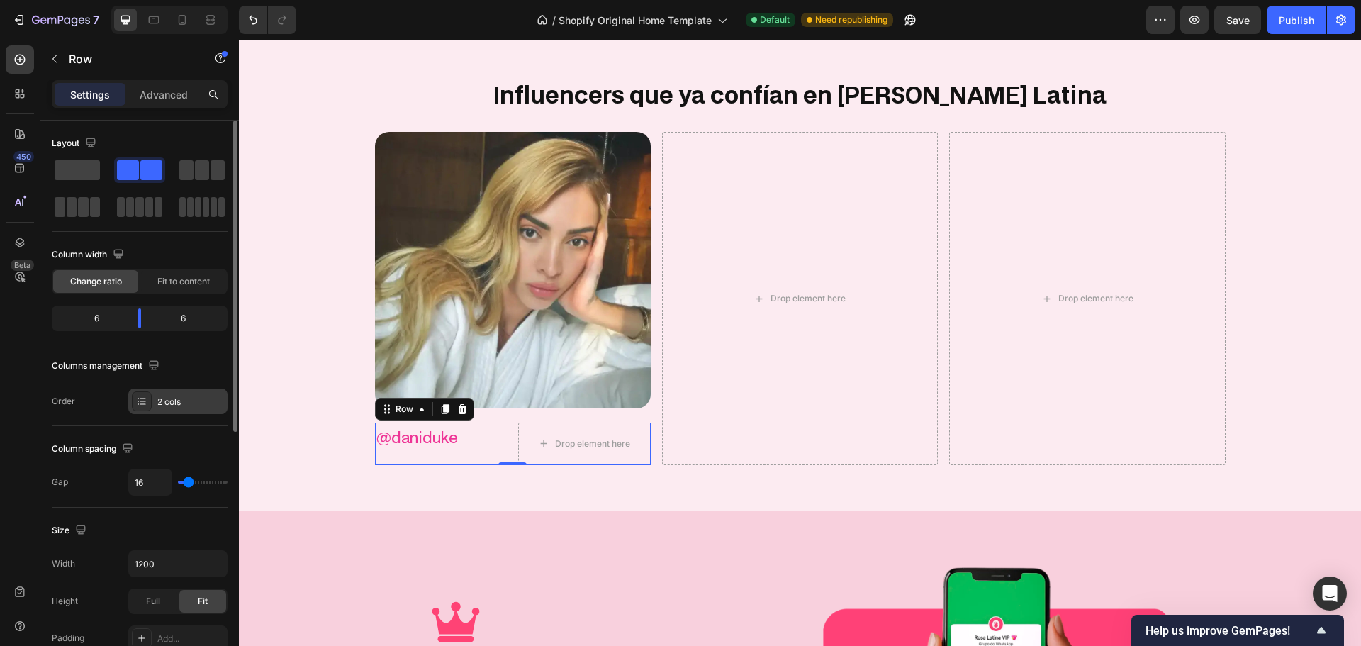
click at [160, 403] on div "2 cols" at bounding box center [190, 402] width 67 height 13
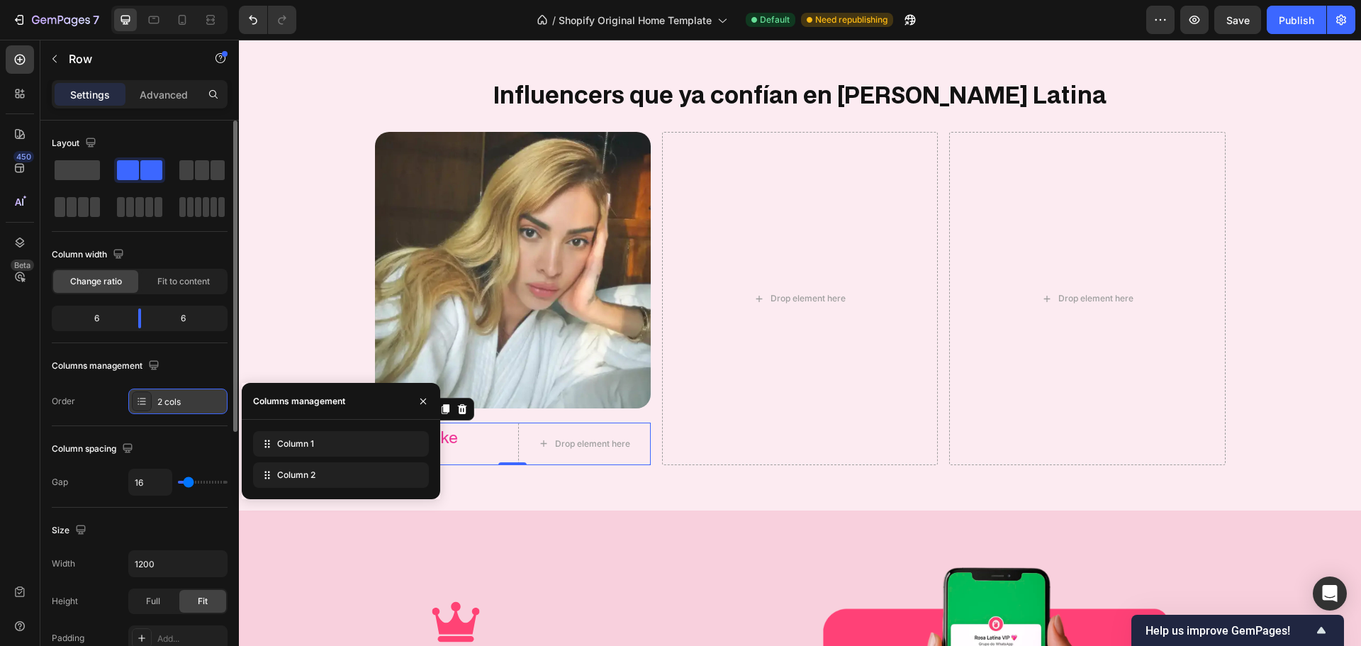
click at [160, 403] on div "2 cols" at bounding box center [190, 402] width 67 height 13
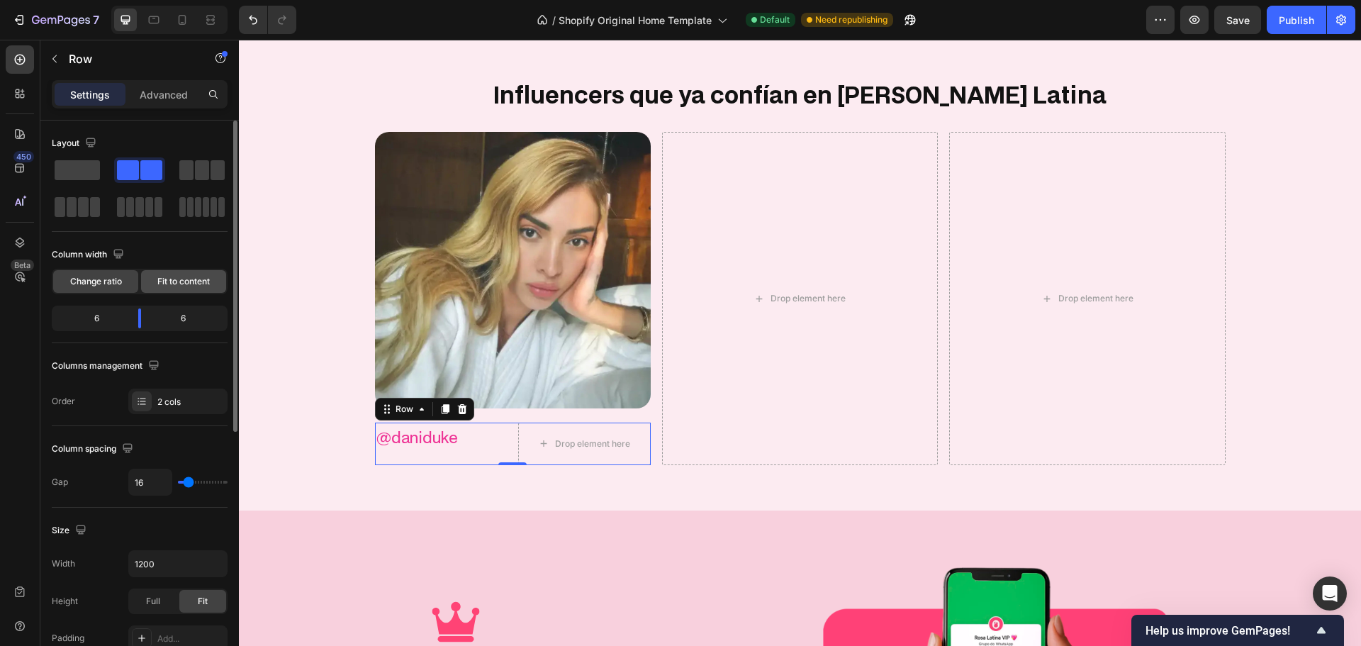
click at [189, 272] on div "Fit to content" at bounding box center [183, 281] width 85 height 23
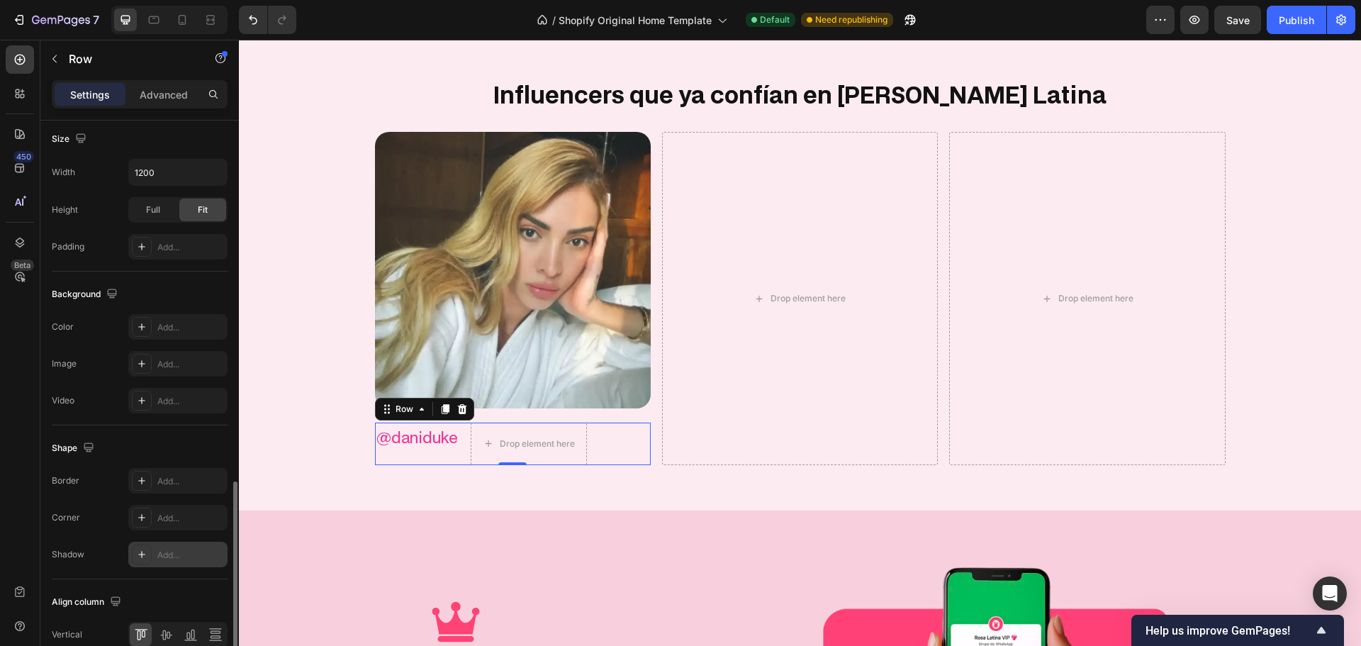
scroll to position [461, 0]
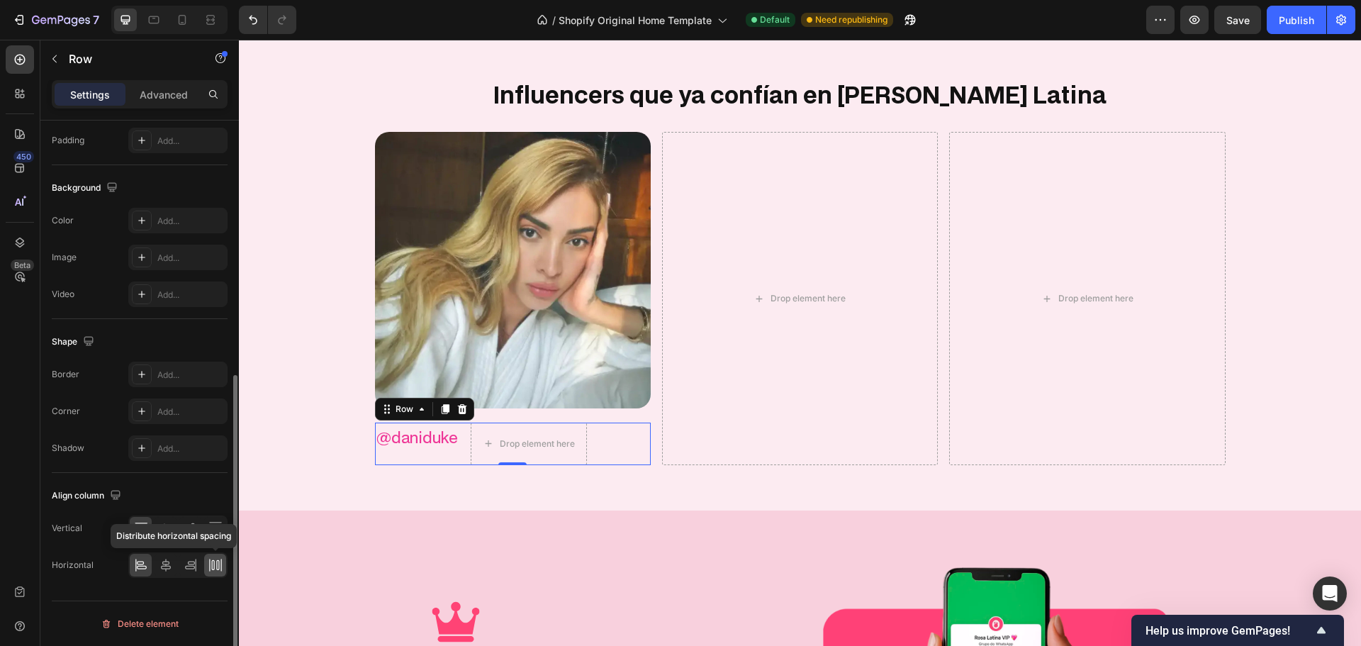
click at [212, 564] on icon at bounding box center [212, 565] width 3 height 10
click at [28, 61] on div at bounding box center [20, 59] width 28 height 28
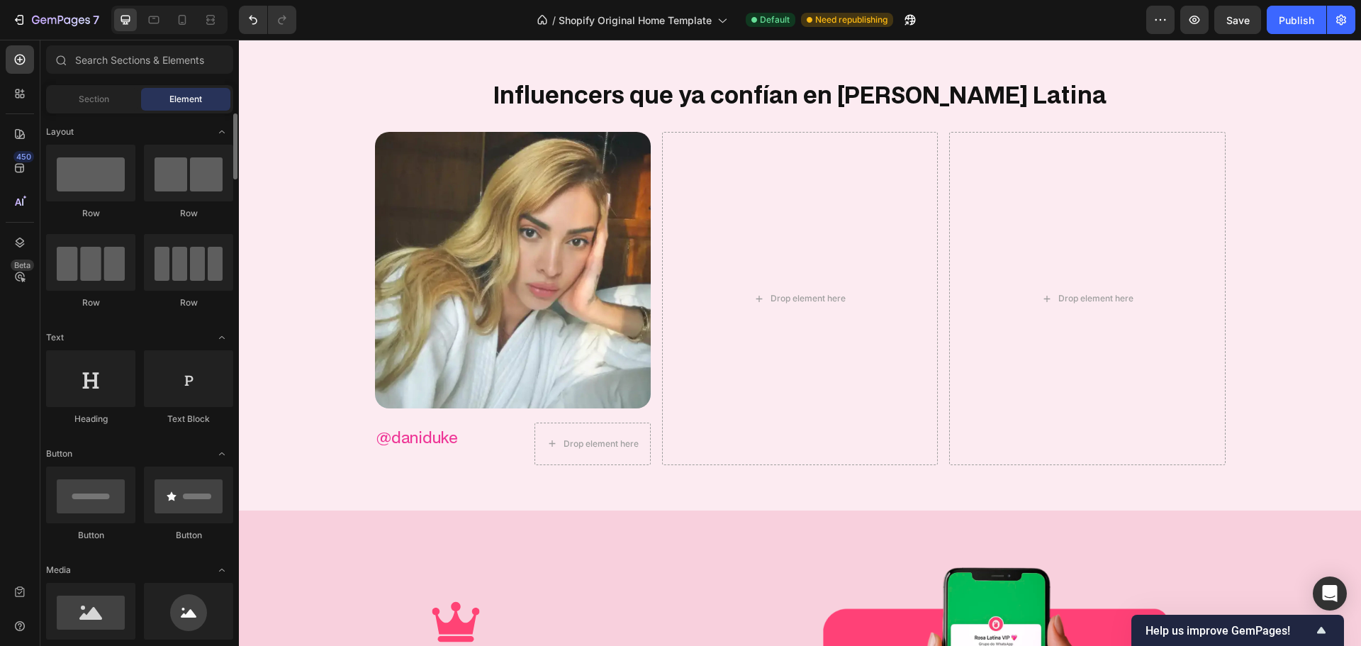
scroll to position [142, 0]
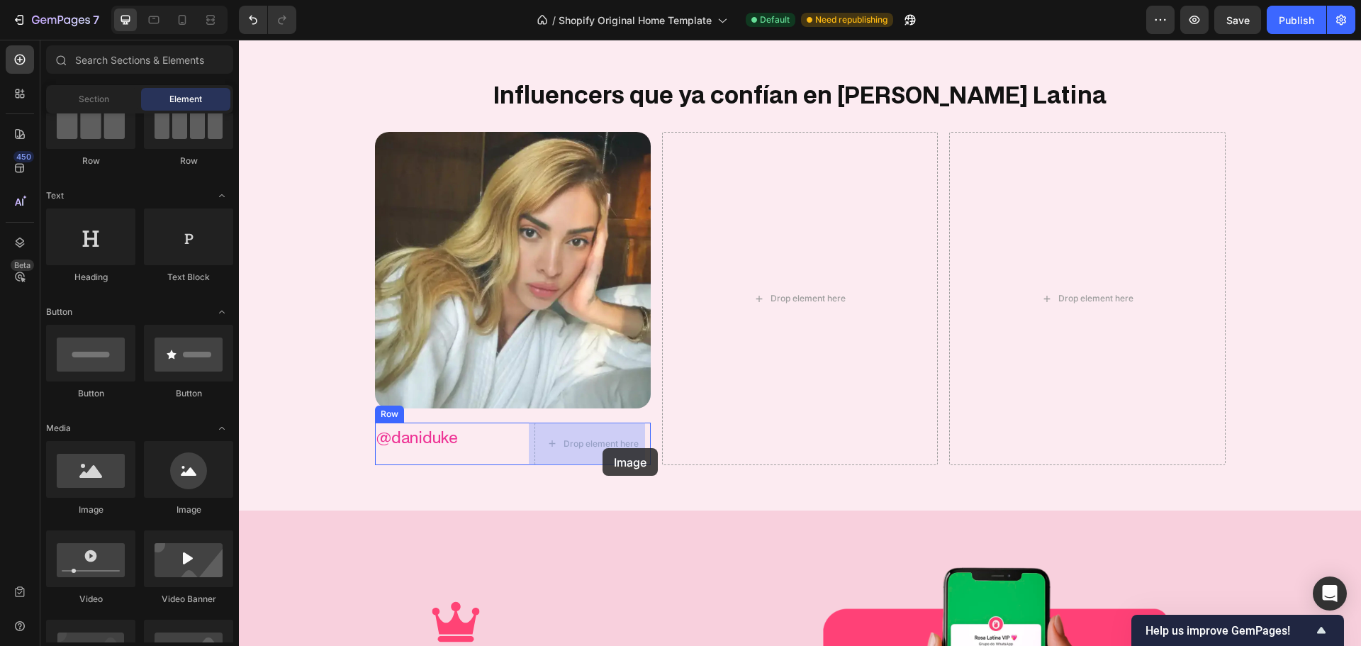
drag, startPoint x: 337, startPoint y: 525, endPoint x: 600, endPoint y: 448, distance: 274.1
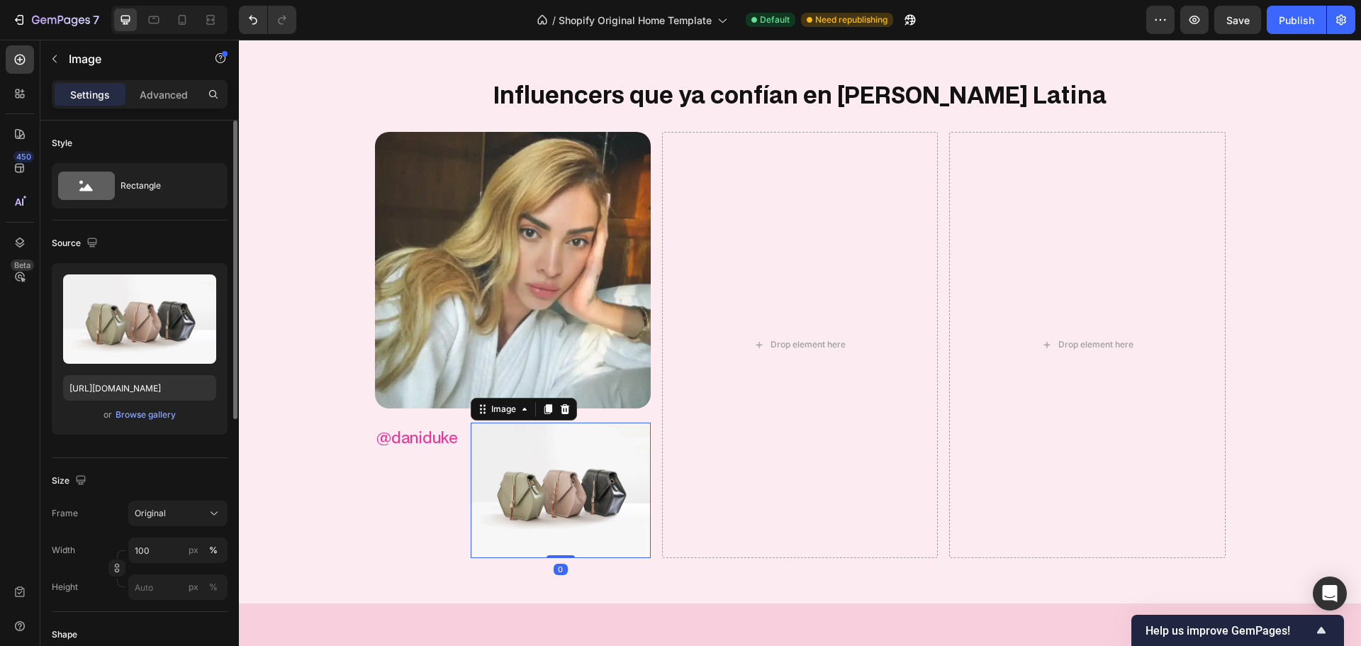
click at [139, 424] on div "Upload Image [URL][DOMAIN_NAME] or Browse gallery" at bounding box center [140, 349] width 176 height 172
click at [141, 420] on div "Browse gallery" at bounding box center [146, 414] width 60 height 13
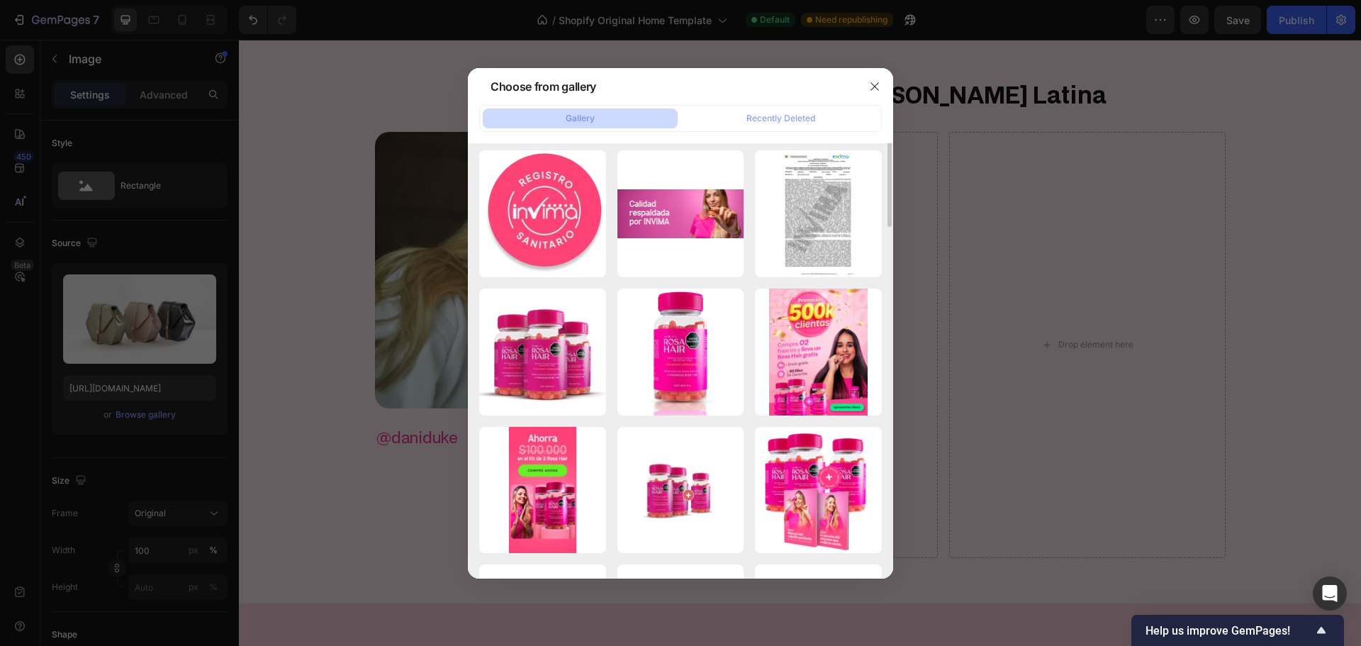
scroll to position [0, 0]
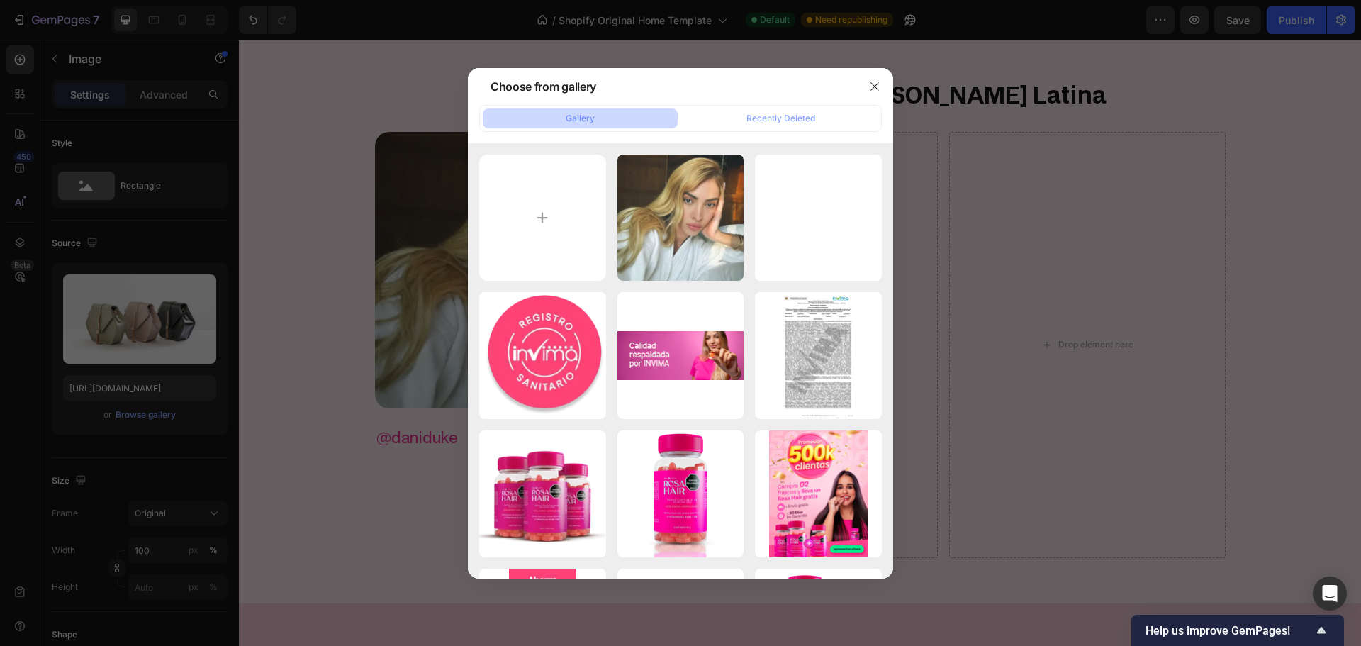
type input "C:\fakepath\gempages_579051959273653041-6b4d4099-febd-4e6f-b03c-038c3003fe57.svg"
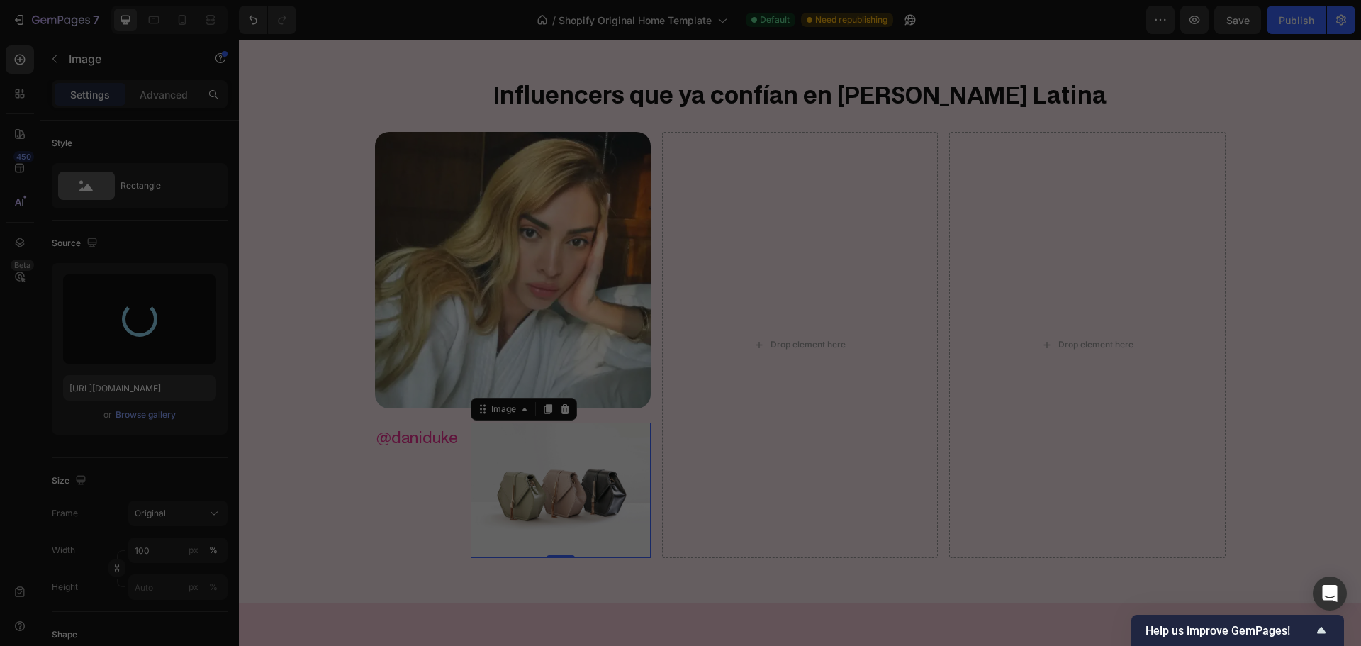
type input "[URL][DOMAIN_NAME]"
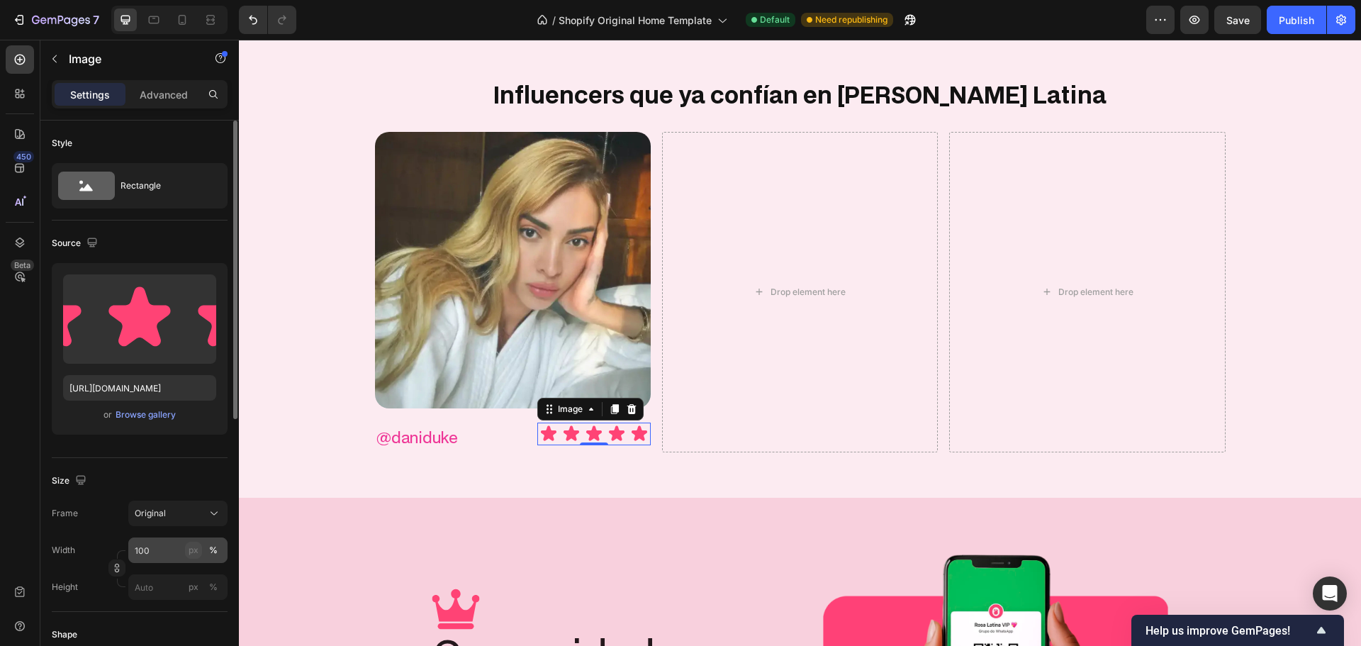
click at [189, 544] on div "px" at bounding box center [194, 550] width 10 height 13
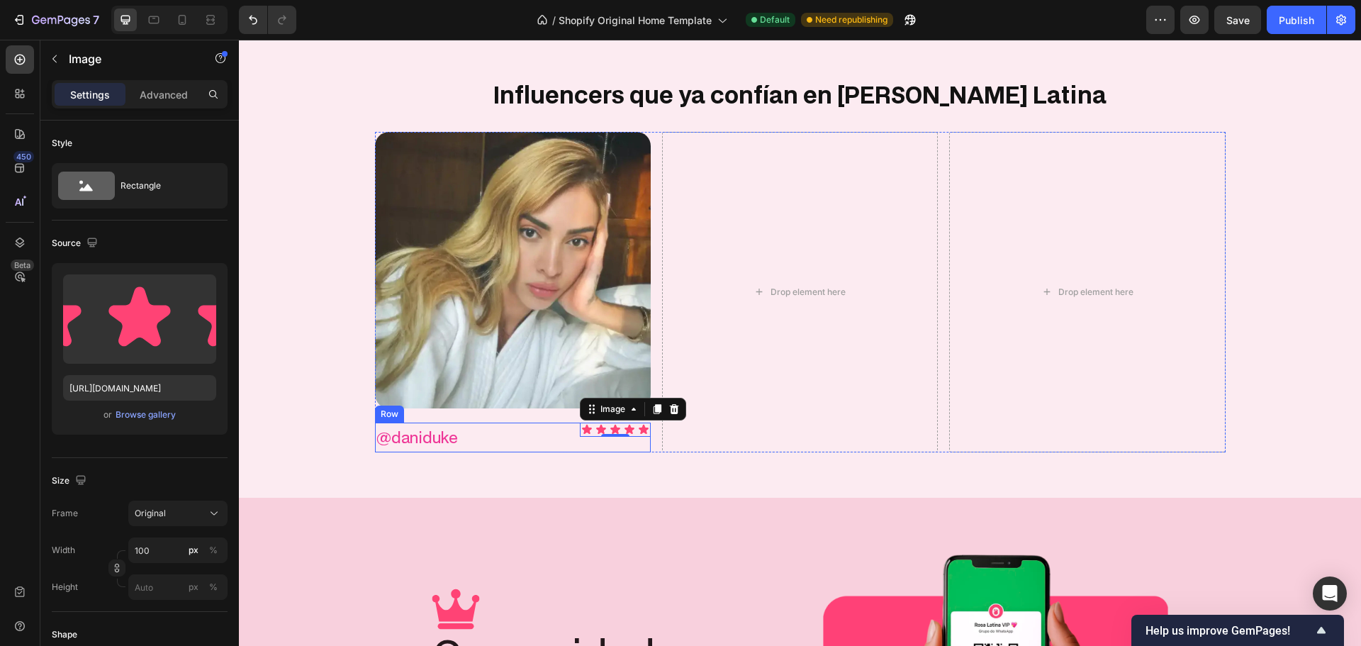
click at [494, 430] on div "@daniduke Text Block Image 0 Row" at bounding box center [513, 437] width 276 height 30
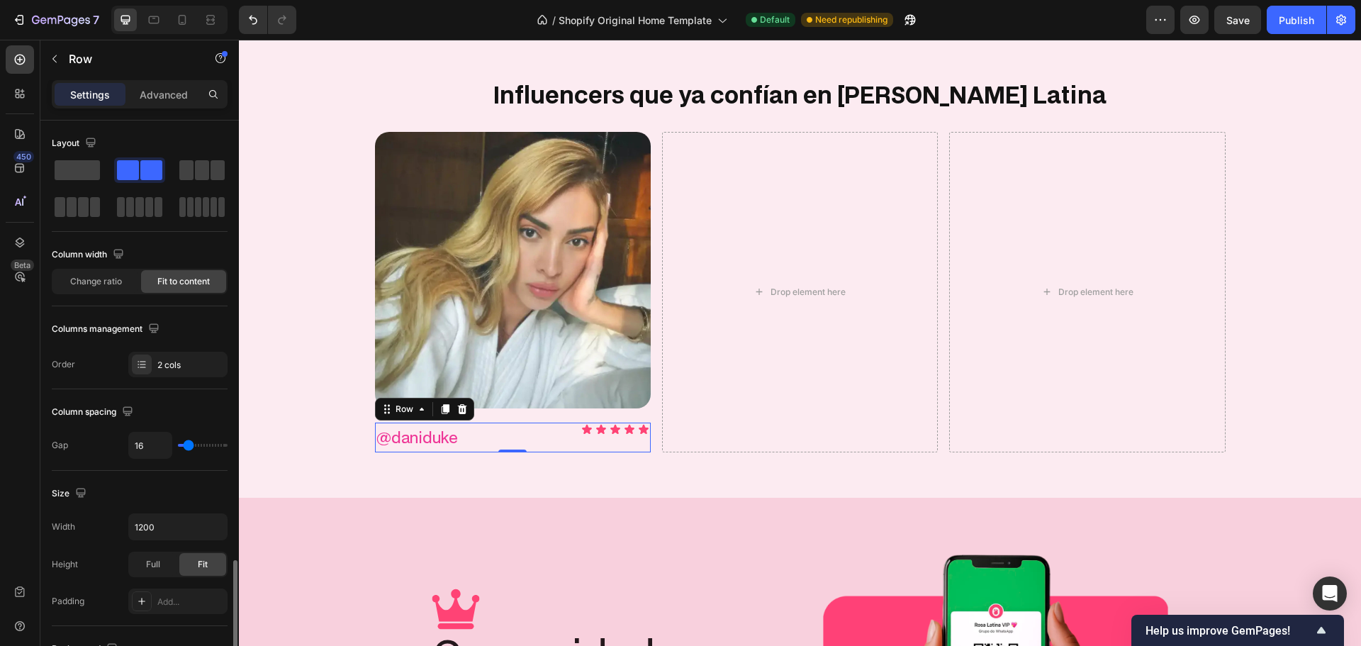
scroll to position [354, 0]
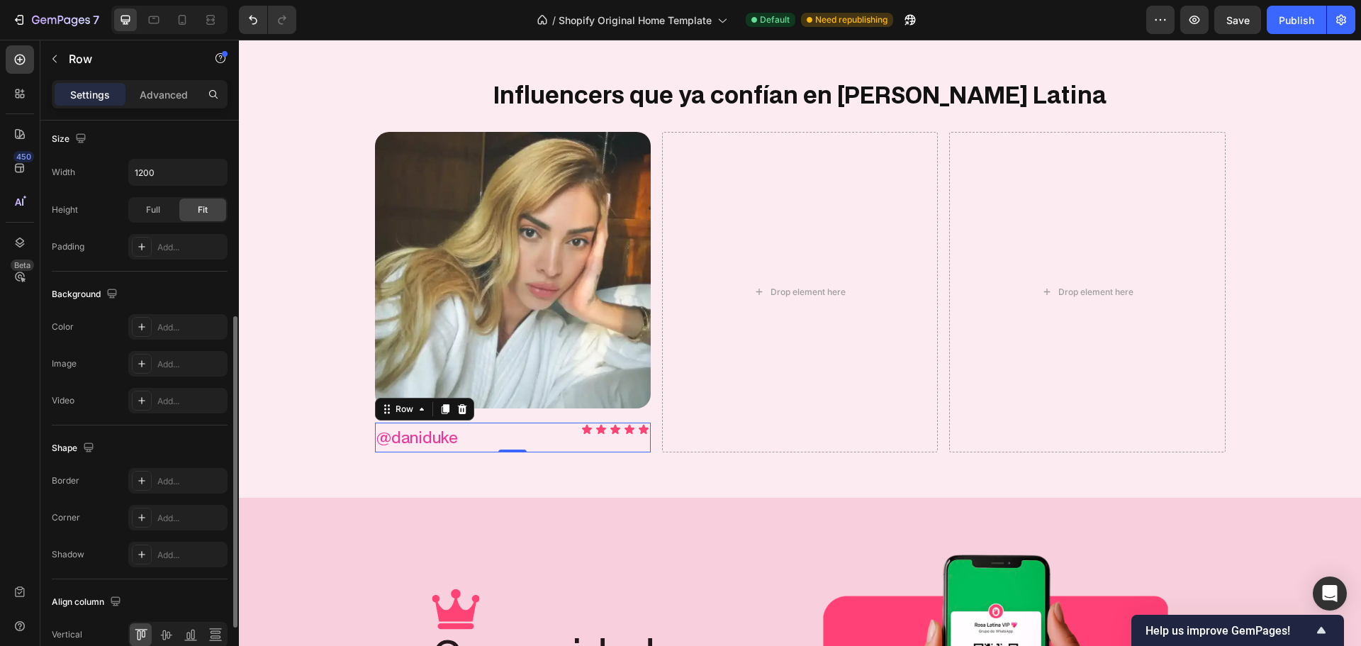
click at [437, 436] on p "@daniduke" at bounding box center [417, 437] width 82 height 27
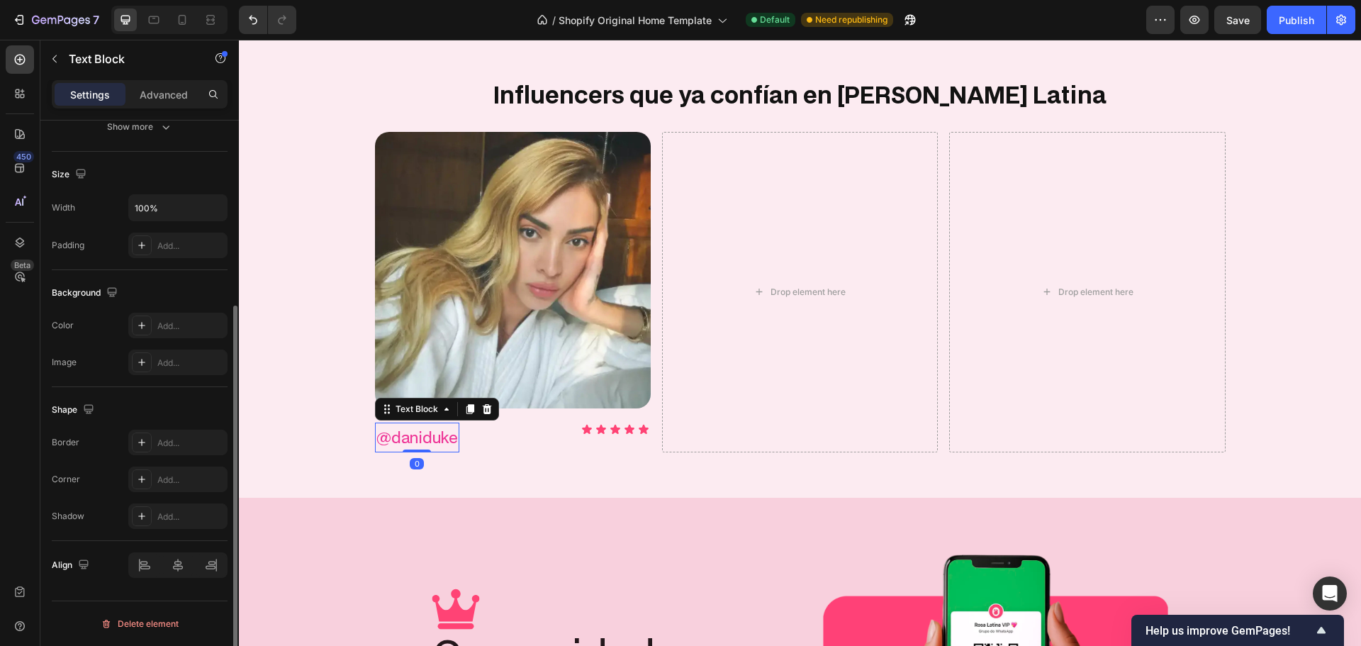
scroll to position [0, 0]
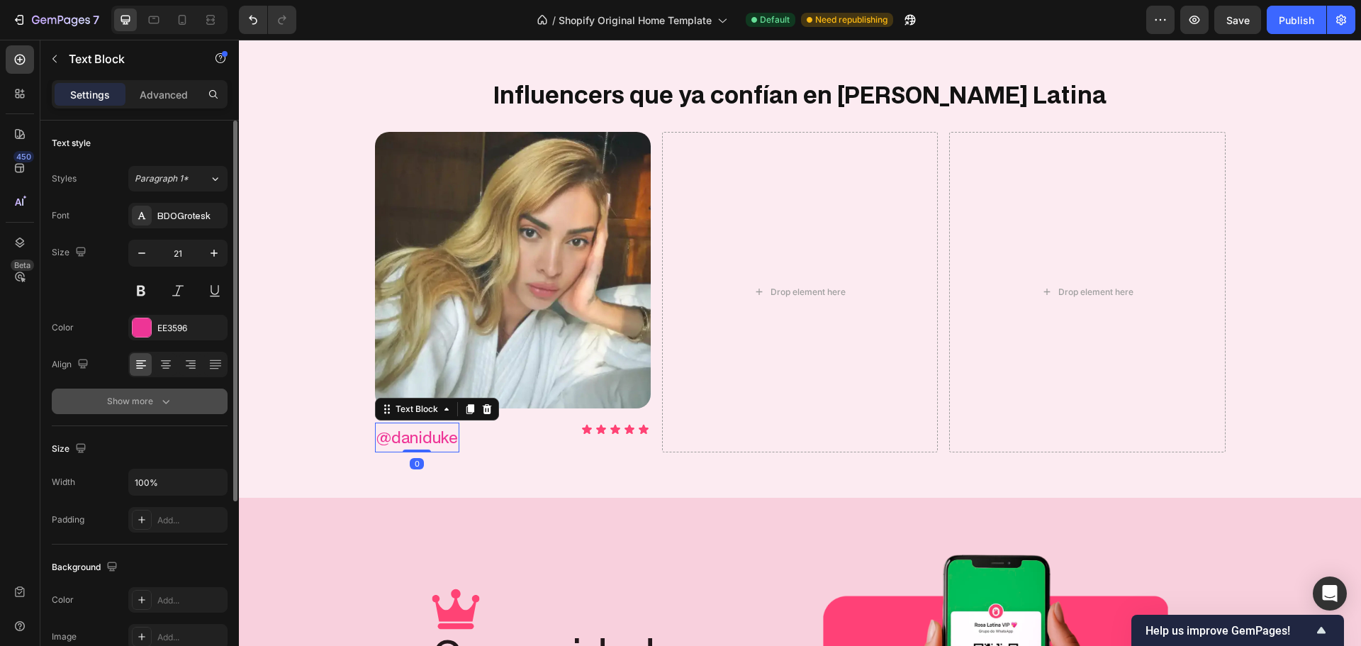
click at [169, 400] on icon "button" at bounding box center [166, 401] width 14 height 14
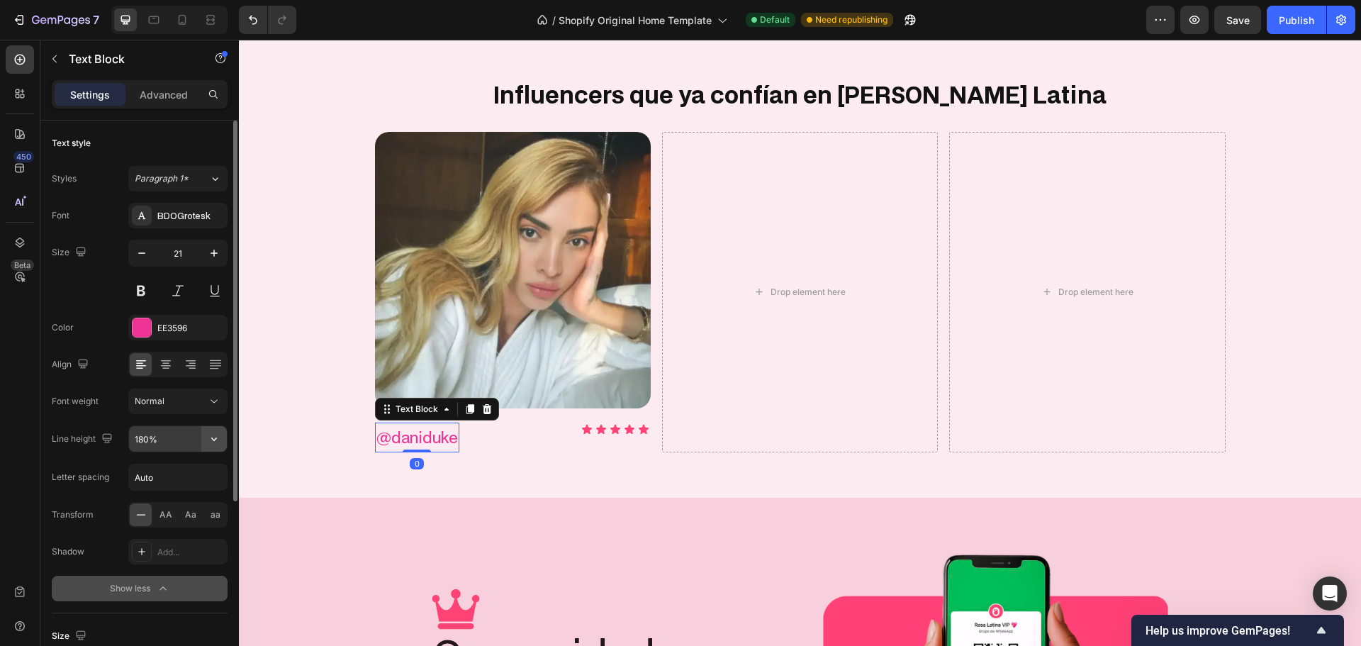
click at [201, 431] on input "180%" at bounding box center [178, 439] width 98 height 26
click at [215, 437] on icon "button" at bounding box center [214, 439] width 14 height 14
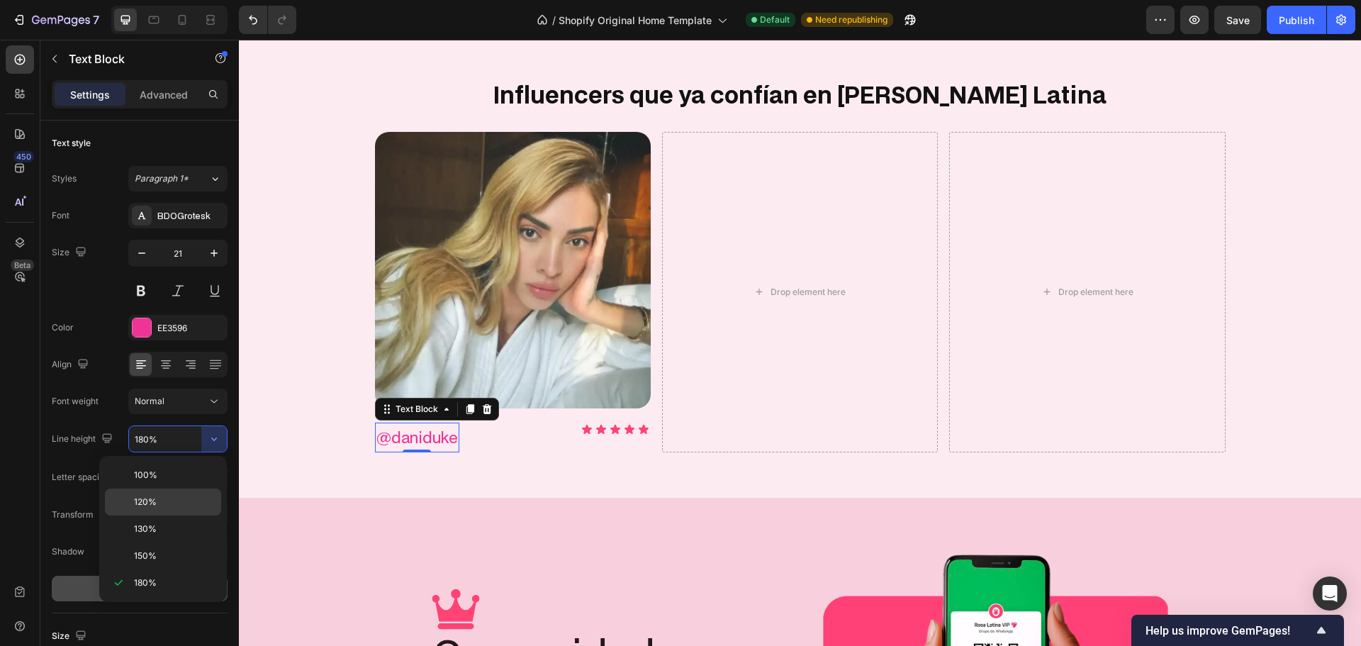
click at [172, 495] on p "120%" at bounding box center [174, 501] width 81 height 13
type input "120%"
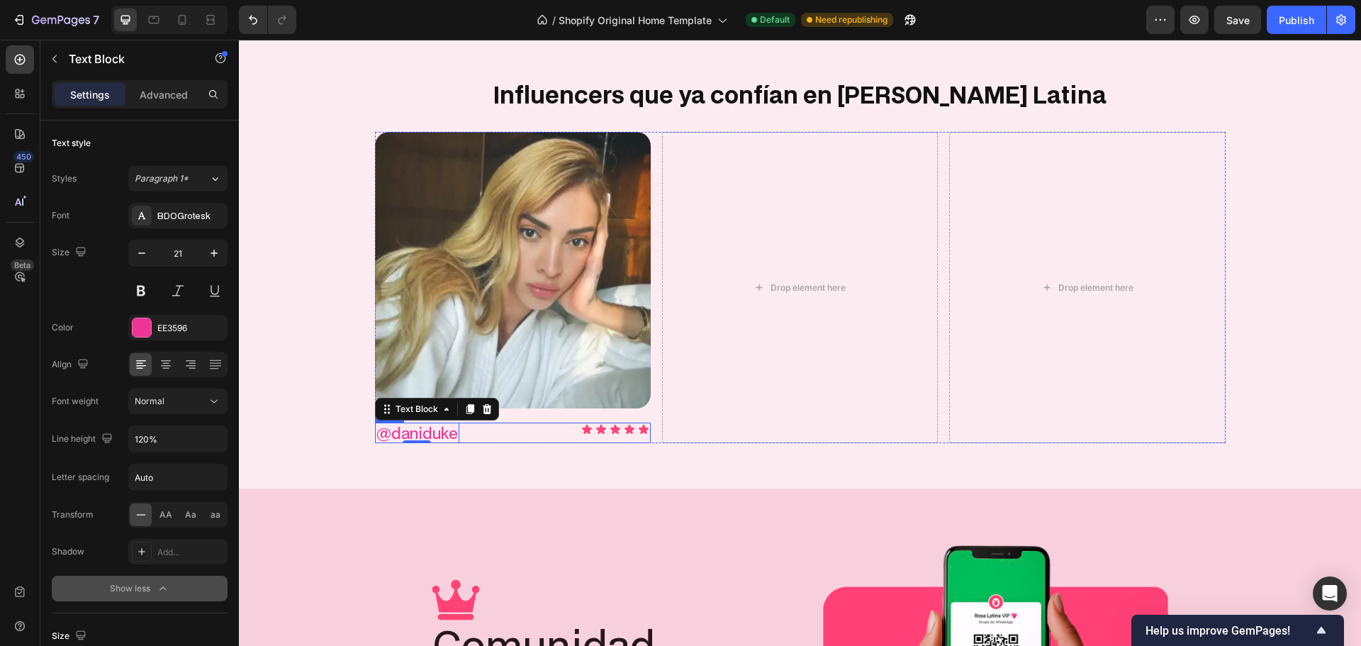
click at [524, 428] on div "@daniduke Text Block 0 Image Row" at bounding box center [513, 432] width 276 height 21
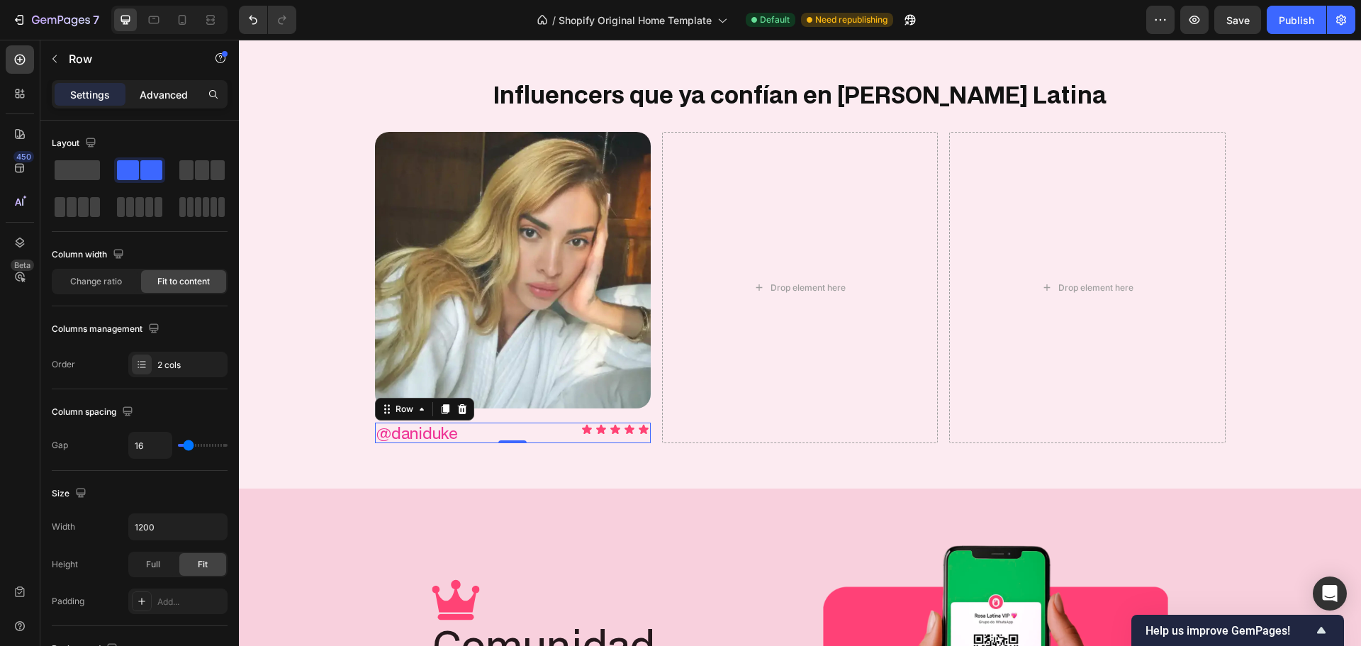
click at [140, 85] on div "Advanced" at bounding box center [163, 94] width 71 height 23
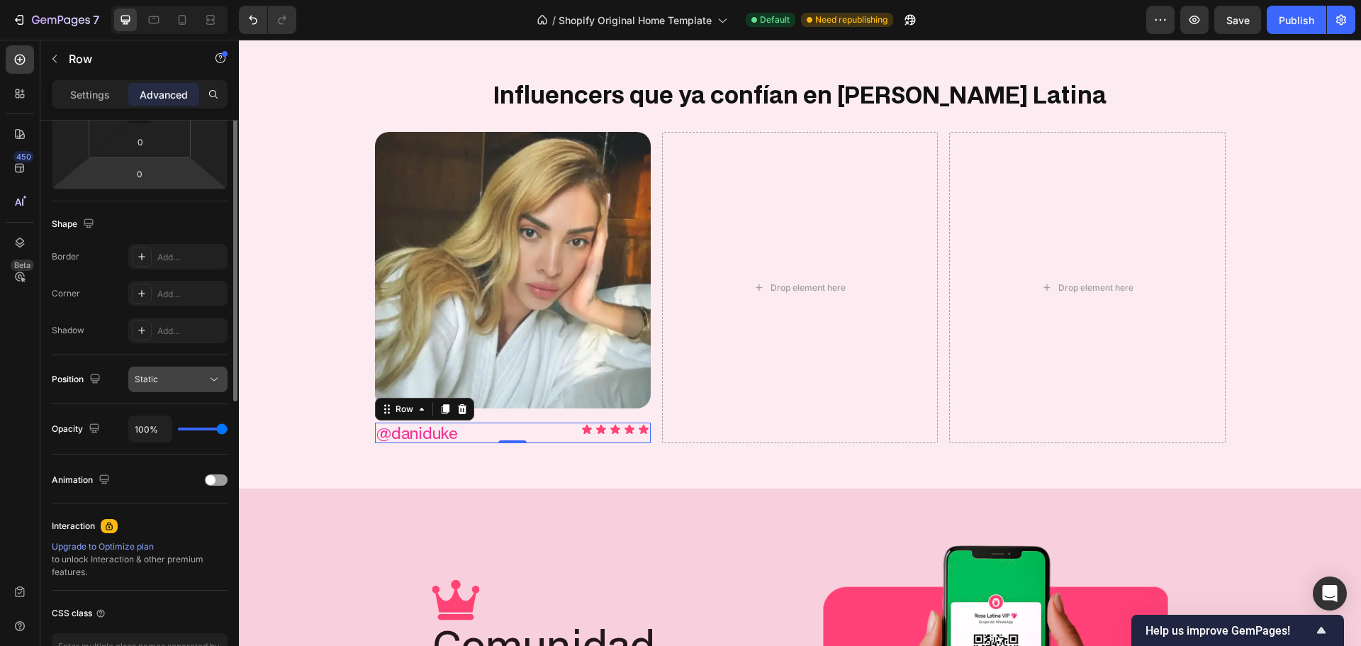
scroll to position [380, 0]
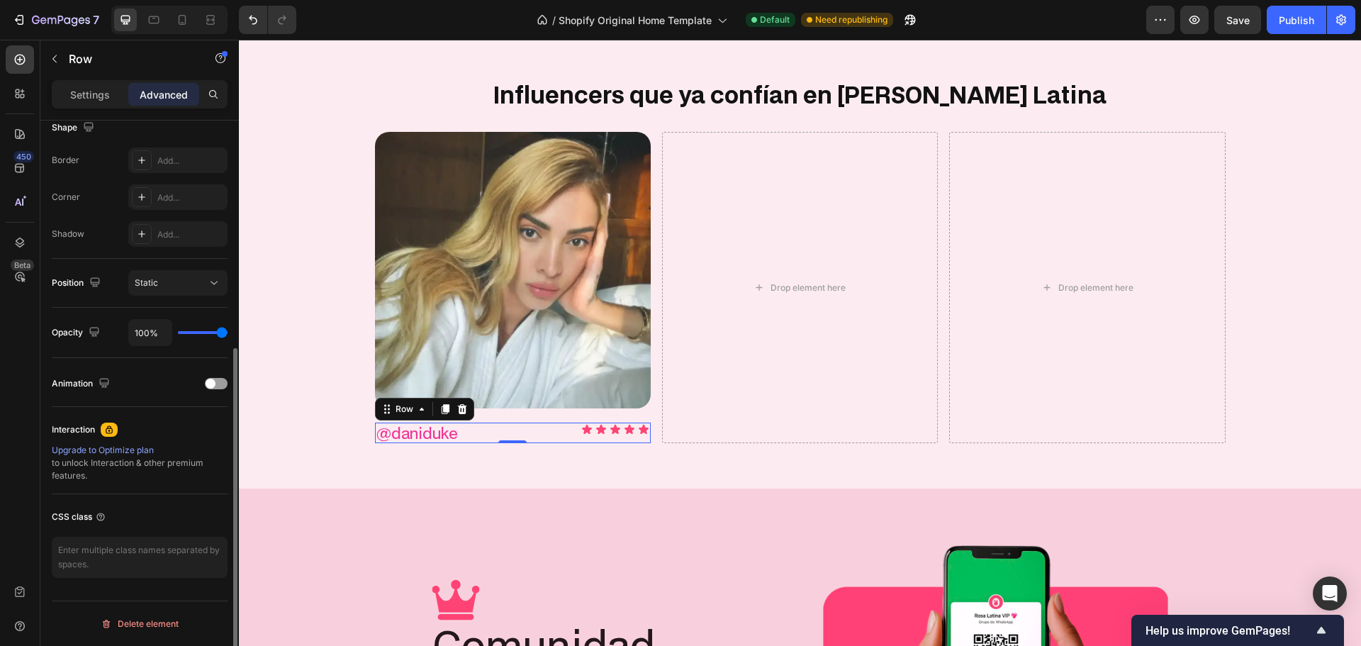
click at [510, 430] on div "@daniduke Text Block Image Row 0" at bounding box center [513, 432] width 276 height 21
click at [95, 94] on p "Settings" at bounding box center [90, 94] width 40 height 15
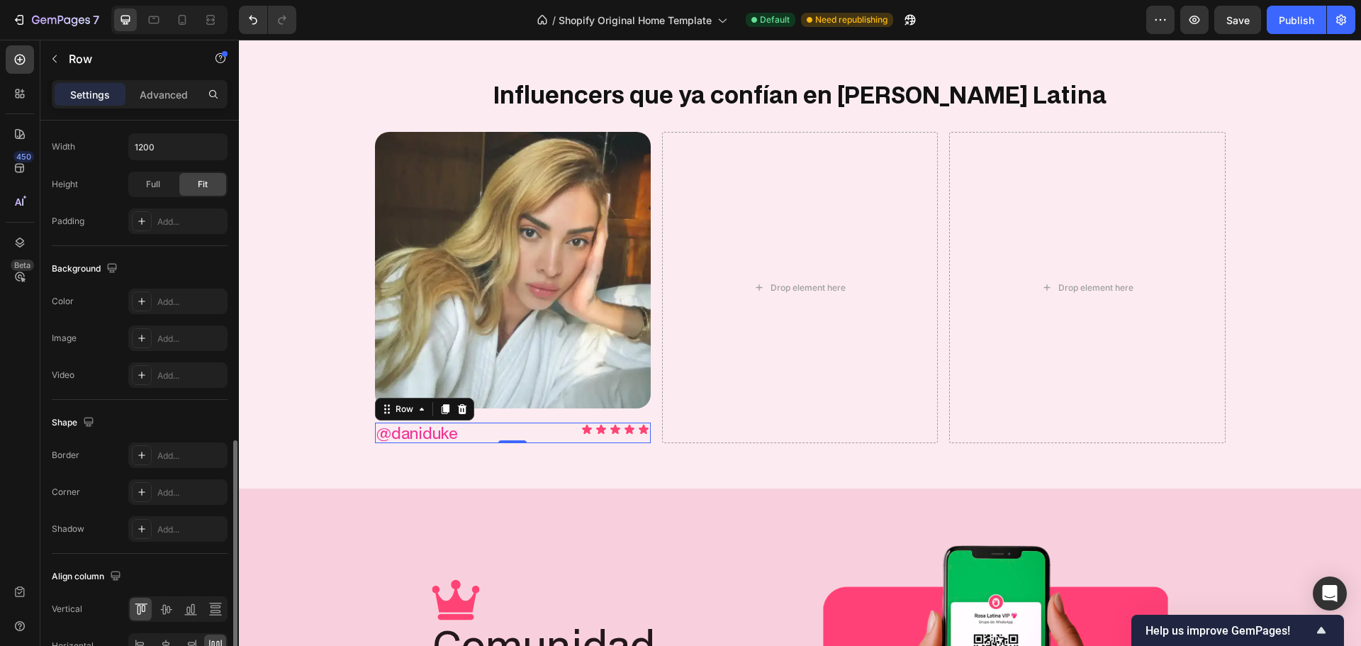
scroll to position [461, 0]
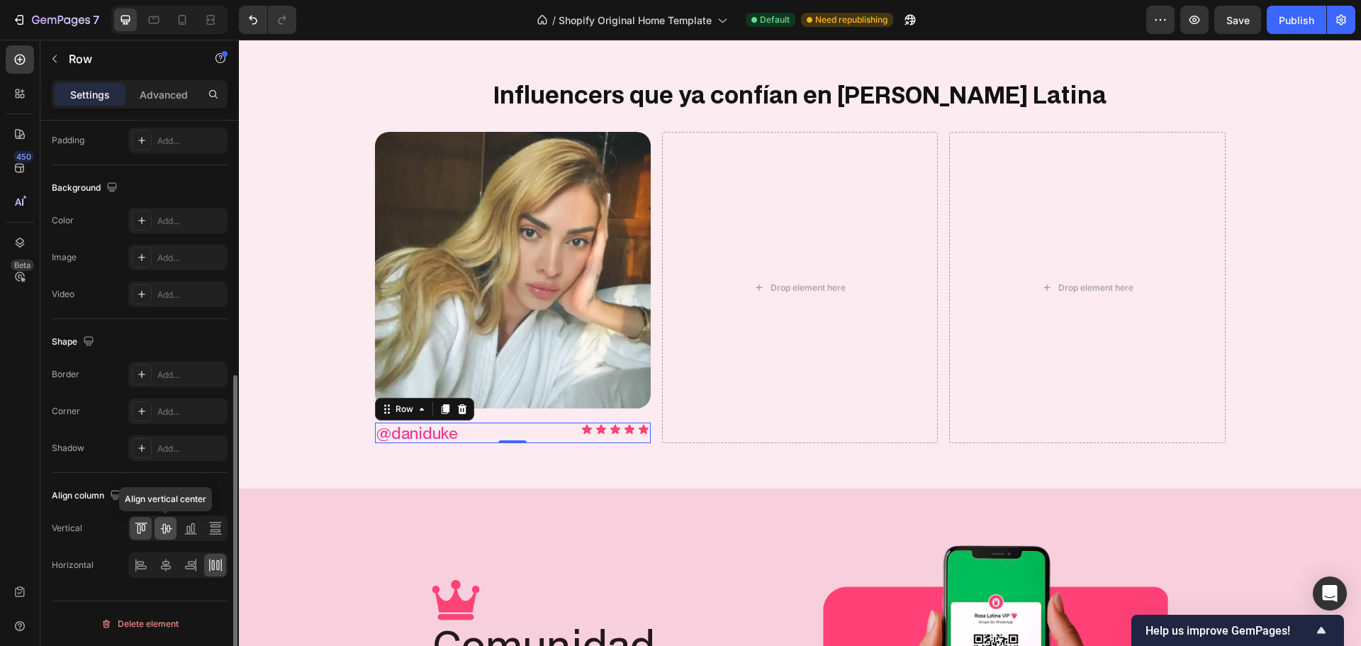
click at [162, 529] on icon at bounding box center [166, 528] width 14 height 14
click at [569, 392] on img at bounding box center [513, 270] width 276 height 276
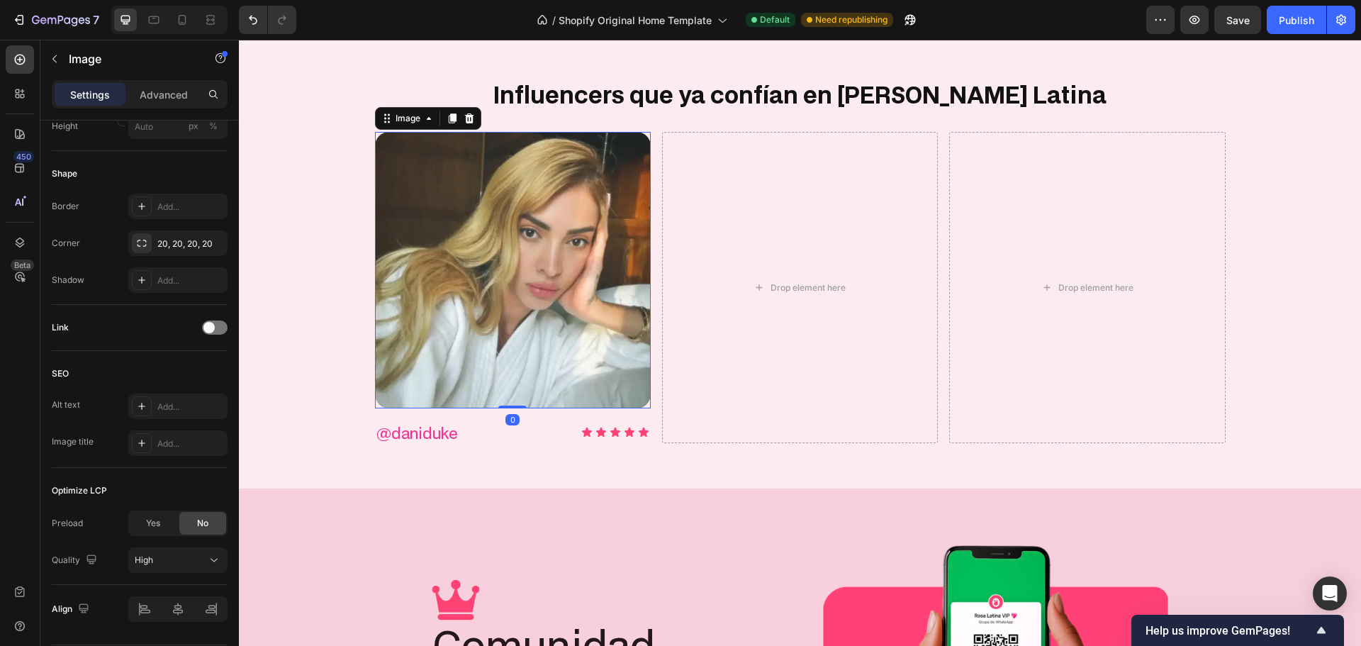
scroll to position [0, 0]
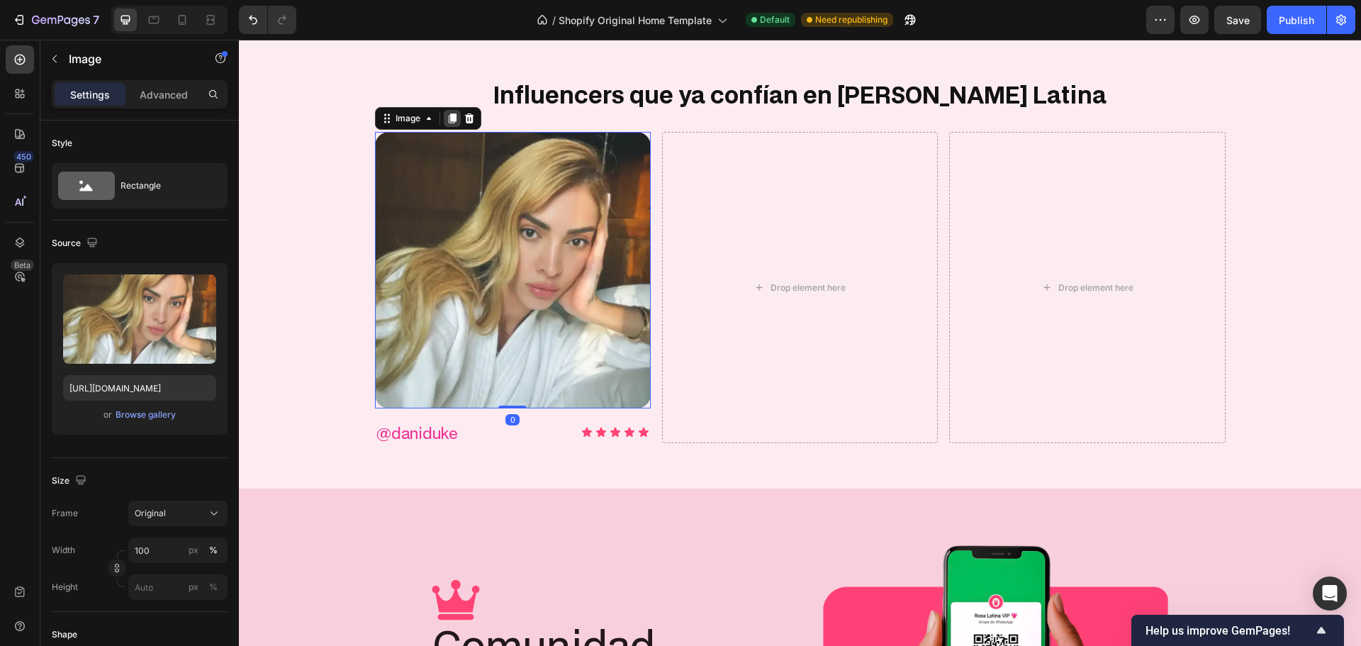
click at [449, 118] on icon at bounding box center [452, 119] width 8 height 10
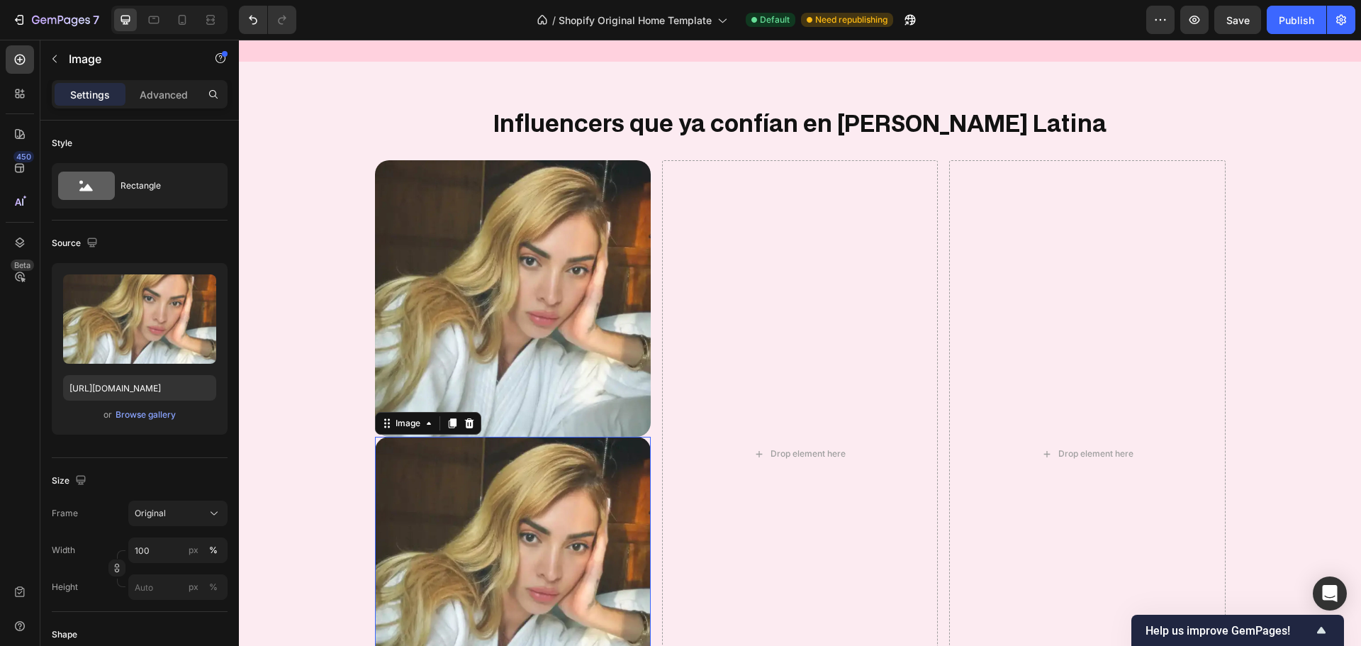
scroll to position [1854, 0]
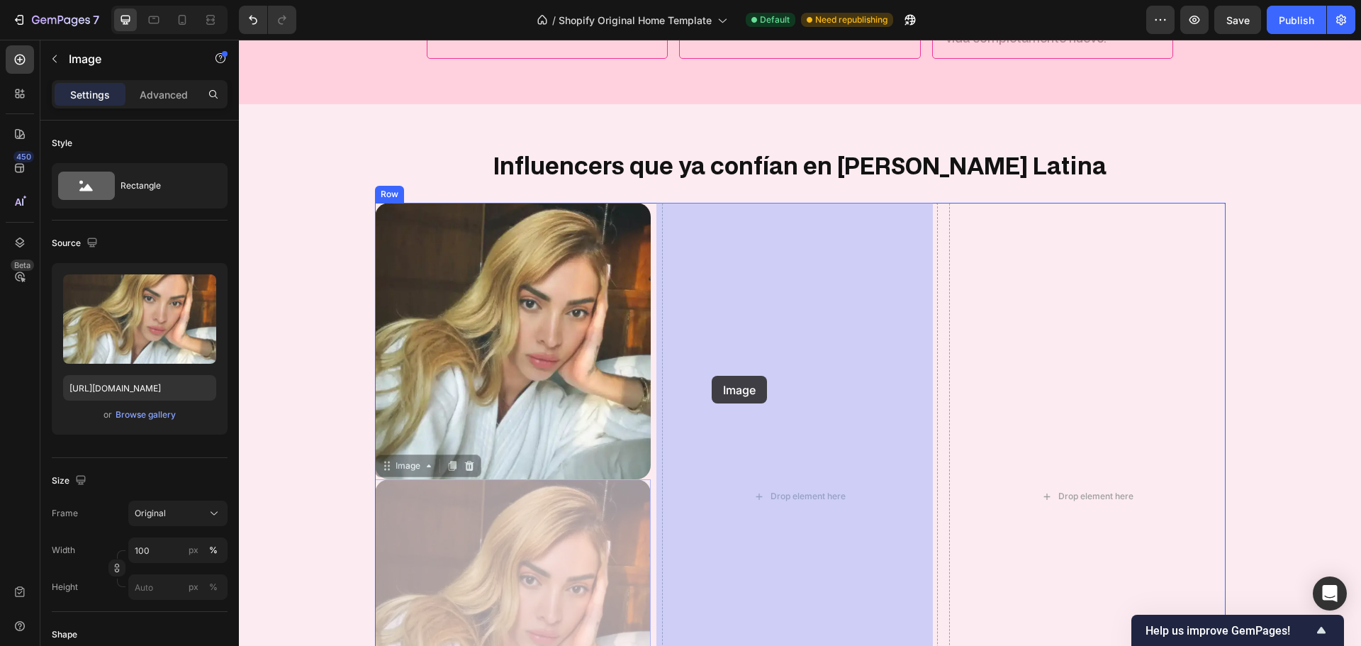
drag, startPoint x: 391, startPoint y: 469, endPoint x: 712, endPoint y: 376, distance: 333.6
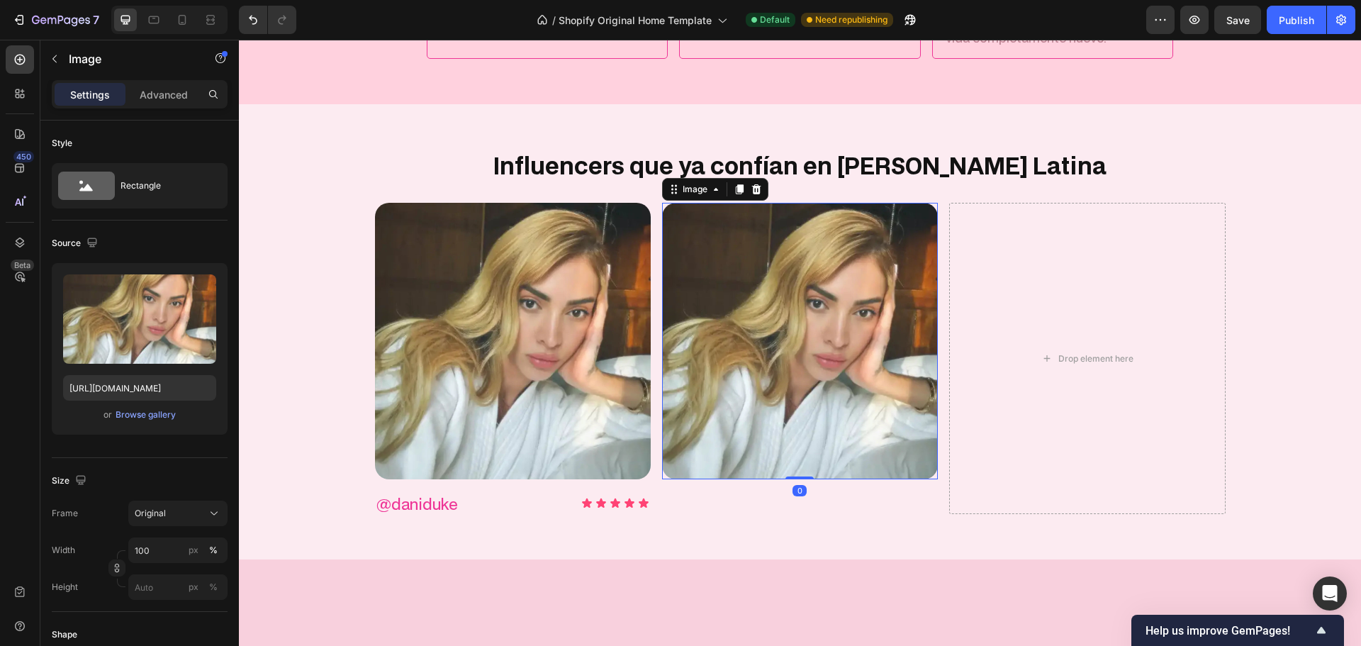
click at [726, 357] on img at bounding box center [800, 341] width 276 height 276
click at [131, 417] on div "Browse gallery" at bounding box center [146, 414] width 60 height 13
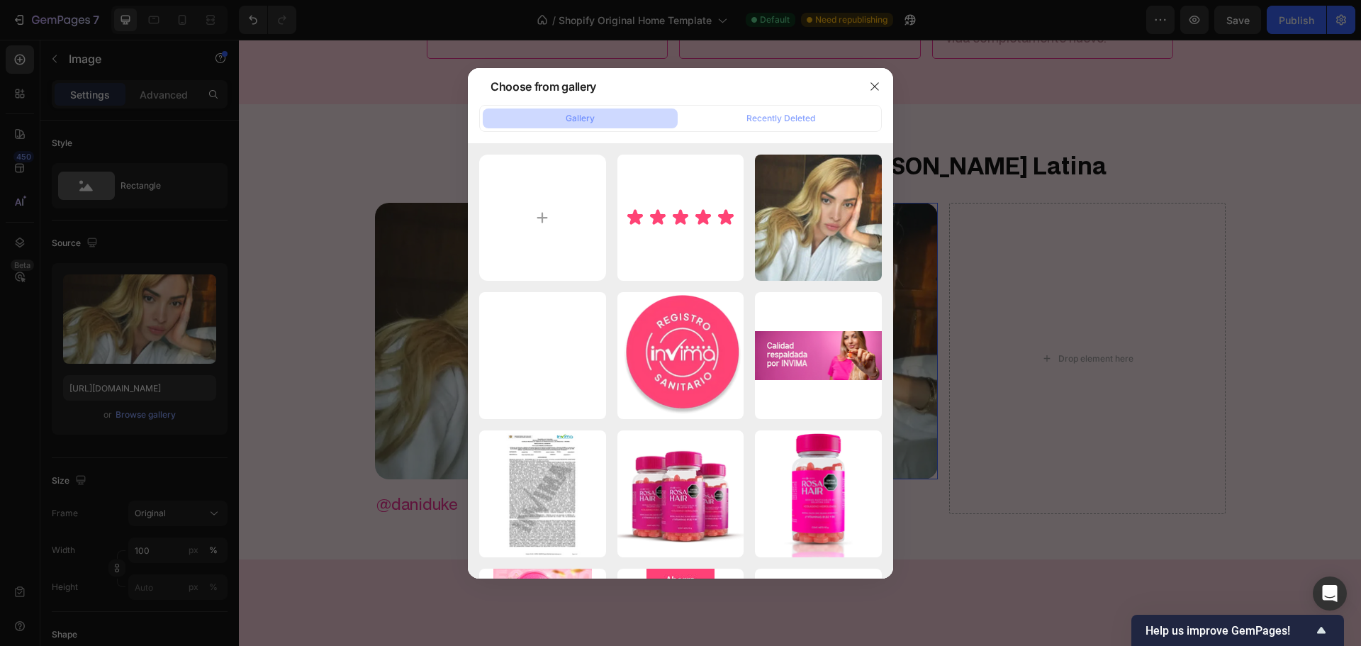
type input "C:\fakepath\gempages_579051959273653041-25f81cad-d397-4c15-bcd4-f4dbf56c6ac7.we…"
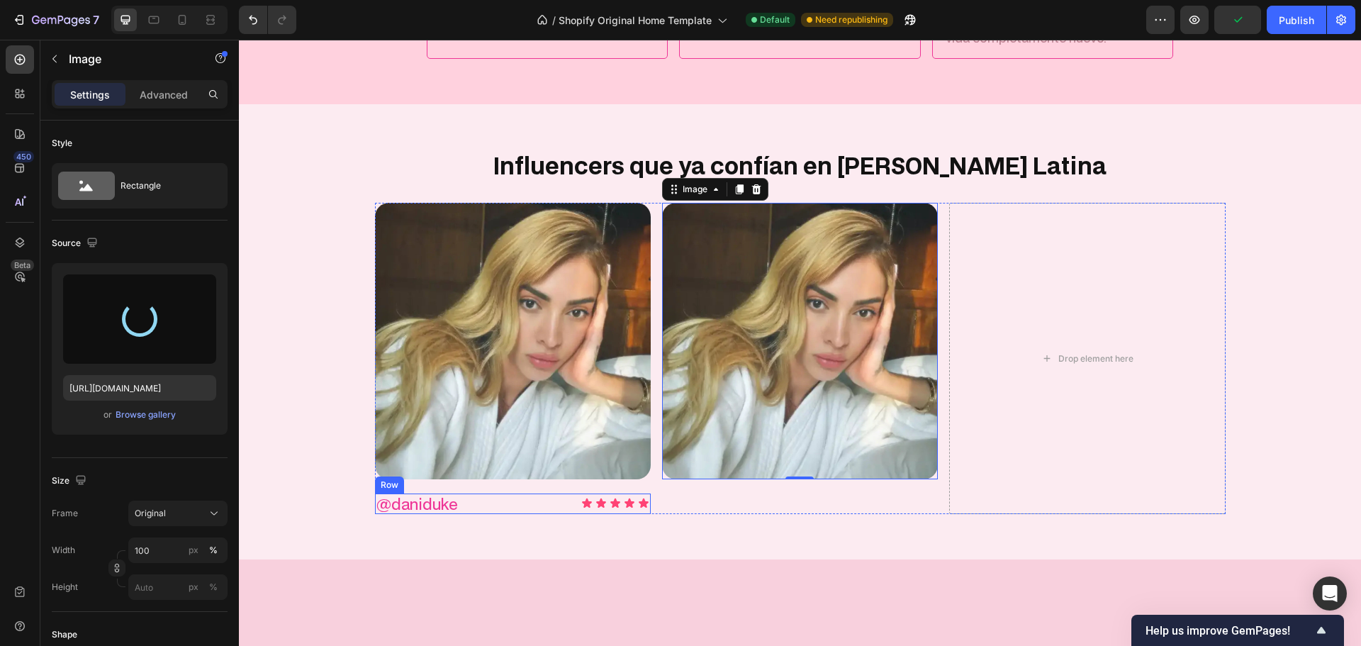
click at [522, 504] on div "@daniduke Text Block Image Row" at bounding box center [513, 503] width 276 height 21
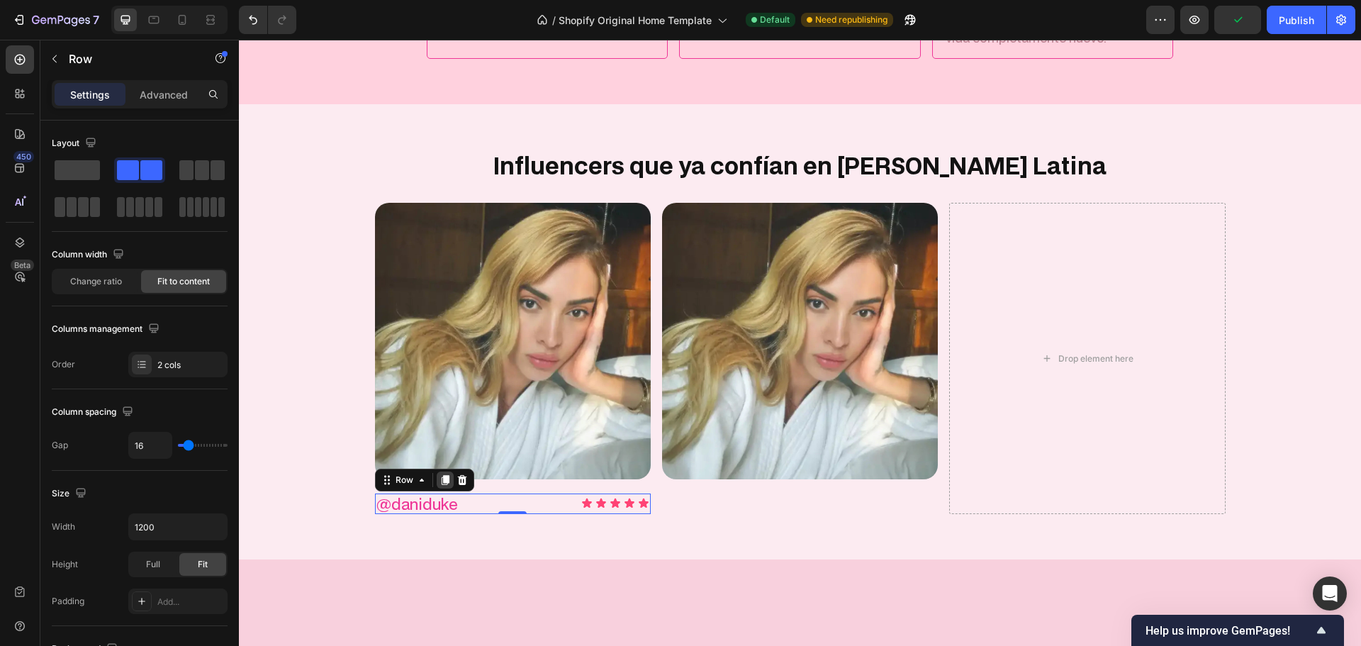
click at [441, 481] on icon at bounding box center [445, 480] width 8 height 10
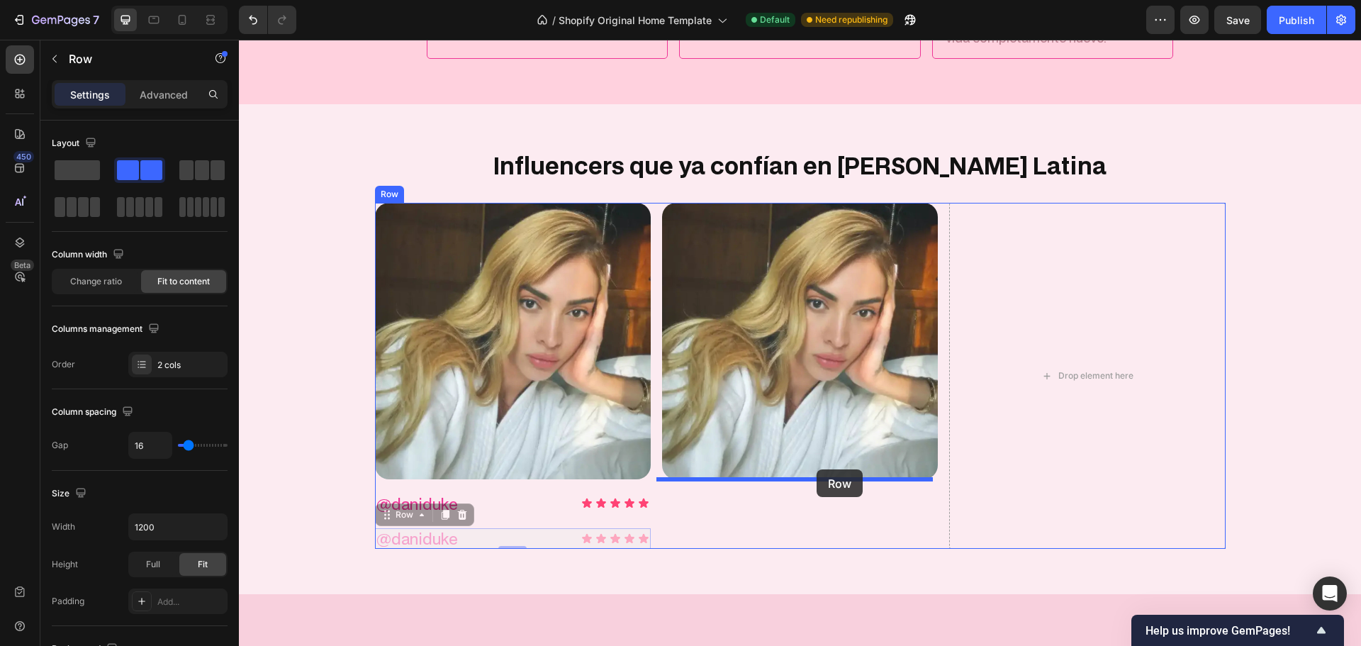
drag, startPoint x: 382, startPoint y: 521, endPoint x: 818, endPoint y: 469, distance: 439.0
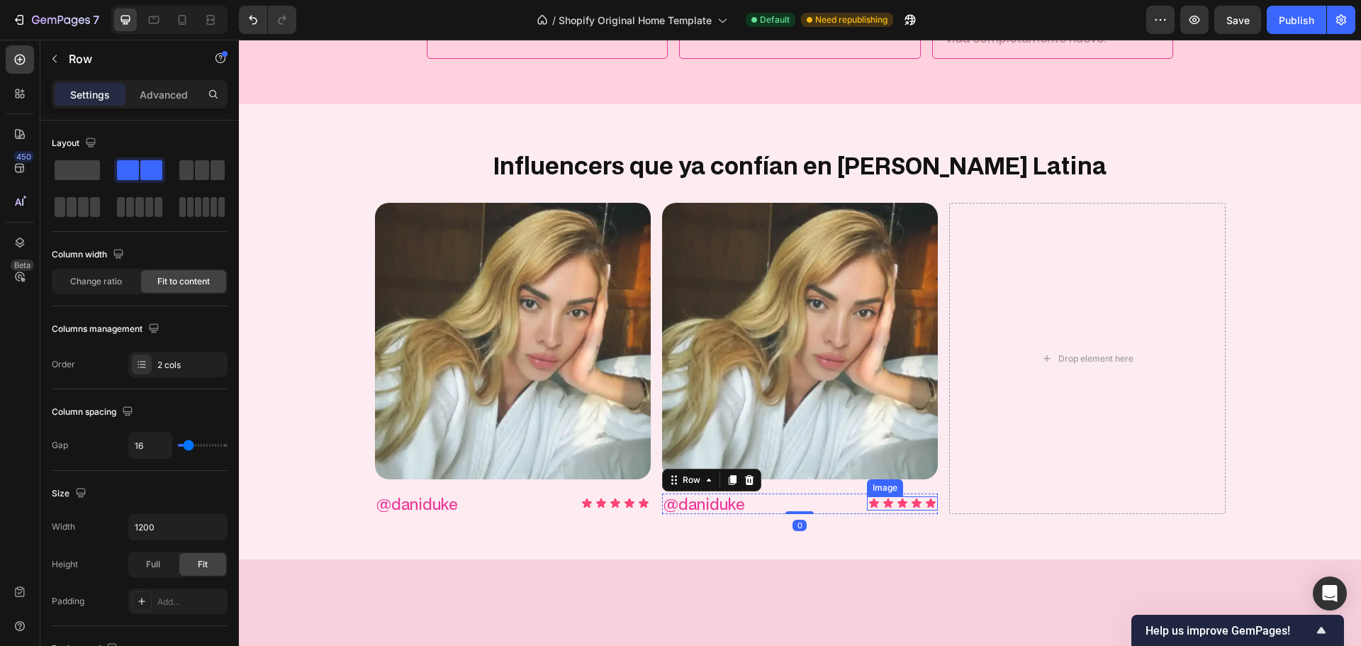
click at [890, 505] on img at bounding box center [902, 503] width 71 height 14
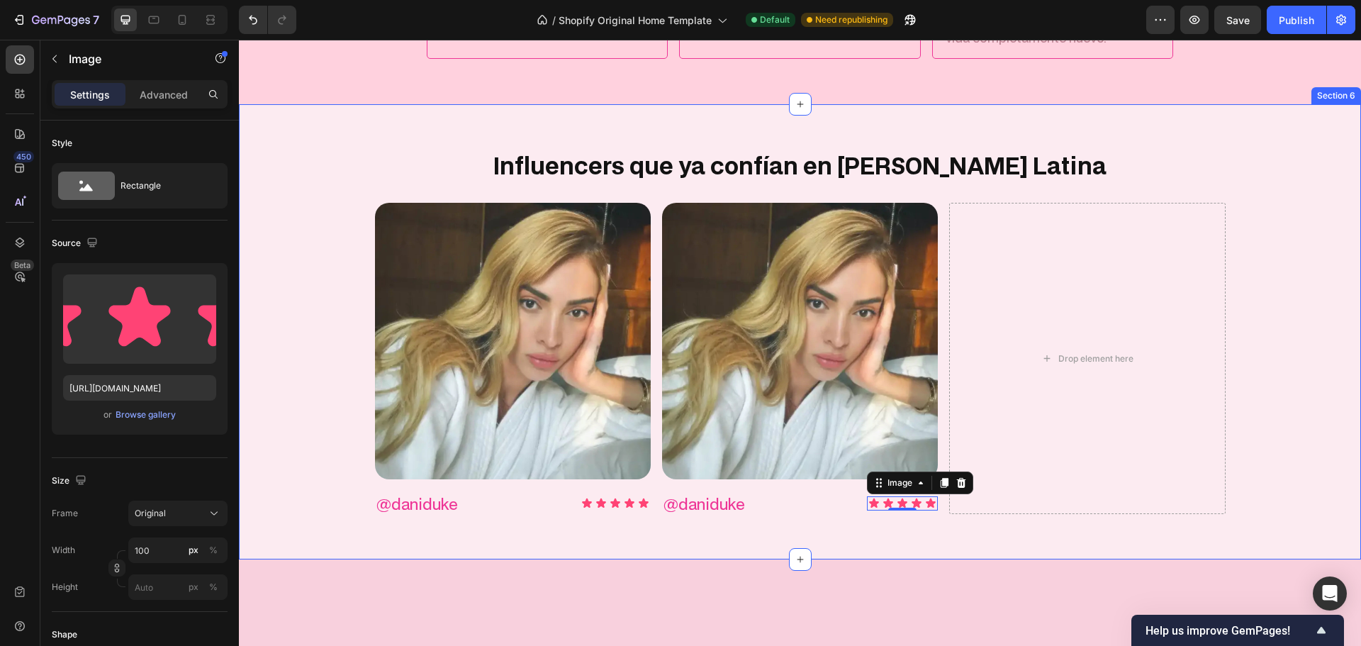
click at [709, 510] on p "@daniduke" at bounding box center [704, 504] width 82 height 18
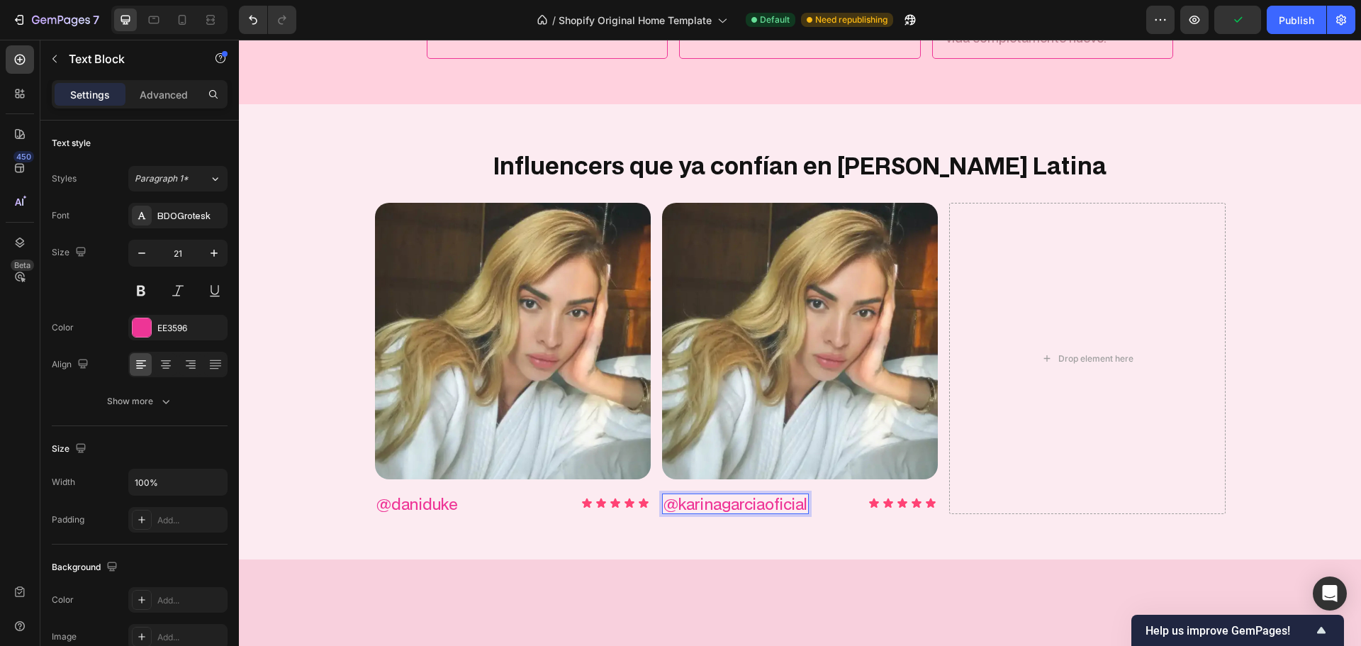
click at [840, 508] on div "@ karinagarciaoficial Text Block 0 Image Row" at bounding box center [800, 503] width 276 height 21
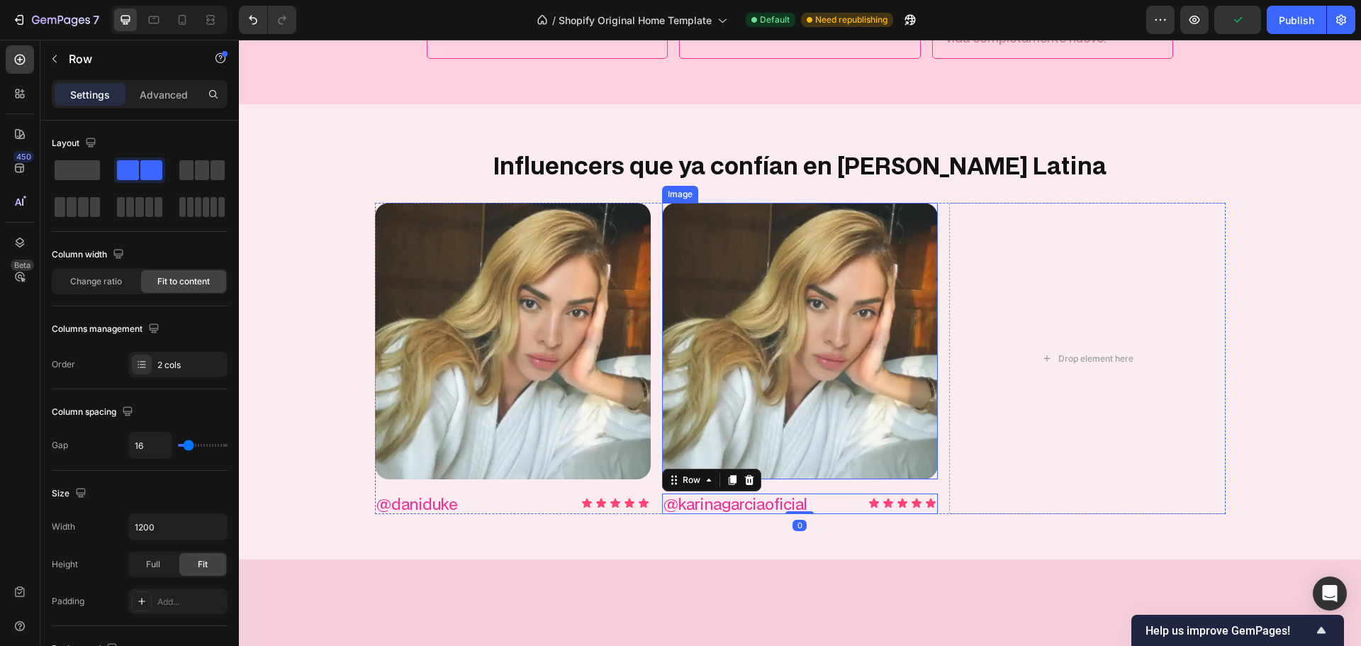
click at [915, 388] on img at bounding box center [800, 341] width 276 height 276
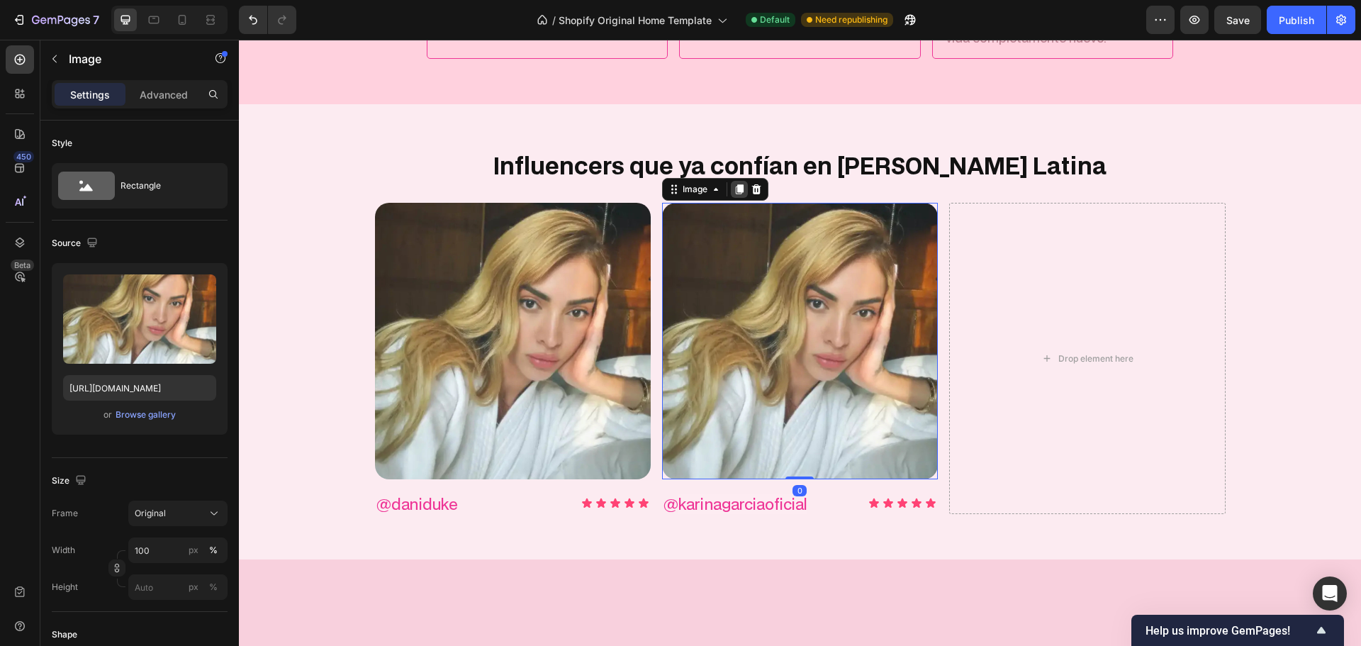
click at [734, 186] on icon at bounding box center [739, 189] width 11 height 11
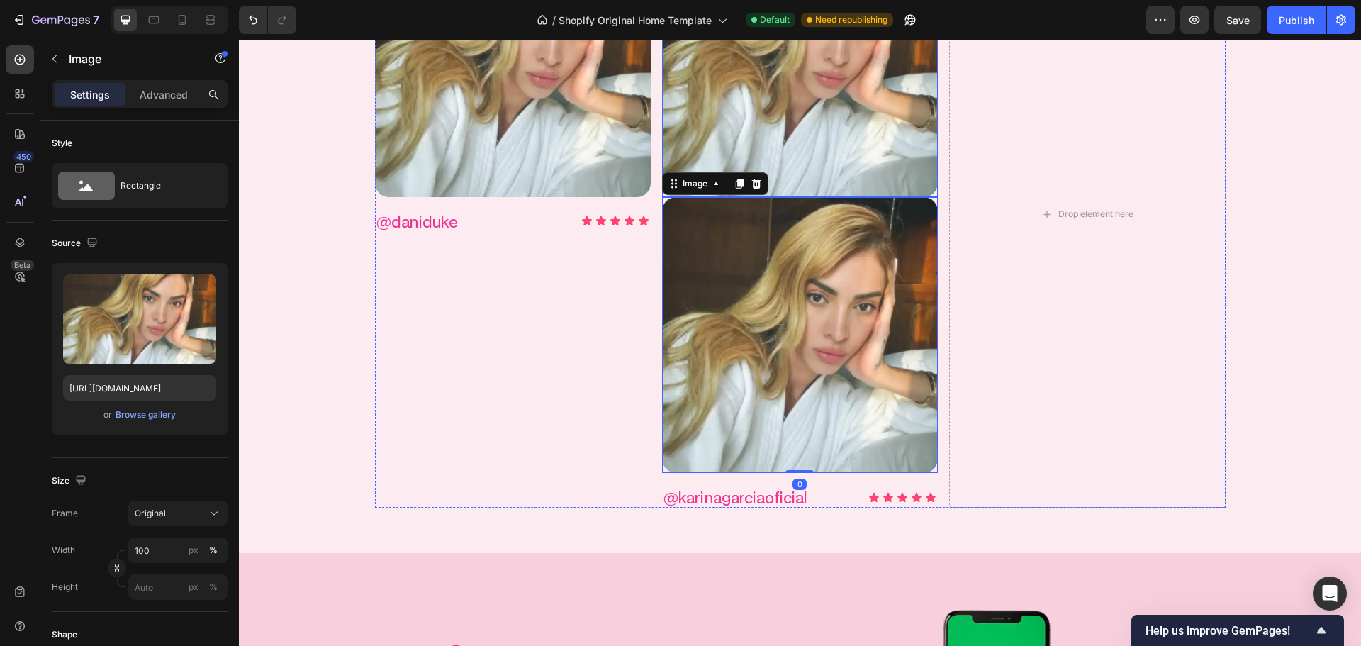
scroll to position [2031, 0]
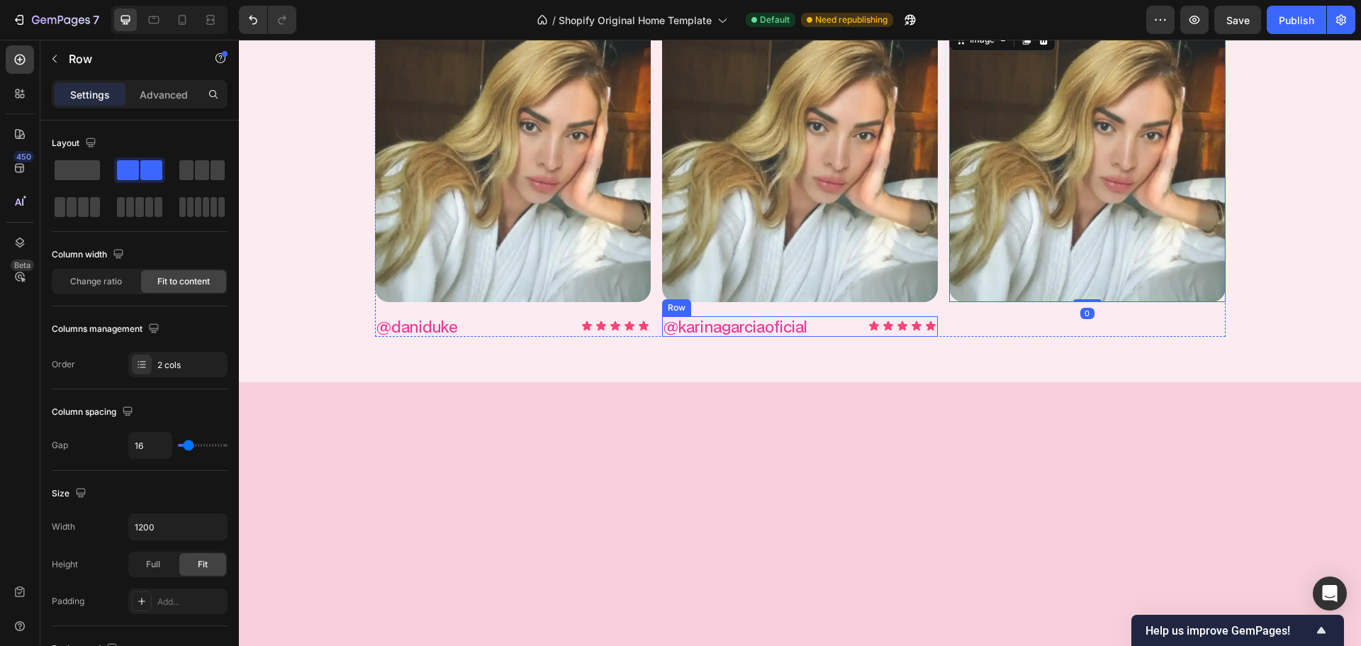
click at [831, 325] on div "@ karinagarciaoficial Text Block Image Row" at bounding box center [800, 326] width 276 height 21
click at [730, 301] on icon at bounding box center [733, 303] width 8 height 10
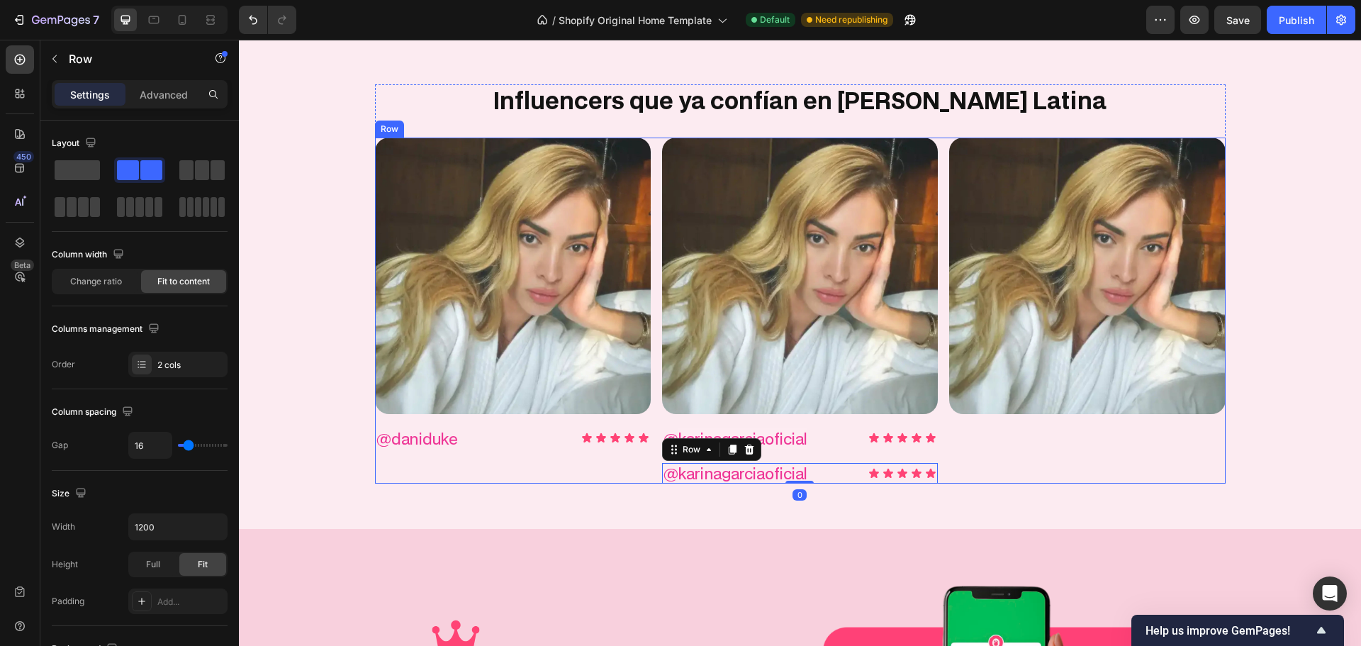
scroll to position [1889, 0]
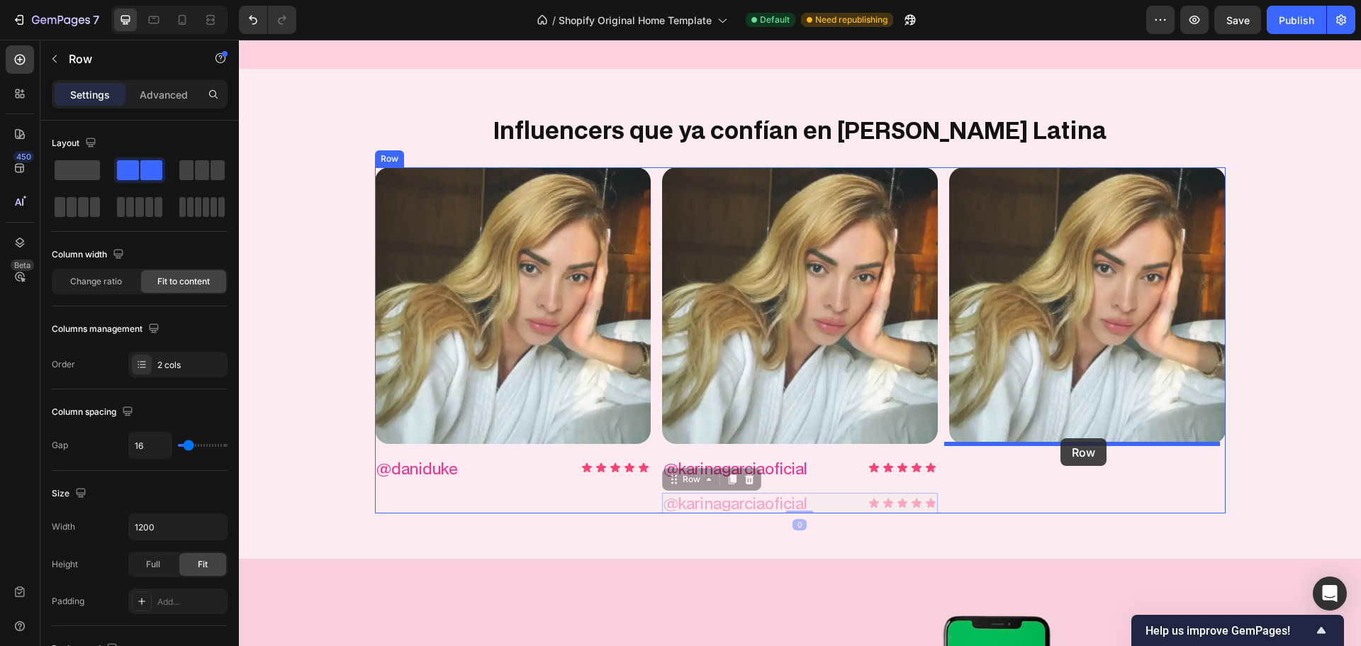
drag, startPoint x: 671, startPoint y: 481, endPoint x: 1061, endPoint y: 441, distance: 391.9
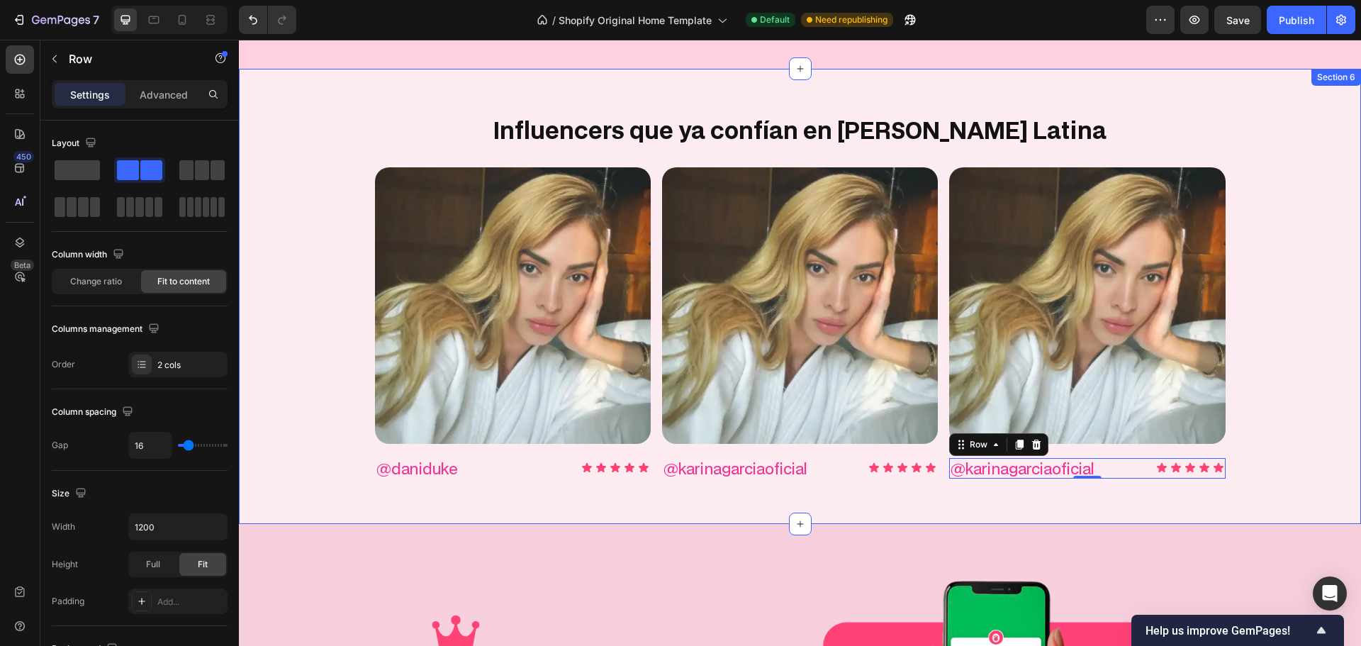
click at [1008, 473] on span "karinagarciaoficial" at bounding box center [1029, 468] width 129 height 21
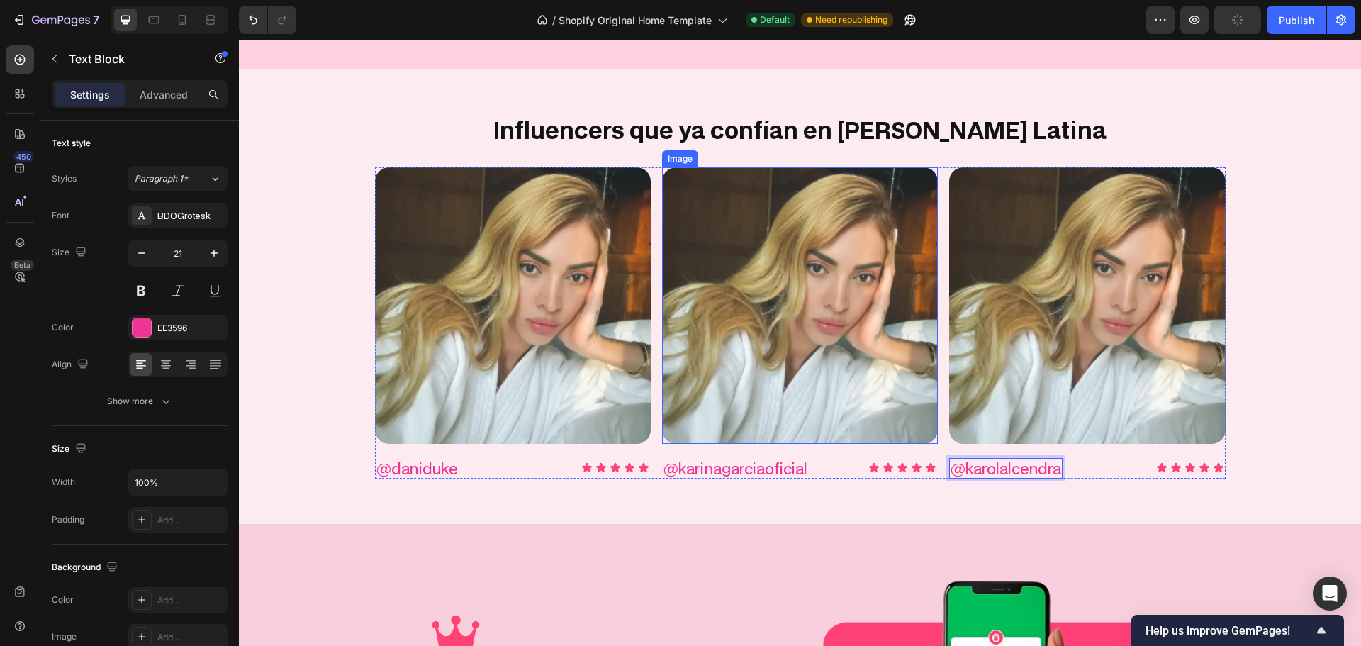
click at [799, 351] on img at bounding box center [800, 305] width 276 height 276
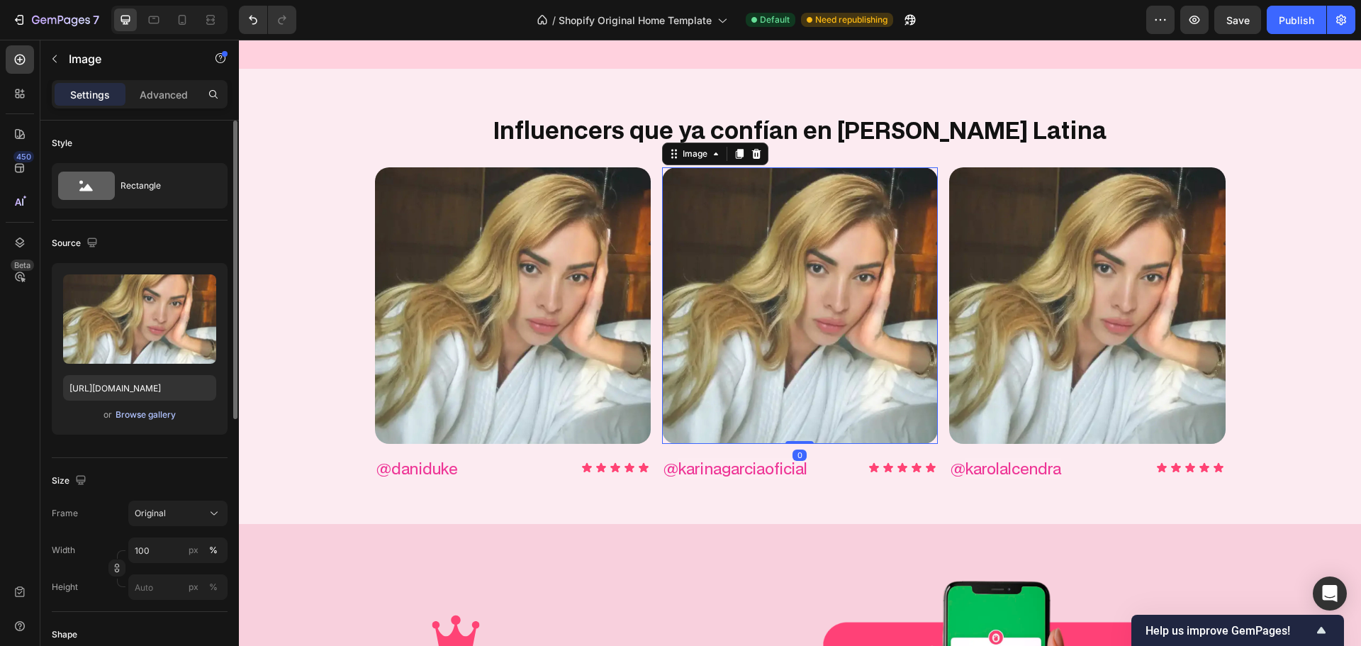
click at [148, 414] on div "Browse gallery" at bounding box center [146, 414] width 60 height 13
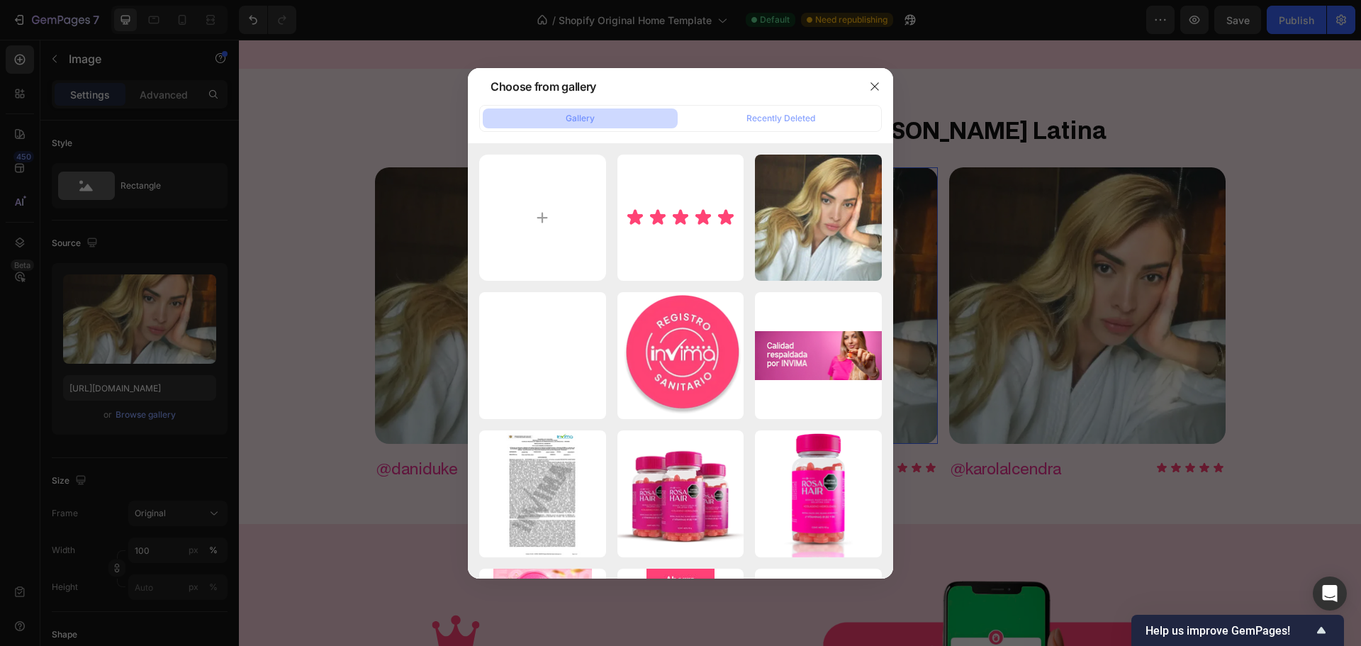
type input "C:\fakepath\gempages_579051959273653041-25f81cad-d397-4c15-bcd4-f4dbf56c6ac7.we…"
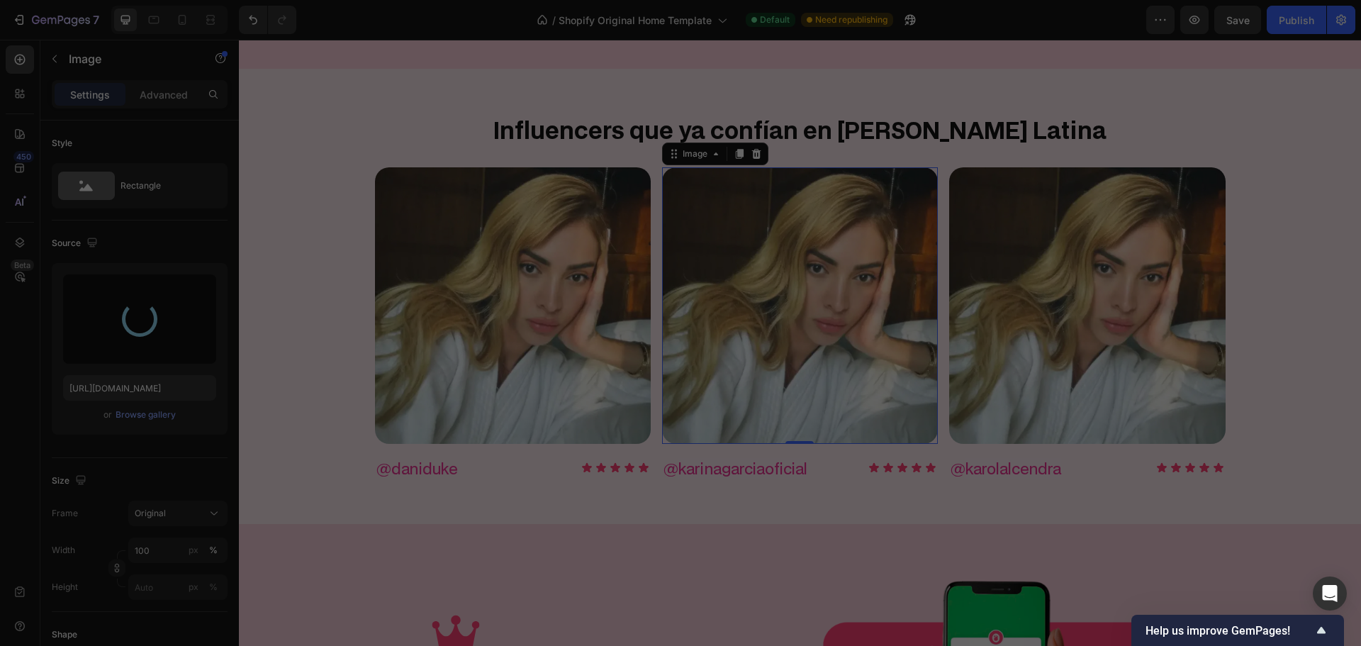
type input "[URL][DOMAIN_NAME]"
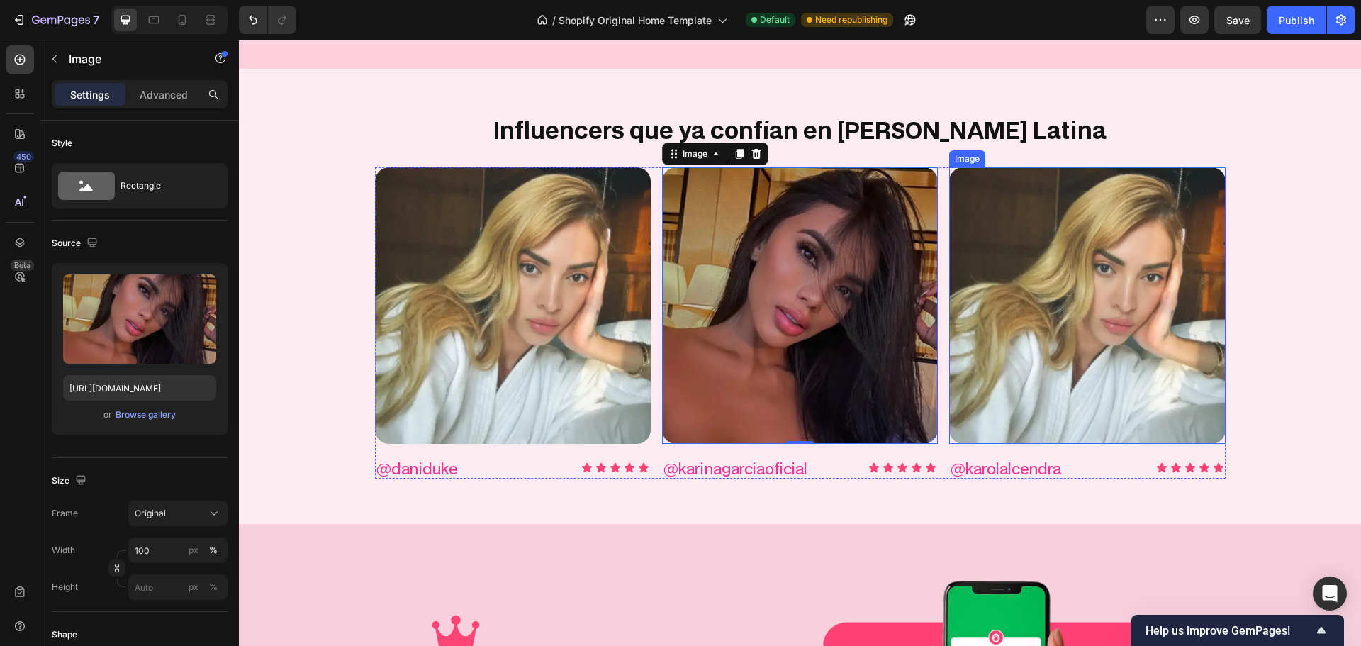
click at [1065, 327] on img at bounding box center [1087, 305] width 276 height 276
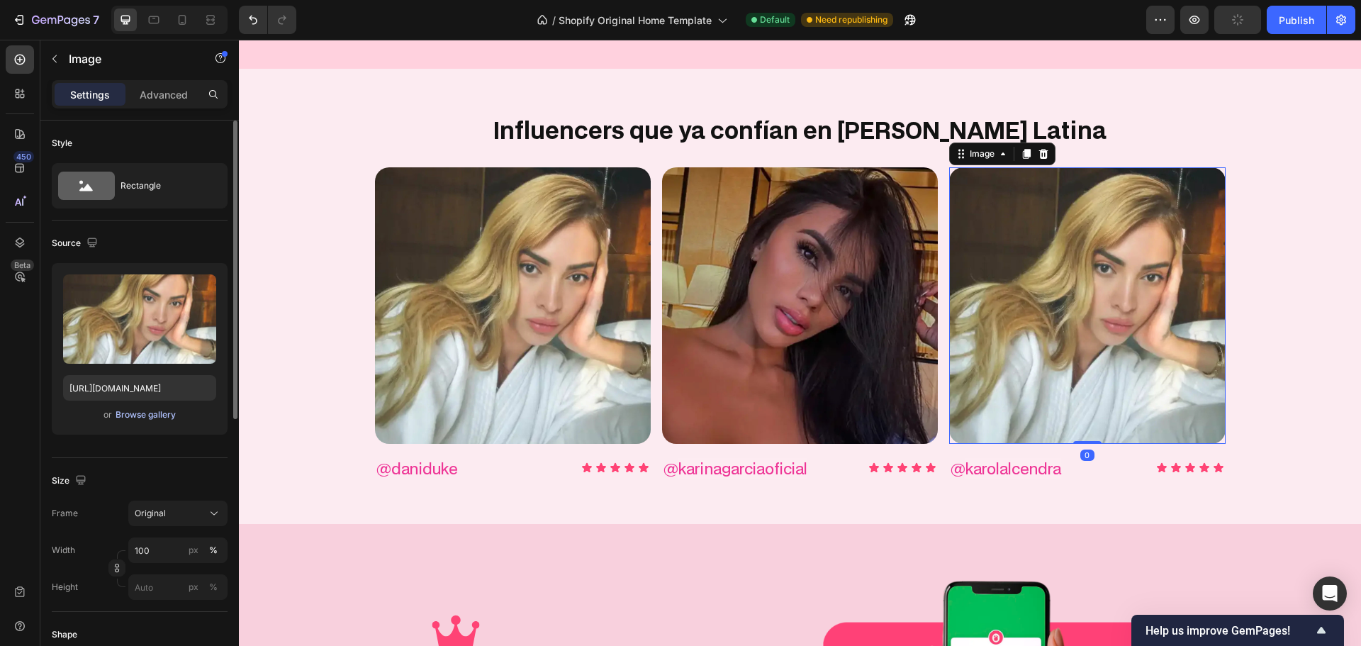
click at [138, 409] on div "Browse gallery" at bounding box center [146, 414] width 60 height 13
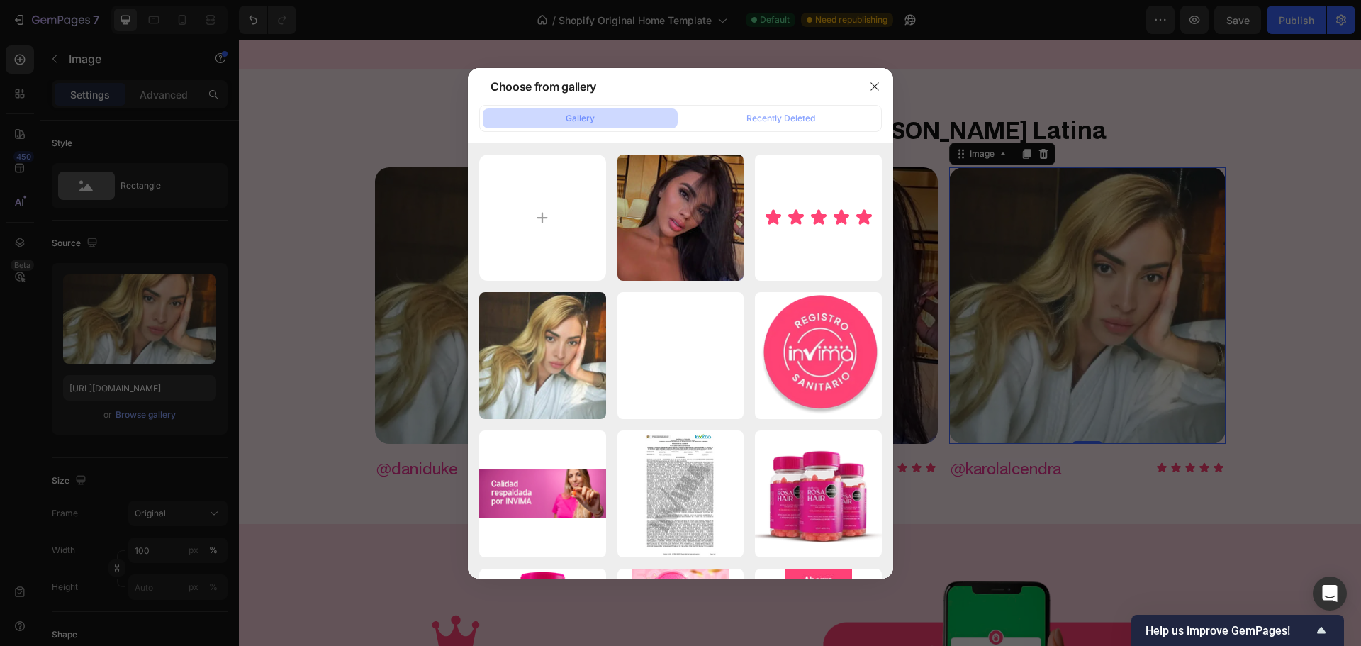
type input "C:\fakepath\gempages_579051959273653041-ed642d03-fe3a-43cf-a8b4-77378e16cf00.we…"
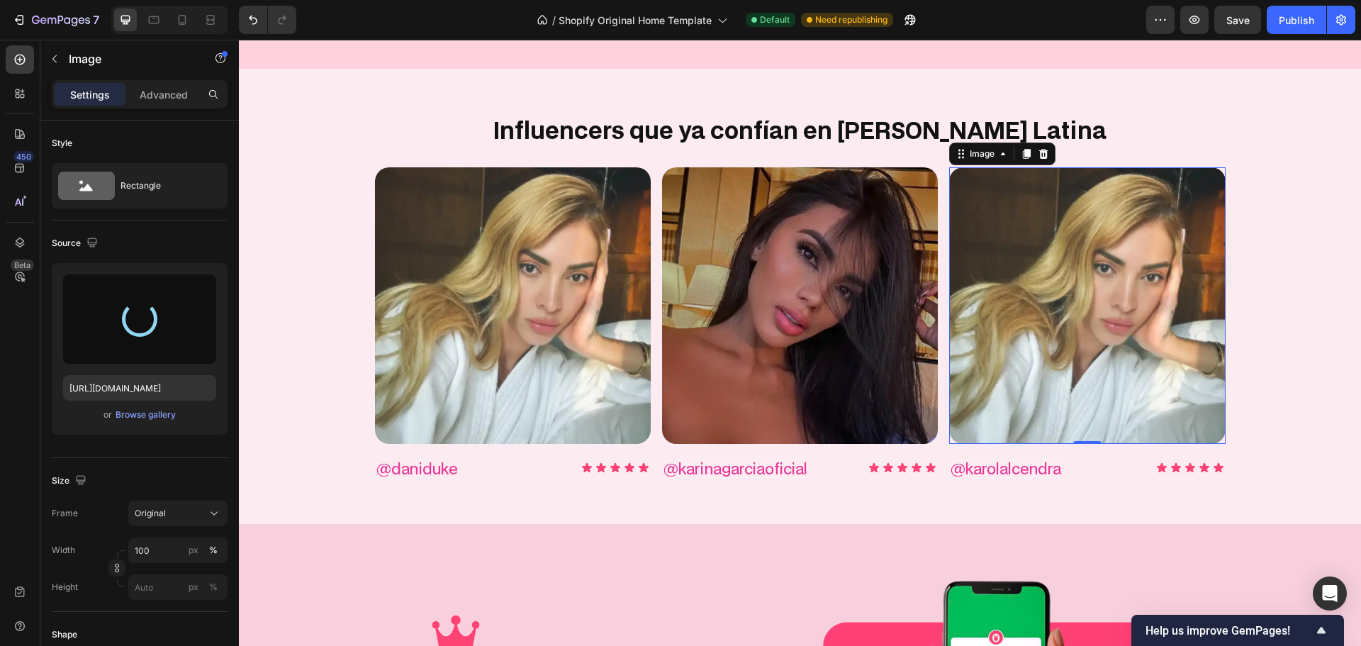
type input "[URL][DOMAIN_NAME]"
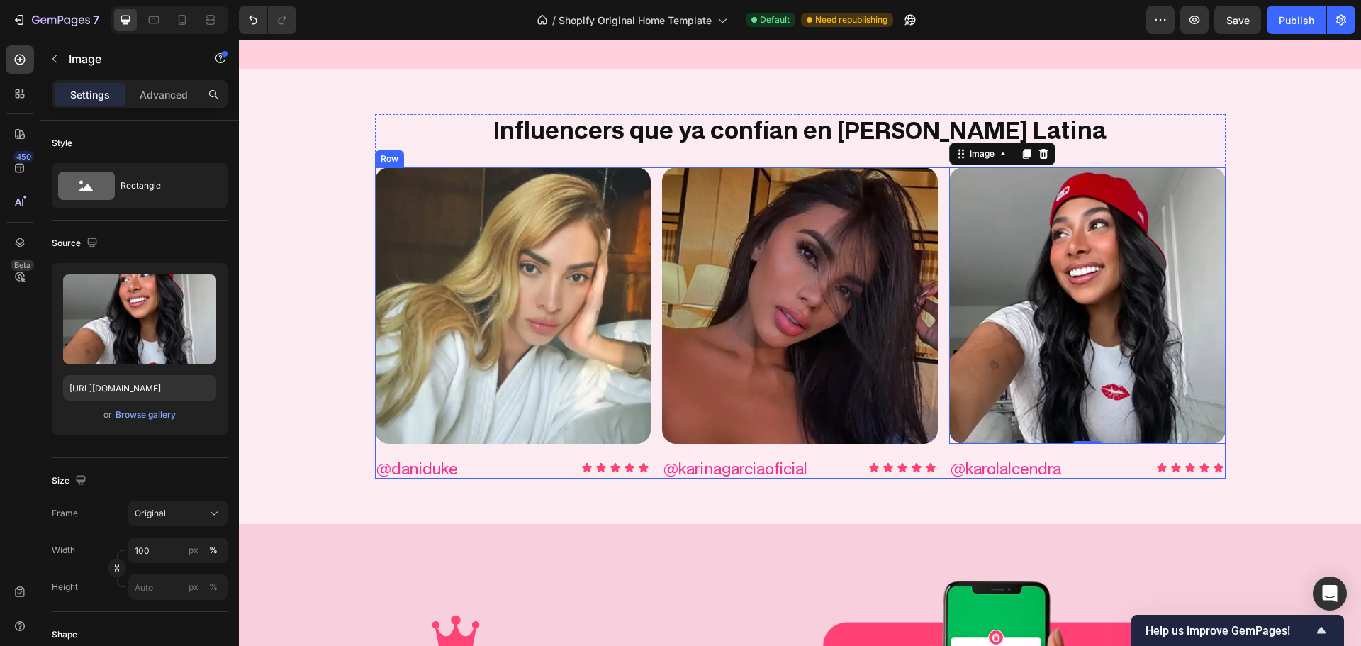
click at [654, 348] on div "Image @daniduke Text Block Image Row Image @ karinagarciaoficial Text Block Ima…" at bounding box center [800, 322] width 851 height 311
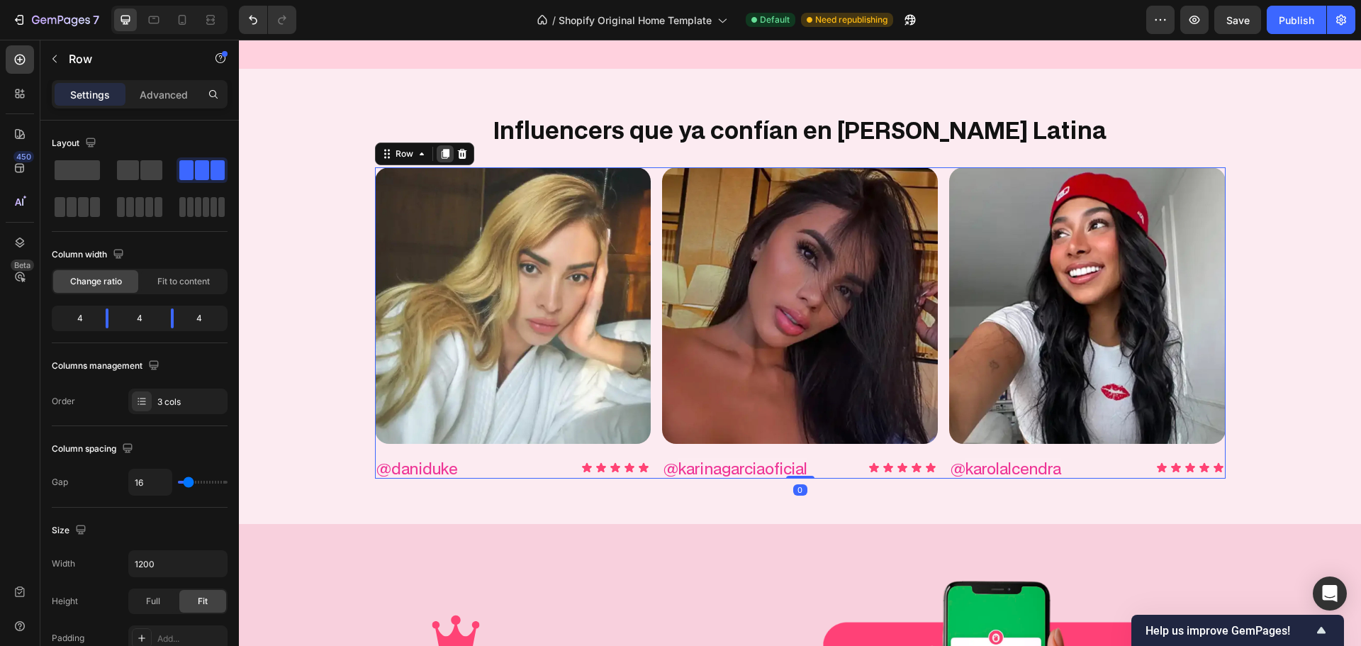
click at [441, 159] on icon at bounding box center [444, 153] width 11 height 11
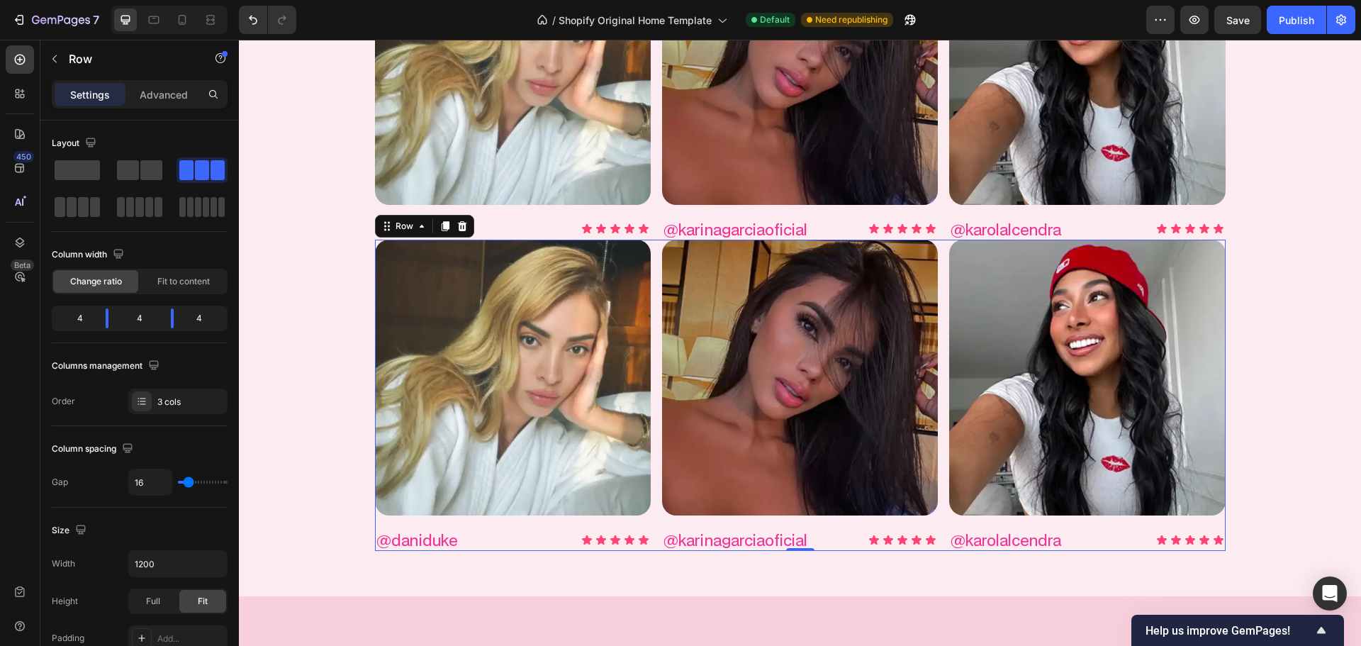
scroll to position [1995, 0]
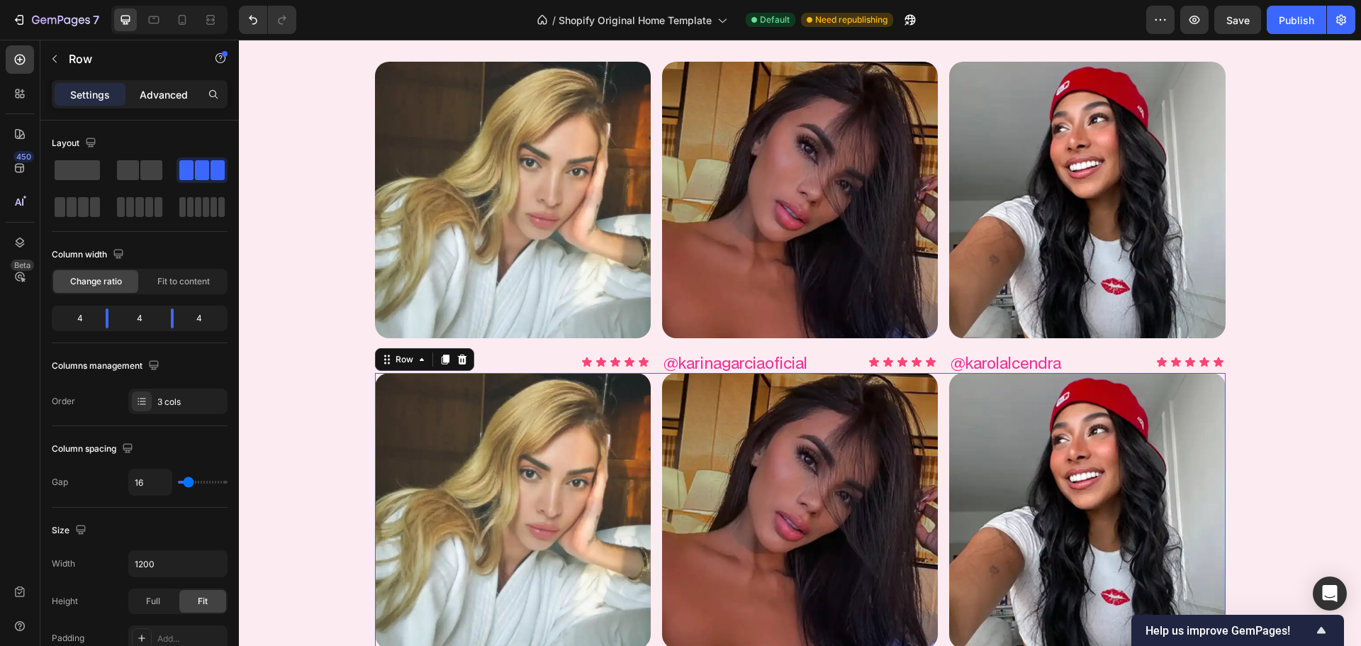
click at [164, 101] on p "Advanced" at bounding box center [164, 94] width 48 height 15
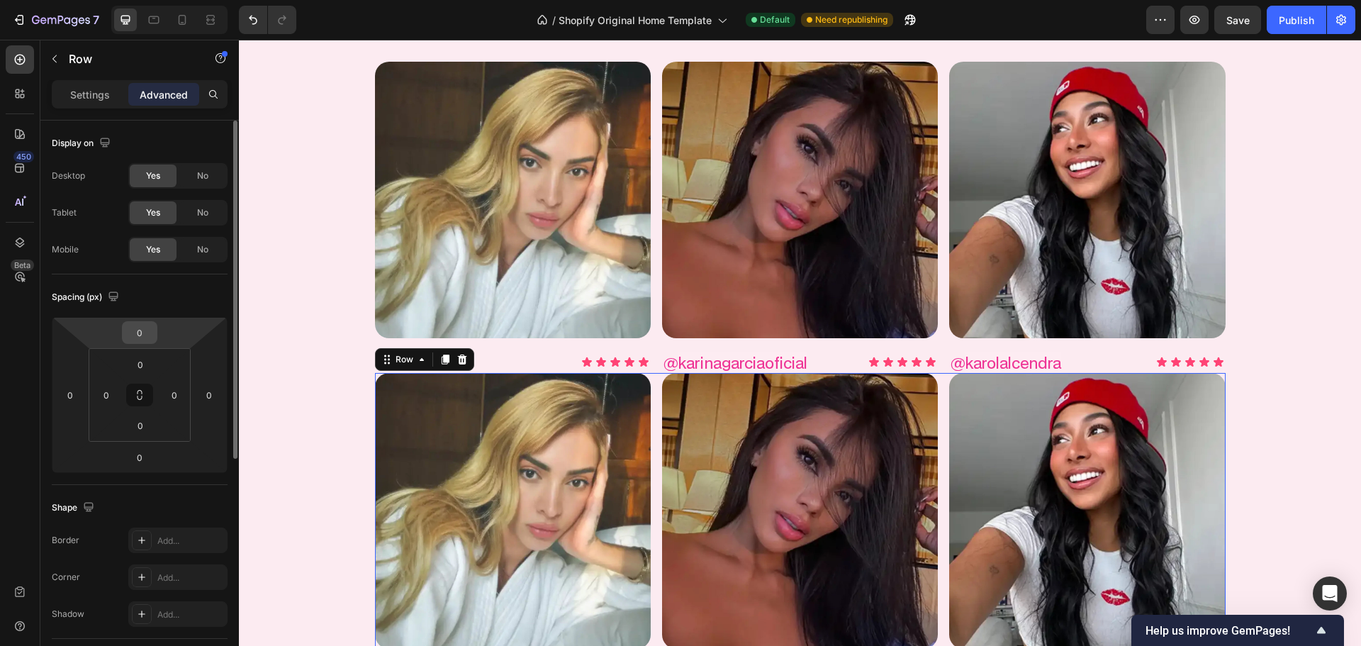
click at [142, 333] on input "0" at bounding box center [139, 332] width 28 height 21
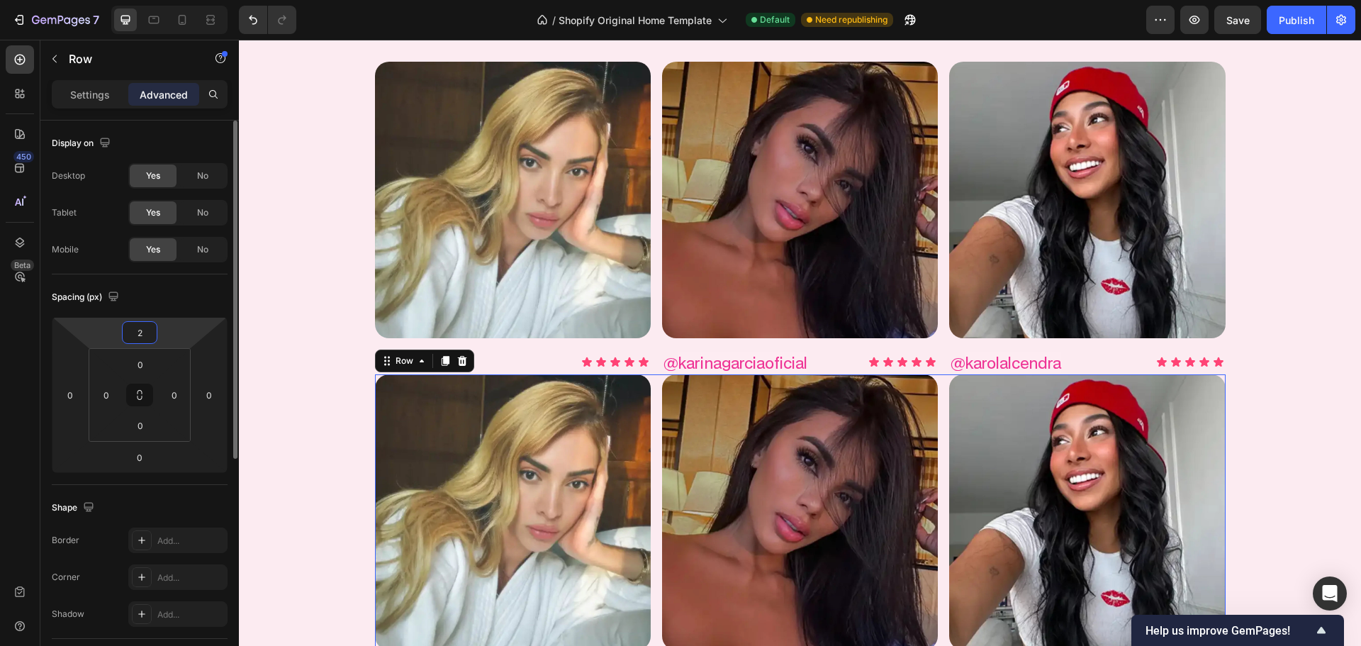
type input "29"
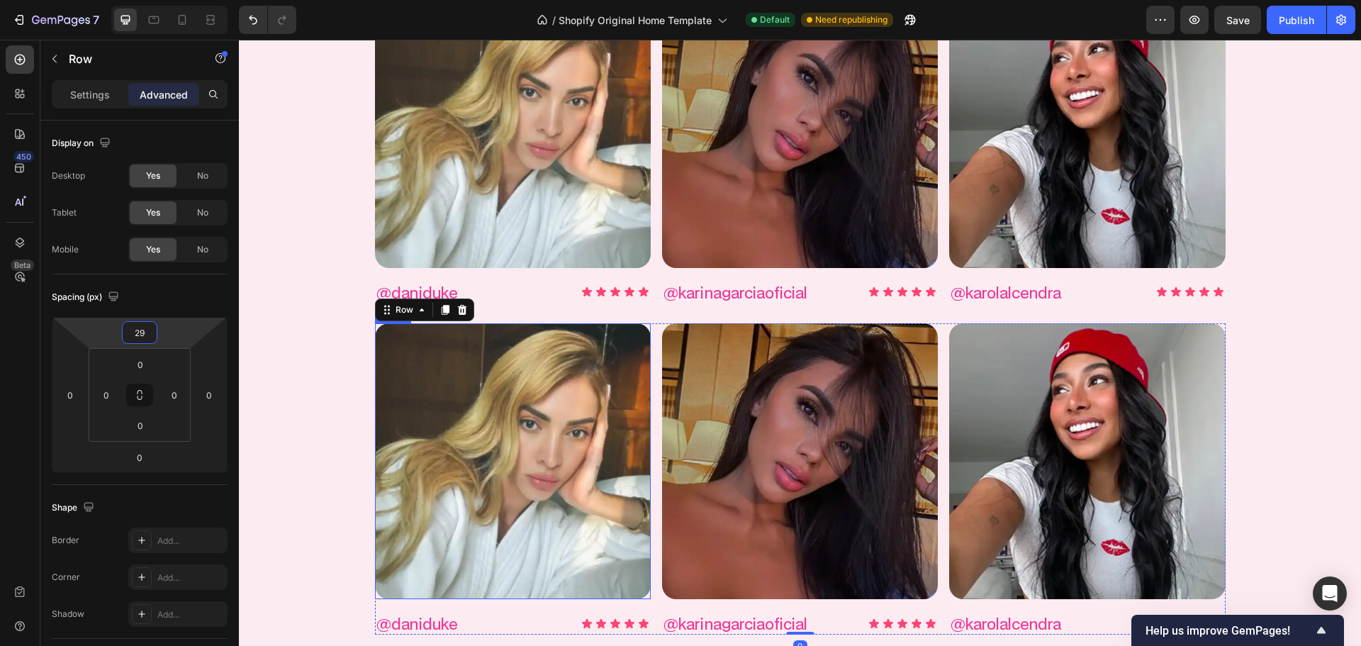
scroll to position [2278, 0]
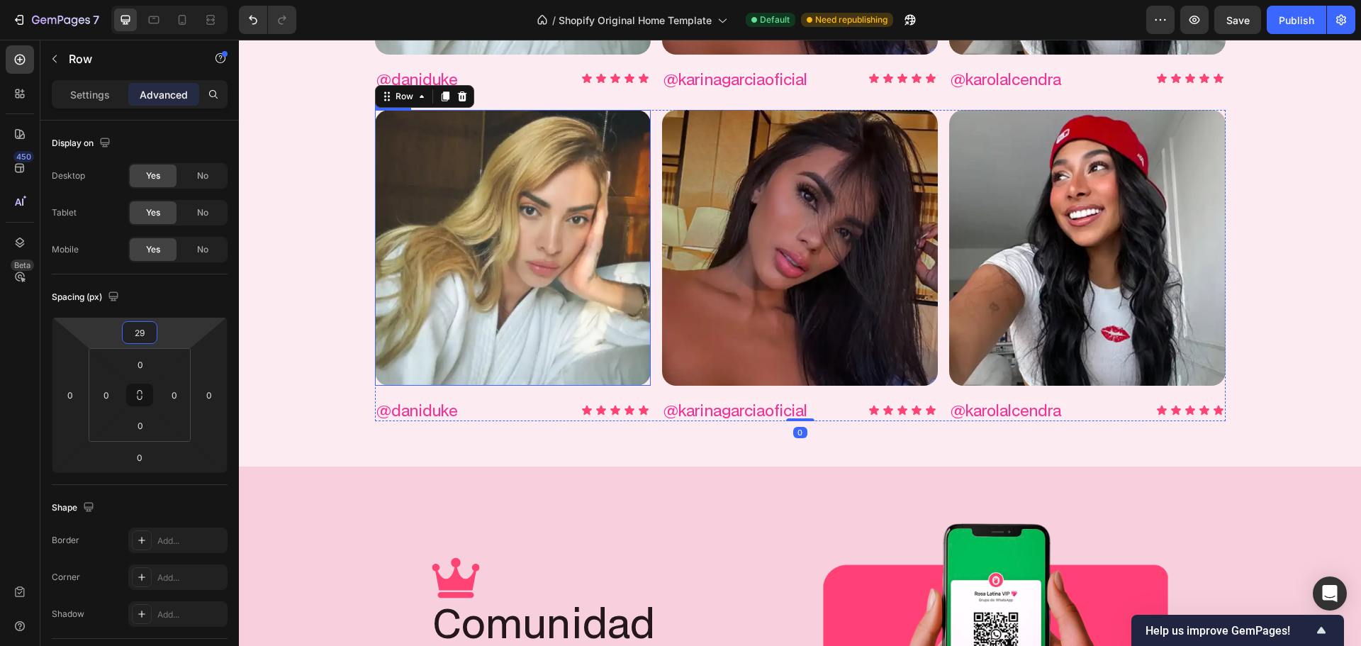
click at [483, 364] on img at bounding box center [513, 248] width 276 height 276
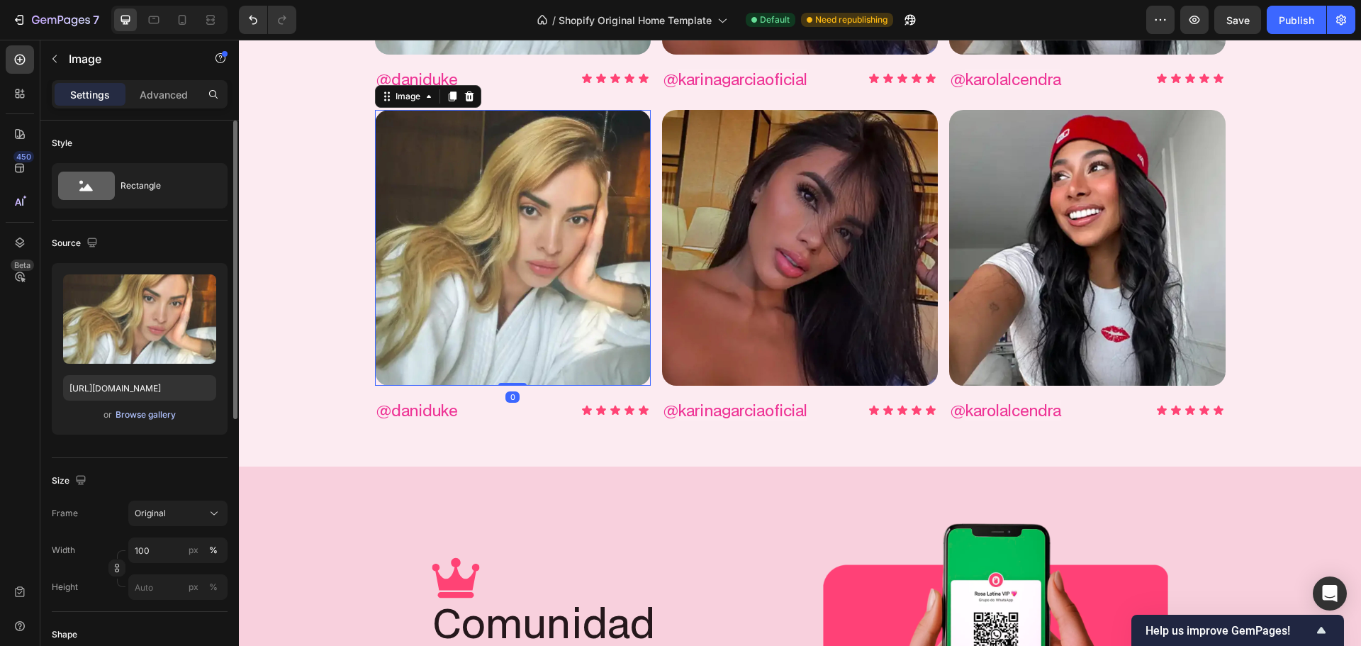
click at [135, 418] on div "Browse gallery" at bounding box center [146, 414] width 60 height 13
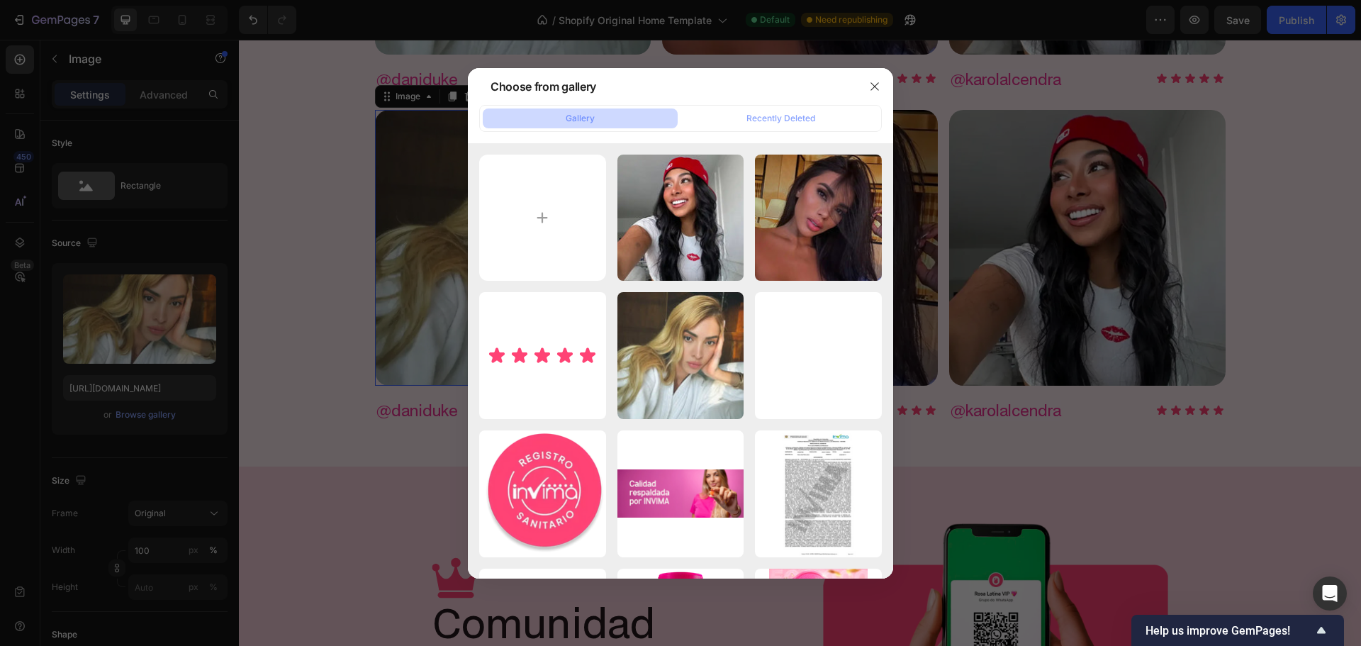
type input "C:\fakepath\gempages_579051959273653041-e96aca66-1a30-4082-92f1-e7420a6cee97.we…"
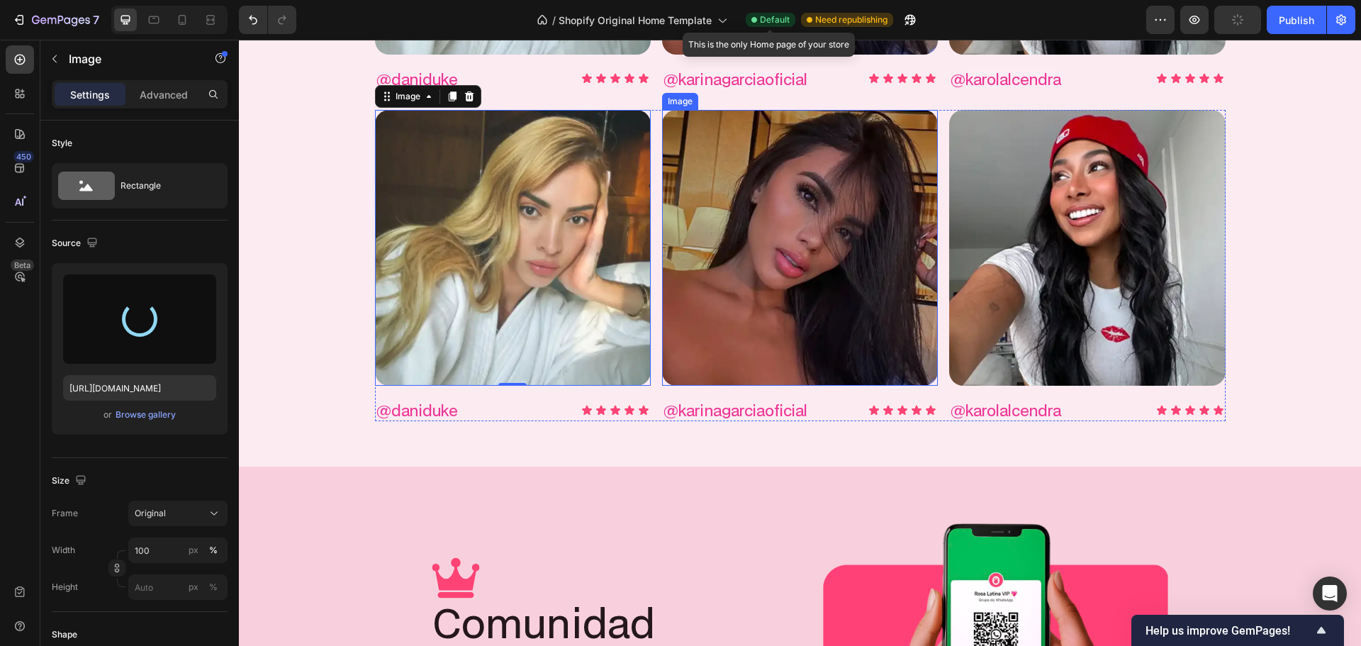
type input "[URL][DOMAIN_NAME]"
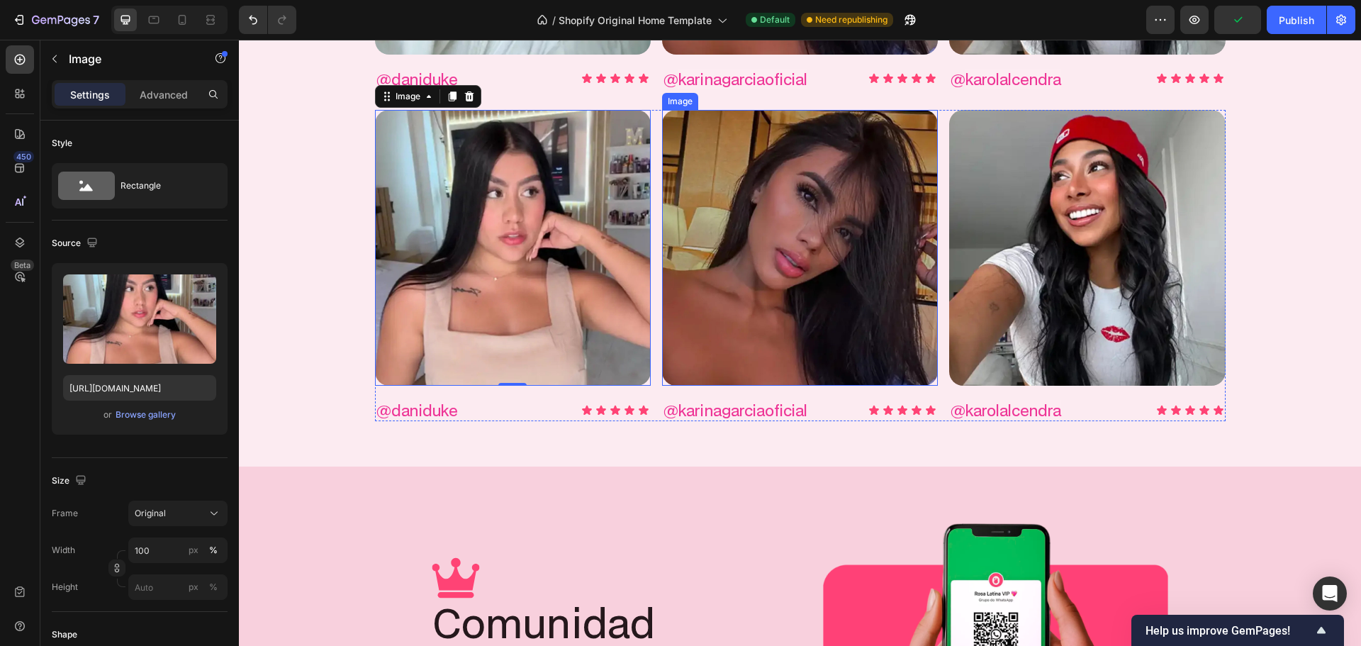
click at [762, 259] on img at bounding box center [800, 248] width 276 height 276
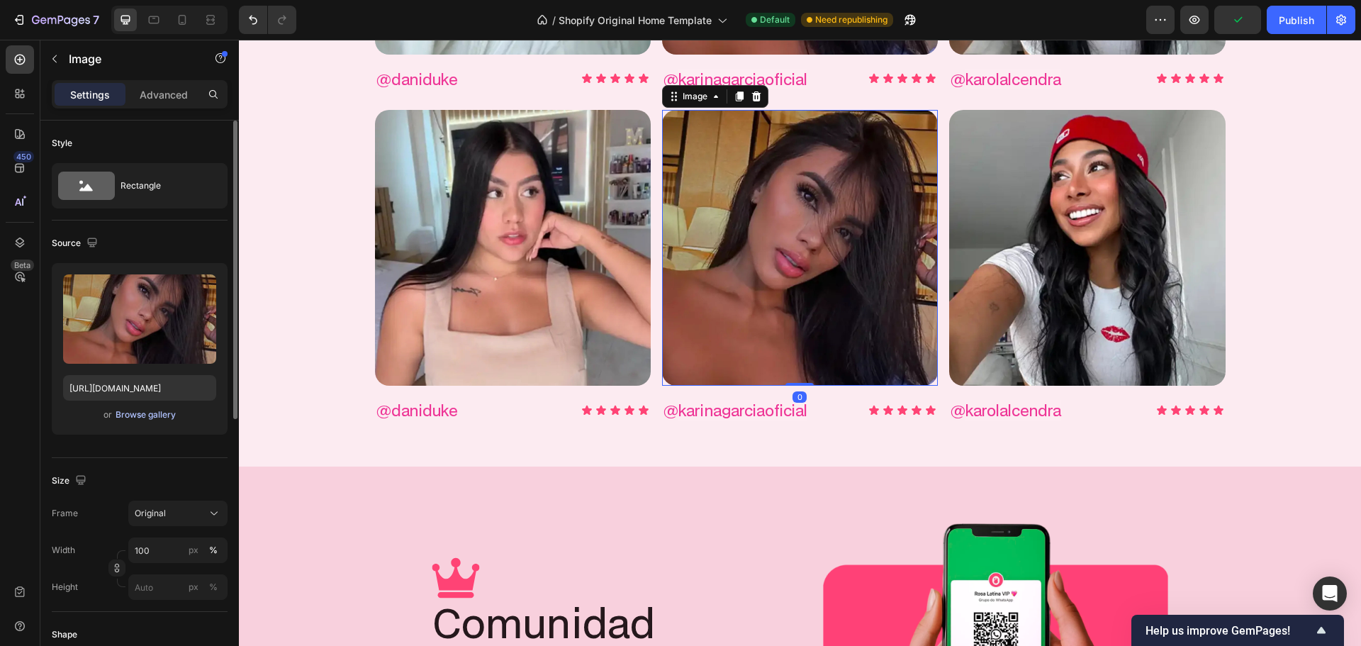
click at [146, 412] on div "Browse gallery" at bounding box center [146, 414] width 60 height 13
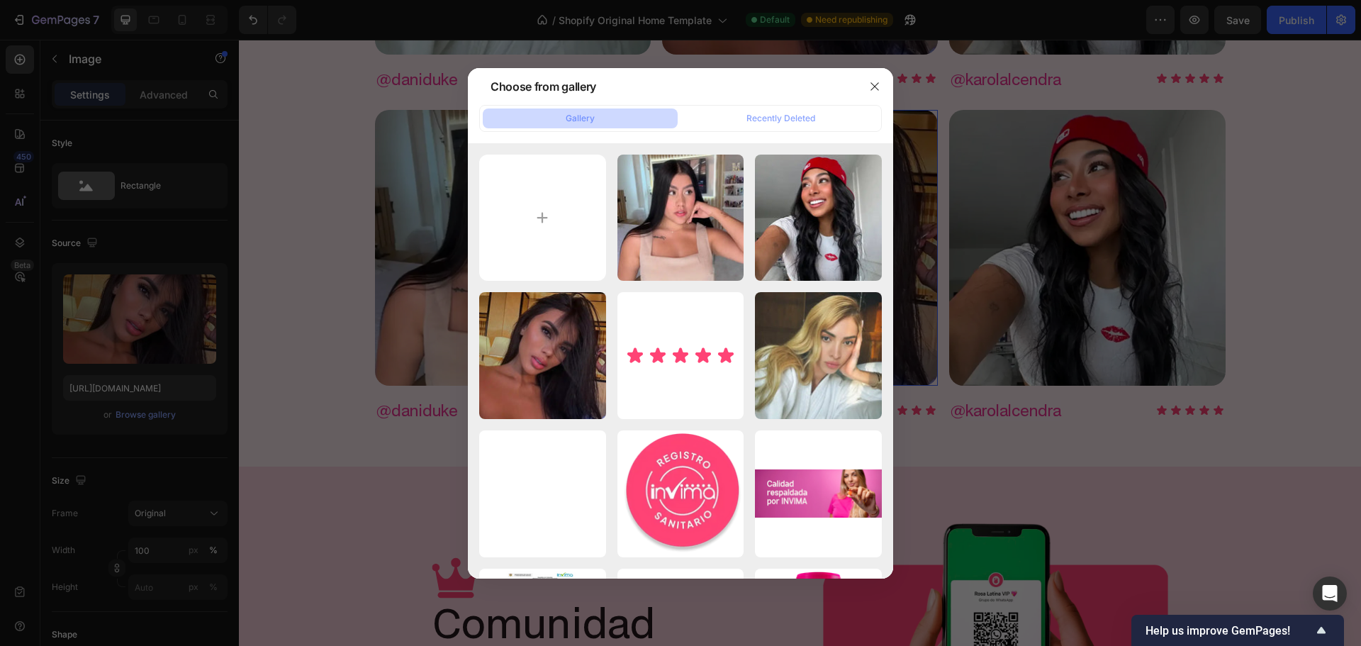
type input "C:\fakepath\gempages_579051959273653041-ae0eeedc-ec99-483a-8f6e-6556d8b648c0.we…"
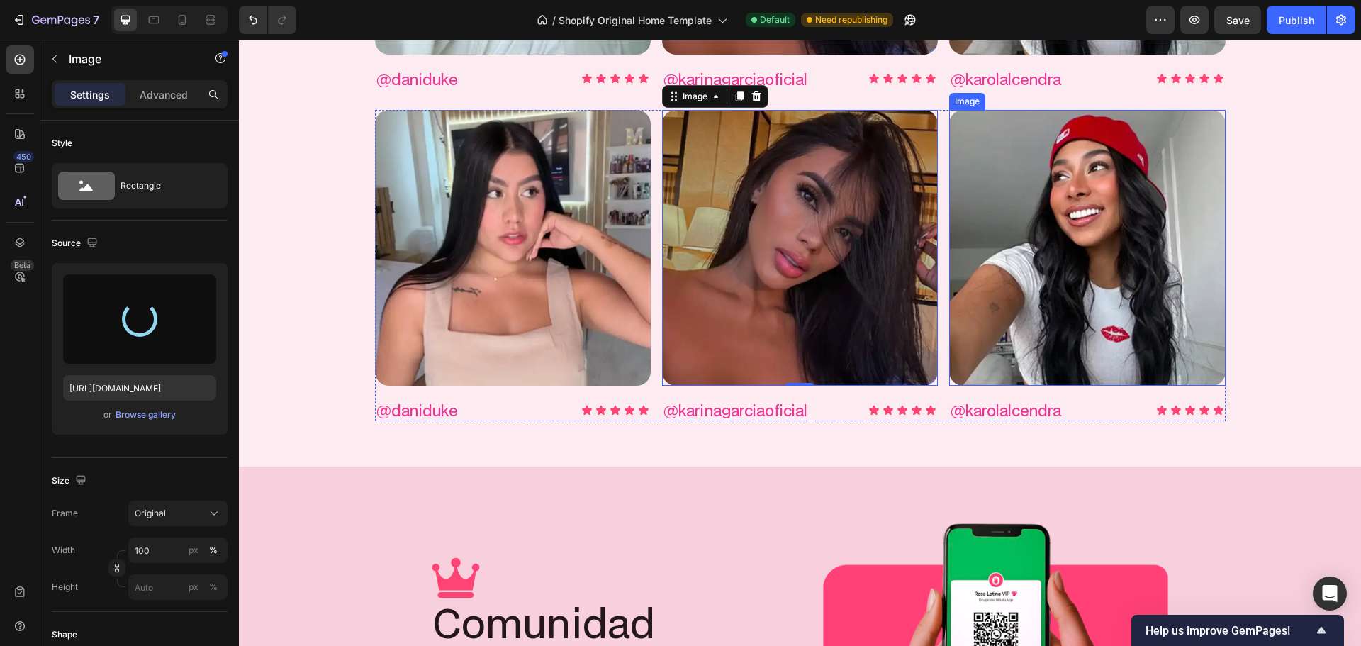
type input "[URL][DOMAIN_NAME]"
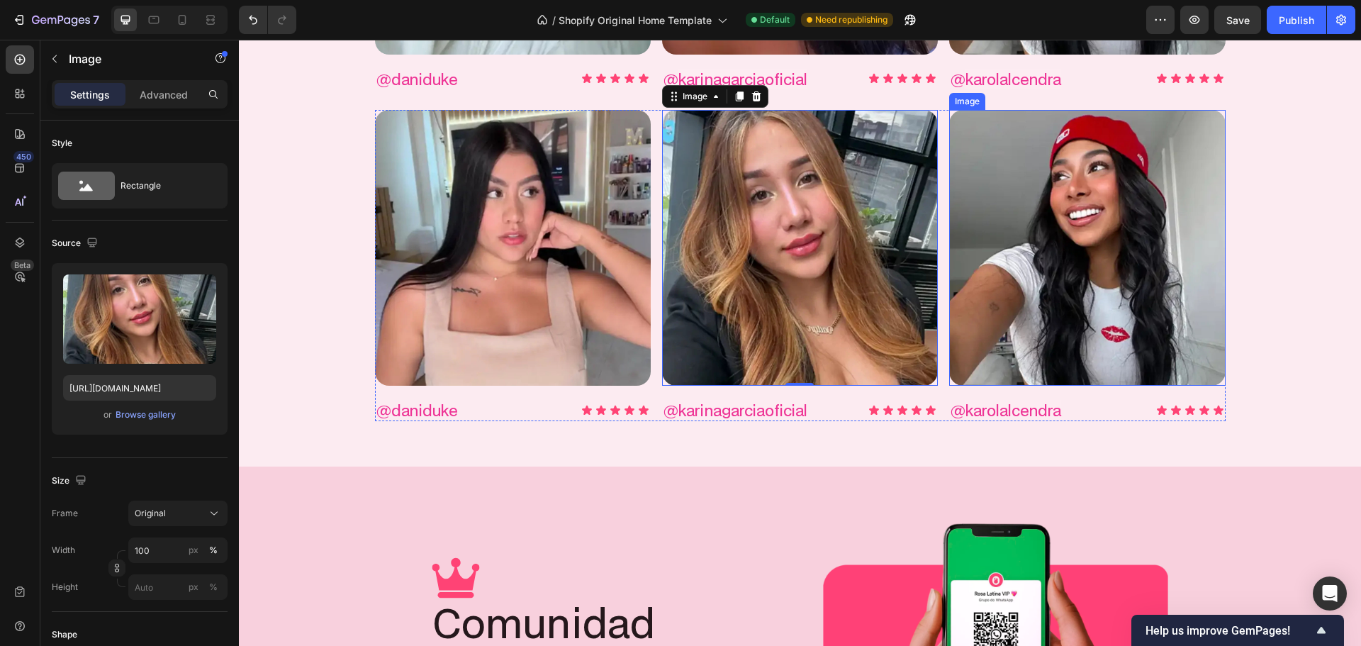
click at [1049, 262] on img at bounding box center [1087, 248] width 276 height 276
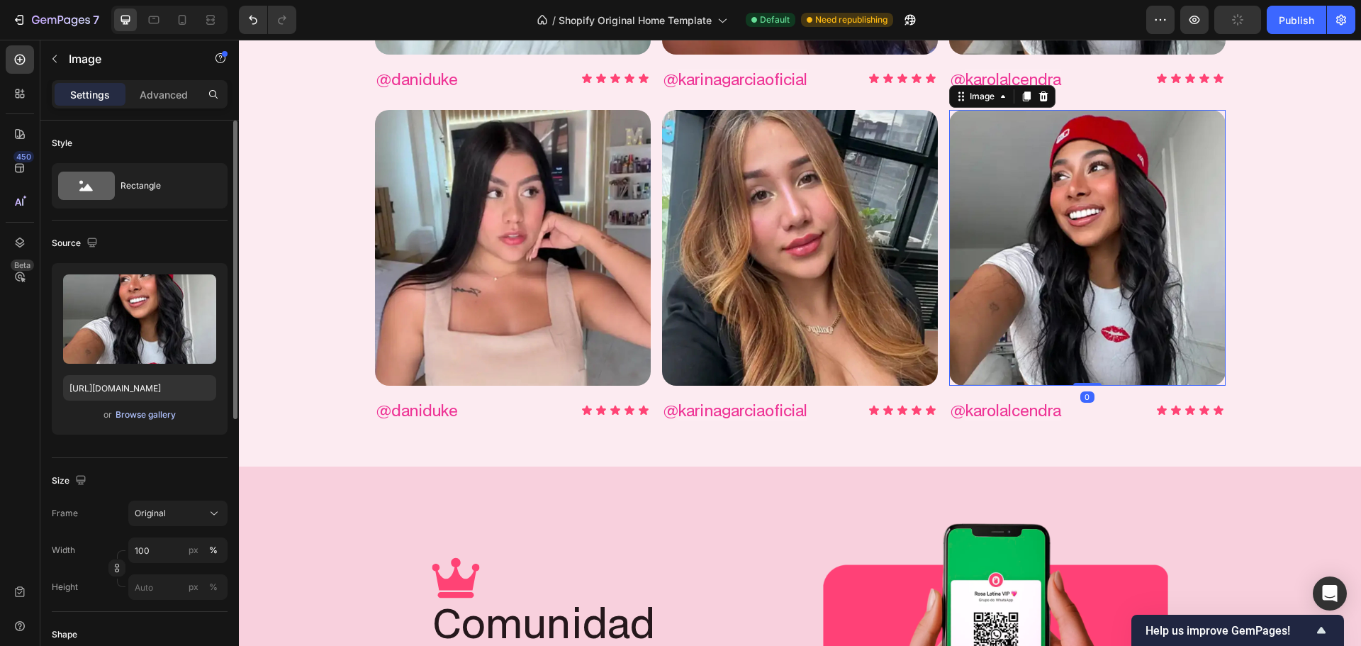
click at [162, 413] on div "Browse gallery" at bounding box center [146, 414] width 60 height 13
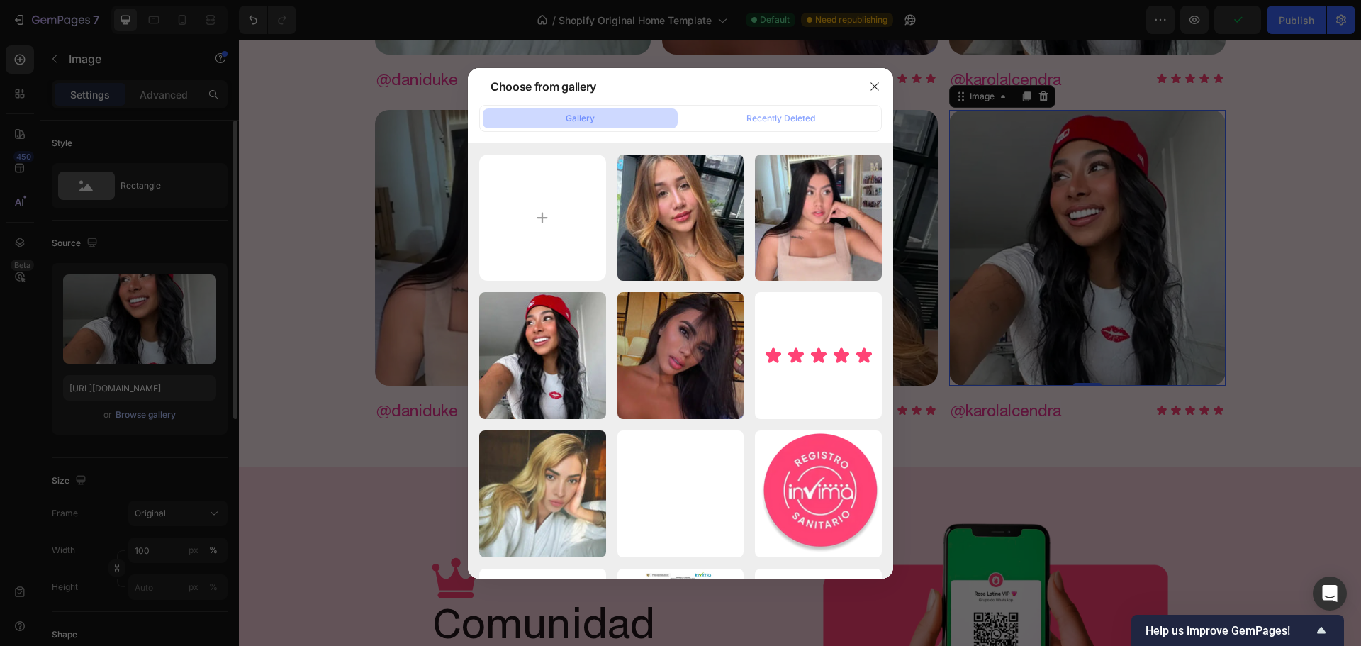
type input "C:\fakepath\gempages_579051959273653041-729f68f1-e8c5-4f0f-a22c-139a6f617926.we…"
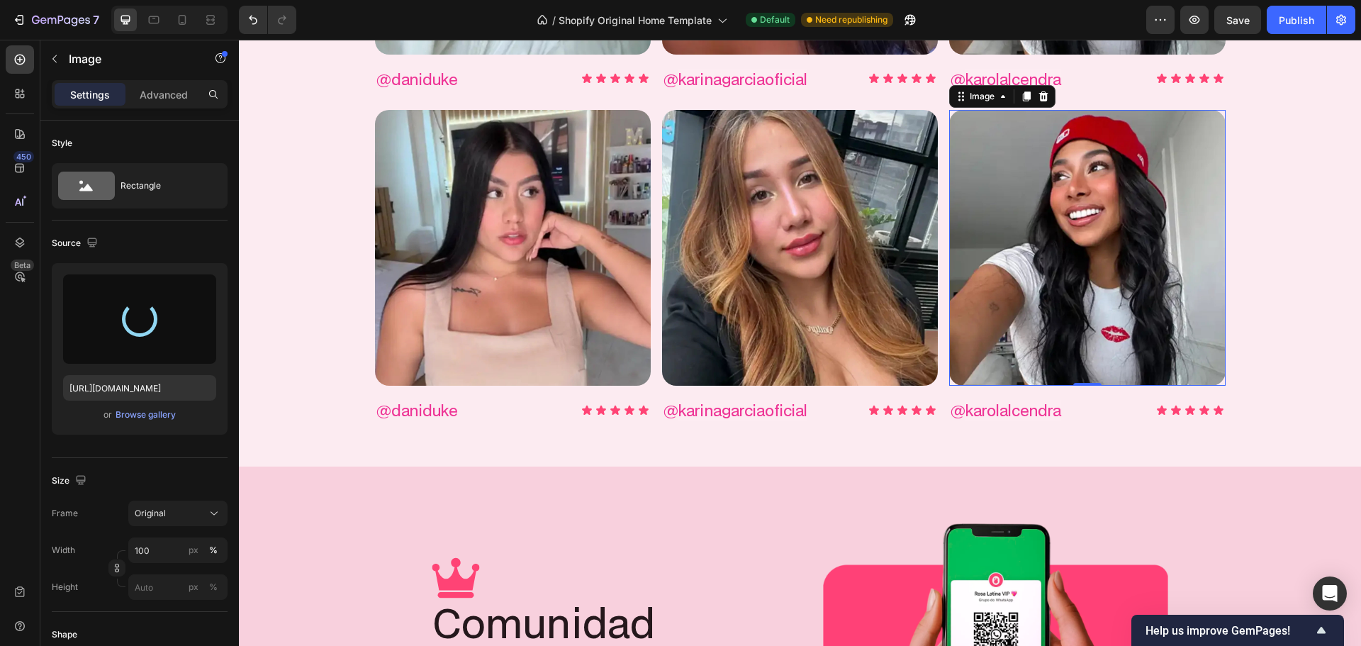
type input "[URL][DOMAIN_NAME]"
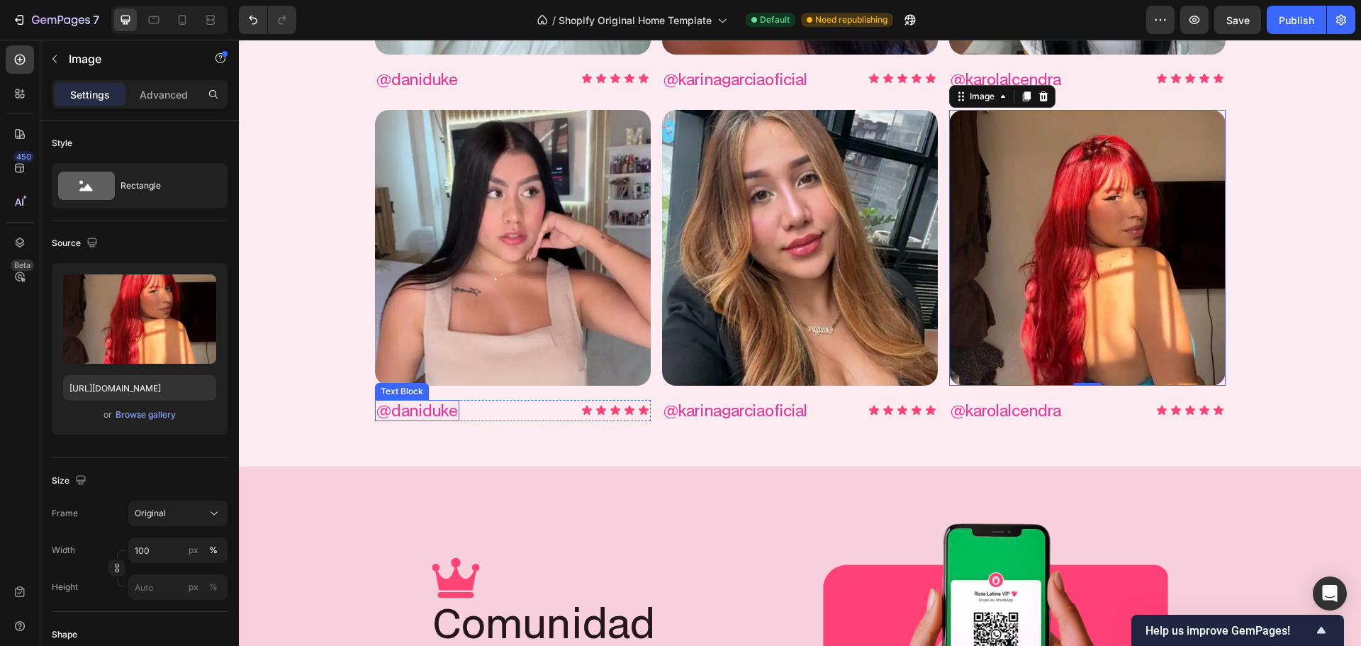
click at [420, 413] on p "@daniduke" at bounding box center [417, 410] width 82 height 18
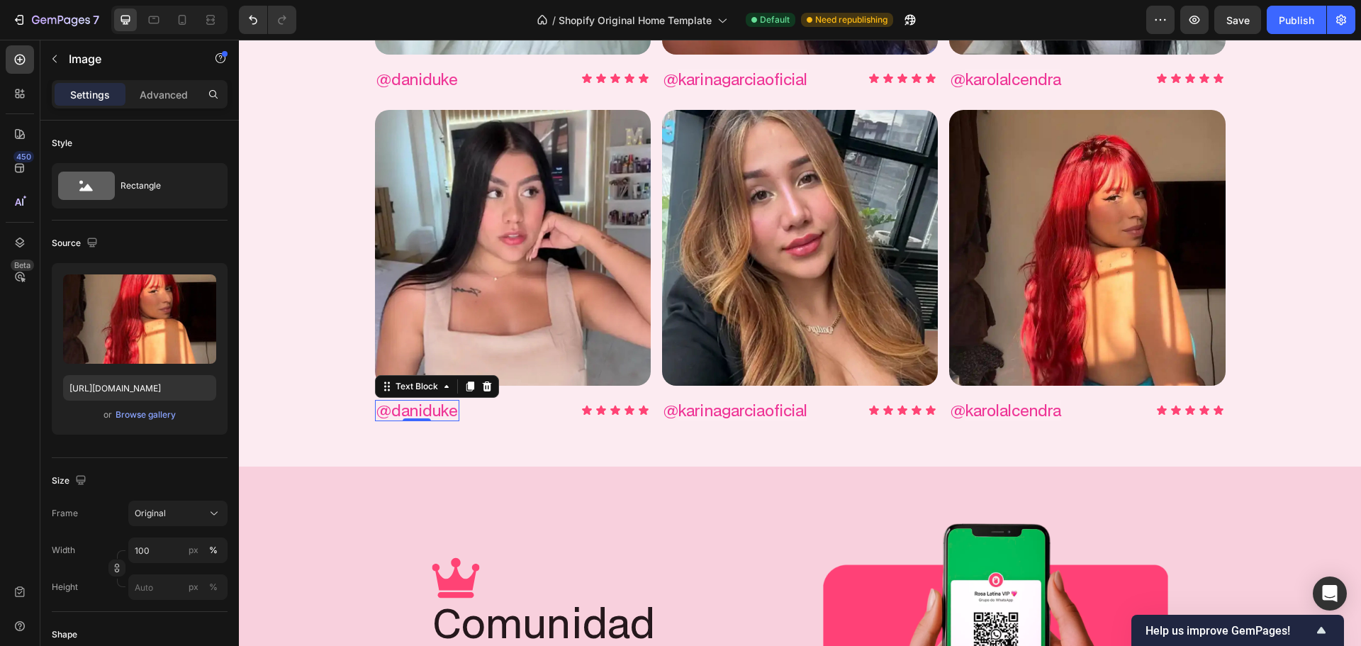
click at [420, 413] on p "@daniduke" at bounding box center [417, 410] width 82 height 18
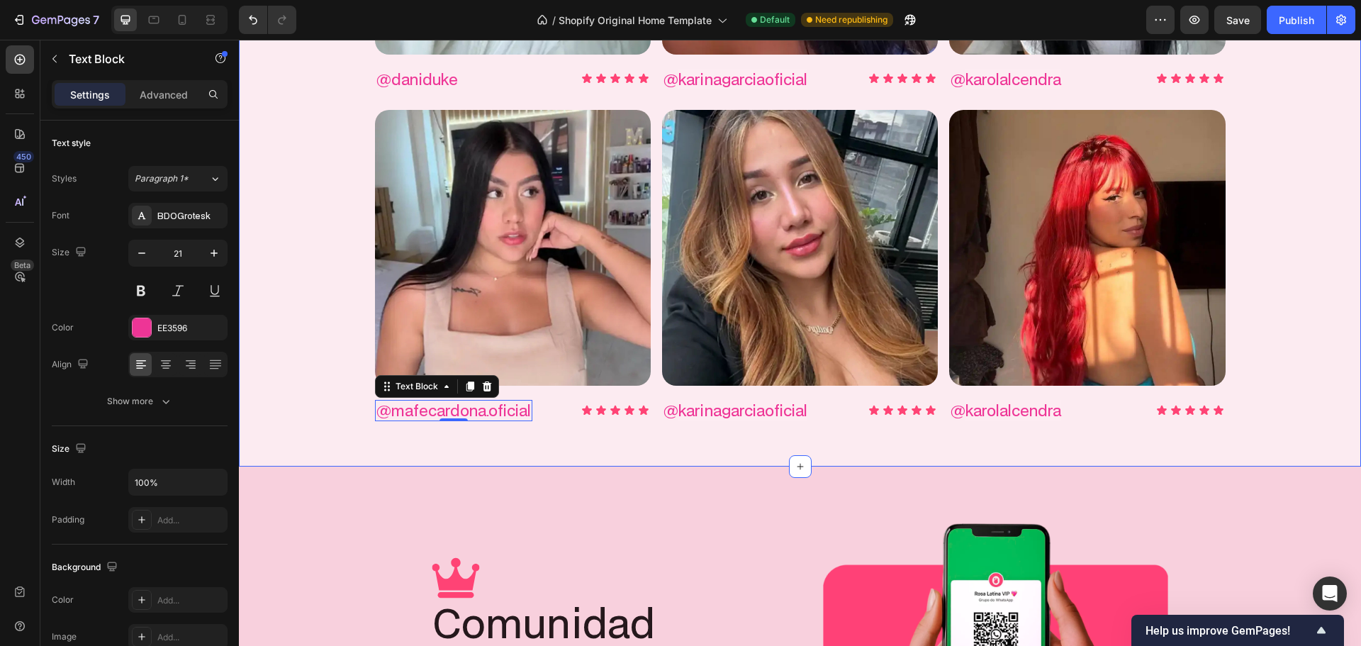
click at [782, 408] on span "karinagarciaoficial" at bounding box center [742, 410] width 129 height 21
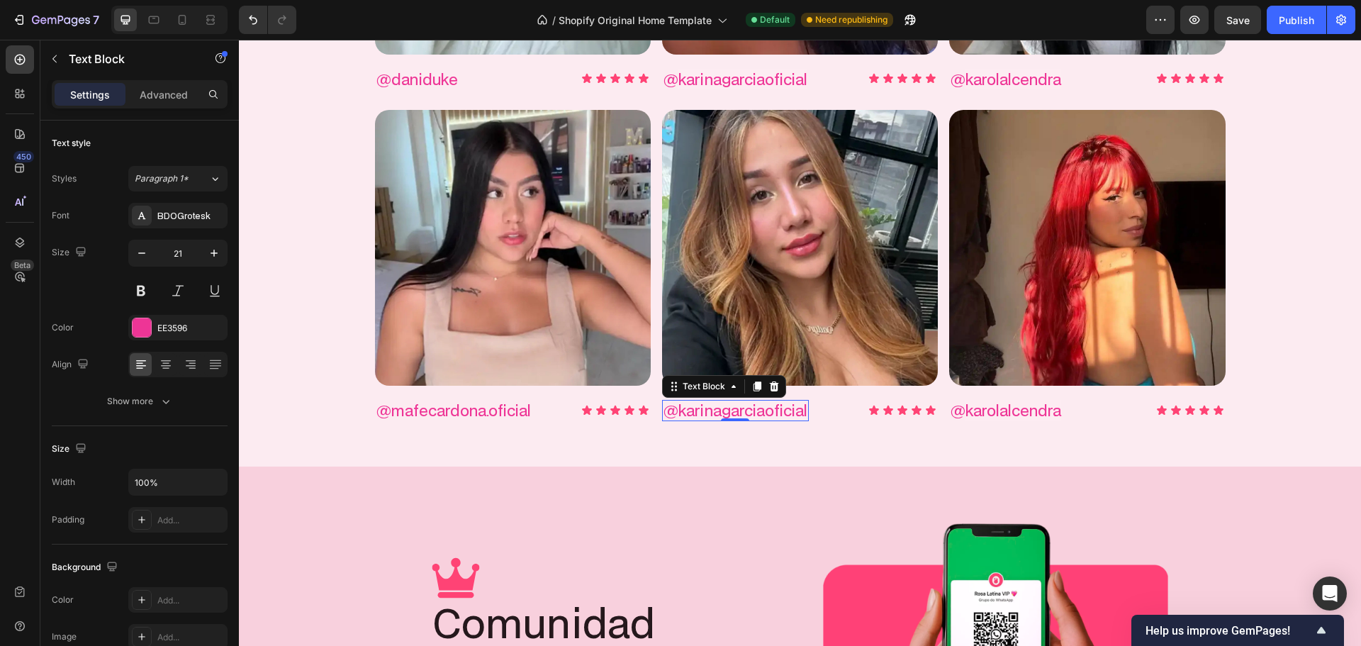
click at [782, 408] on span "karinagarciaoficial" at bounding box center [742, 410] width 129 height 21
click at [1046, 414] on span "karolalcendra" at bounding box center [1013, 410] width 96 height 21
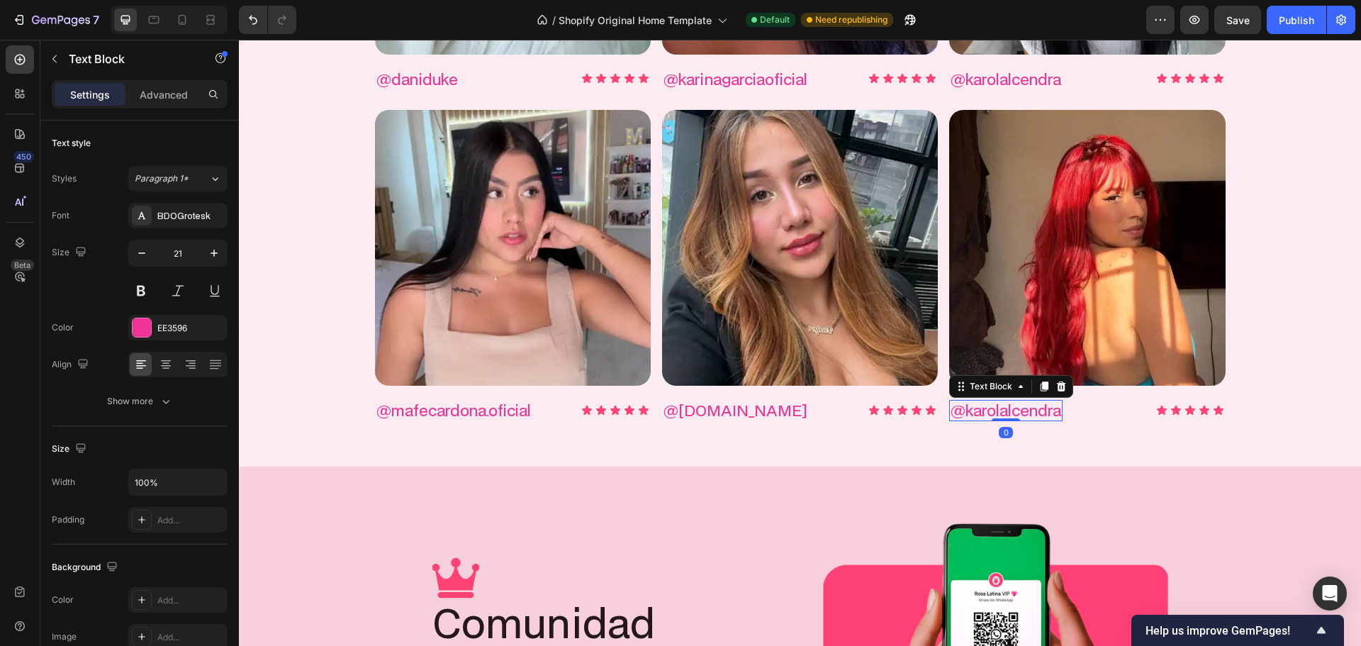
click at [1046, 414] on span "karolalcendra" at bounding box center [1013, 410] width 96 height 21
click at [184, 24] on icon at bounding box center [183, 20] width 8 height 10
type input "14"
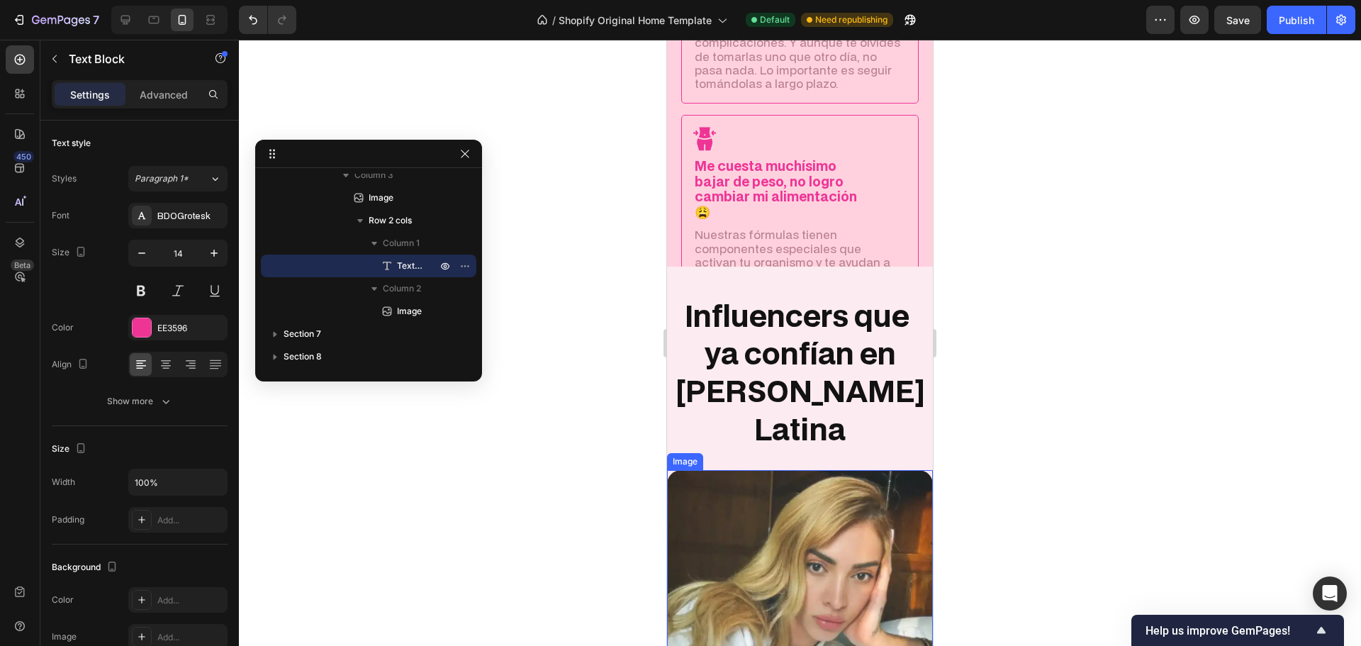
scroll to position [1649, 0]
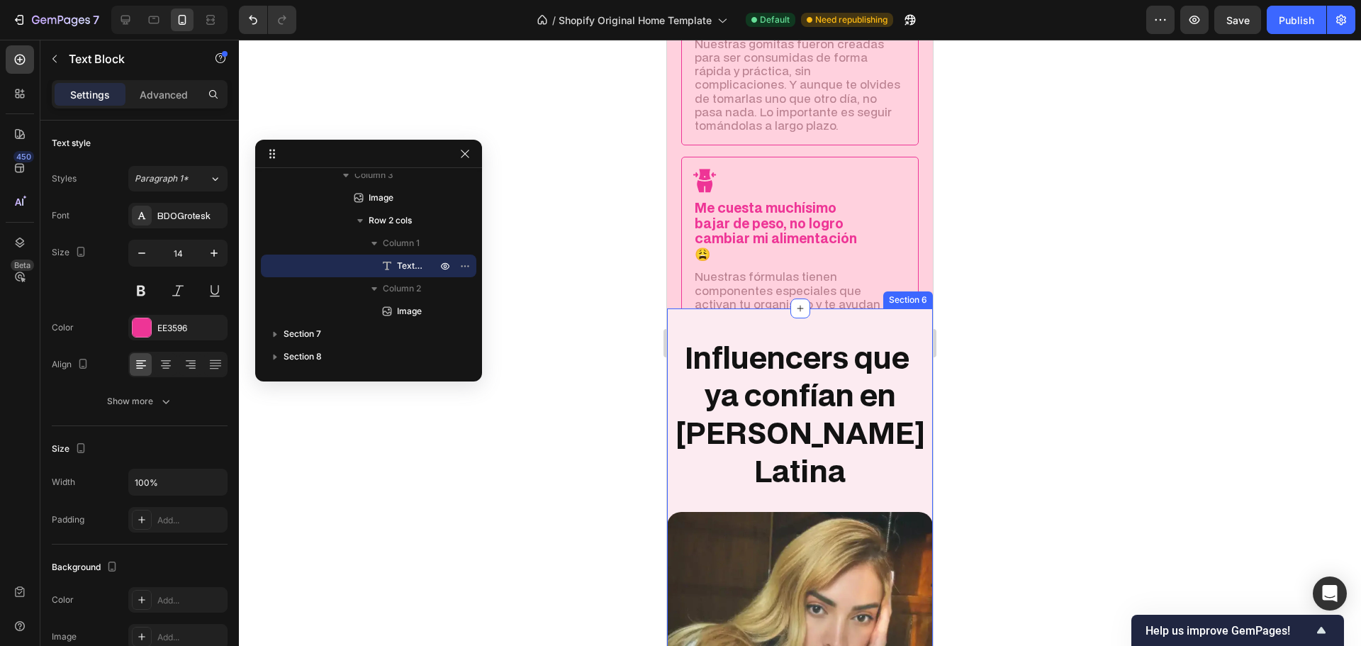
click at [786, 400] on p "Influencers que ya confían en [PERSON_NAME] Latina" at bounding box center [799, 413] width 263 height 151
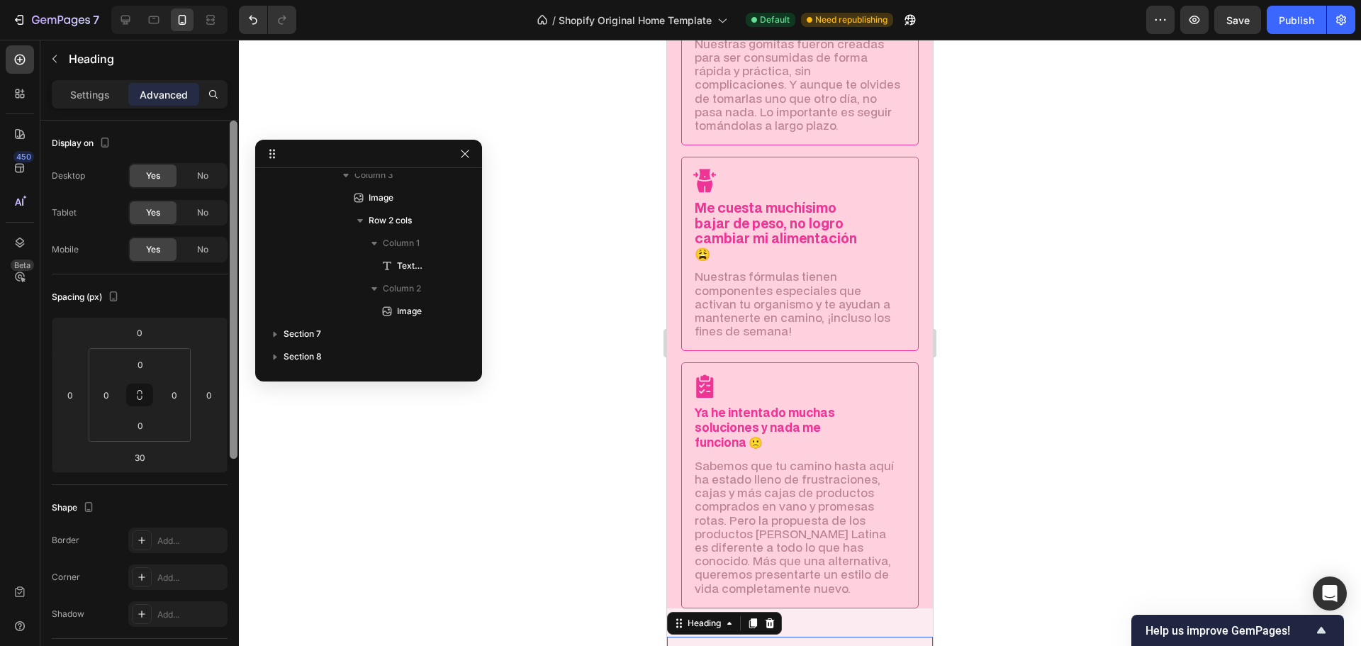
scroll to position [123, 0]
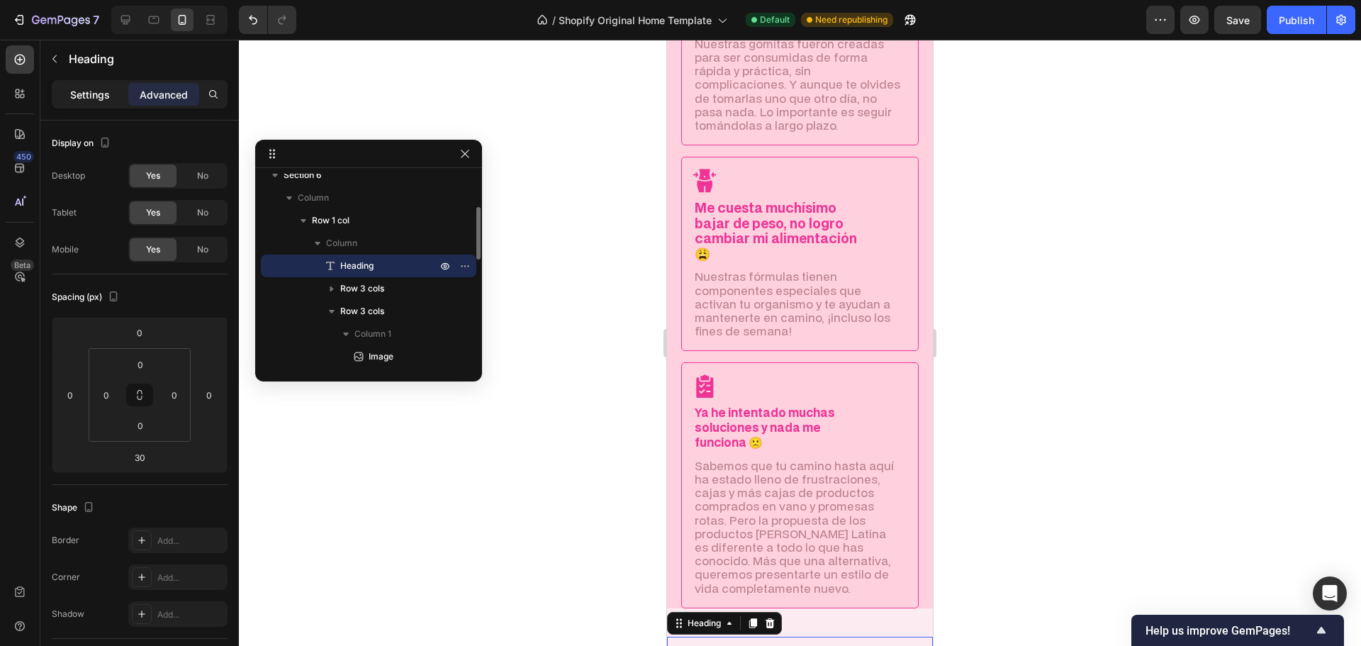
click at [90, 89] on p "Settings" at bounding box center [90, 94] width 40 height 15
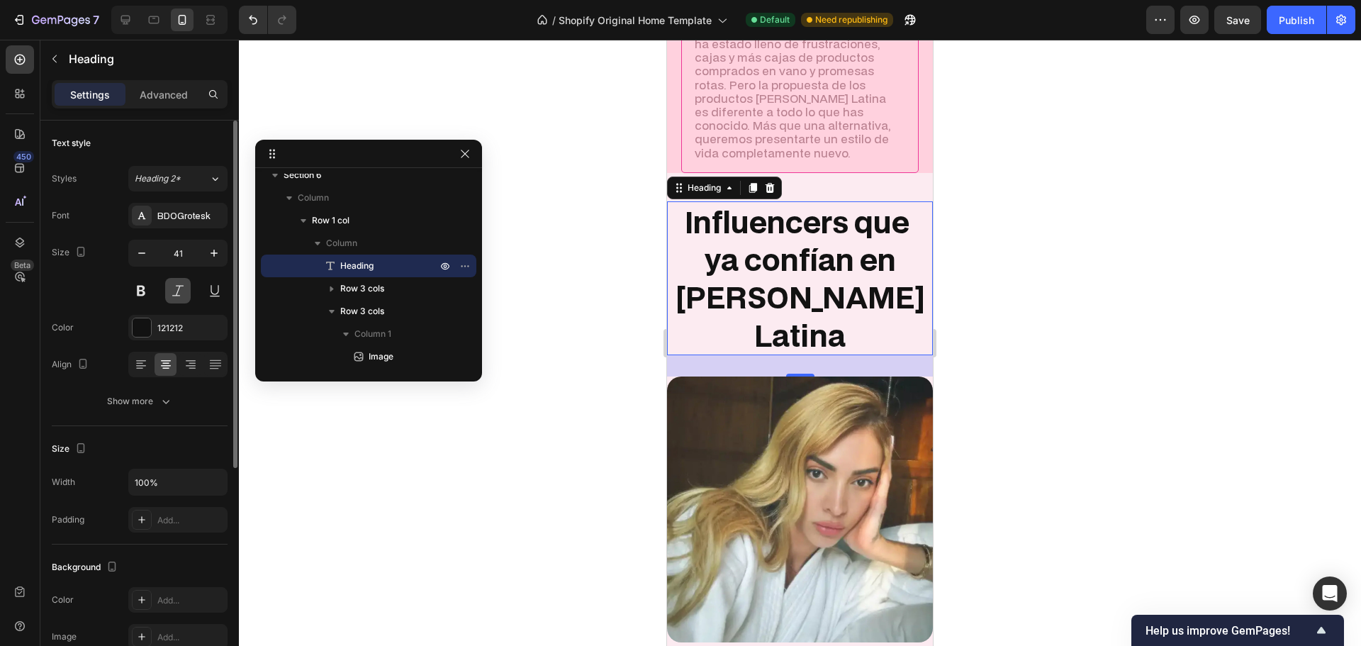
scroll to position [2146, 0]
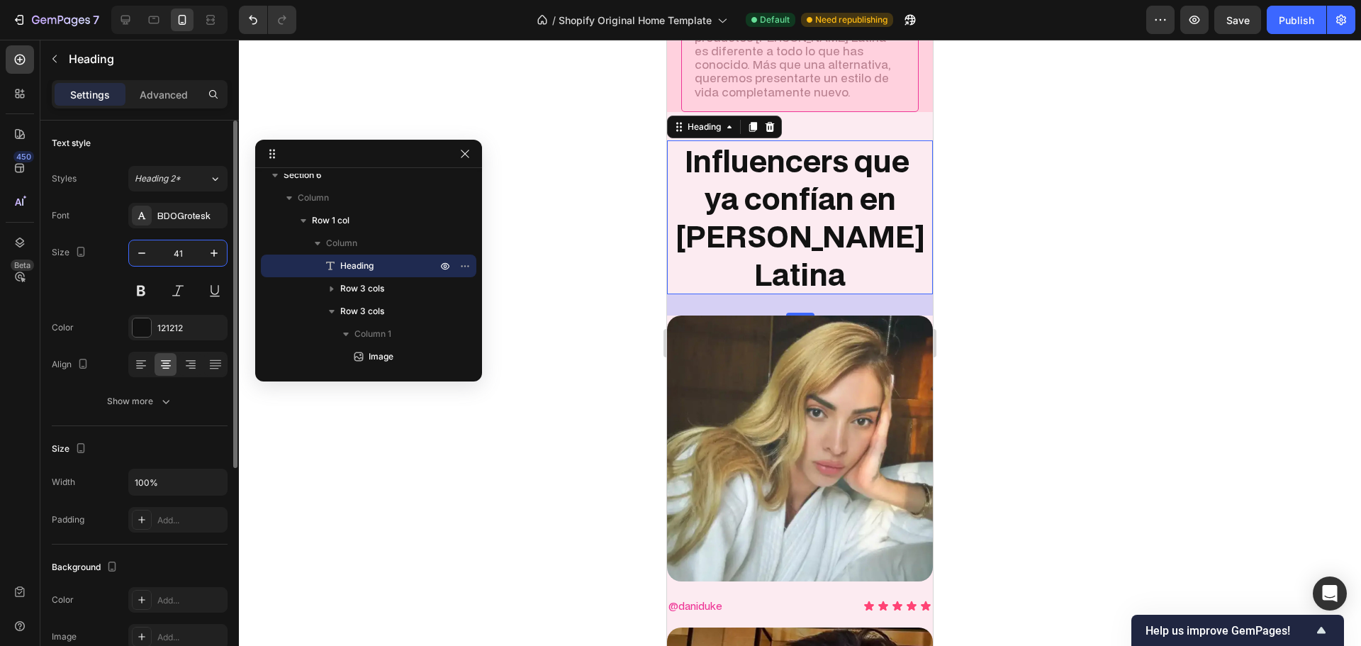
click at [178, 253] on input "41" at bounding box center [178, 253] width 47 height 26
type input "25"
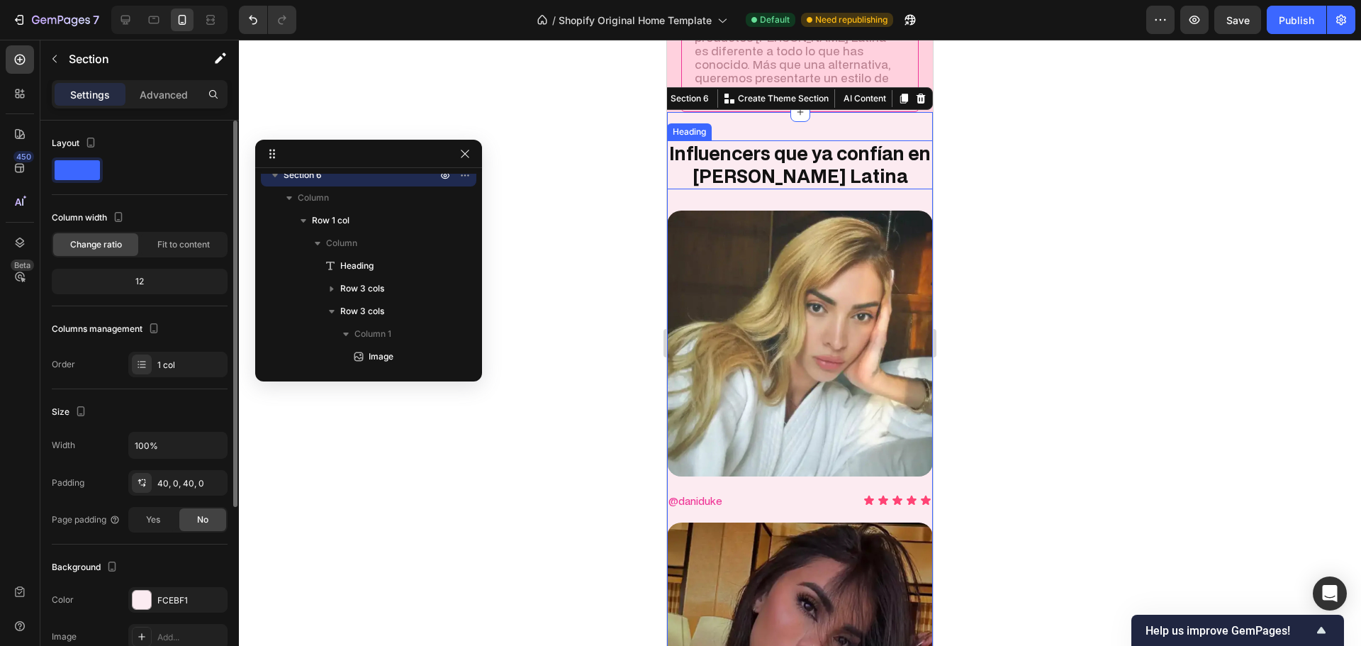
scroll to position [33, 0]
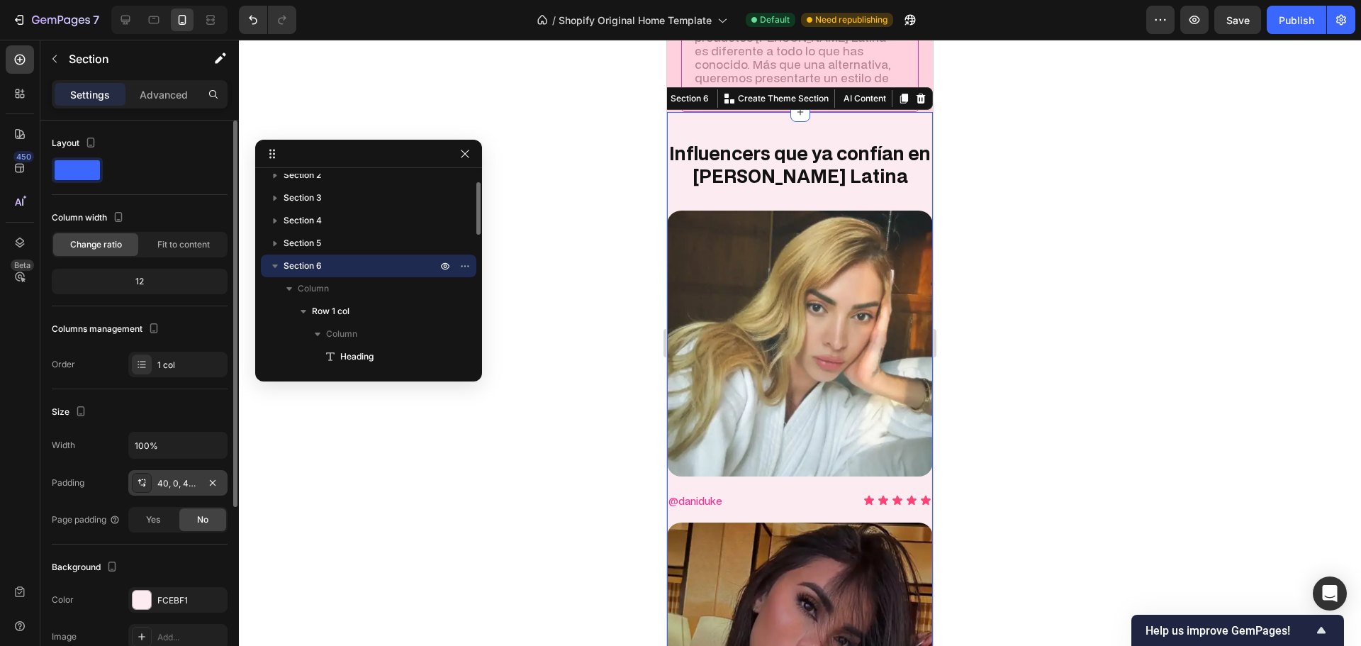
click at [170, 483] on div "40, 0, 40, 0" at bounding box center [177, 483] width 41 height 13
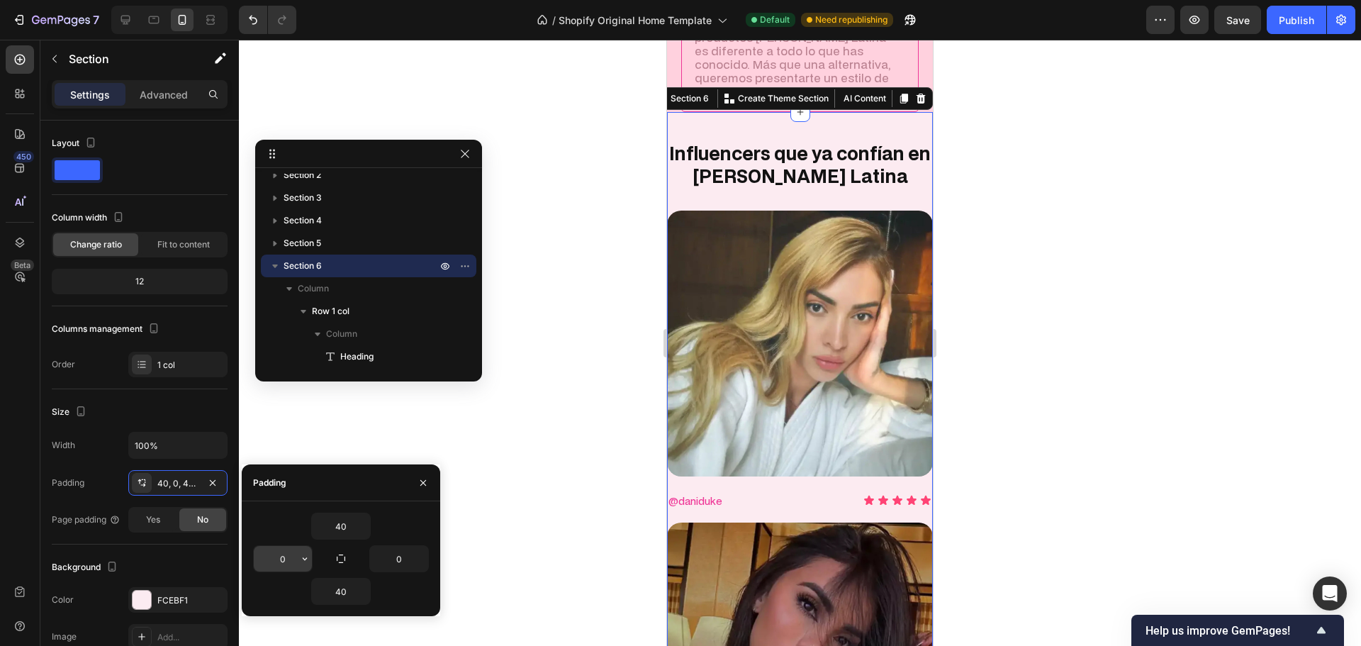
click at [276, 559] on input "0" at bounding box center [283, 559] width 58 height 26
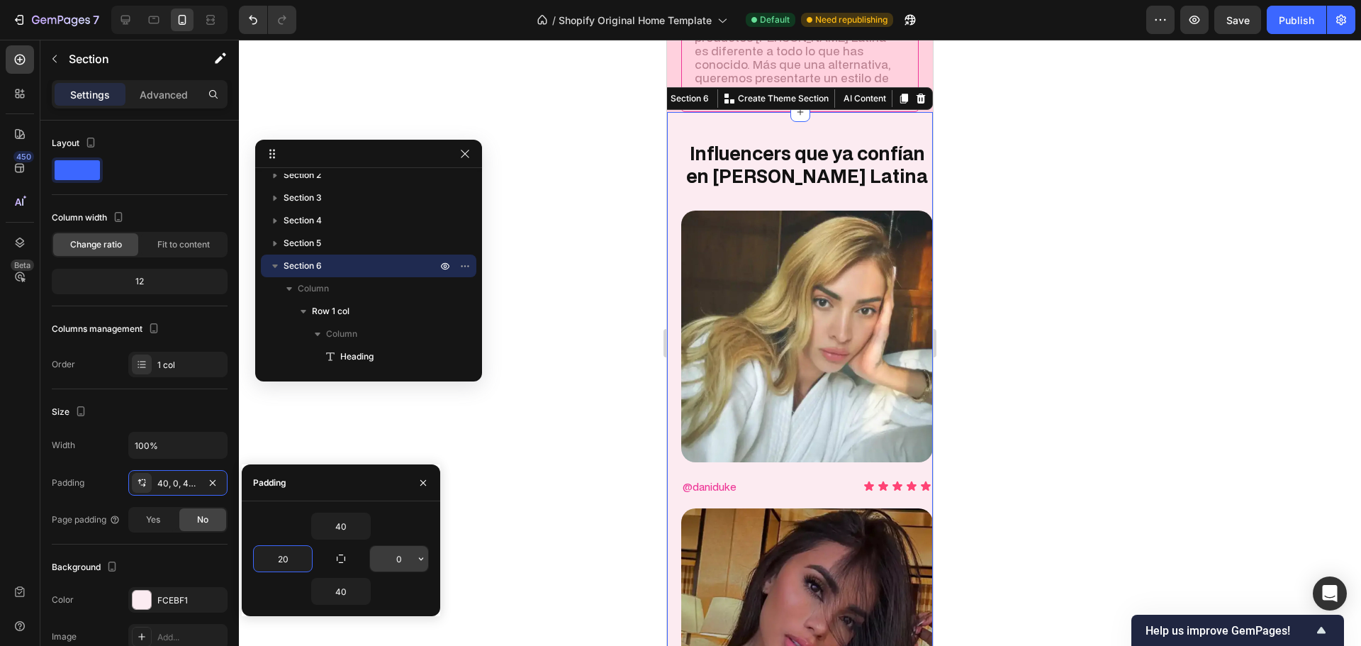
type input "20"
click at [395, 562] on input "0" at bounding box center [399, 559] width 58 height 26
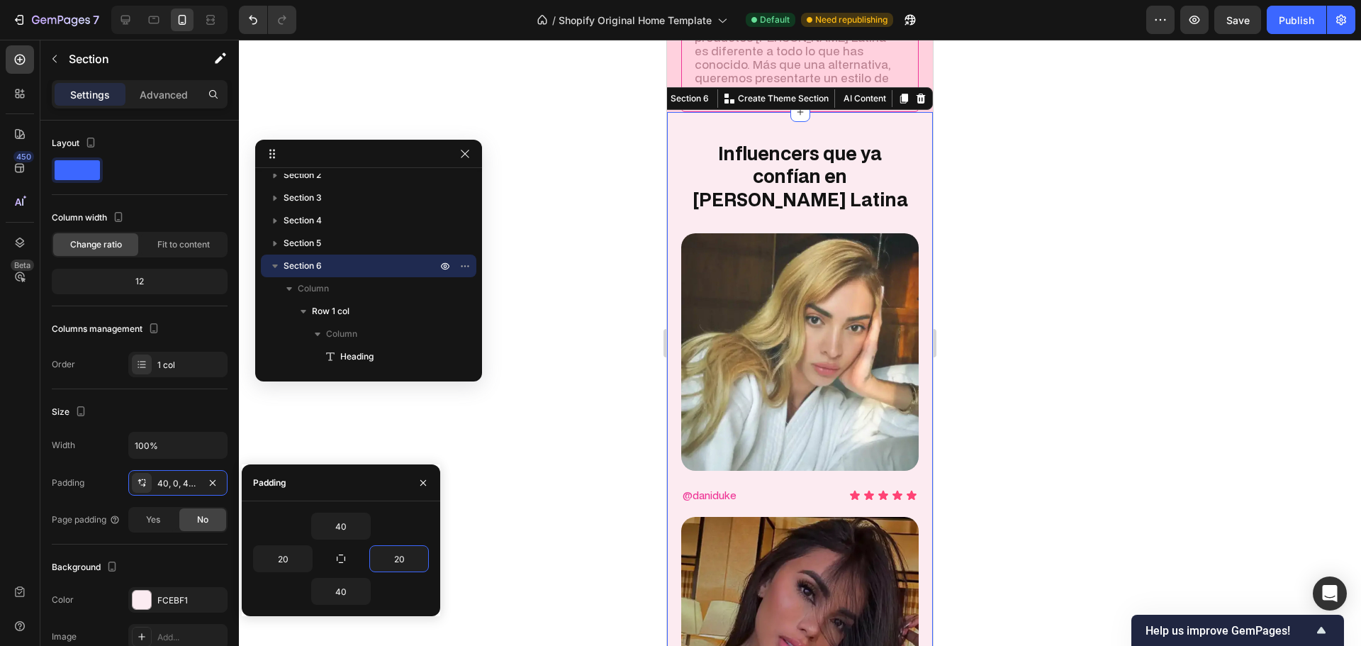
type input "20"
click at [724, 488] on p "@daniduke" at bounding box center [710, 495] width 54 height 18
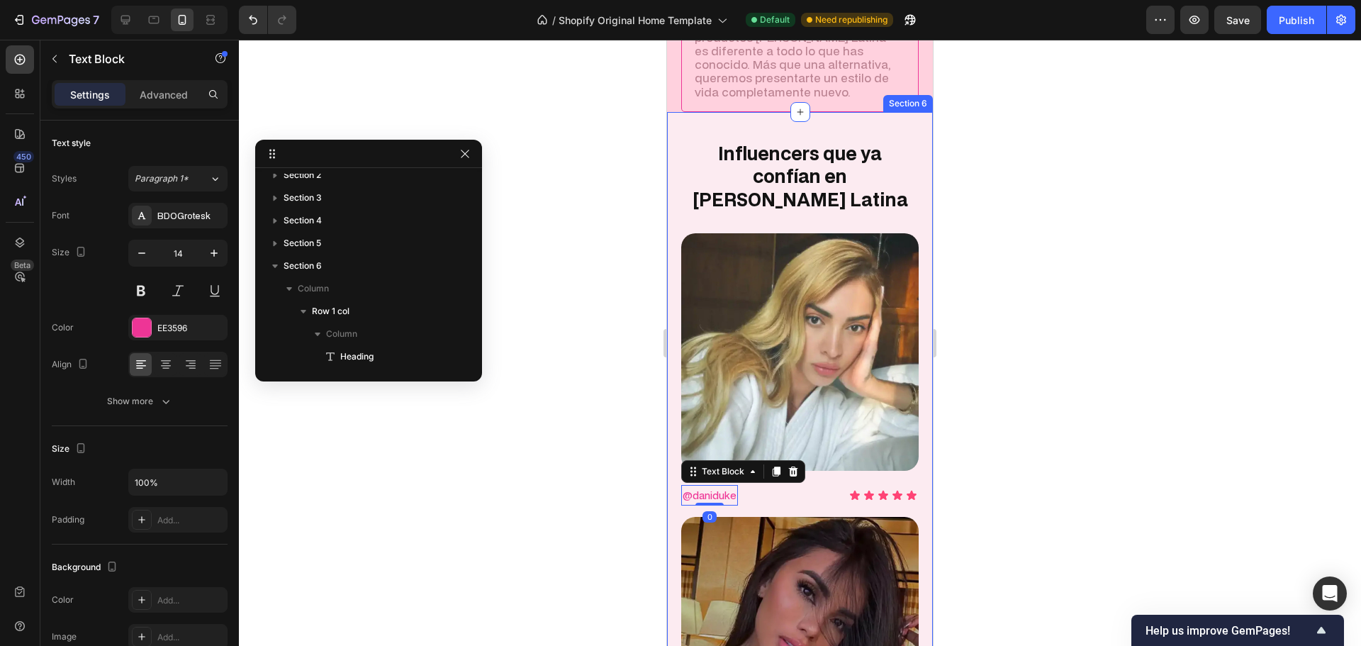
scroll to position [259, 0]
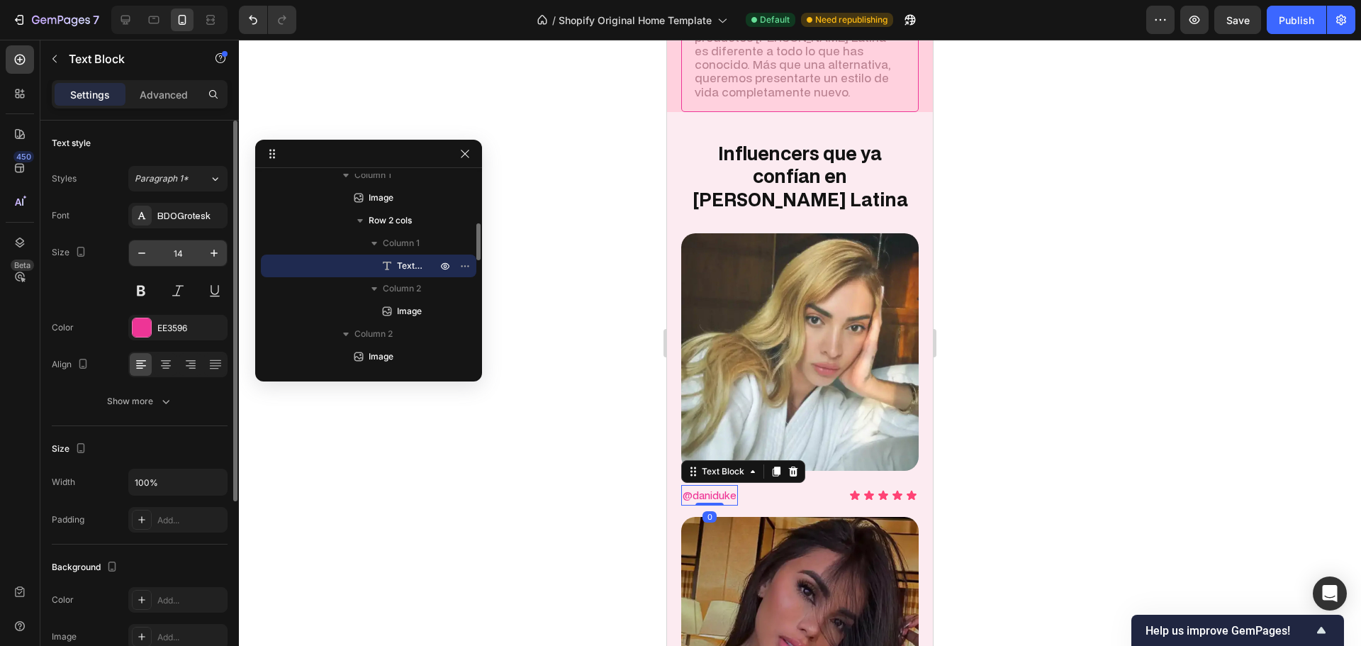
click at [182, 250] on input "14" at bounding box center [178, 253] width 47 height 26
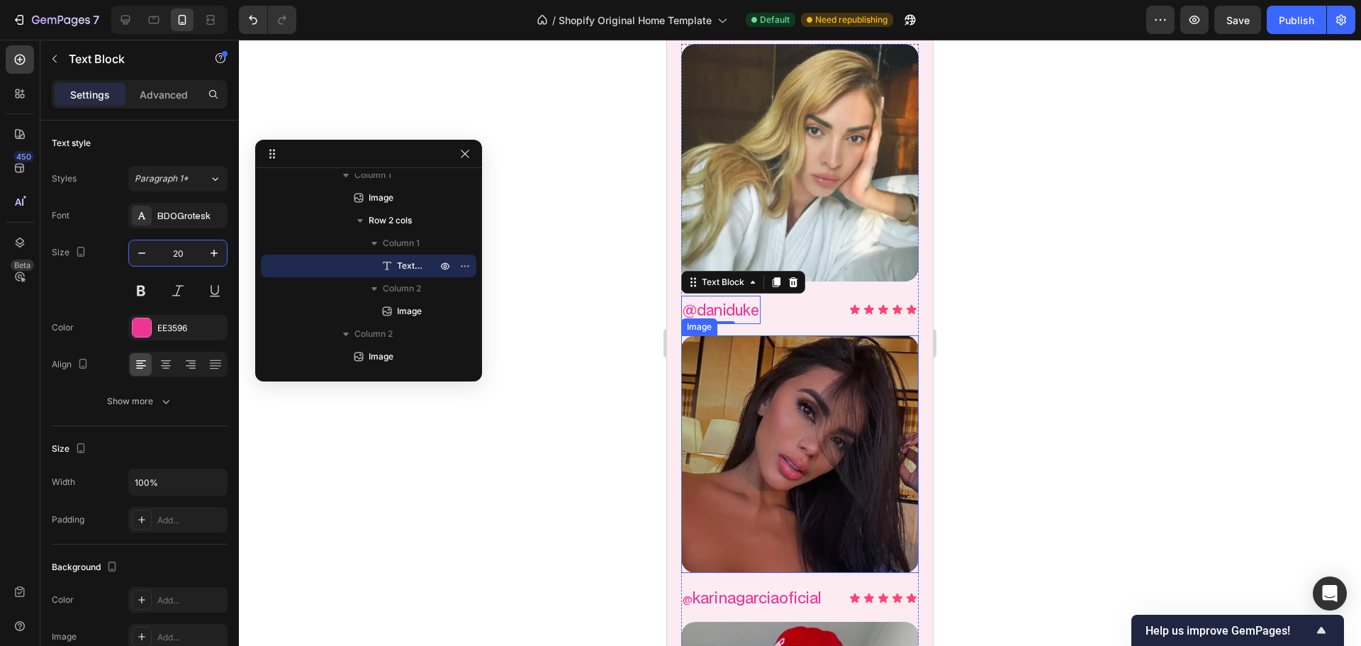
scroll to position [2358, 0]
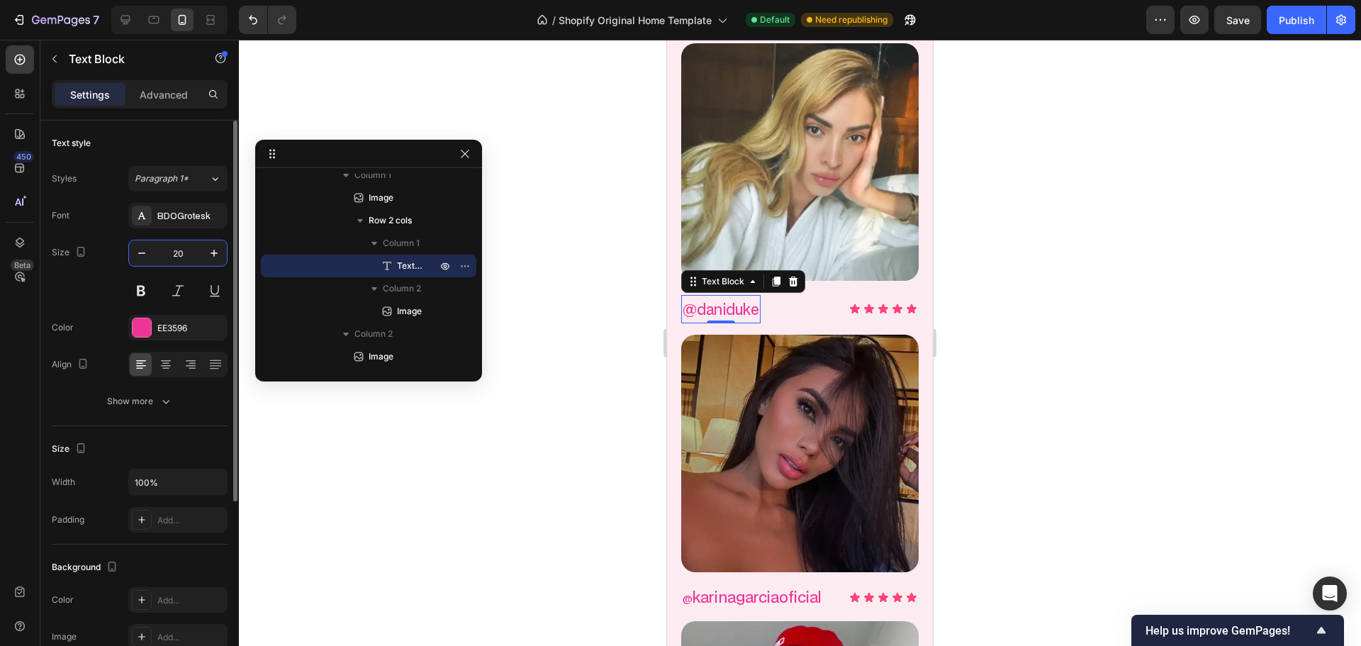
click at [180, 247] on input "20" at bounding box center [178, 253] width 47 height 26
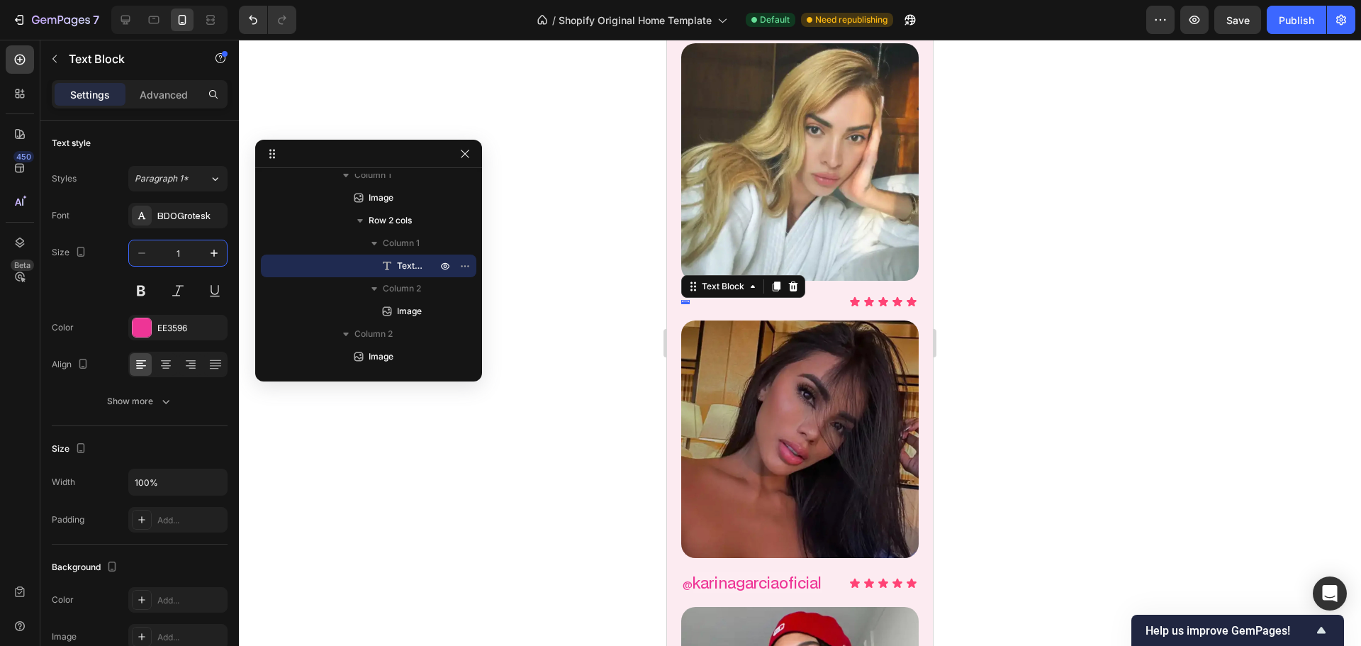
type input "16"
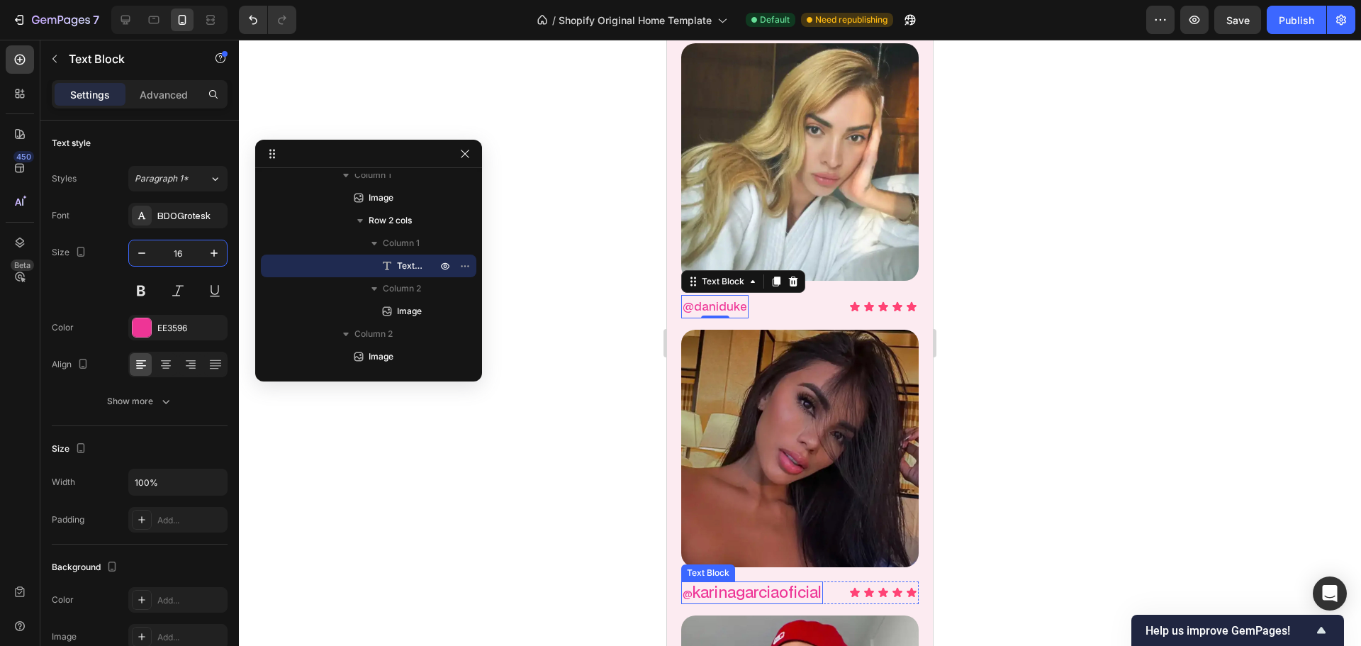
click at [768, 583] on p "@ karinagarciaoficial" at bounding box center [752, 593] width 139 height 20
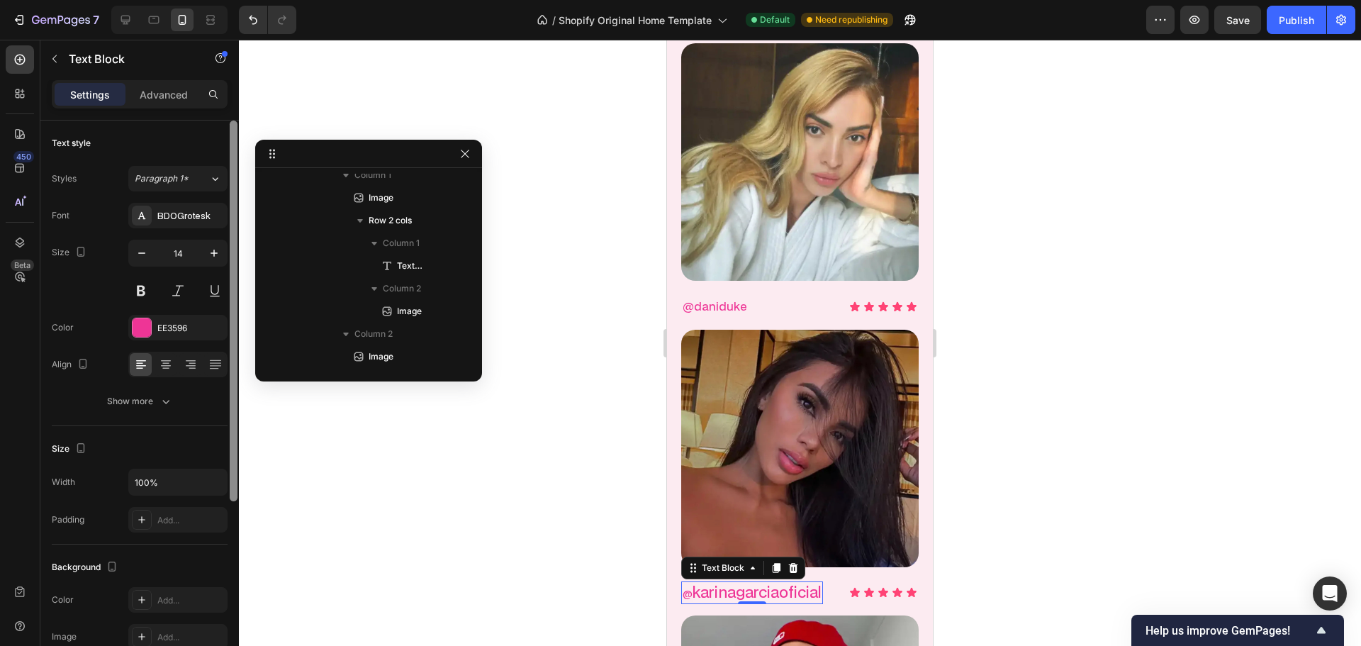
scroll to position [418, 0]
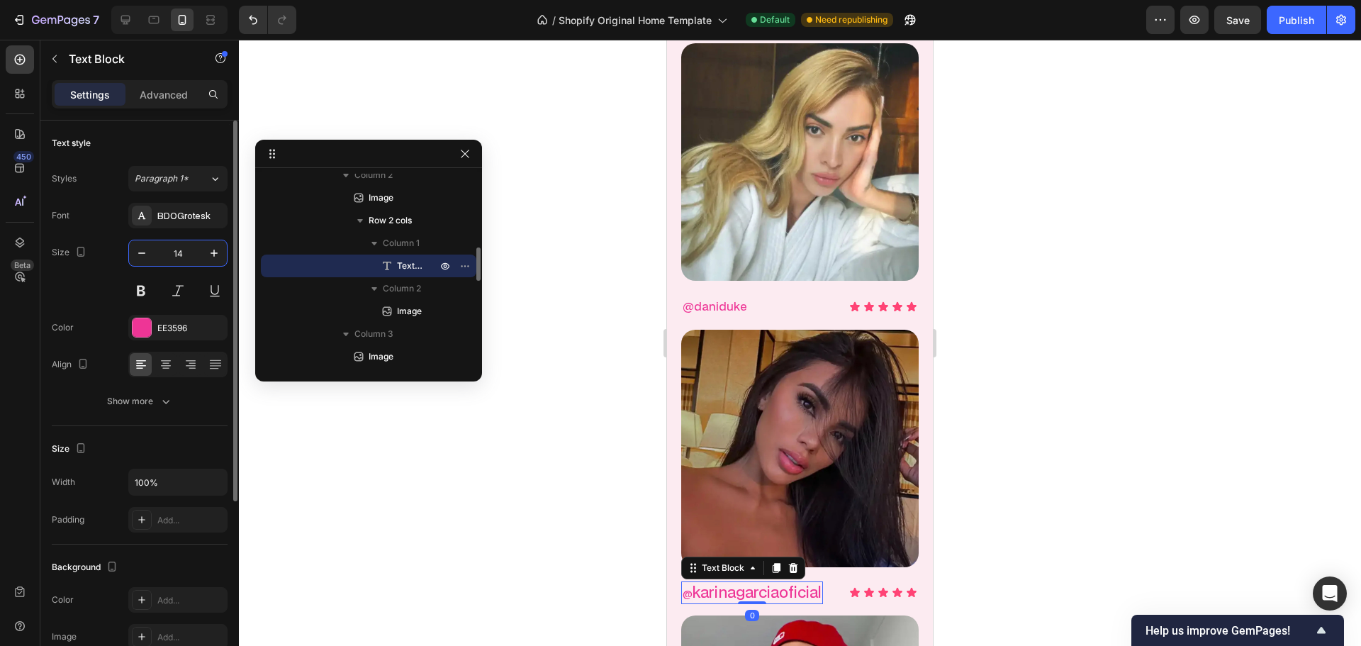
click at [173, 253] on input "14" at bounding box center [178, 253] width 47 height 26
type input "16"
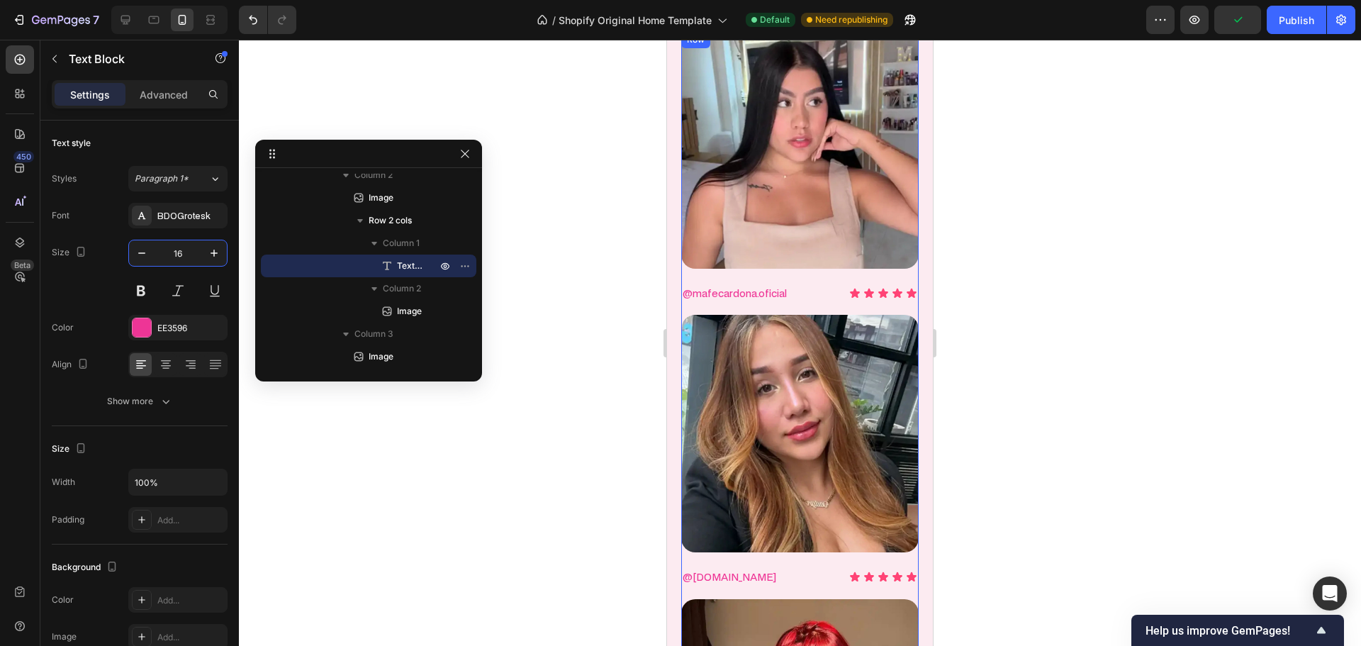
scroll to position [2996, 0]
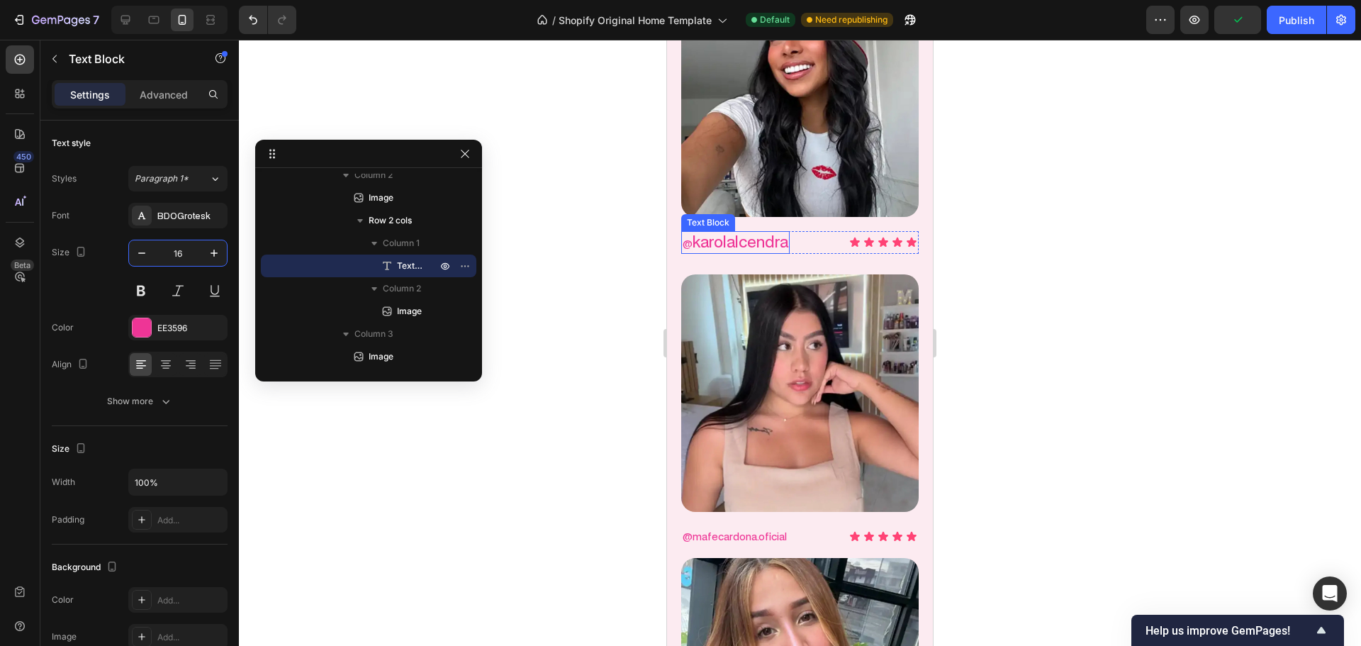
click at [727, 231] on span "karolalcendra" at bounding box center [741, 241] width 96 height 21
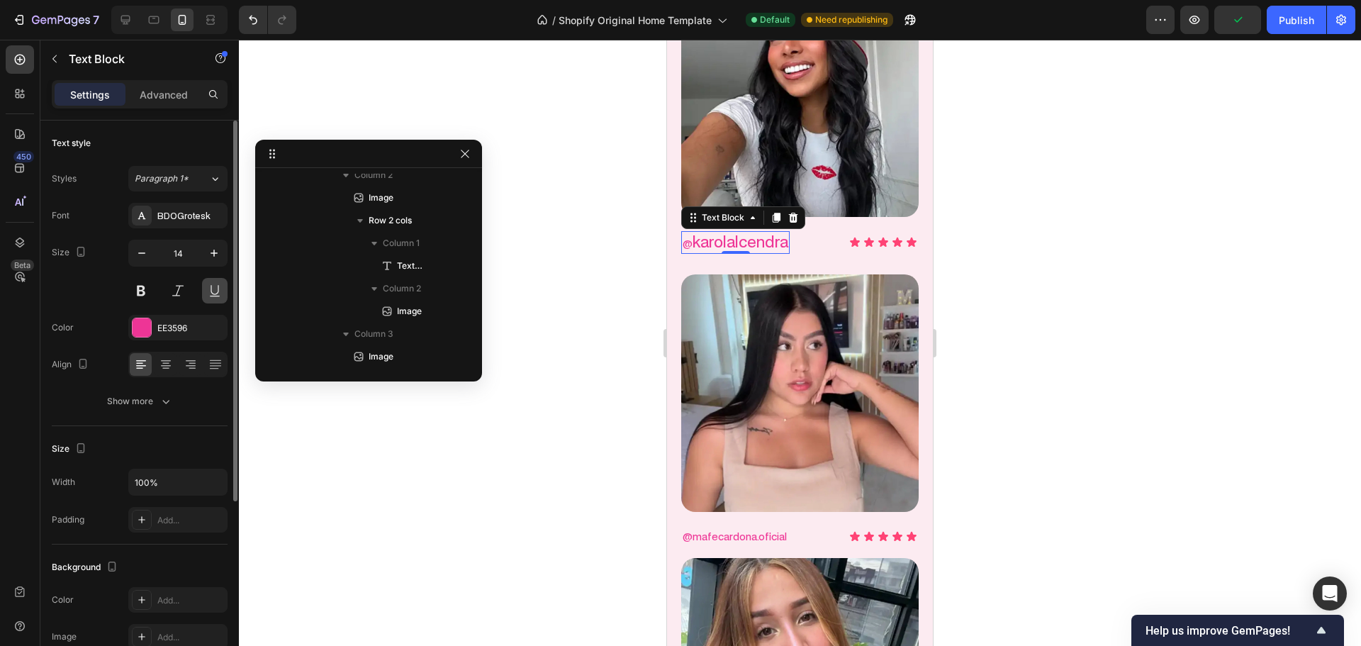
scroll to position [577, 0]
click at [180, 251] on input "14" at bounding box center [178, 253] width 47 height 26
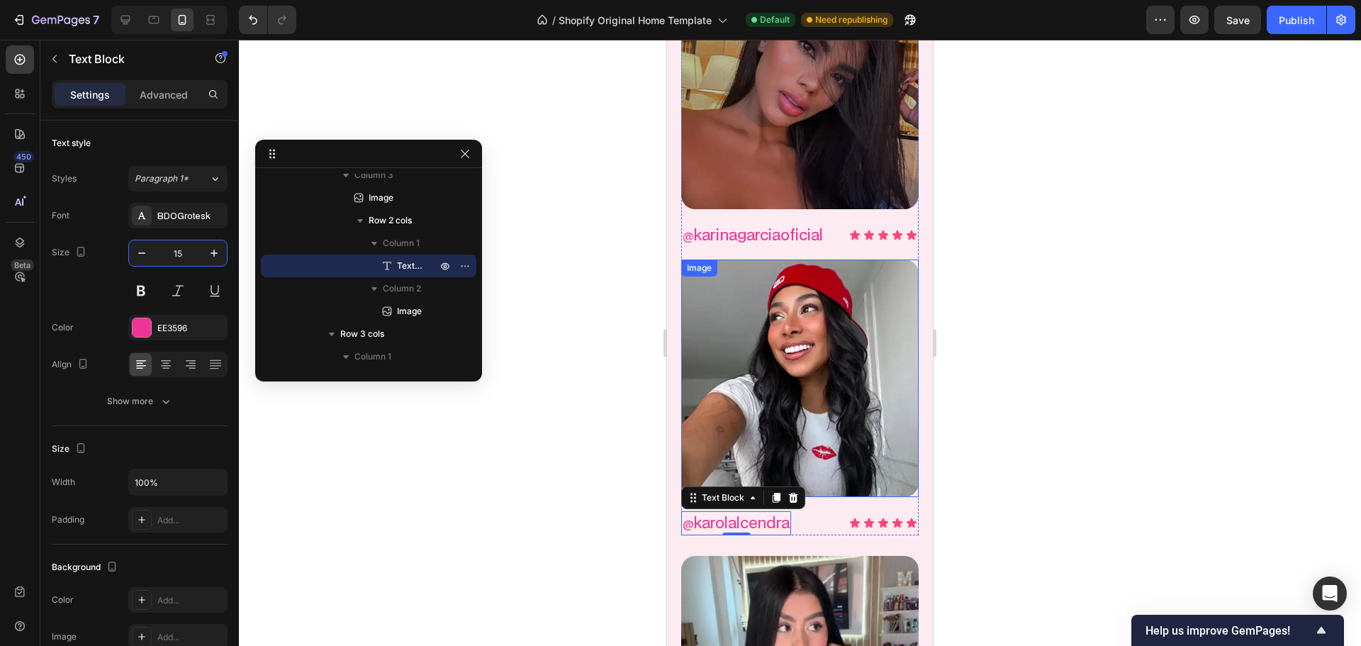
scroll to position [2642, 0]
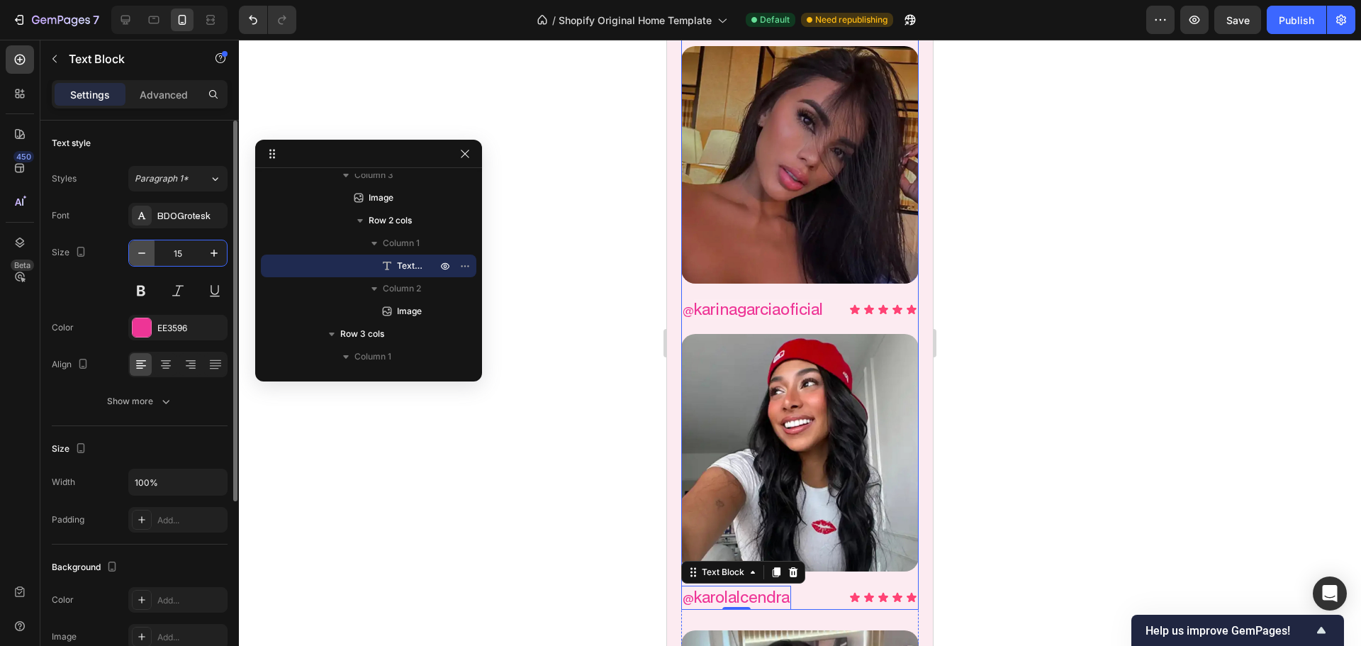
click at [143, 252] on icon "button" at bounding box center [142, 253] width 14 height 14
type input "14"
click at [751, 299] on p "@ karinagarciaoficial" at bounding box center [753, 310] width 140 height 22
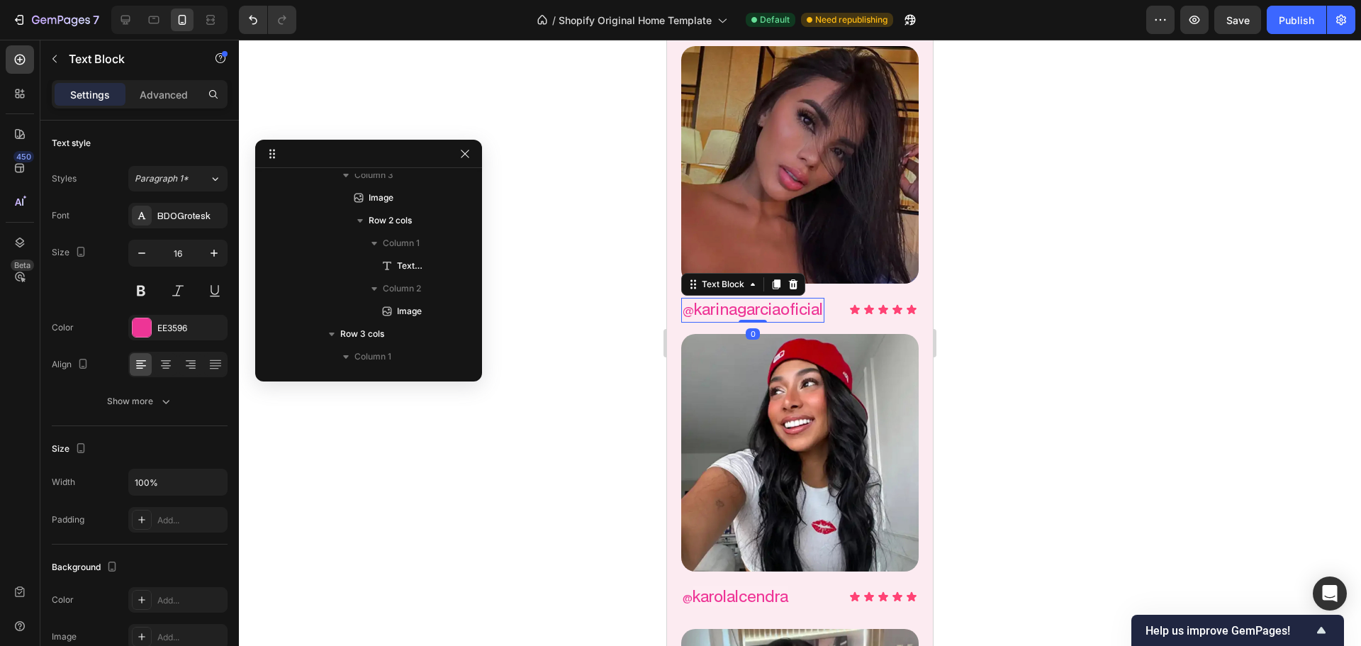
scroll to position [418, 0]
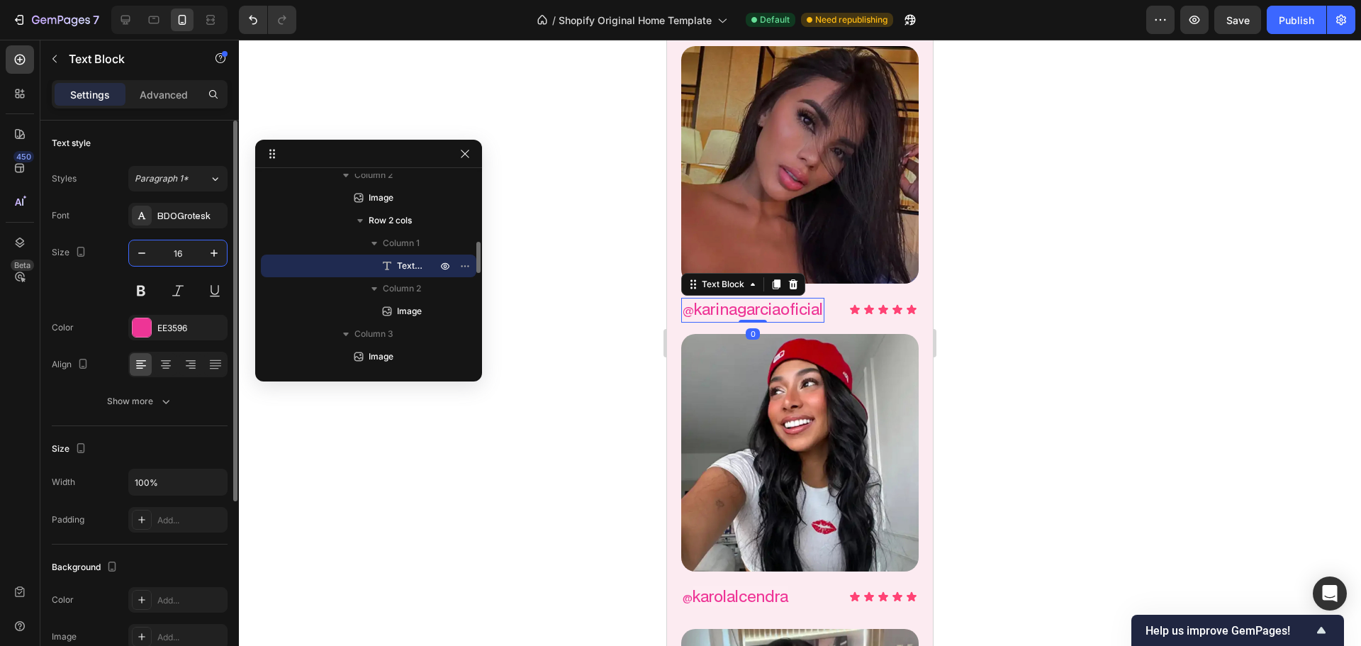
click at [186, 257] on input "16" at bounding box center [178, 253] width 47 height 26
drag, startPoint x: 186, startPoint y: 257, endPoint x: 63, endPoint y: 231, distance: 125.3
click at [186, 257] on input "16" at bounding box center [178, 253] width 47 height 26
type input "14"
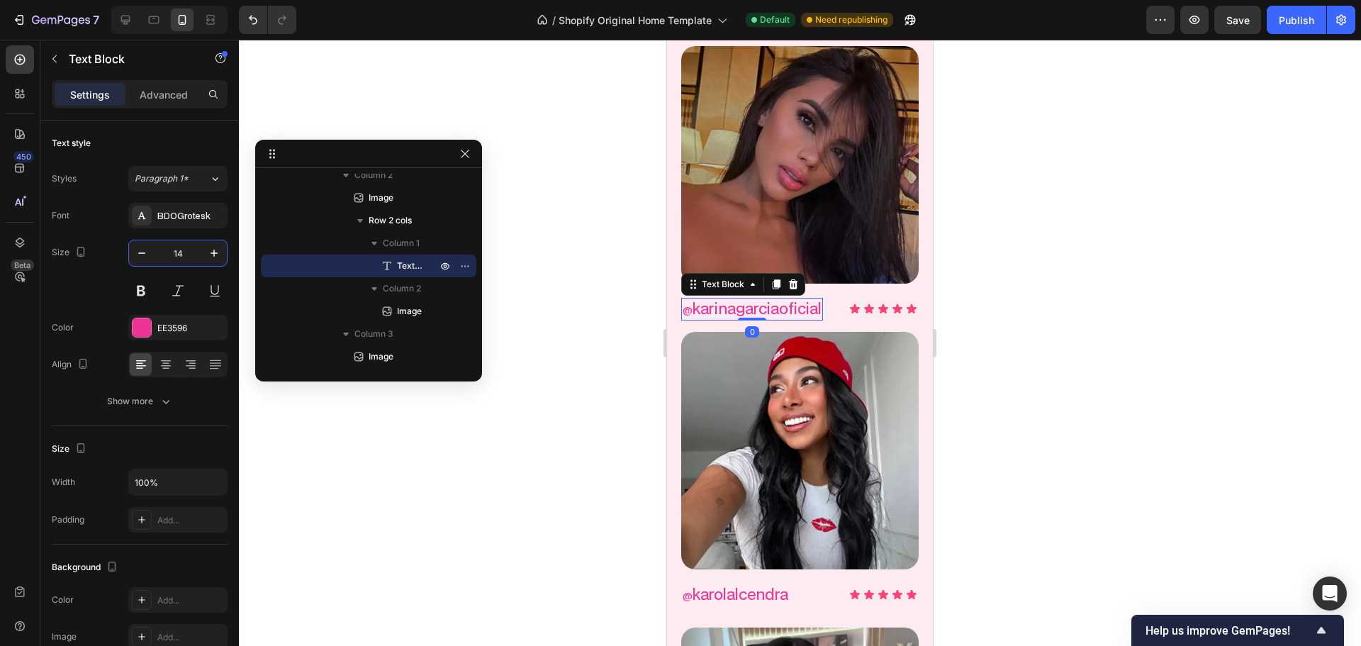
scroll to position [2358, 0]
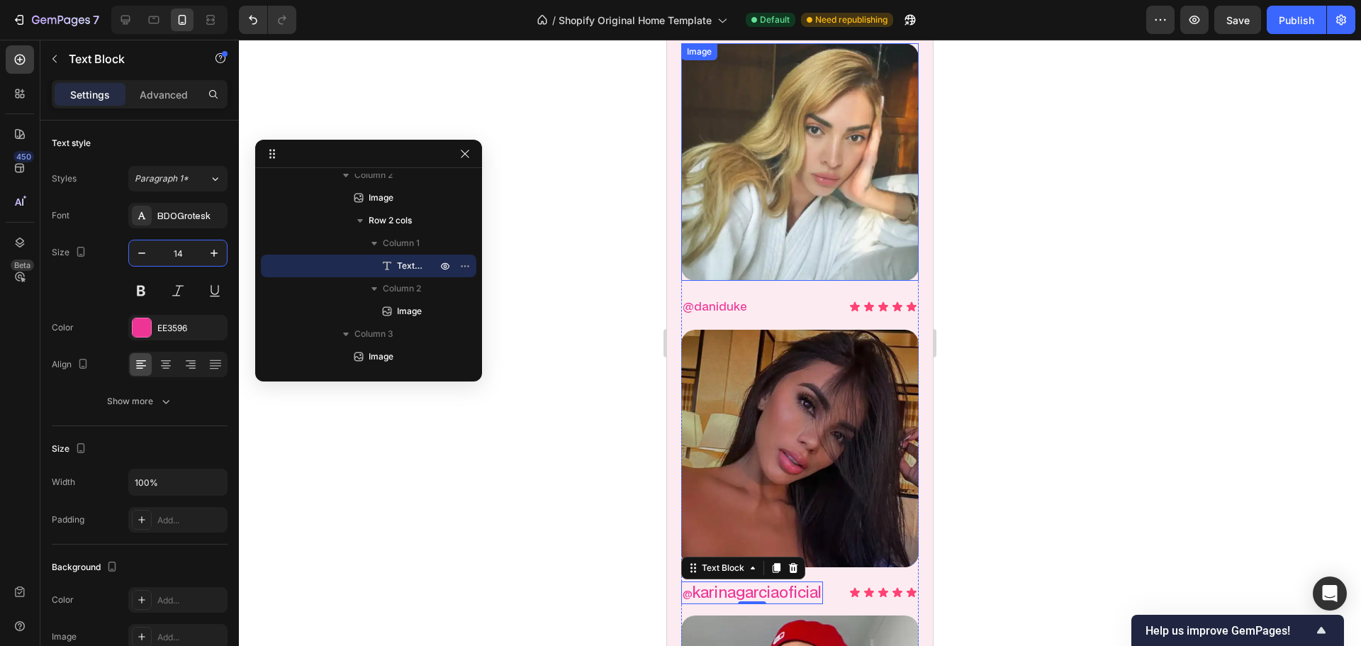
click at [726, 296] on p "@daniduke" at bounding box center [715, 306] width 65 height 21
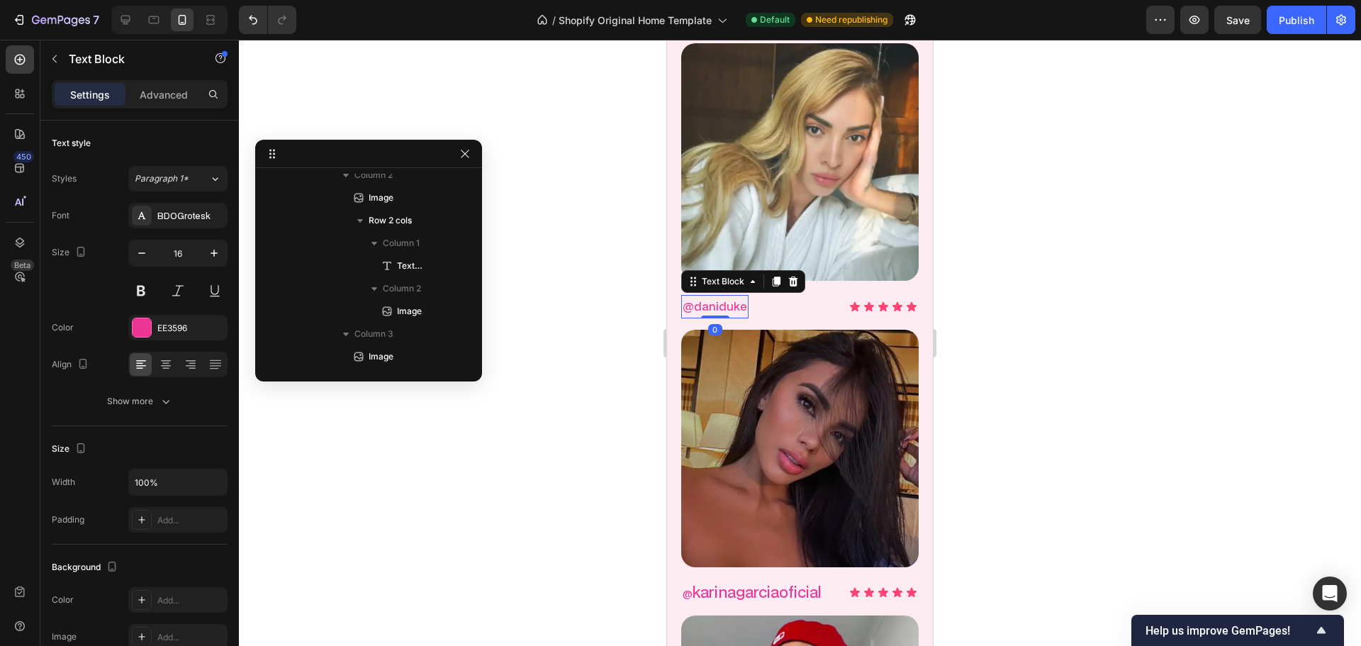
scroll to position [259, 0]
click at [182, 254] on input "16" at bounding box center [178, 253] width 47 height 26
type input "14"
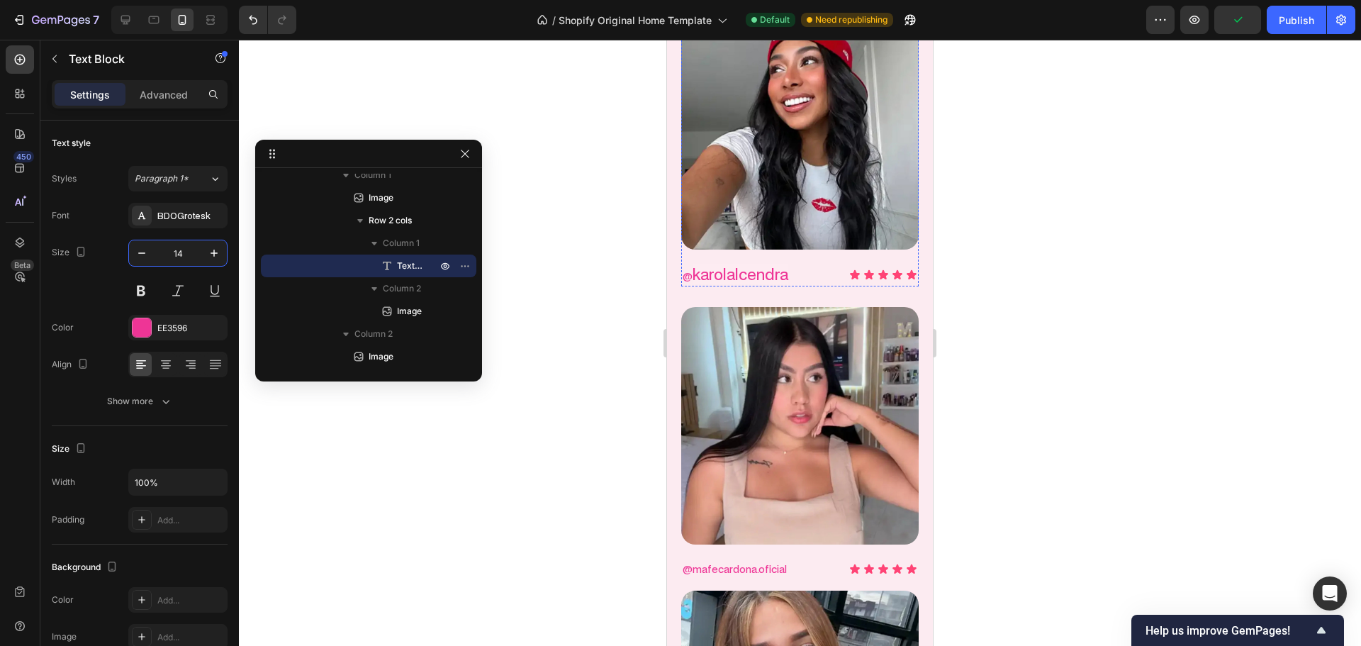
scroll to position [3138, 0]
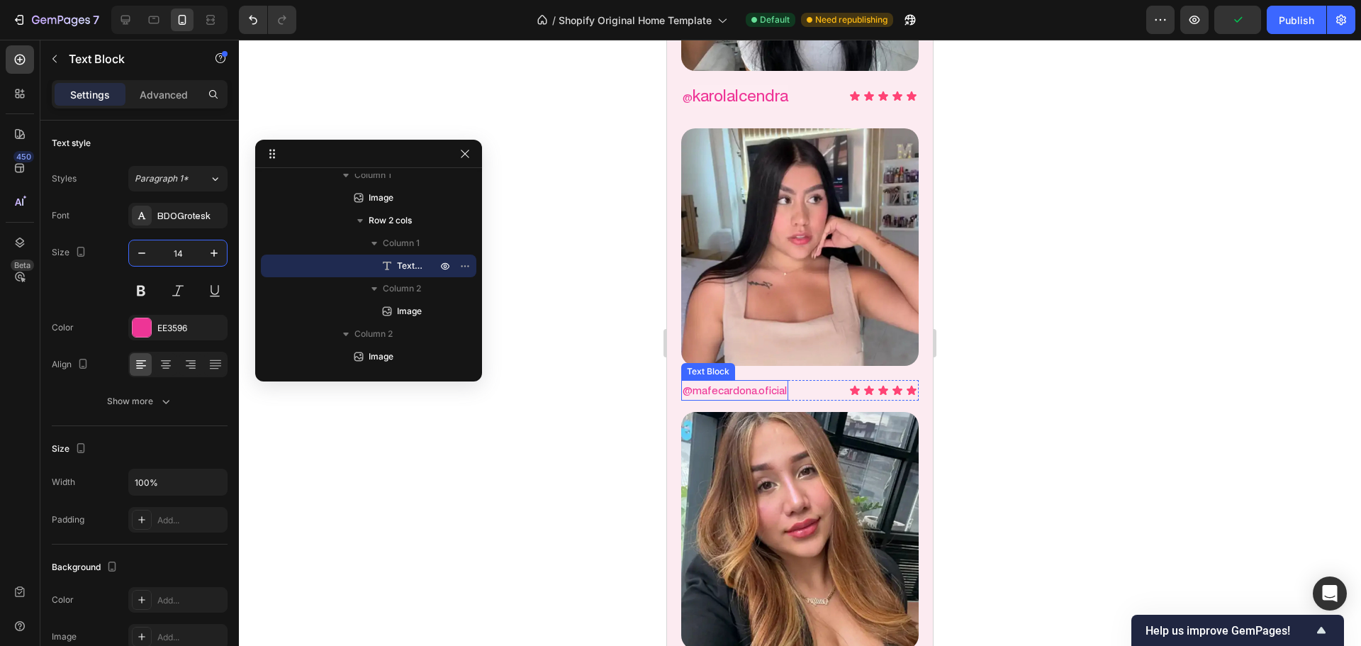
click at [731, 381] on p "@mafecardona.oficial" at bounding box center [735, 390] width 104 height 18
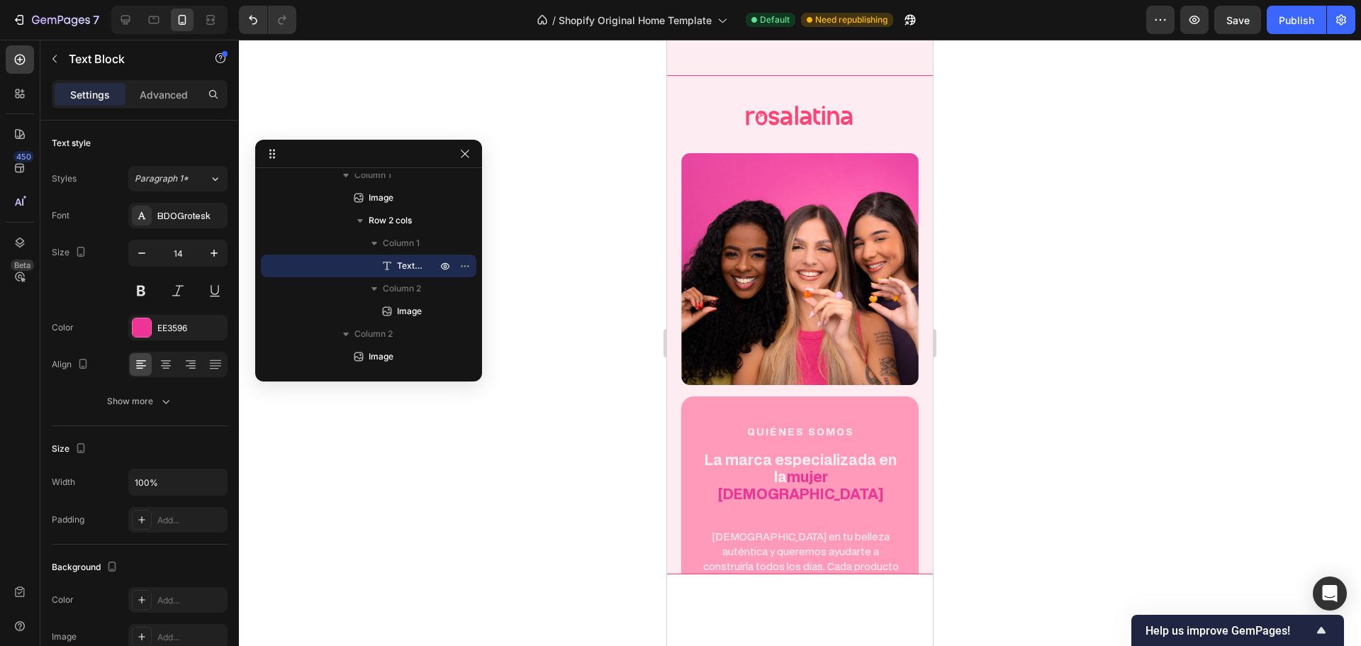
scroll to position [4768, 0]
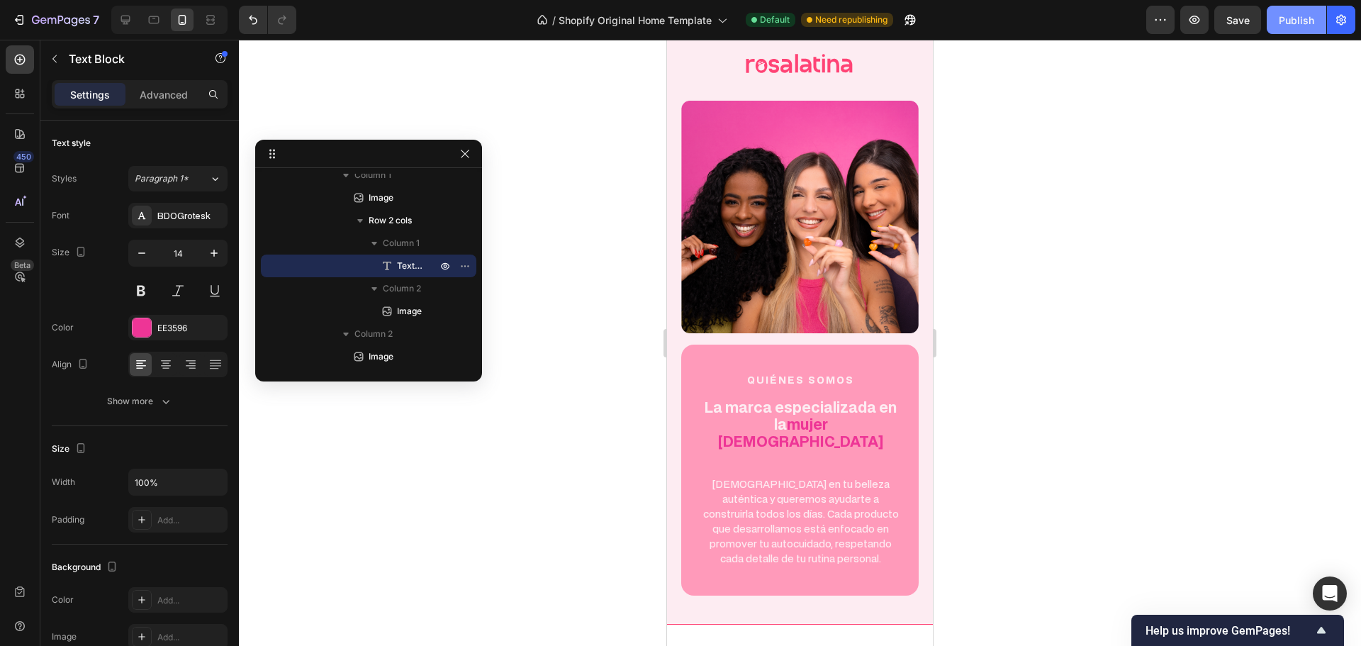
click at [1286, 30] on button "Publish" at bounding box center [1297, 20] width 60 height 28
